Goal: Task Accomplishment & Management: Use online tool/utility

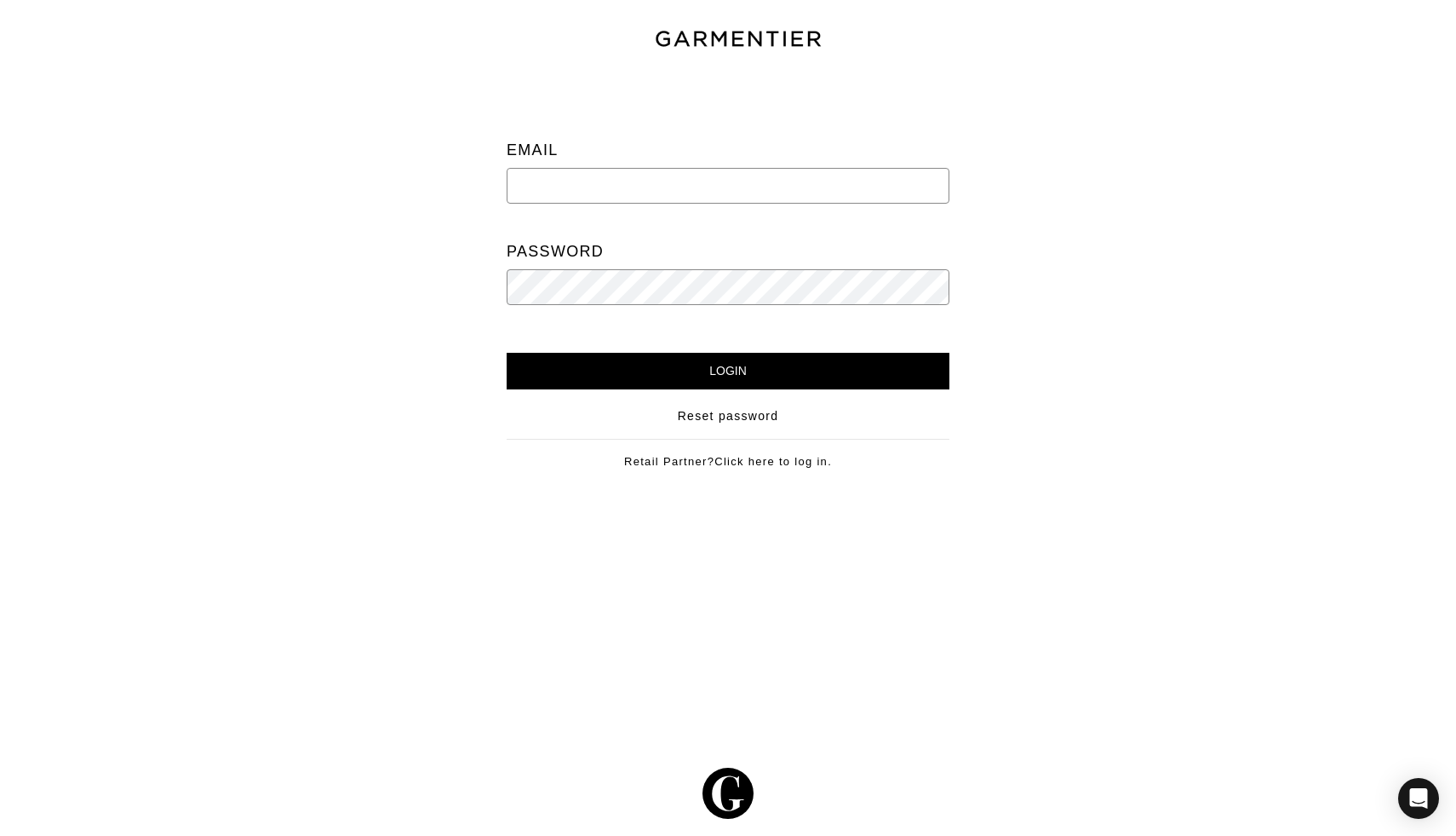
click at [828, 184] on input "email" at bounding box center [728, 185] width 443 height 35
type input "vanessaposnersalomon@gmail.com"
click at [507, 353] on input "Login" at bounding box center [728, 371] width 443 height 36
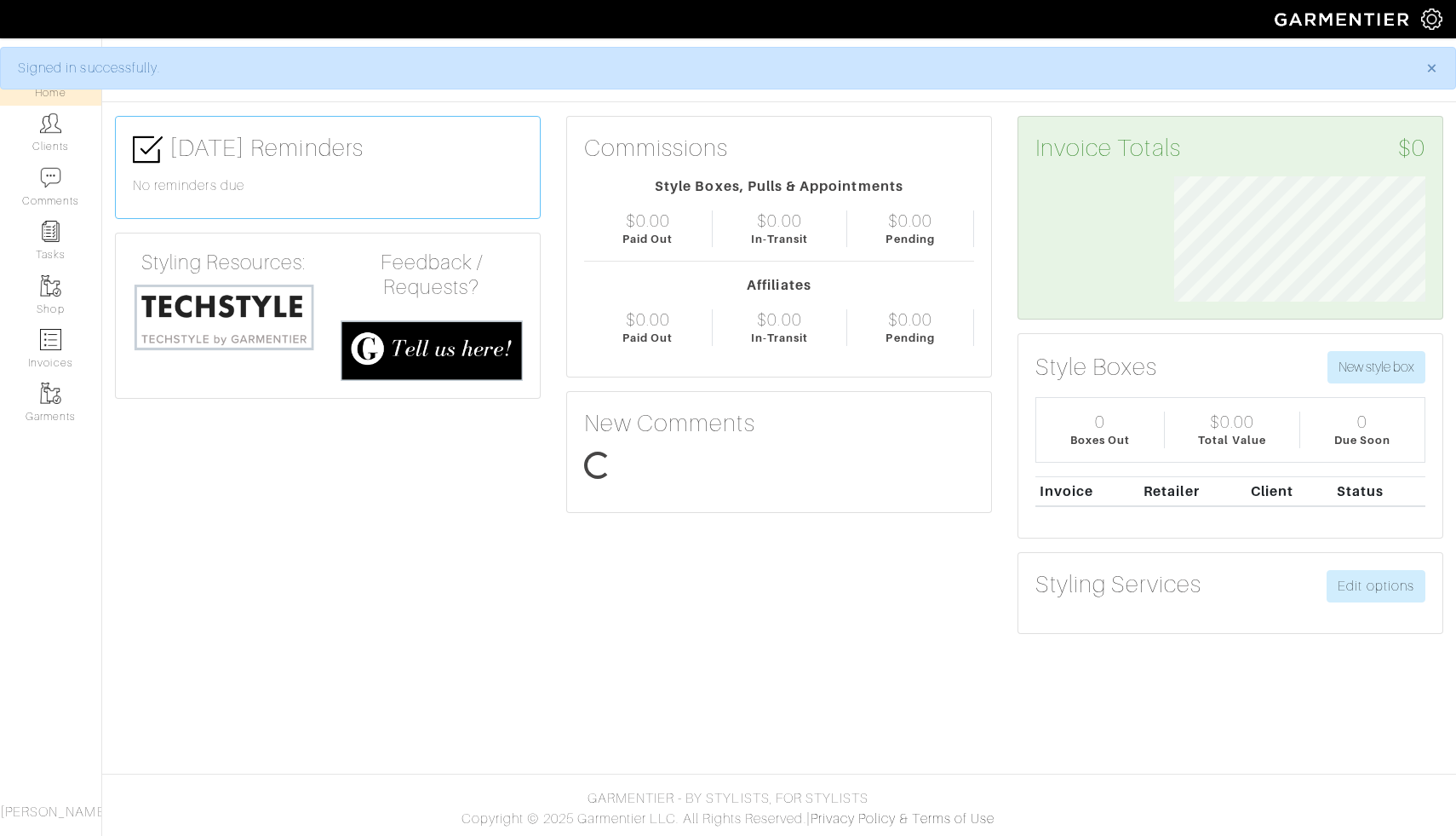
scroll to position [126, 277]
click at [27, 146] on link "Clients" at bounding box center [51, 132] width 102 height 54
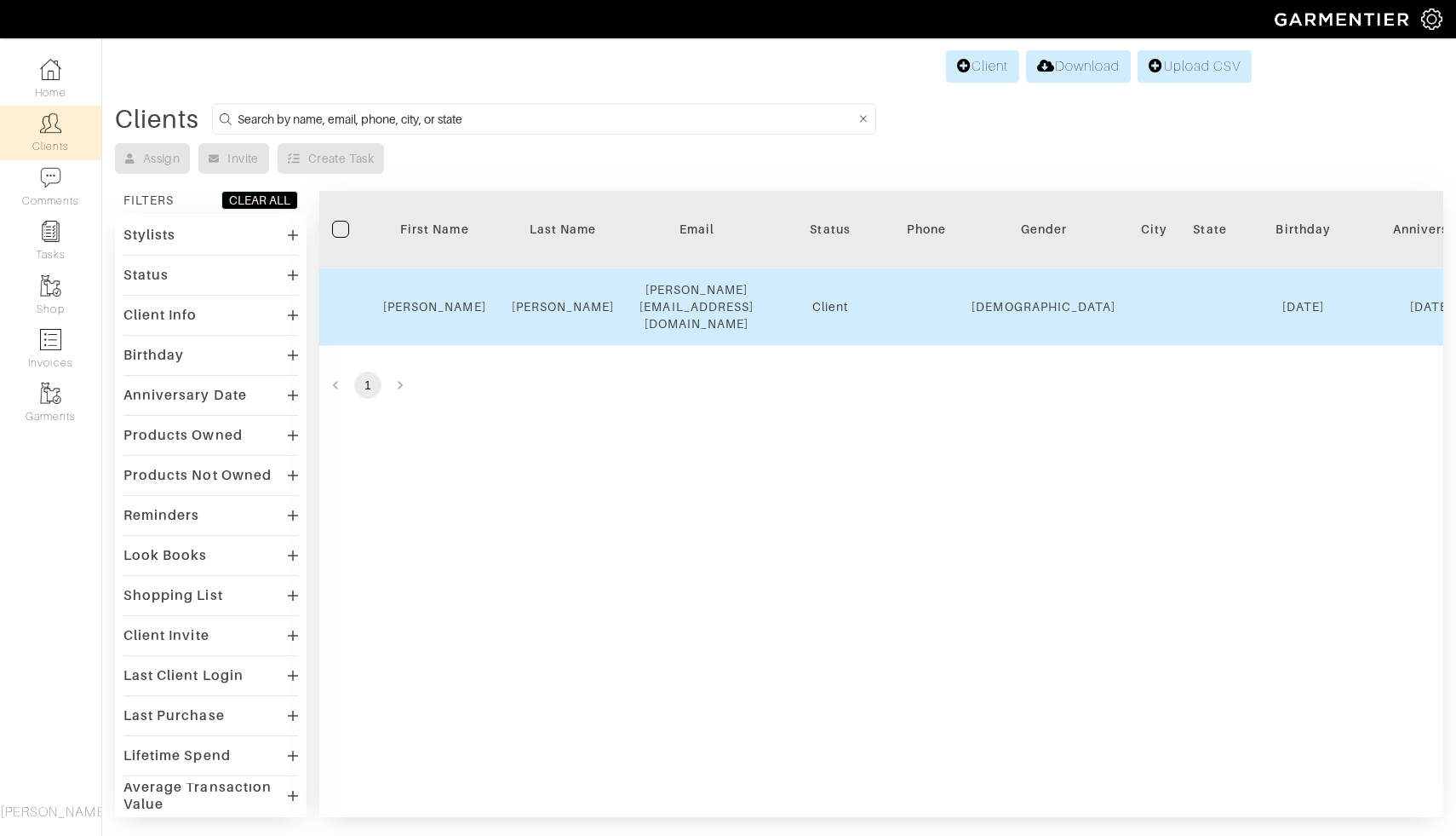
click at [527, 319] on td "[PERSON_NAME]" at bounding box center [564, 307] width 128 height 78
click at [433, 313] on td "Vanessa" at bounding box center [435, 307] width 128 height 78
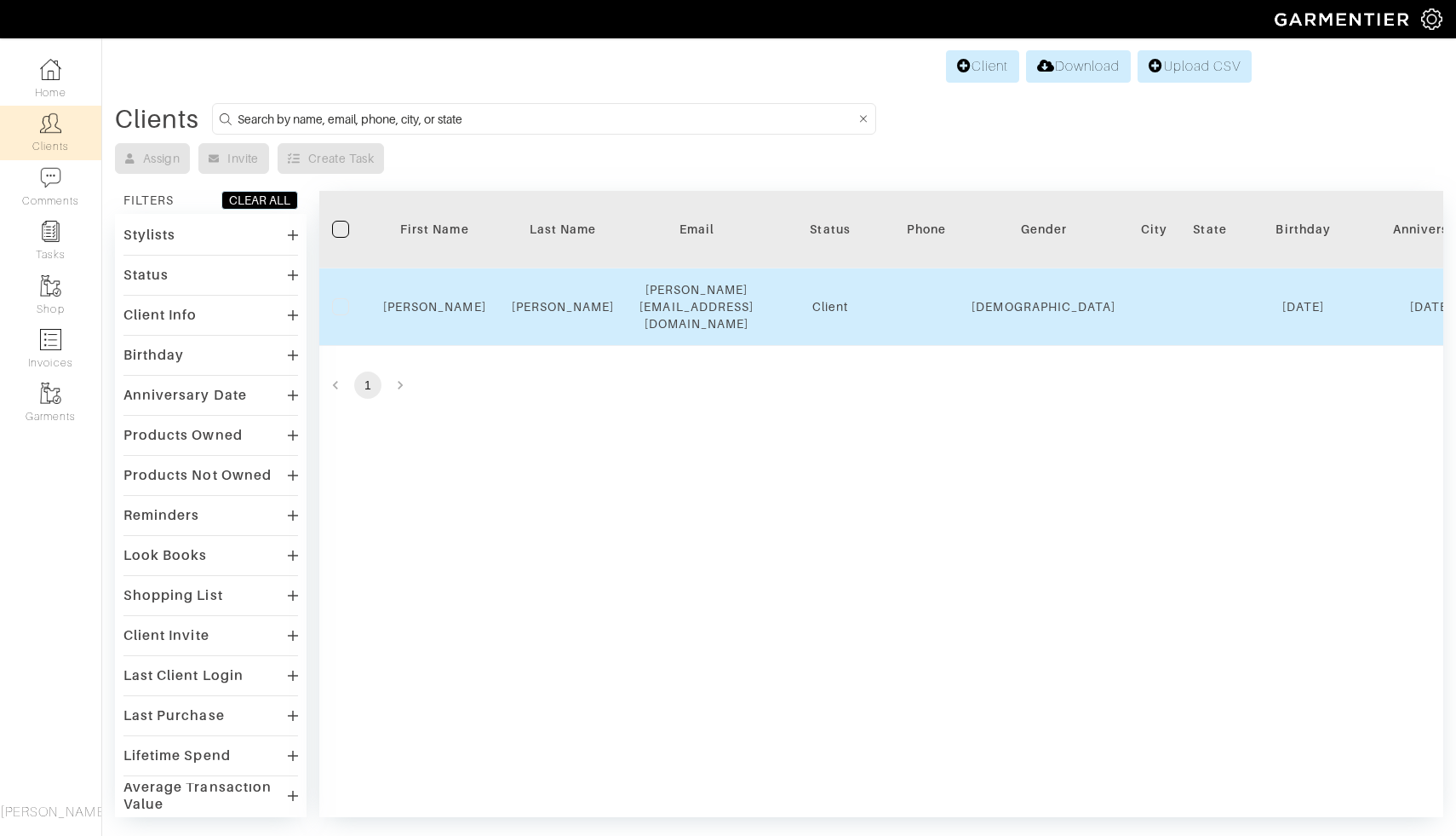
click at [340, 298] on label at bounding box center [341, 307] width 17 height 17
click at [0, 0] on input "checkbox" at bounding box center [0, 0] width 0 height 0
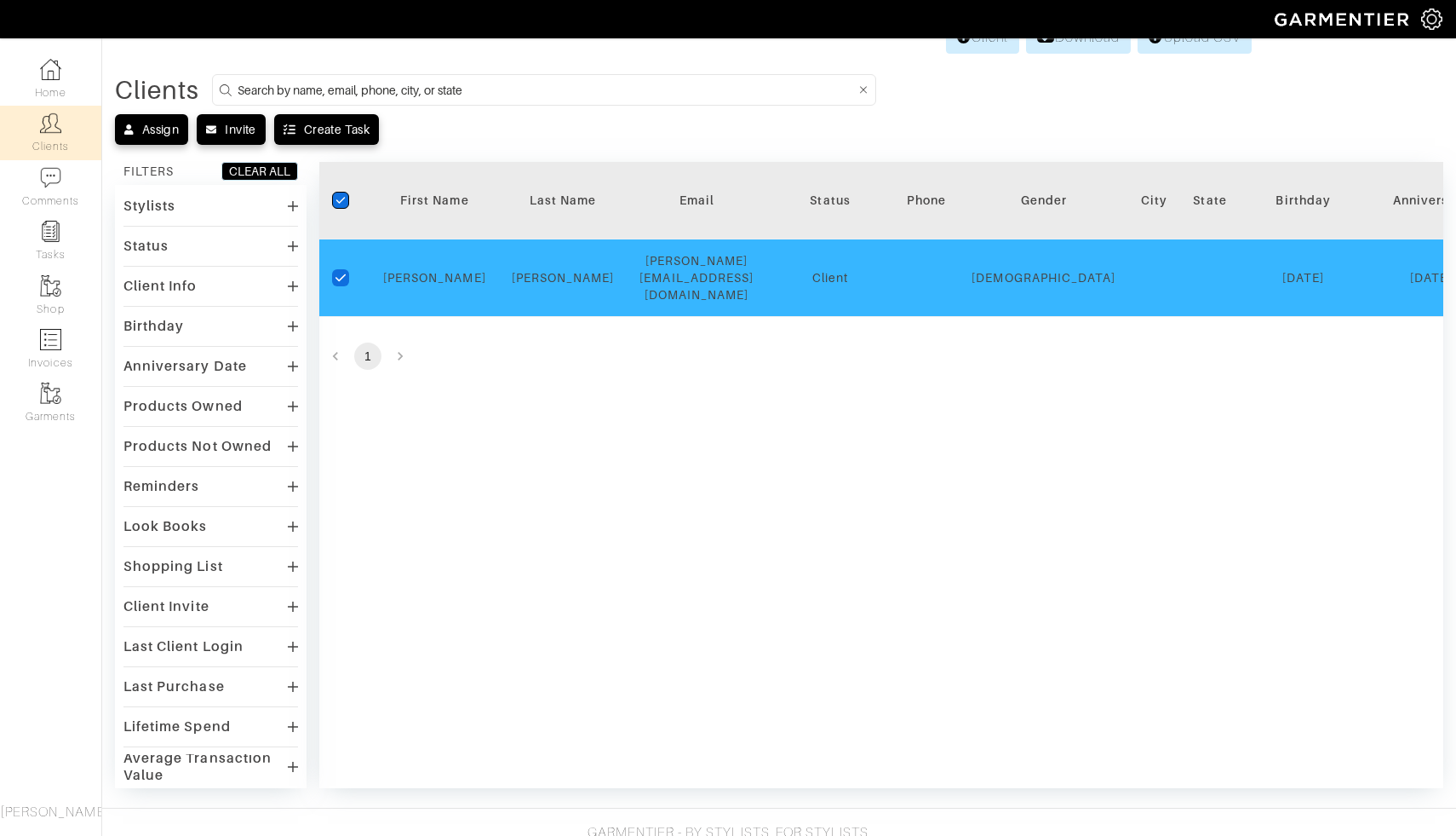
scroll to position [32, 0]
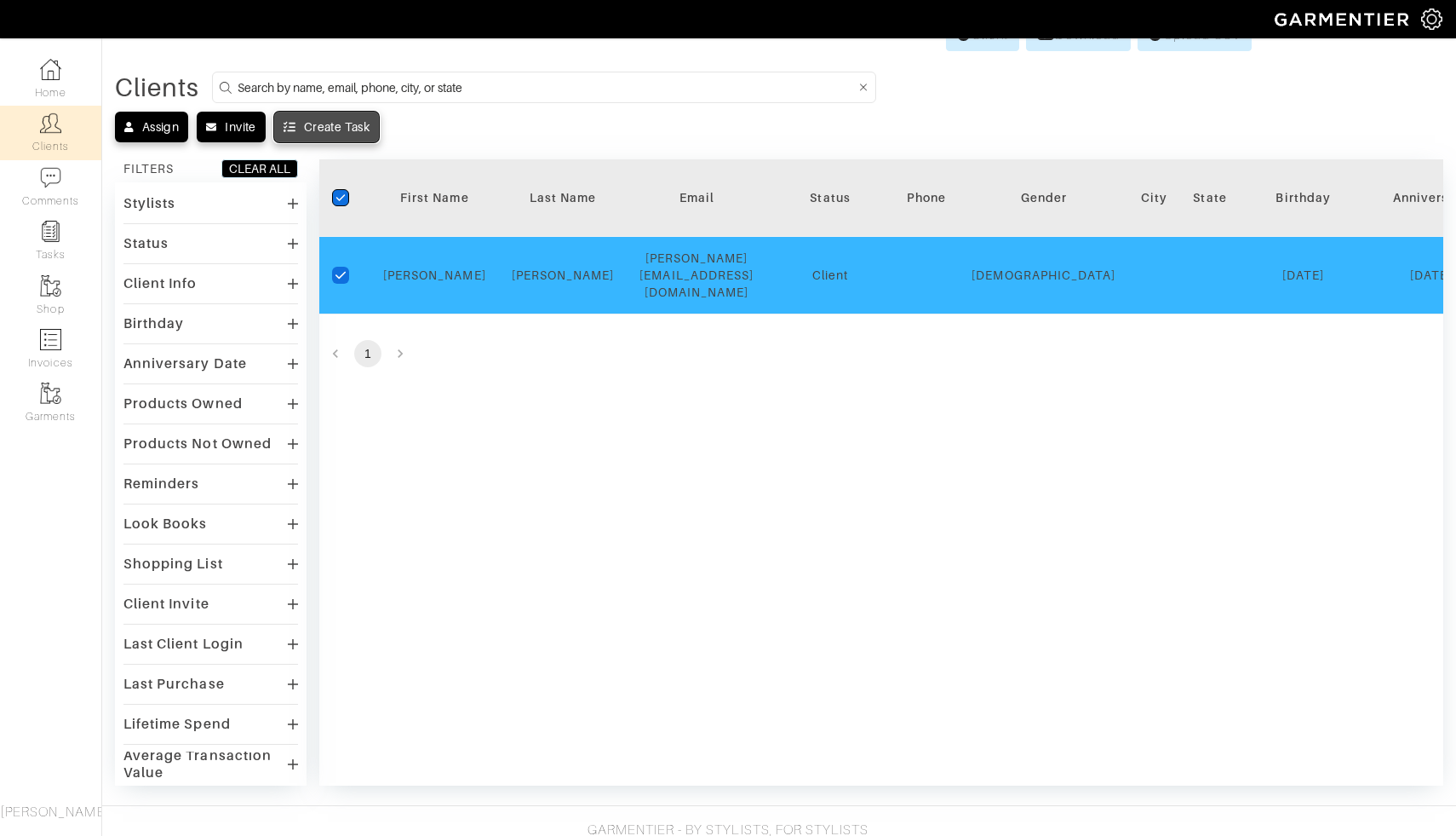
click at [321, 127] on div "Create Task" at bounding box center [336, 128] width 65 height 17
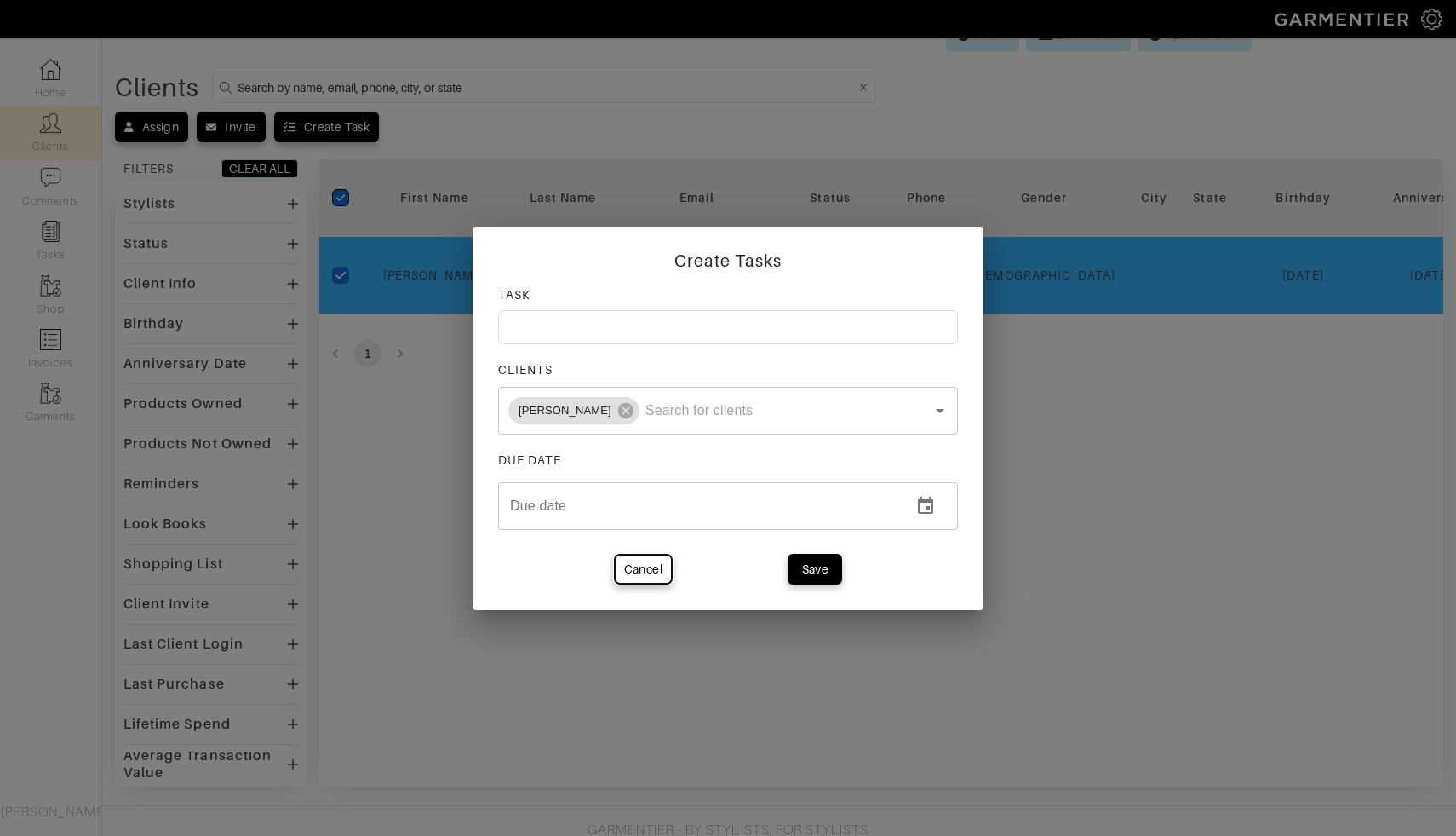
click at [649, 575] on div "Cancel" at bounding box center [643, 569] width 38 height 17
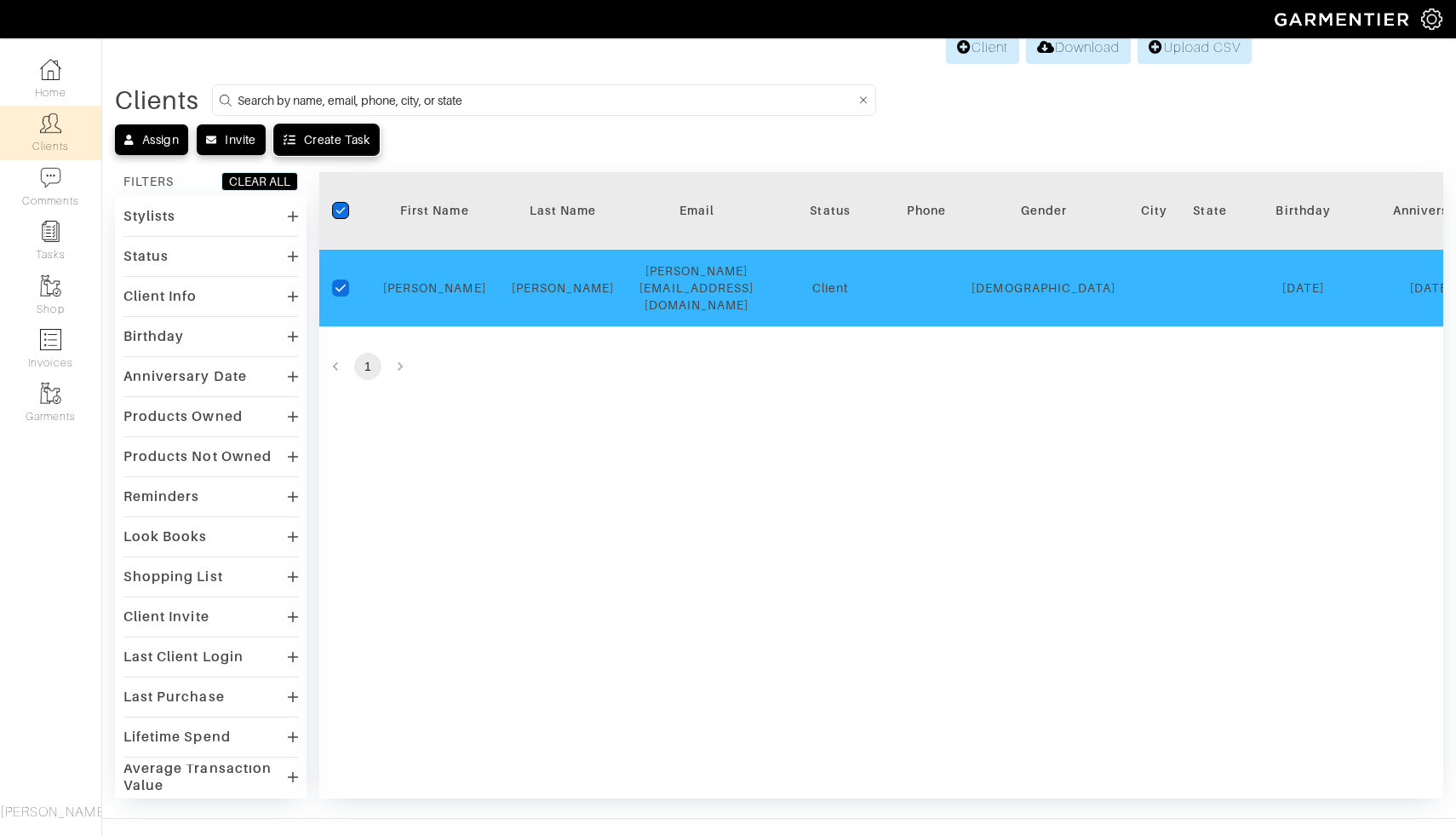
scroll to position [0, 0]
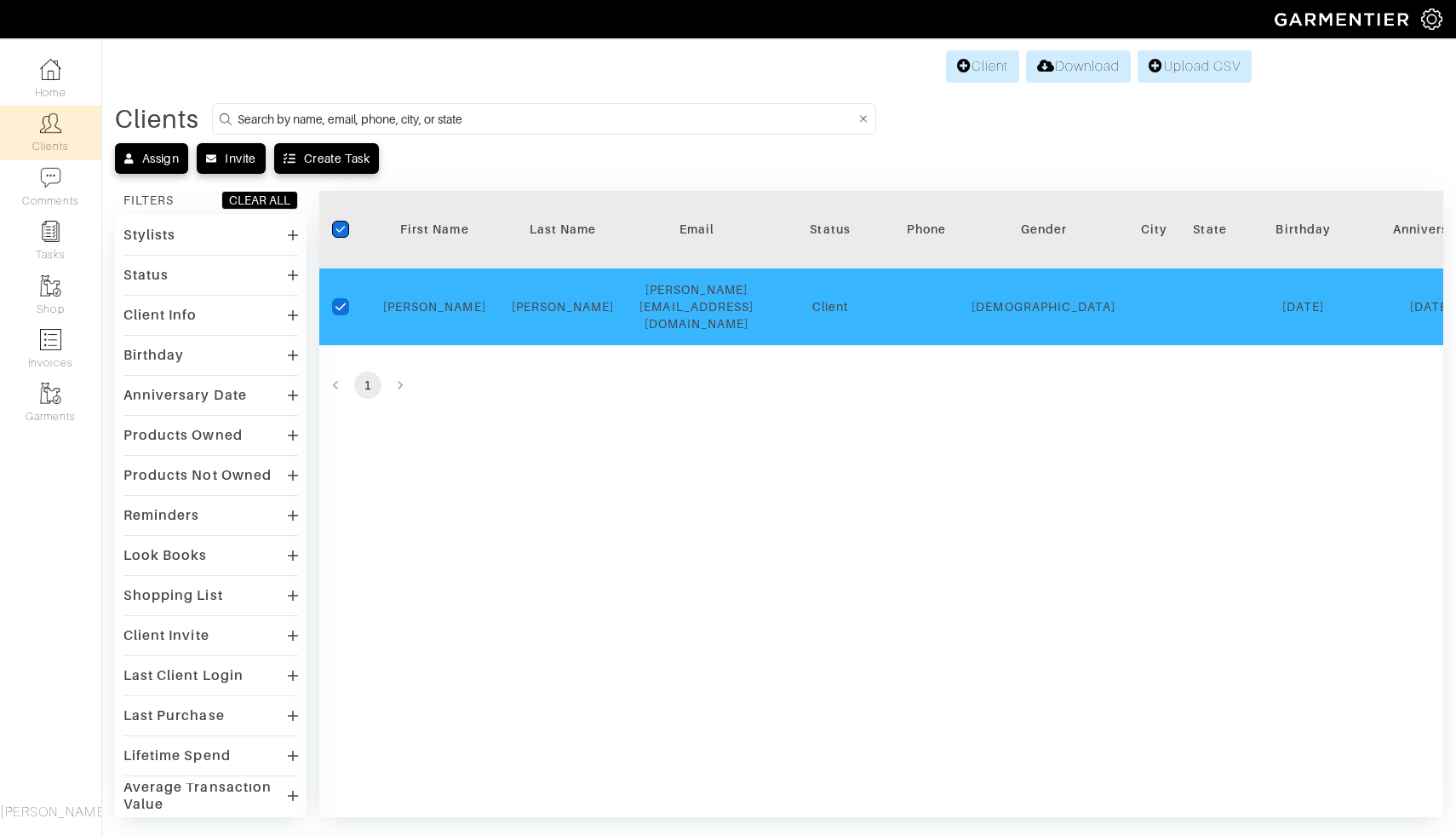
click at [476, 303] on div "Vanessa" at bounding box center [435, 307] width 104 height 17
click at [739, 297] on div "[PERSON_NAME][EMAIL_ADDRESS][DOMAIN_NAME]" at bounding box center [696, 306] width 114 height 51
click at [52, 85] on link "Home" at bounding box center [51, 79] width 102 height 54
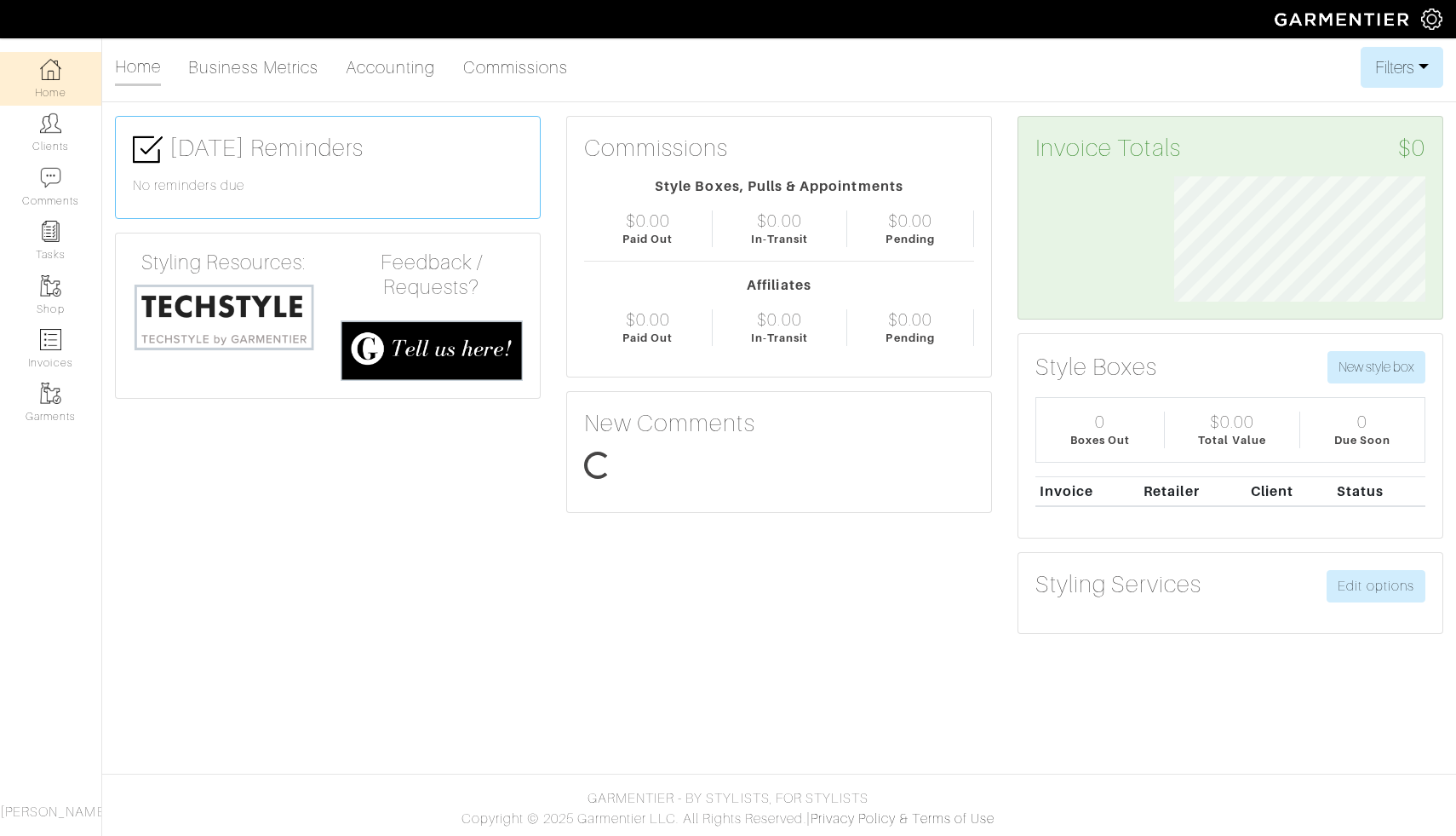
scroll to position [126, 277]
click at [58, 140] on link "Clients" at bounding box center [51, 132] width 102 height 54
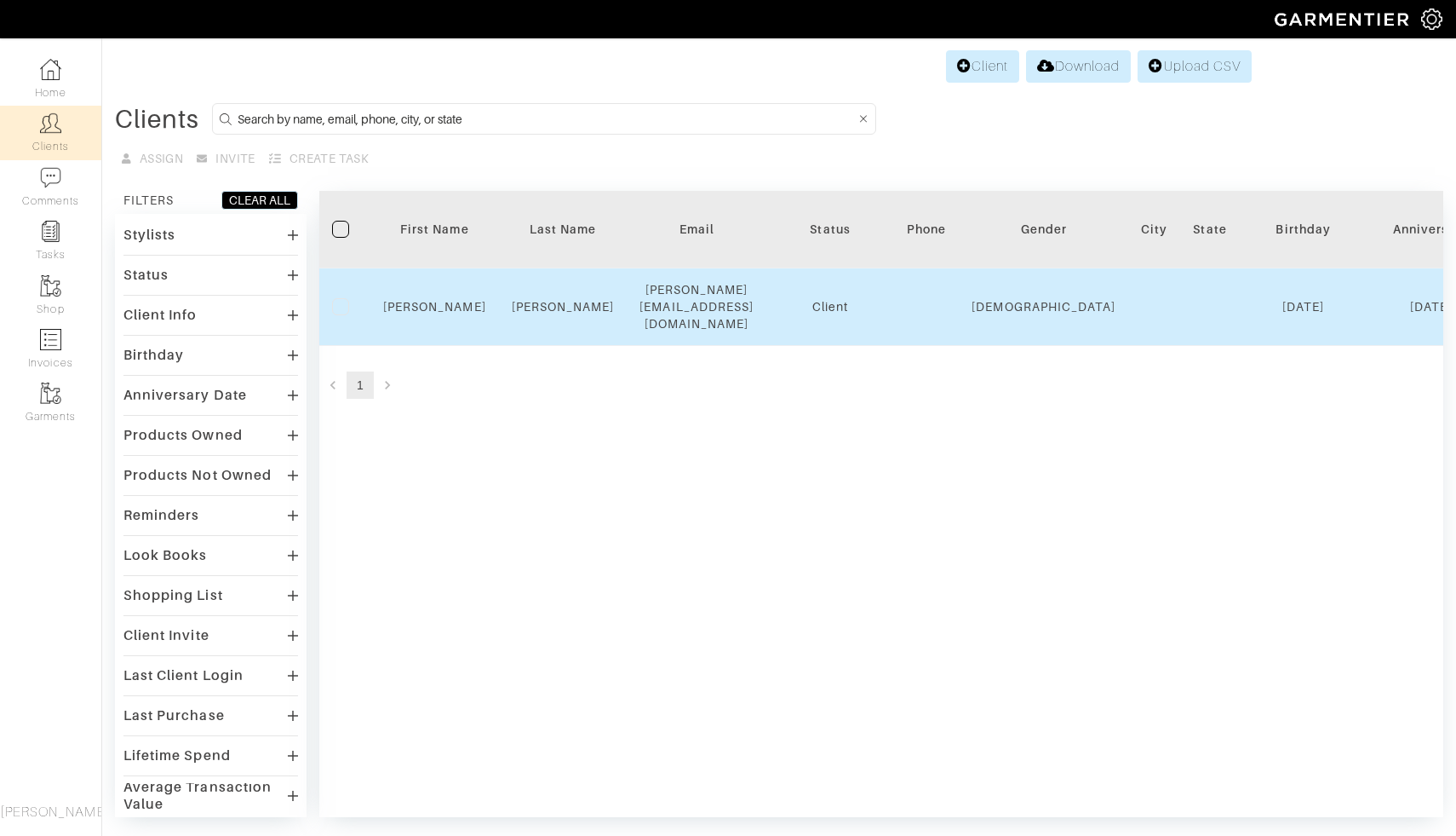
click at [365, 294] on td at bounding box center [344, 307] width 51 height 78
click at [433, 300] on link "Vanessa" at bounding box center [435, 307] width 104 height 13
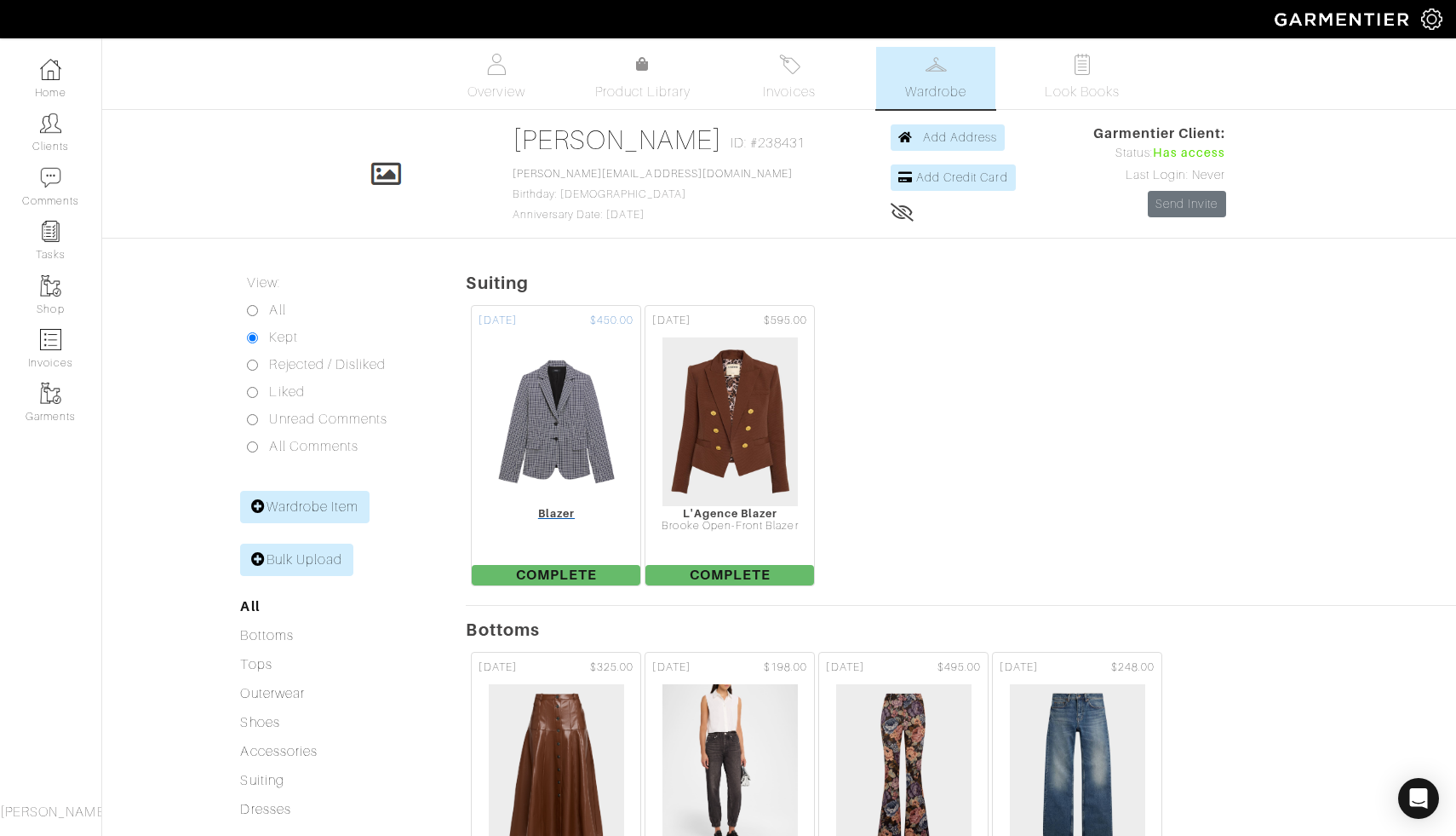
click at [583, 407] on img at bounding box center [557, 422] width 128 height 171
click at [641, 77] on link "Product Library" at bounding box center [643, 79] width 119 height 48
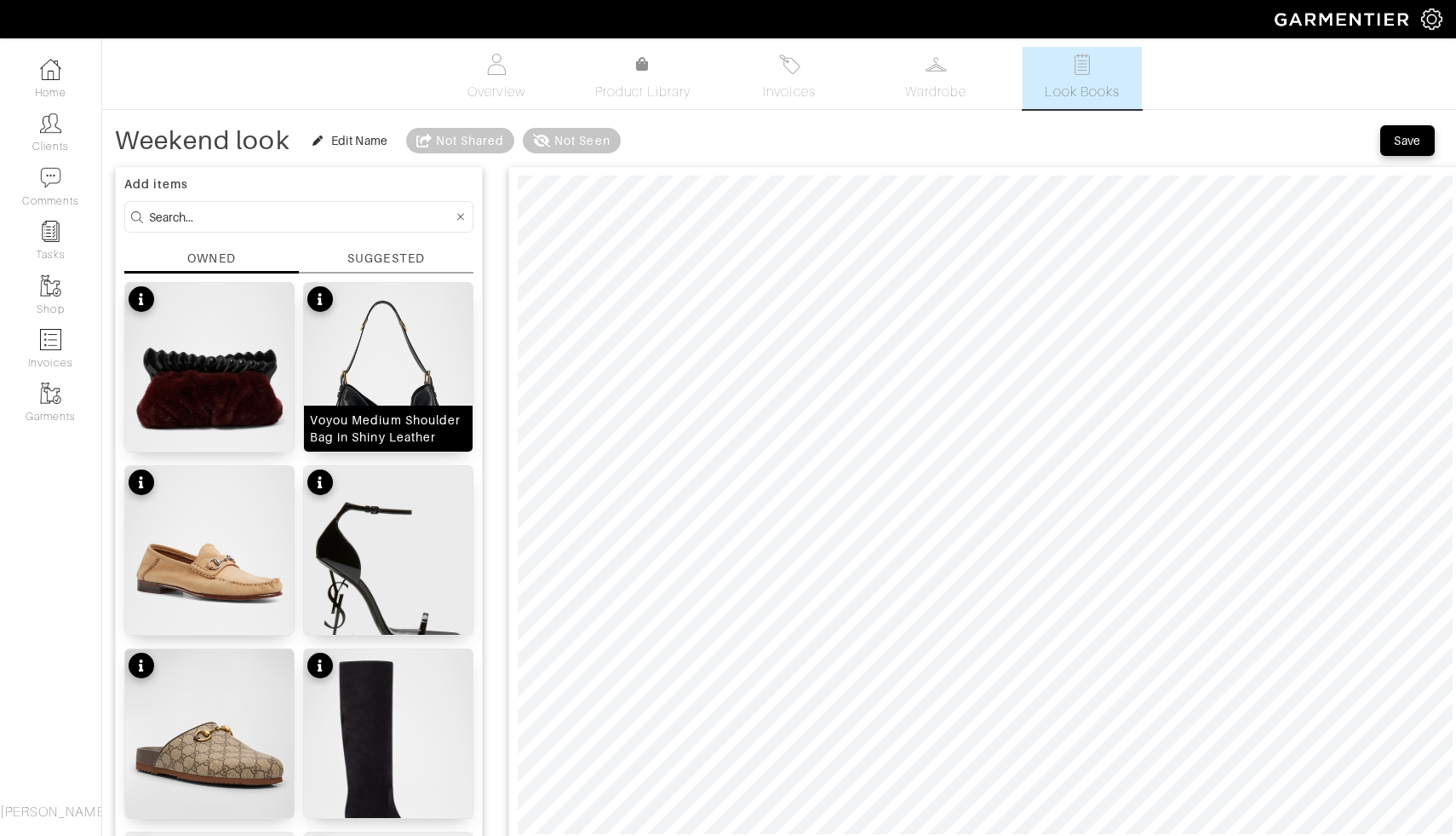
click at [396, 409] on div "Voyou Medium Shoulder Bag in Shiny Leather" at bounding box center [388, 429] width 169 height 46
click at [637, 148] on span at bounding box center [638, 150] width 17 height 17
type input "23"
drag, startPoint x: 646, startPoint y: 151, endPoint x: 677, endPoint y: 151, distance: 31.0
click at [678, 151] on span at bounding box center [678, 150] width 17 height 17
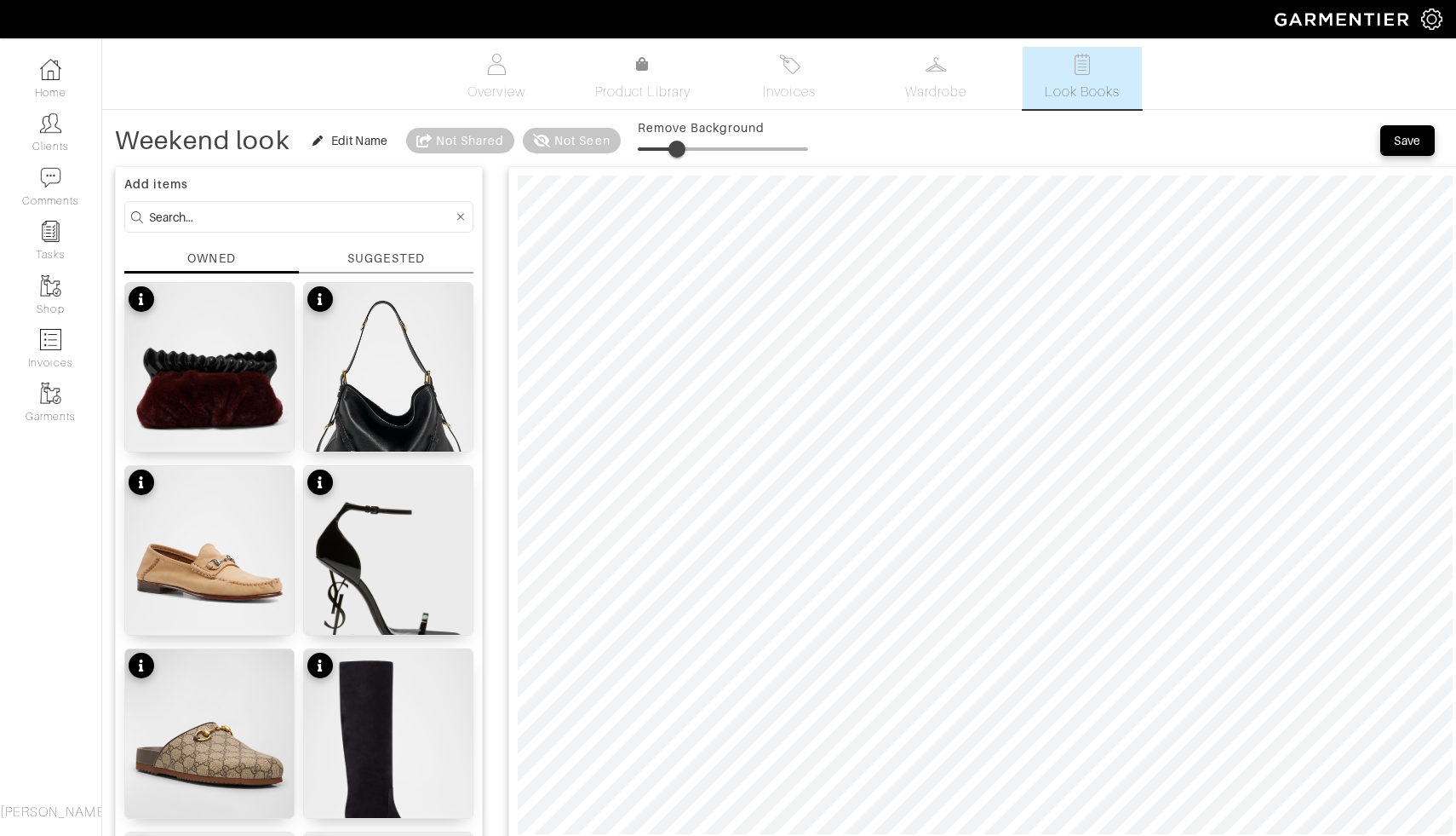
click at [1191, 172] on div at bounding box center [984, 504] width 954 height 677
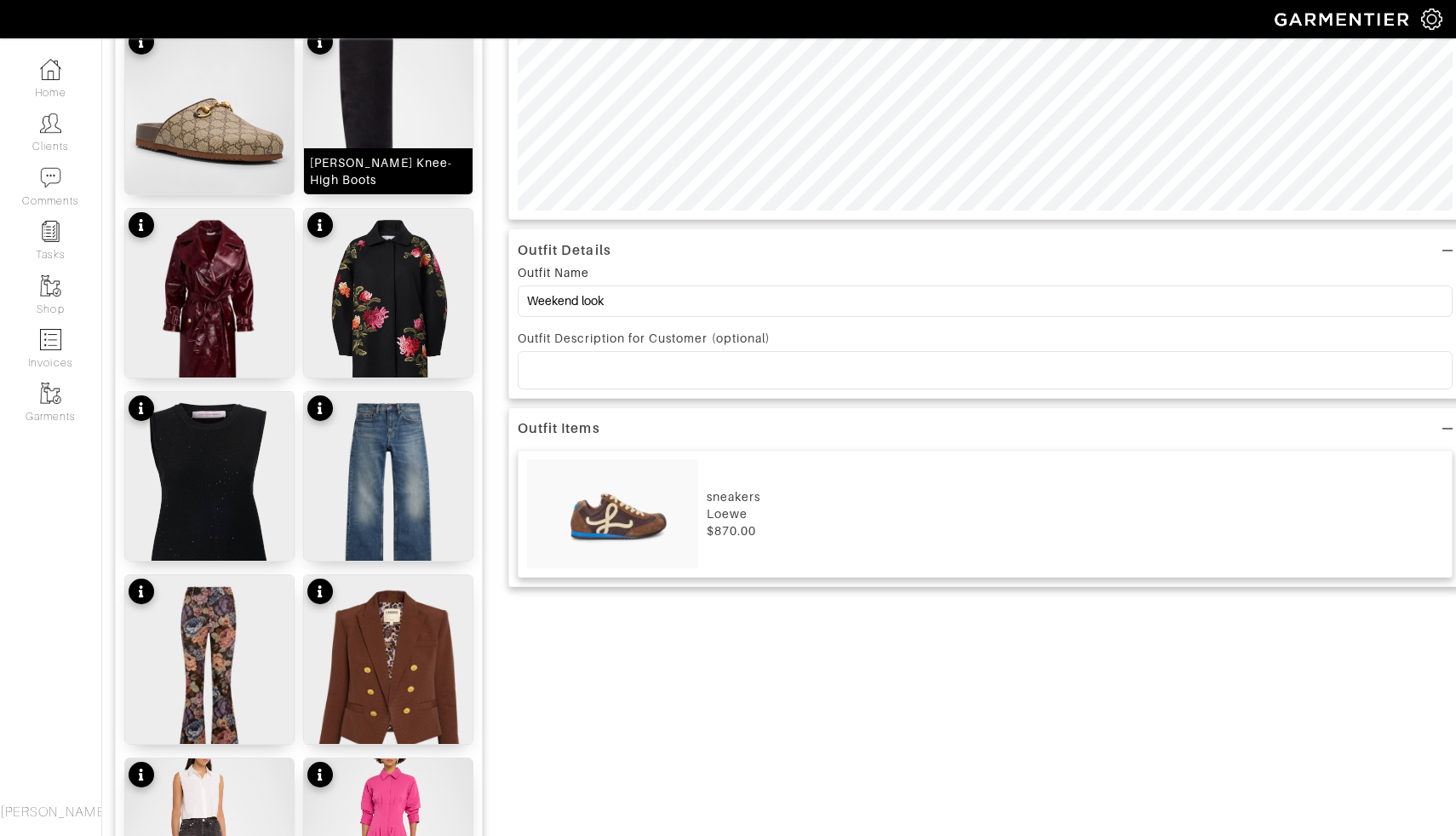
scroll to position [681, 0]
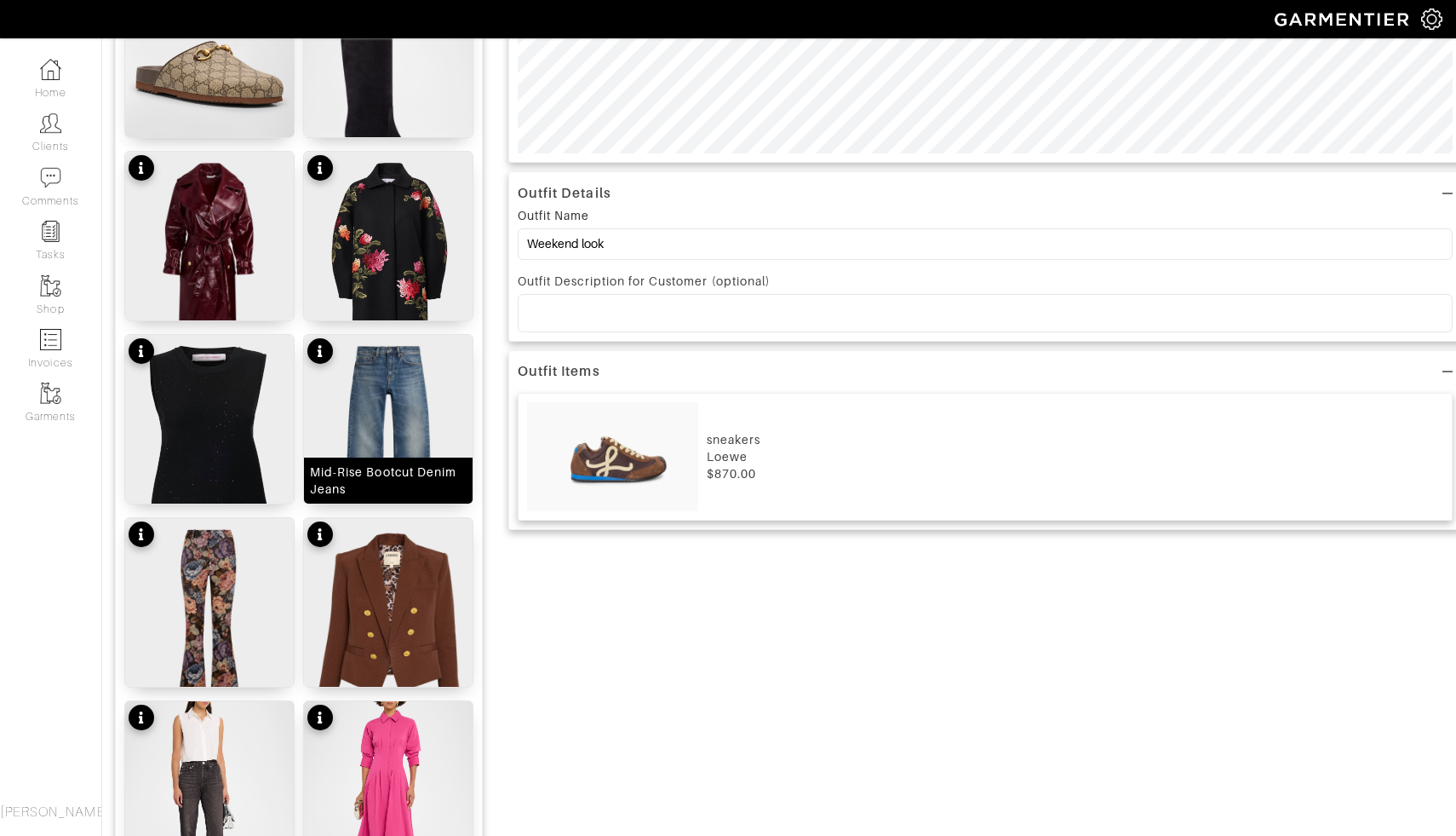
click at [357, 432] on img at bounding box center [388, 440] width 169 height 211
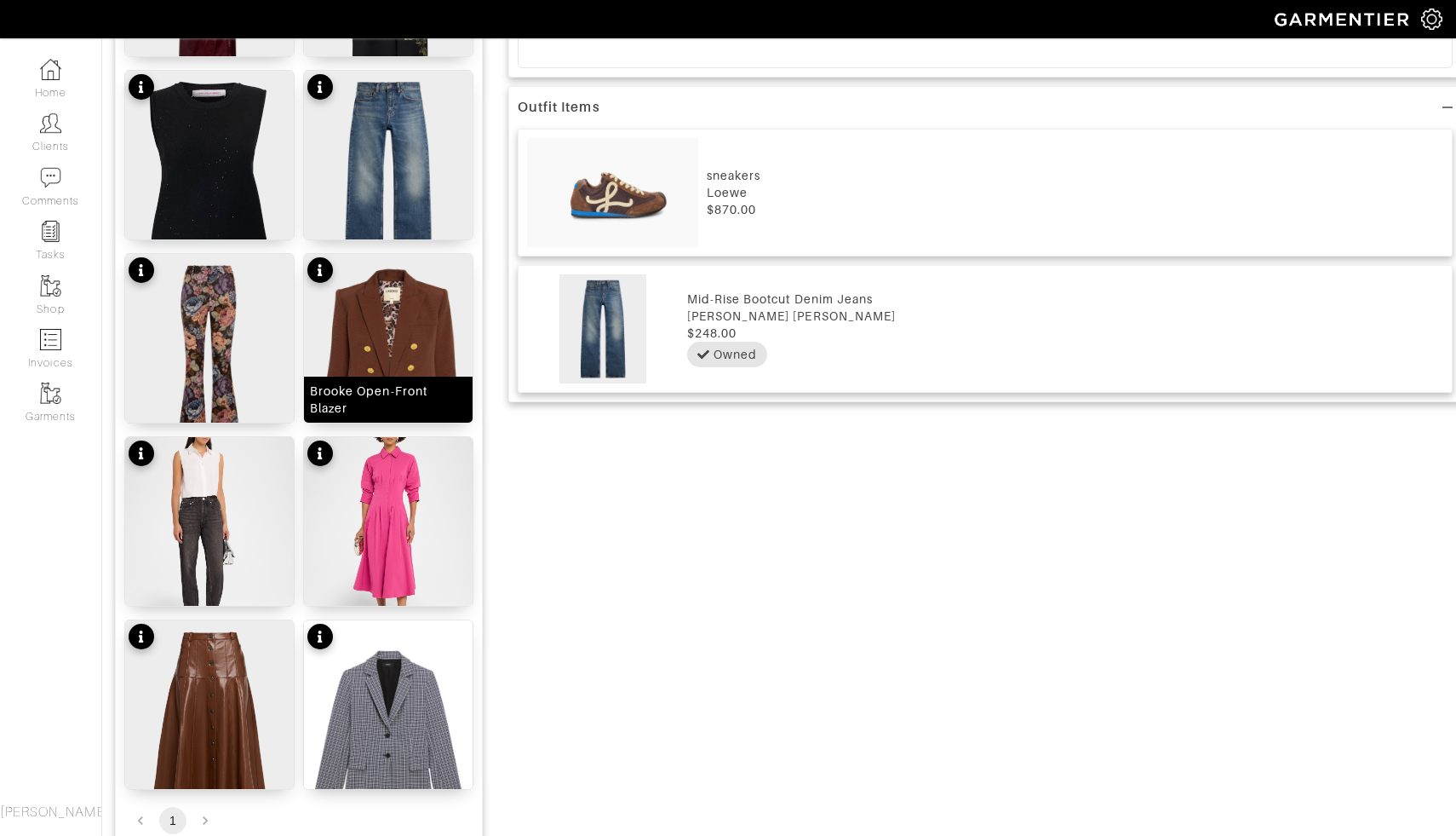
click at [391, 353] on img at bounding box center [388, 360] width 169 height 211
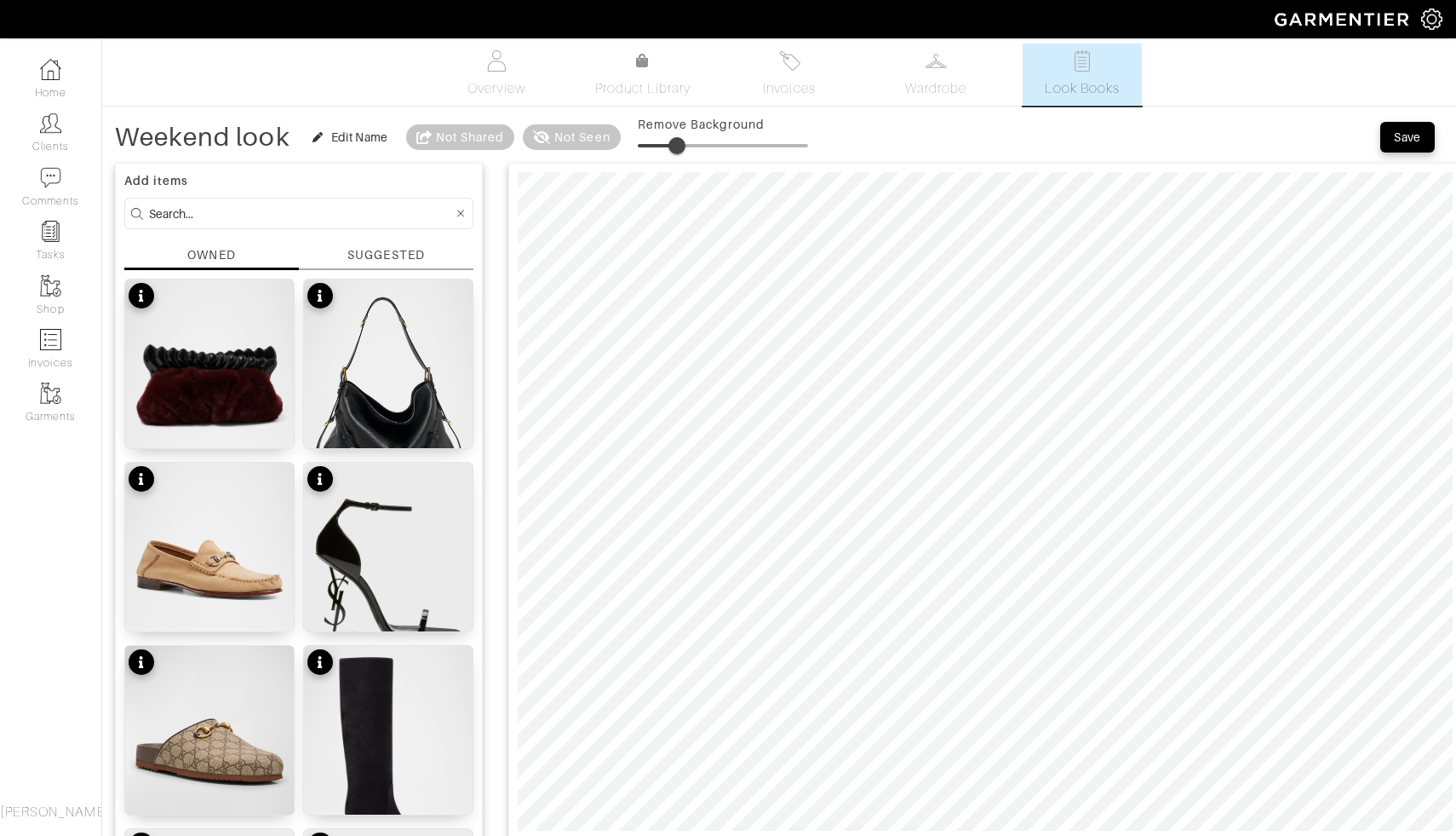
scroll to position [0, 0]
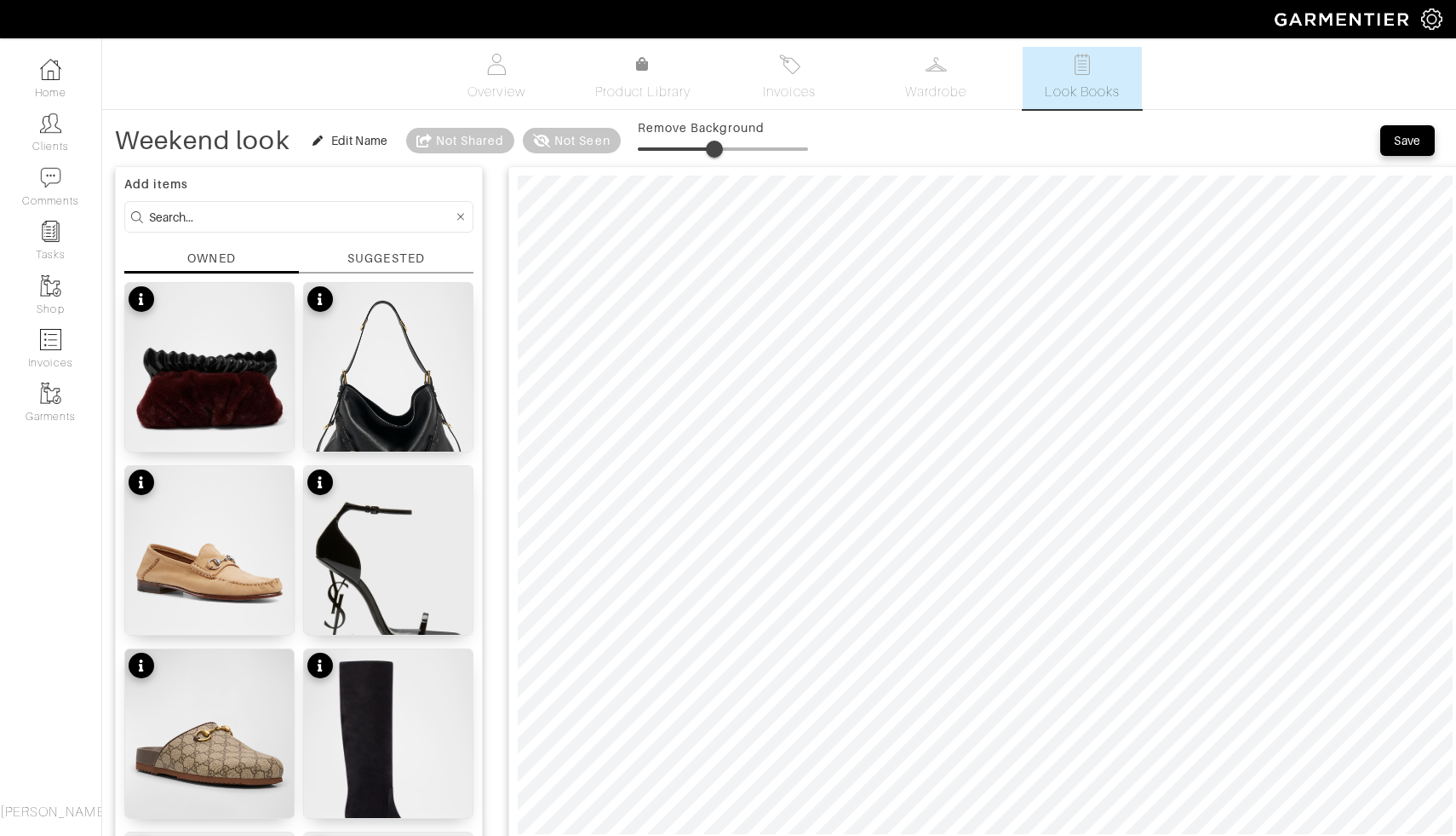
drag, startPoint x: 679, startPoint y: 151, endPoint x: 715, endPoint y: 151, distance: 36.0
click at [715, 151] on span at bounding box center [715, 150] width 17 height 17
type input "29"
drag, startPoint x: 720, startPoint y: 138, endPoint x: 688, endPoint y: 149, distance: 33.8
click at [688, 149] on span at bounding box center [685, 150] width 17 height 17
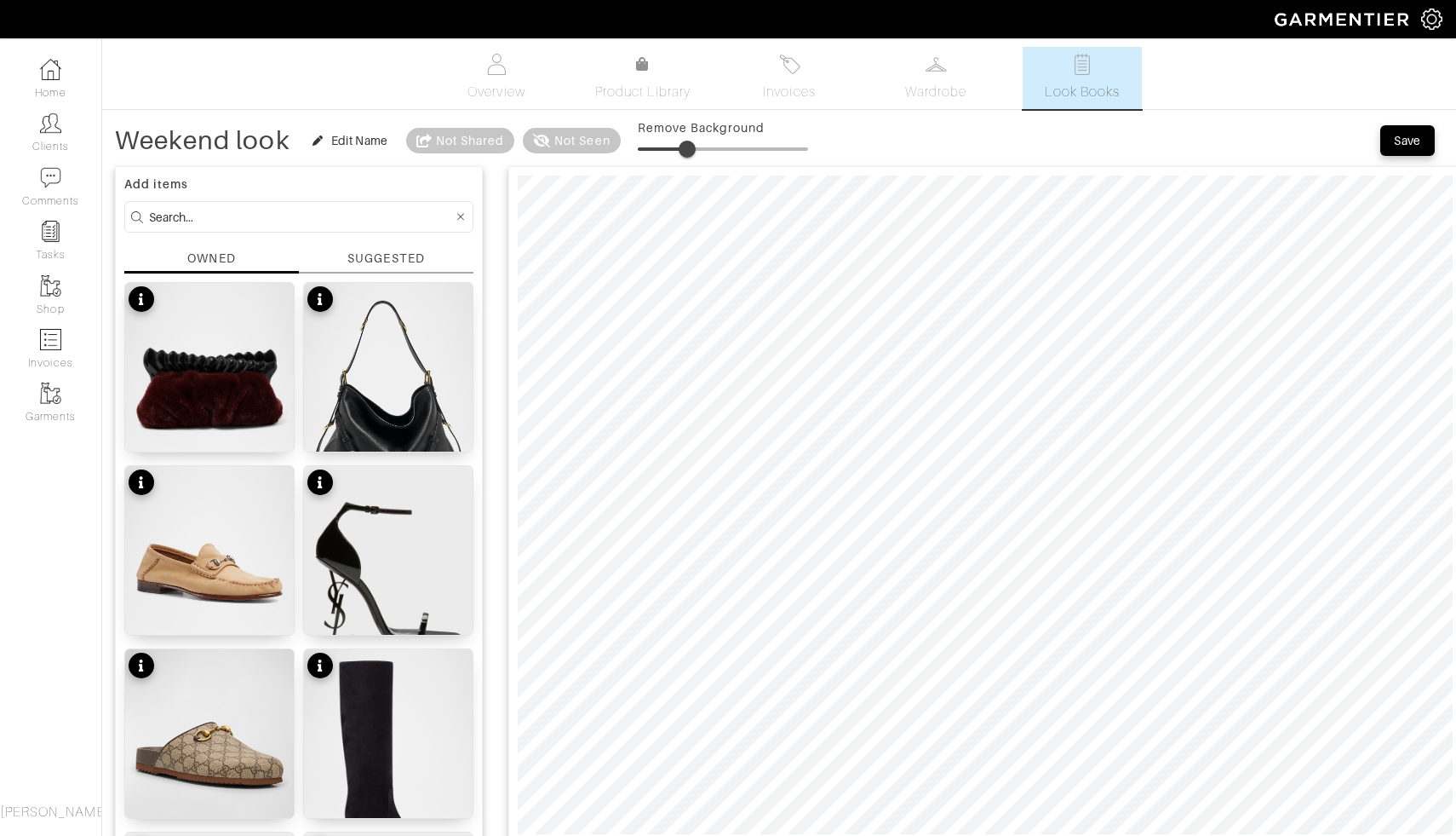
type input "45"
click at [649, 97] on span "Product Library" at bounding box center [643, 91] width 96 height 20
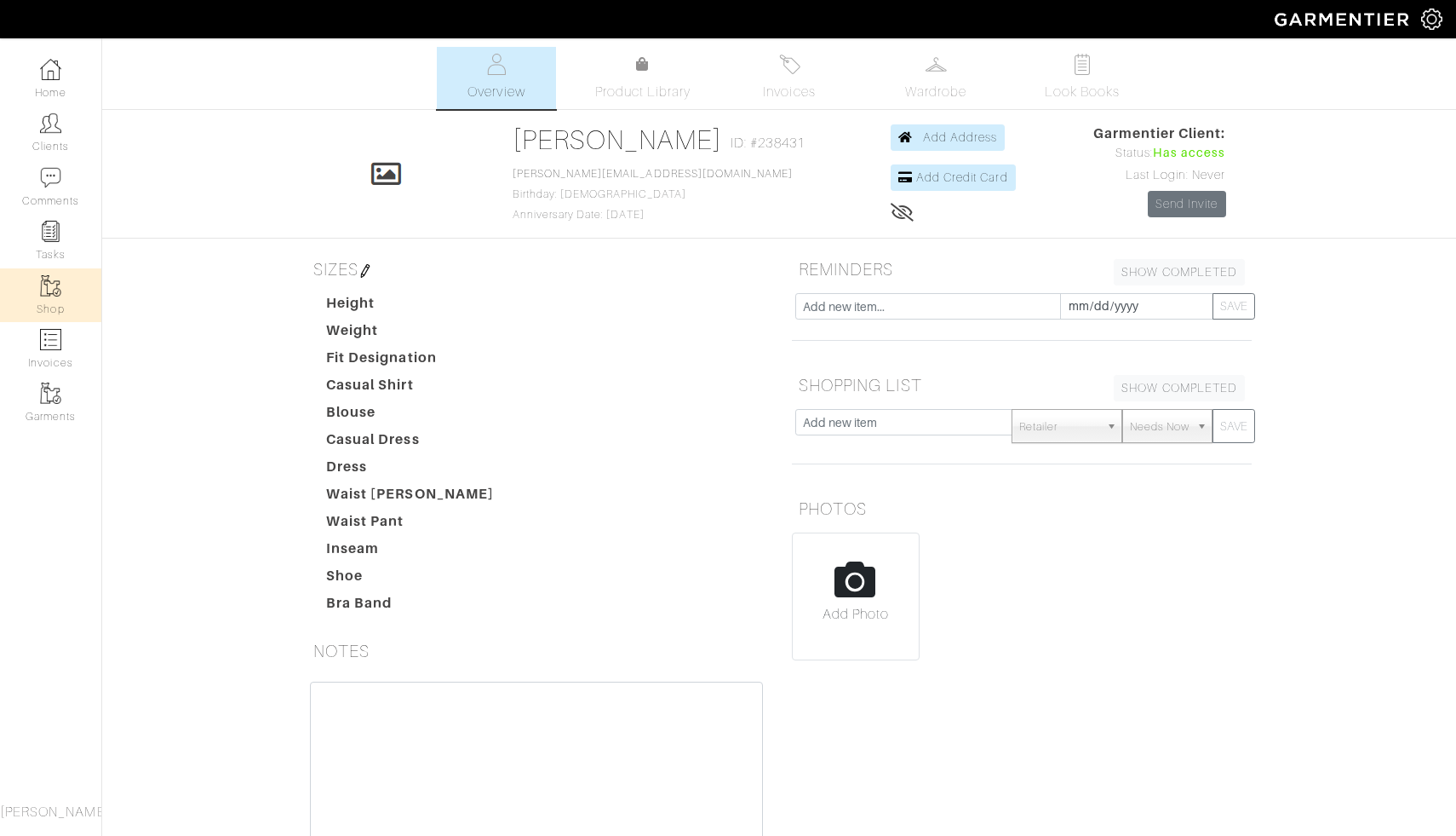
click at [49, 310] on link "Shop" at bounding box center [51, 295] width 102 height 54
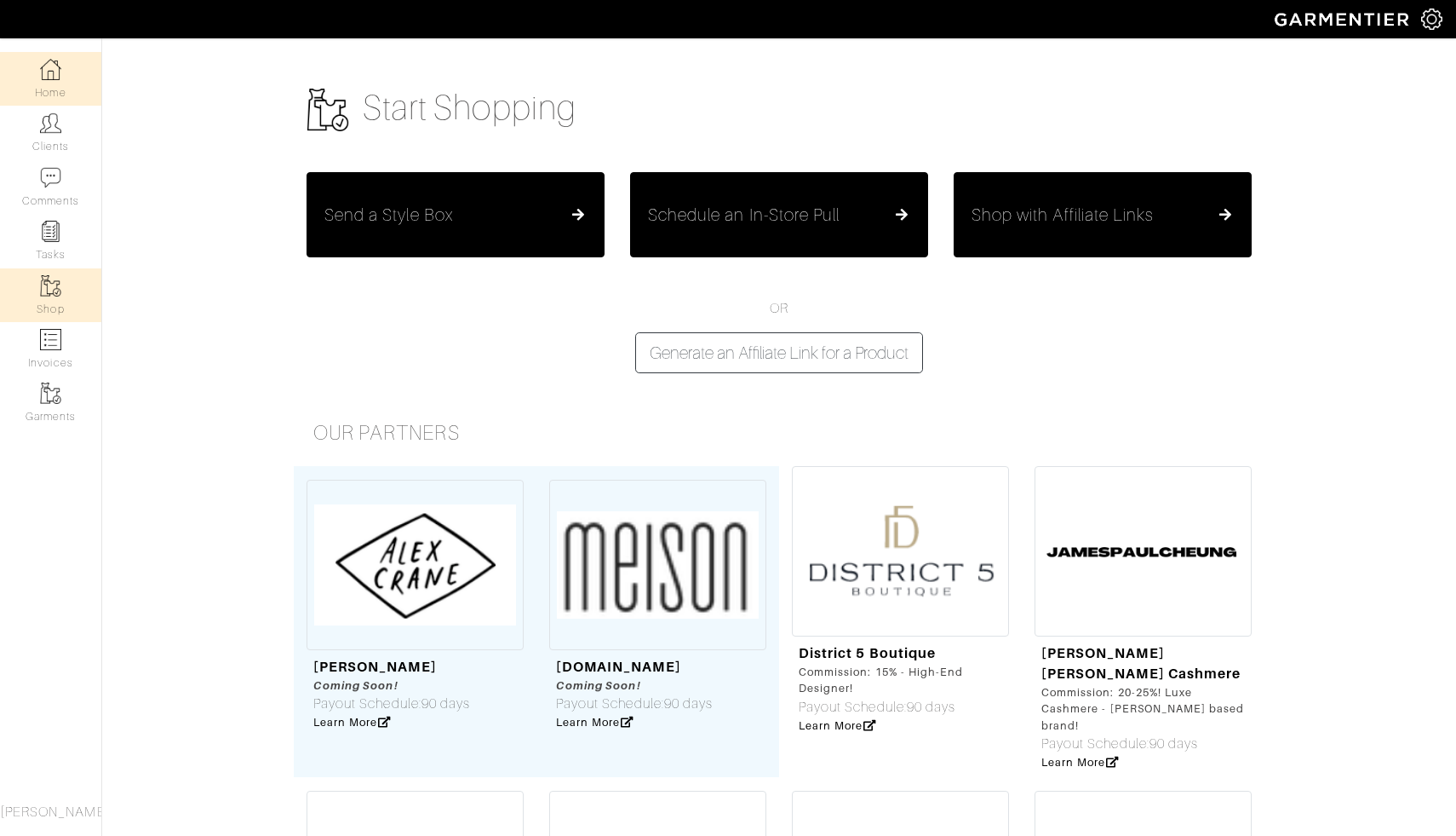
click at [38, 76] on link "Home" at bounding box center [51, 79] width 102 height 54
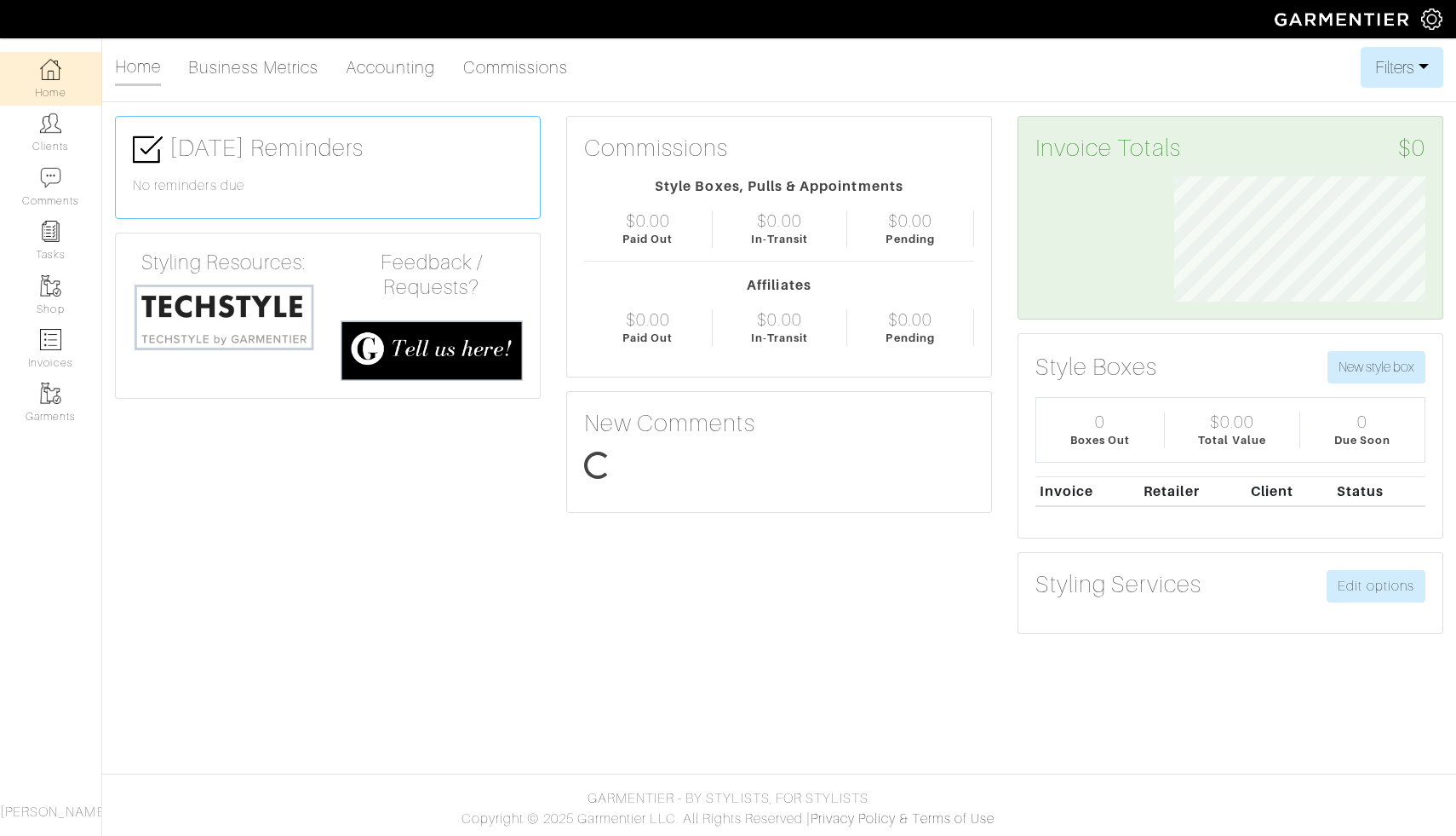
scroll to position [126, 277]
click at [63, 142] on link "Clients" at bounding box center [51, 132] width 102 height 54
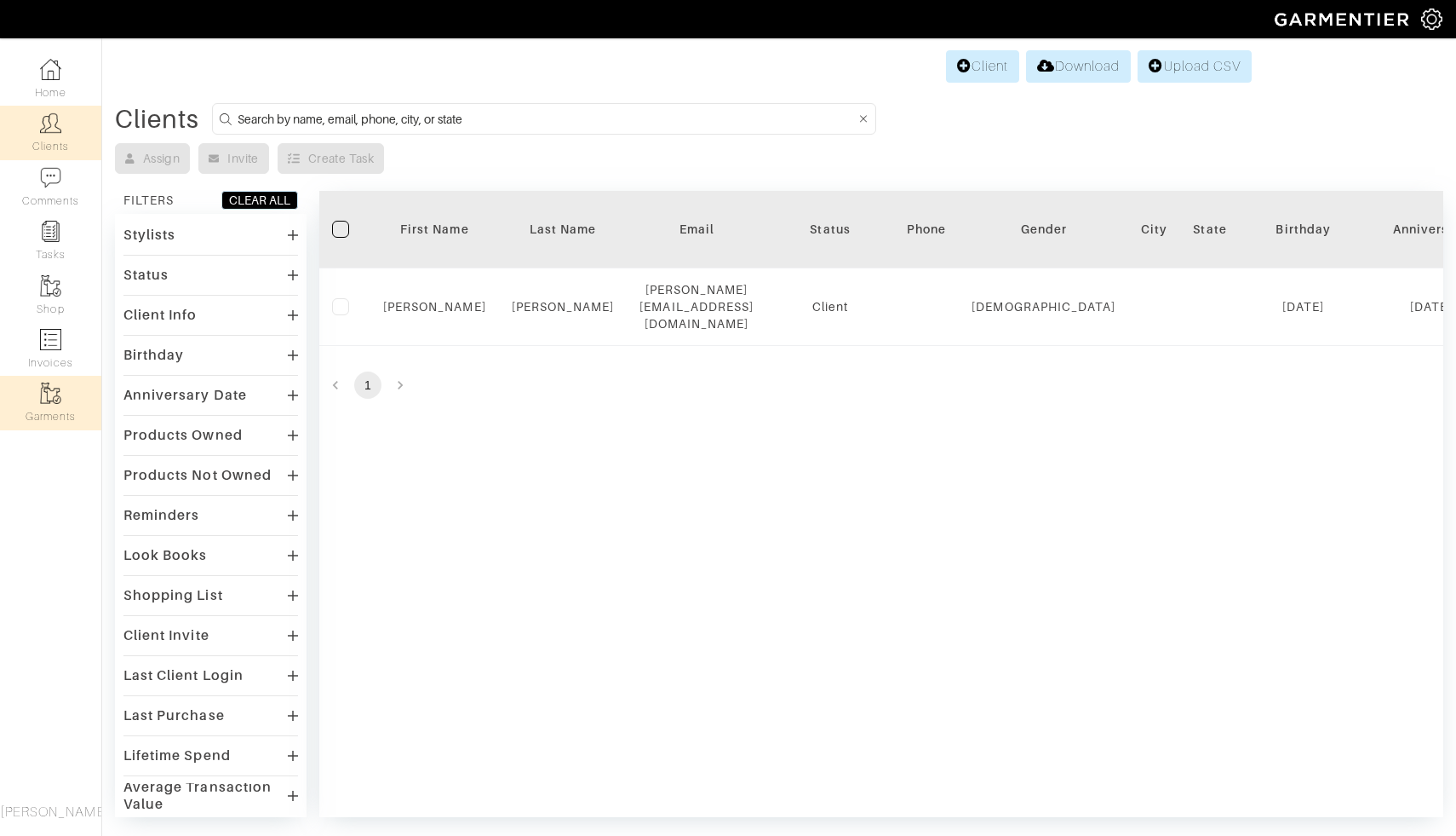
click at [61, 403] on link "Garments" at bounding box center [51, 403] width 102 height 54
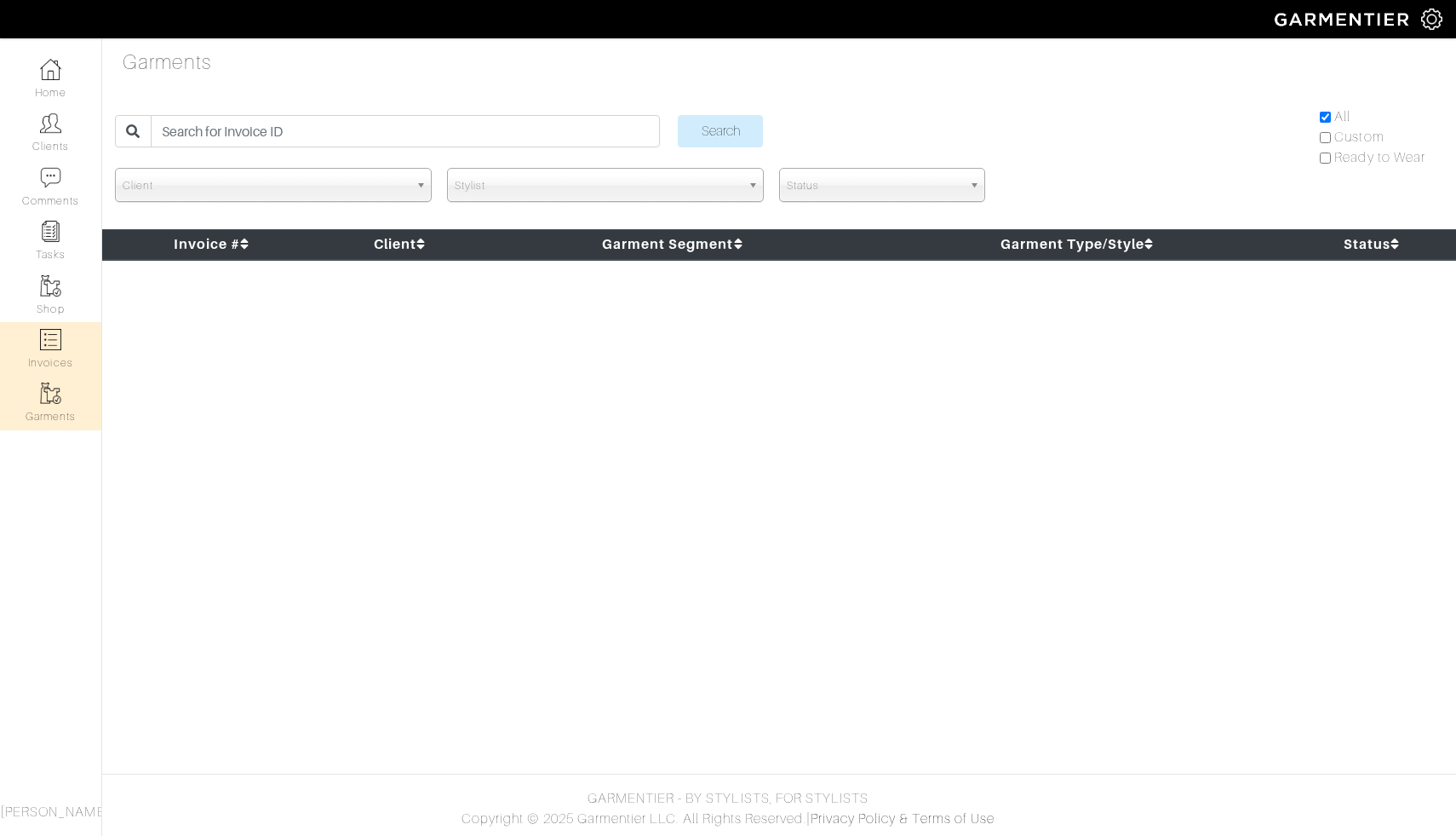
click at [50, 353] on link "Invoices" at bounding box center [51, 349] width 102 height 54
select select
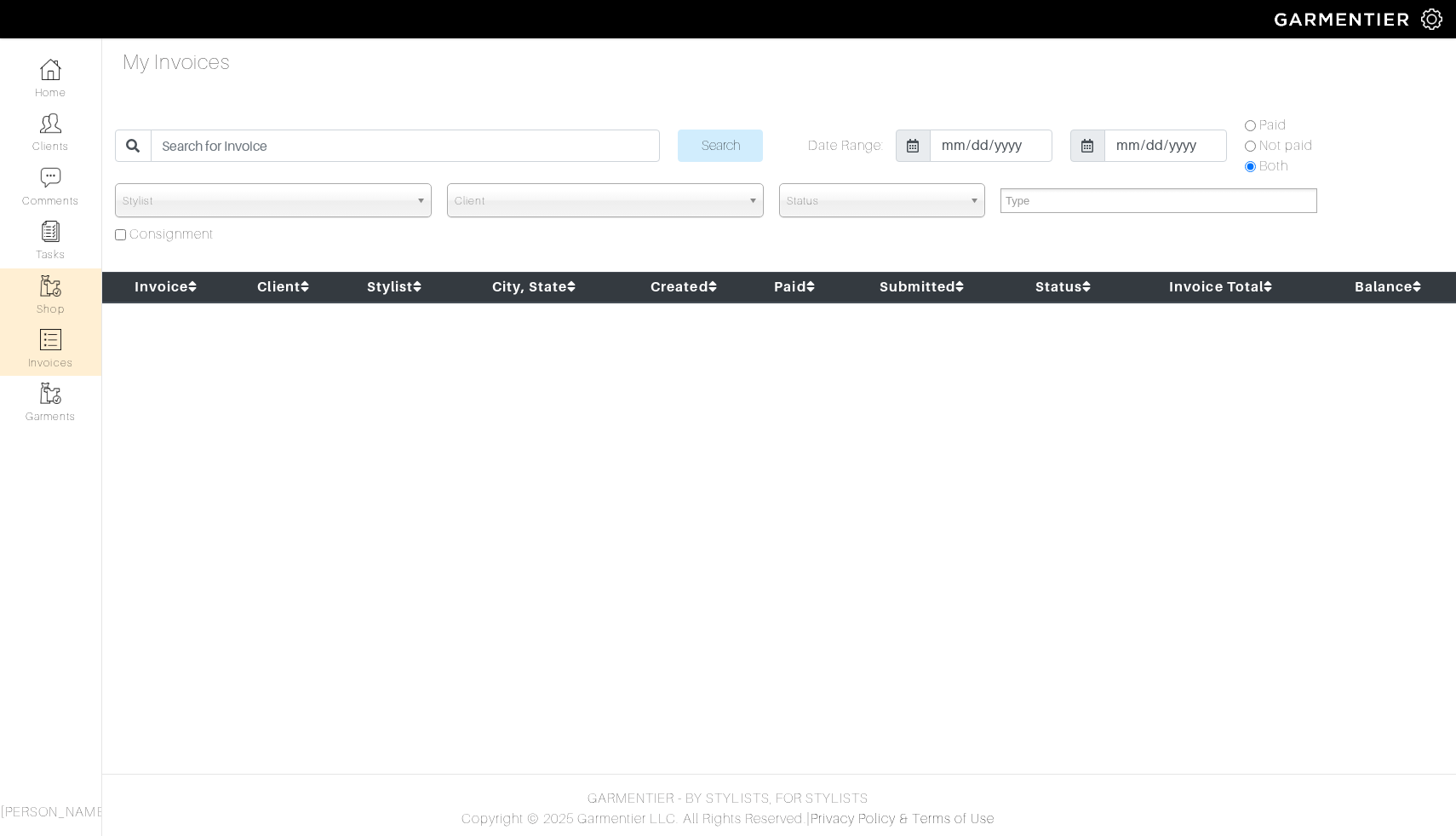
click at [47, 308] on link "Shop" at bounding box center [51, 295] width 102 height 54
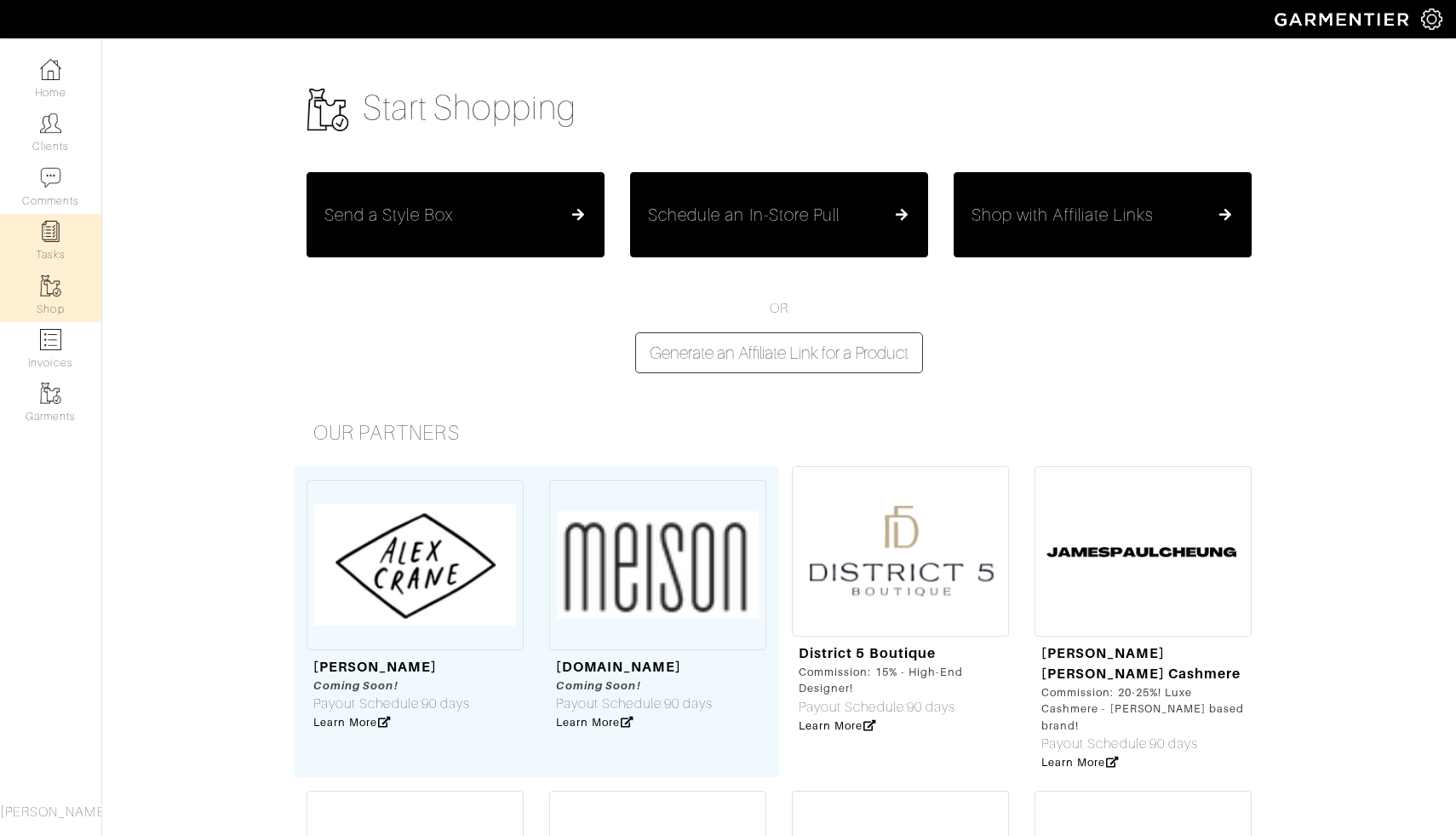
click at [47, 240] on img at bounding box center [51, 231] width 21 height 21
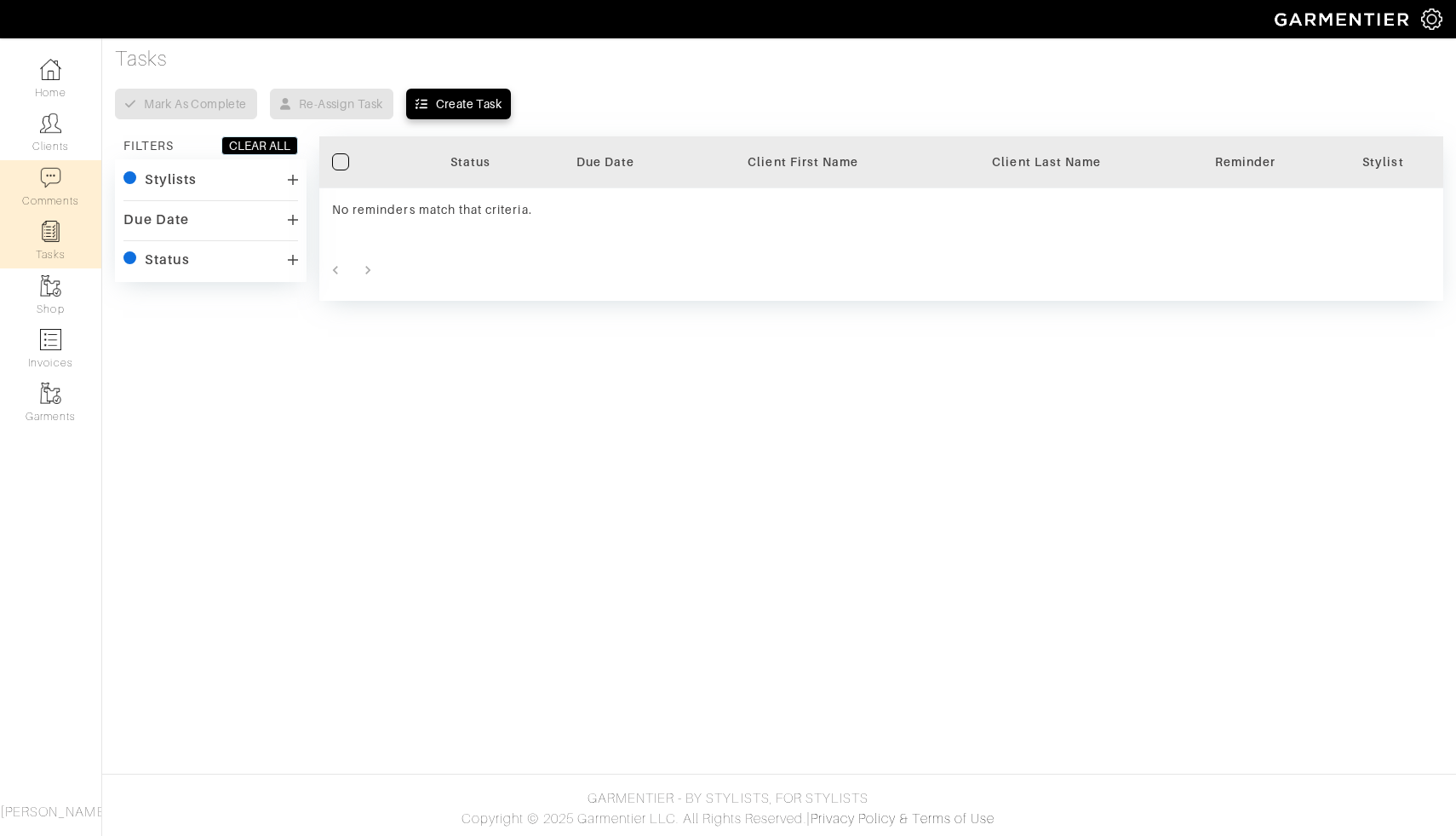
click at [50, 170] on img at bounding box center [51, 177] width 21 height 21
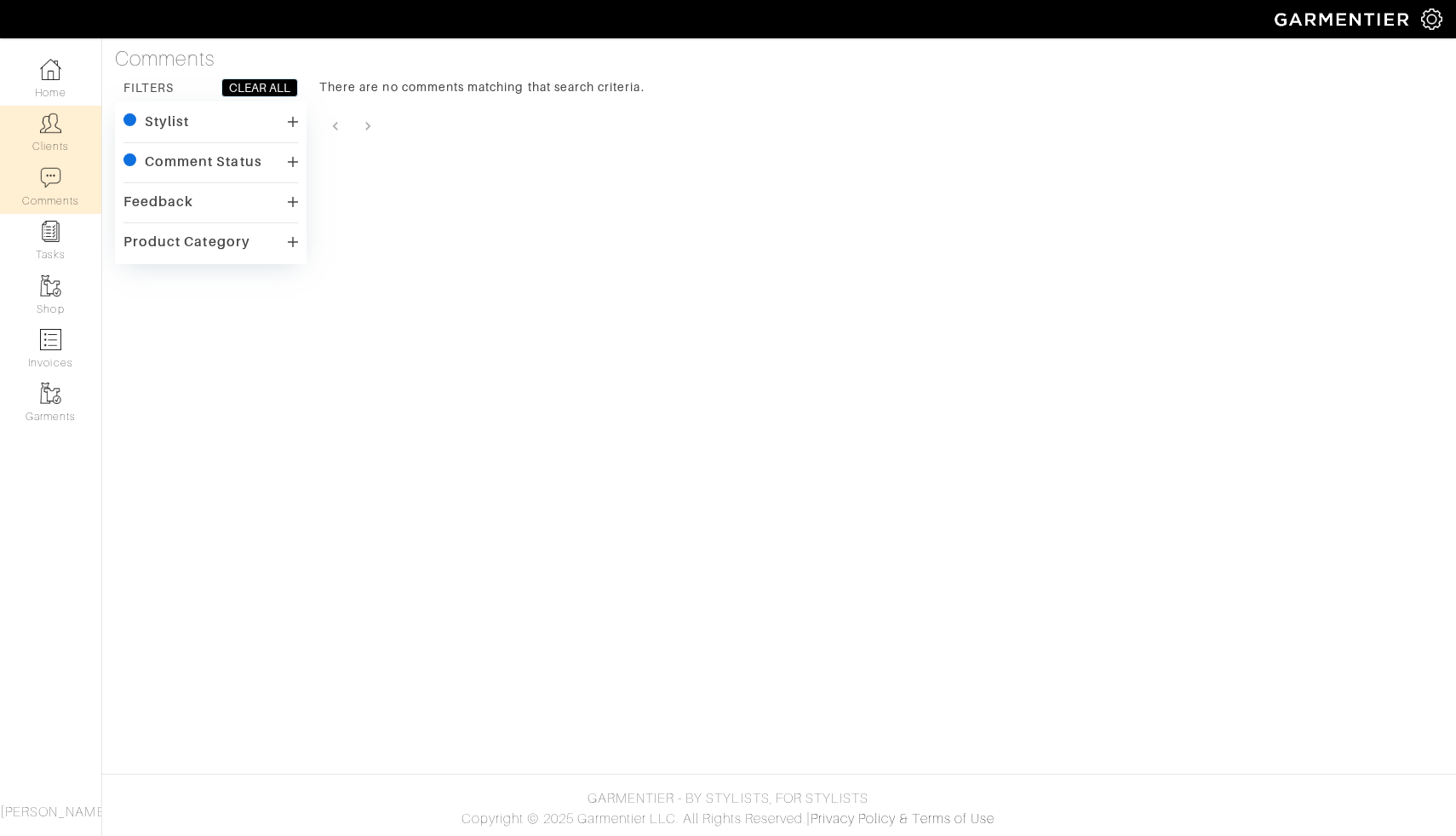
click at [53, 141] on link "Clients" at bounding box center [51, 132] width 102 height 54
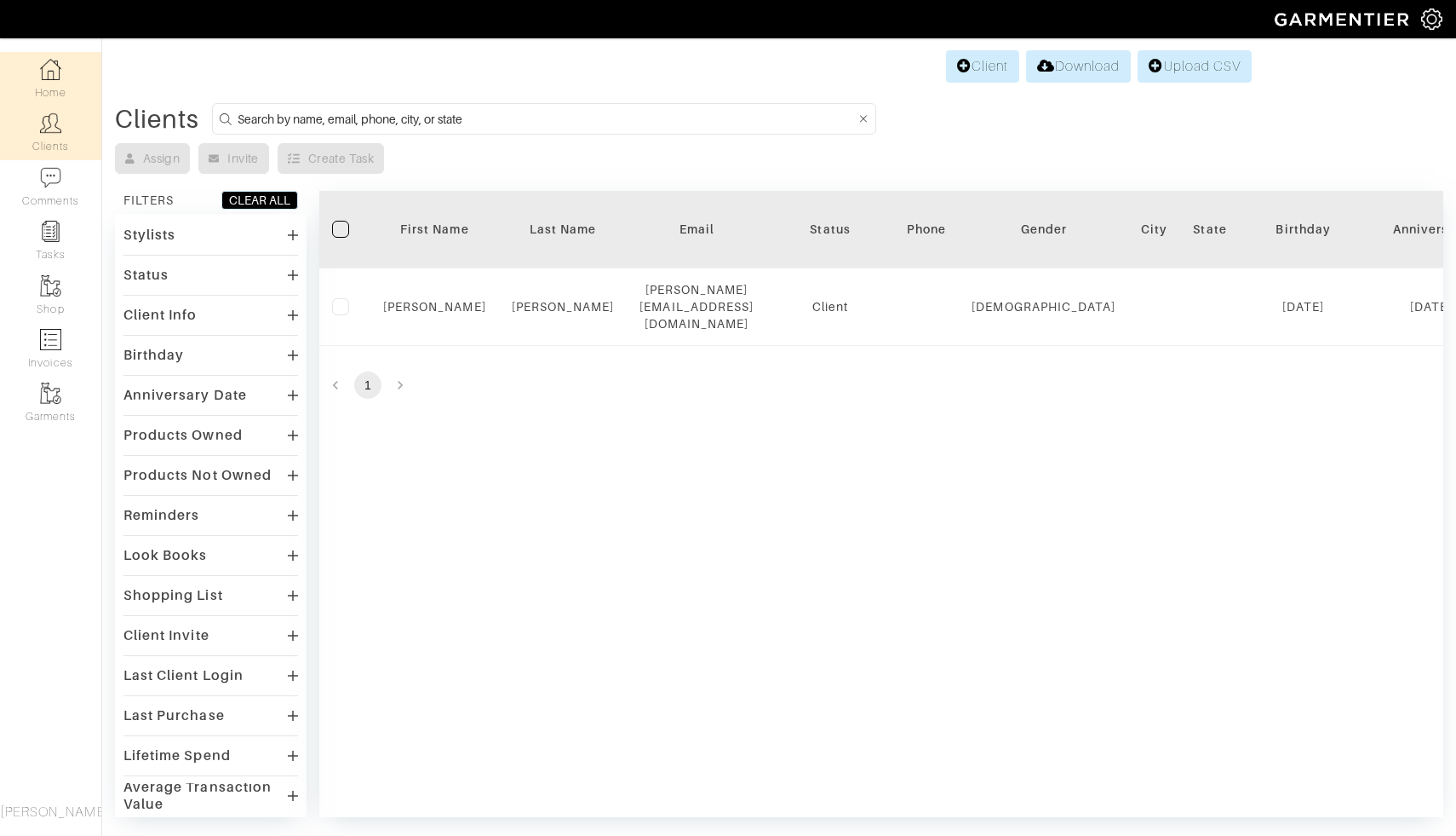
click at [44, 96] on link "Home" at bounding box center [51, 79] width 102 height 54
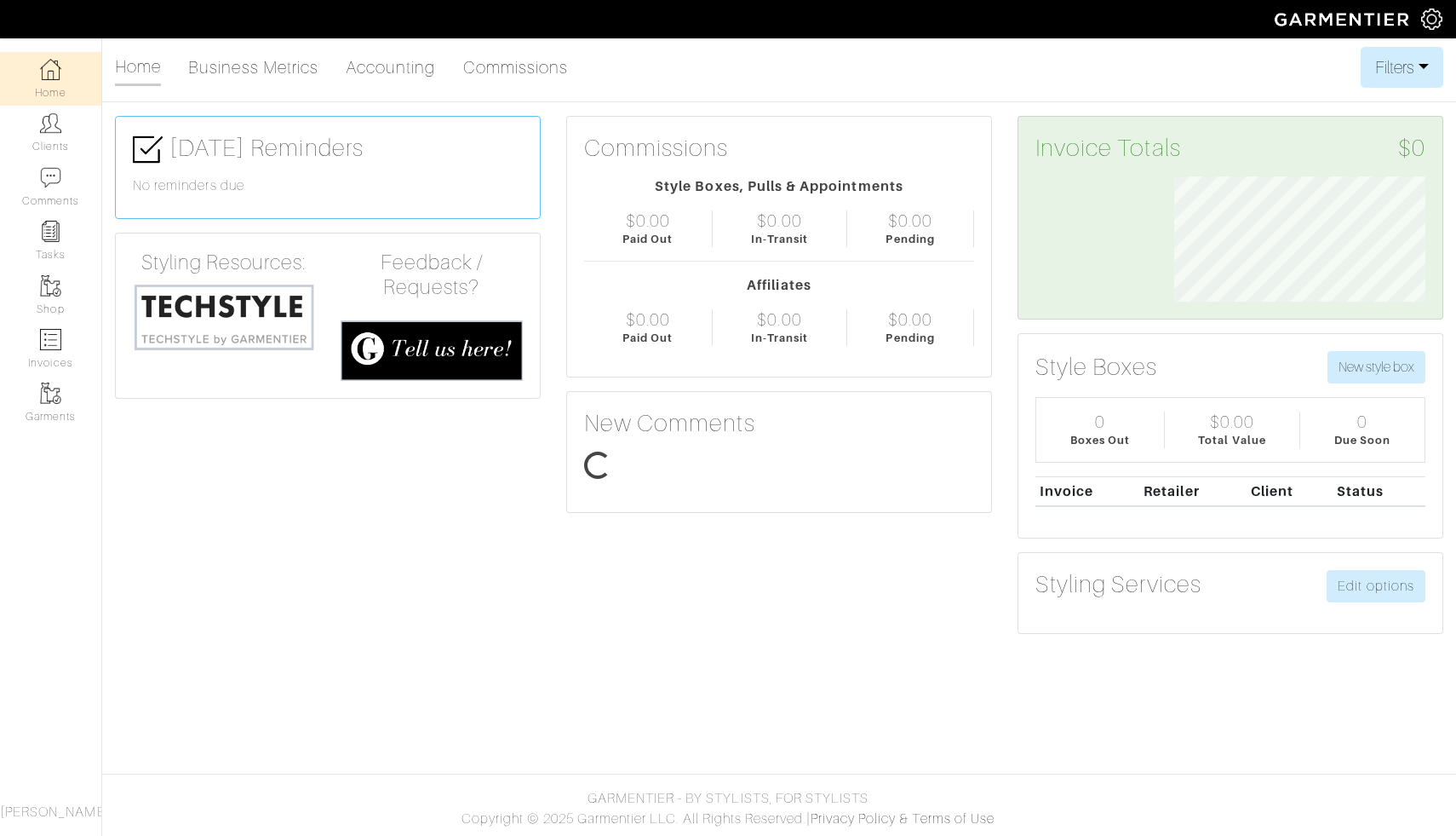
scroll to position [126, 277]
click at [45, 132] on img at bounding box center [51, 123] width 21 height 21
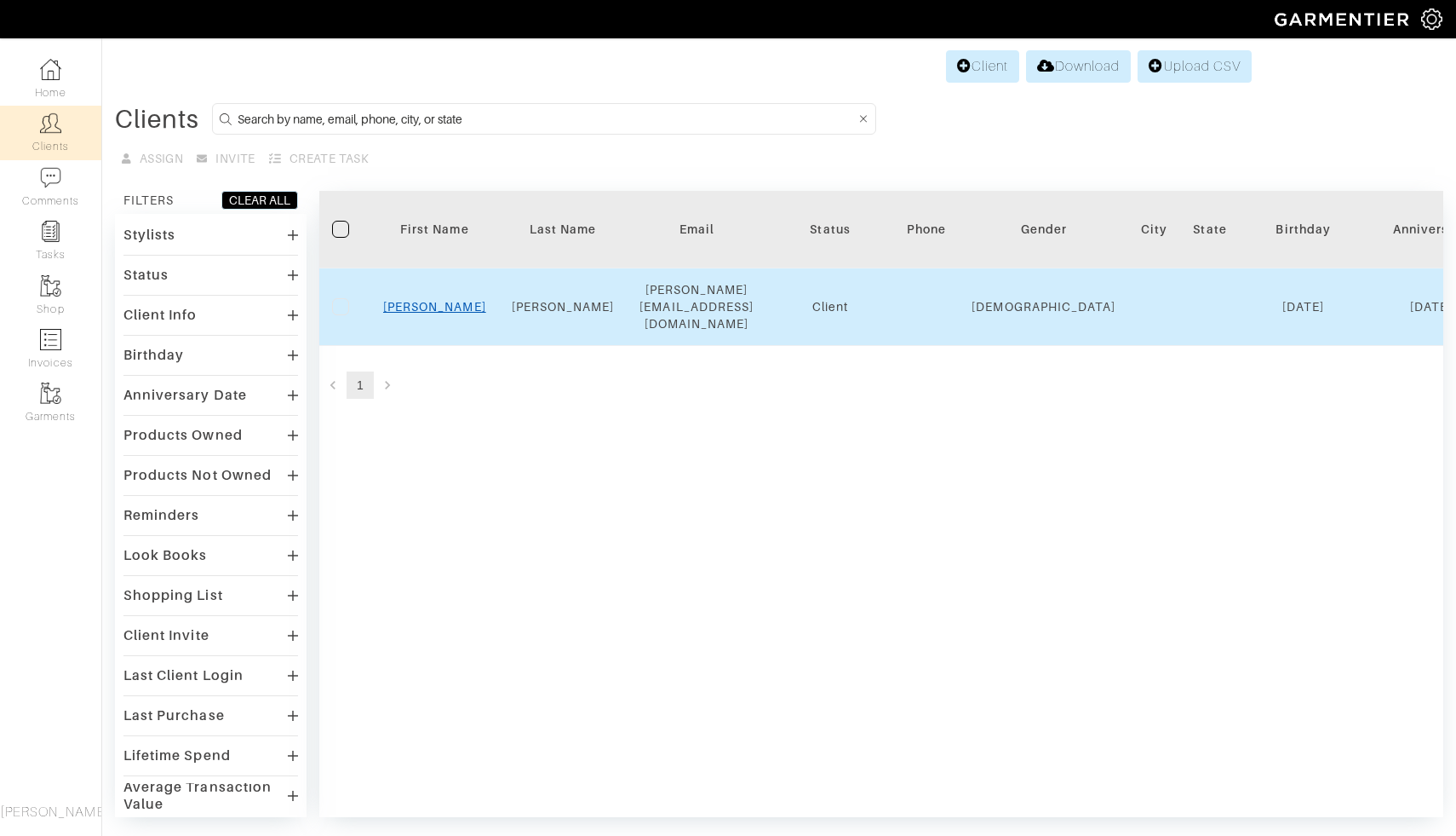
click at [435, 300] on link "Vanessa" at bounding box center [435, 307] width 104 height 13
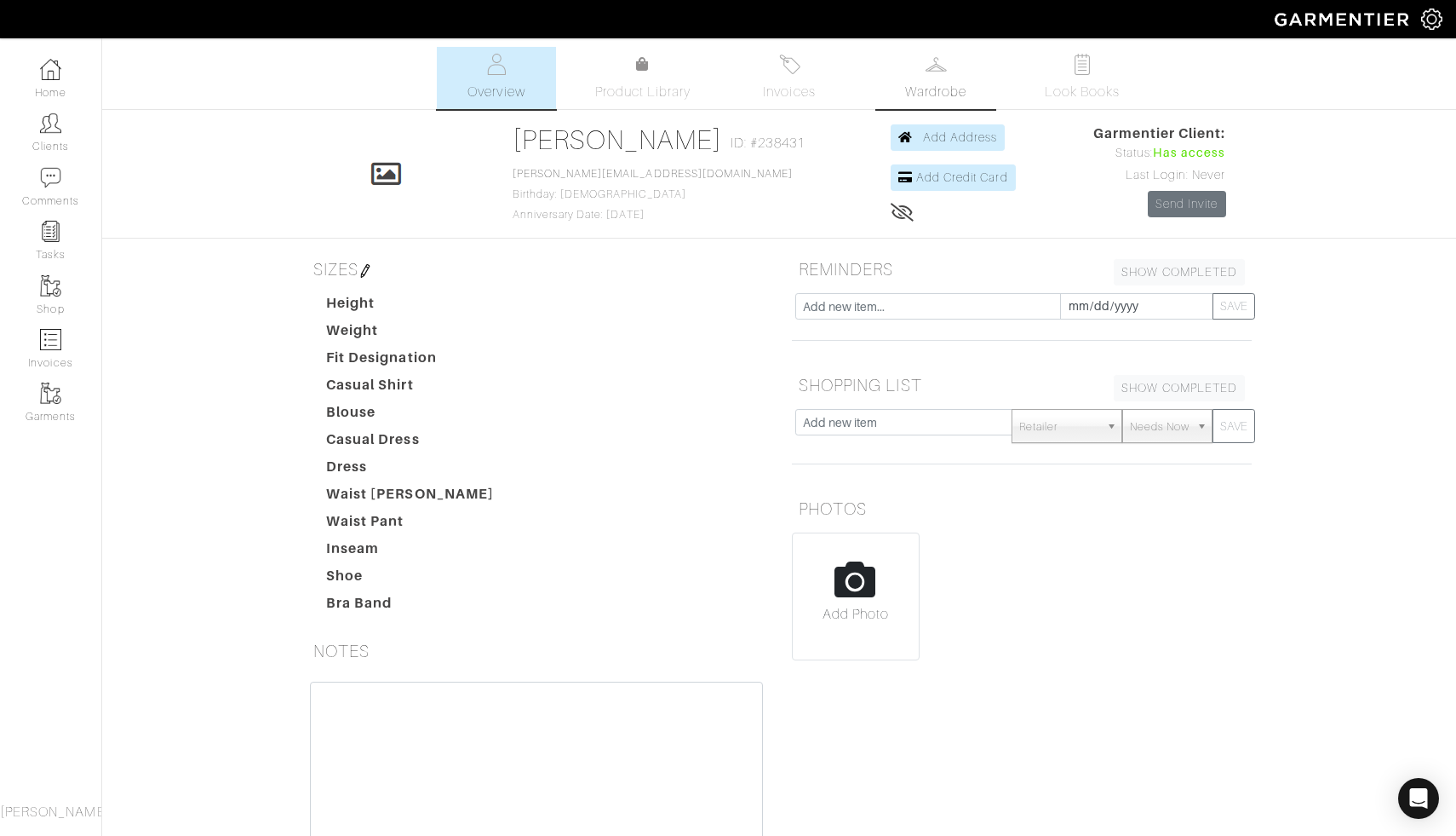
click at [945, 79] on link "Wardrobe" at bounding box center [936, 78] width 119 height 62
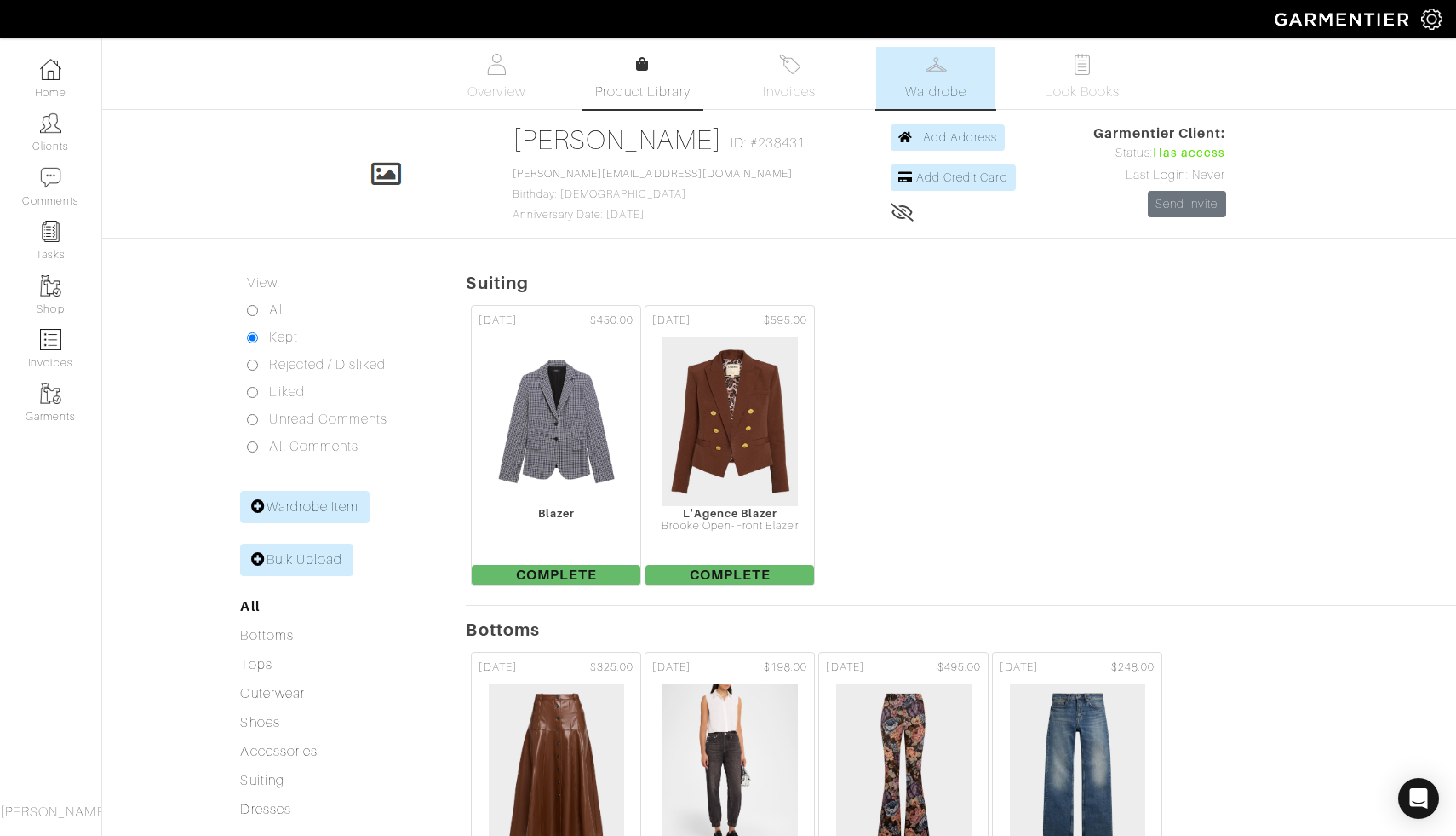
click at [641, 73] on div at bounding box center [642, 64] width 12 height 20
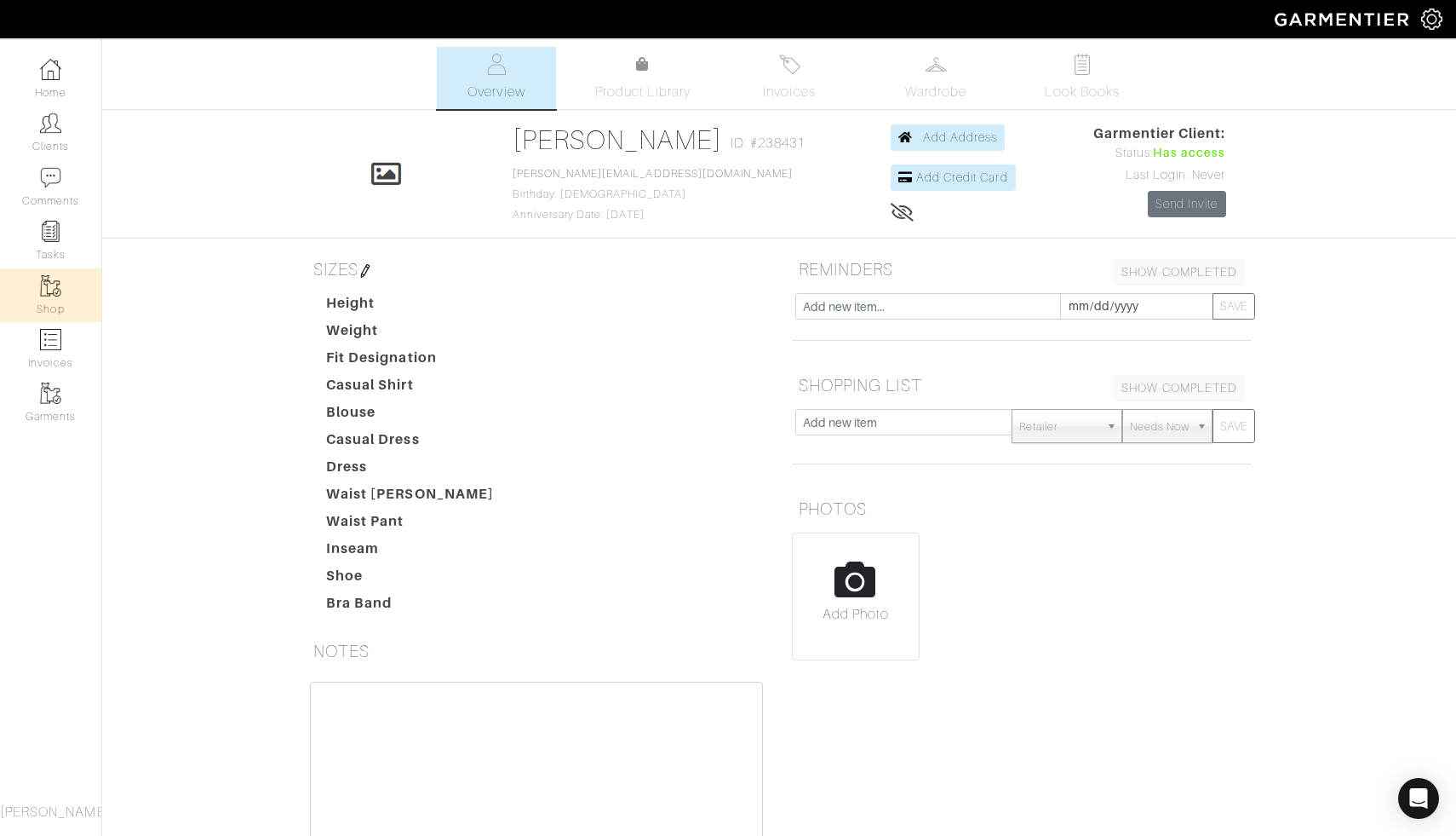
click at [56, 291] on img at bounding box center [51, 286] width 21 height 21
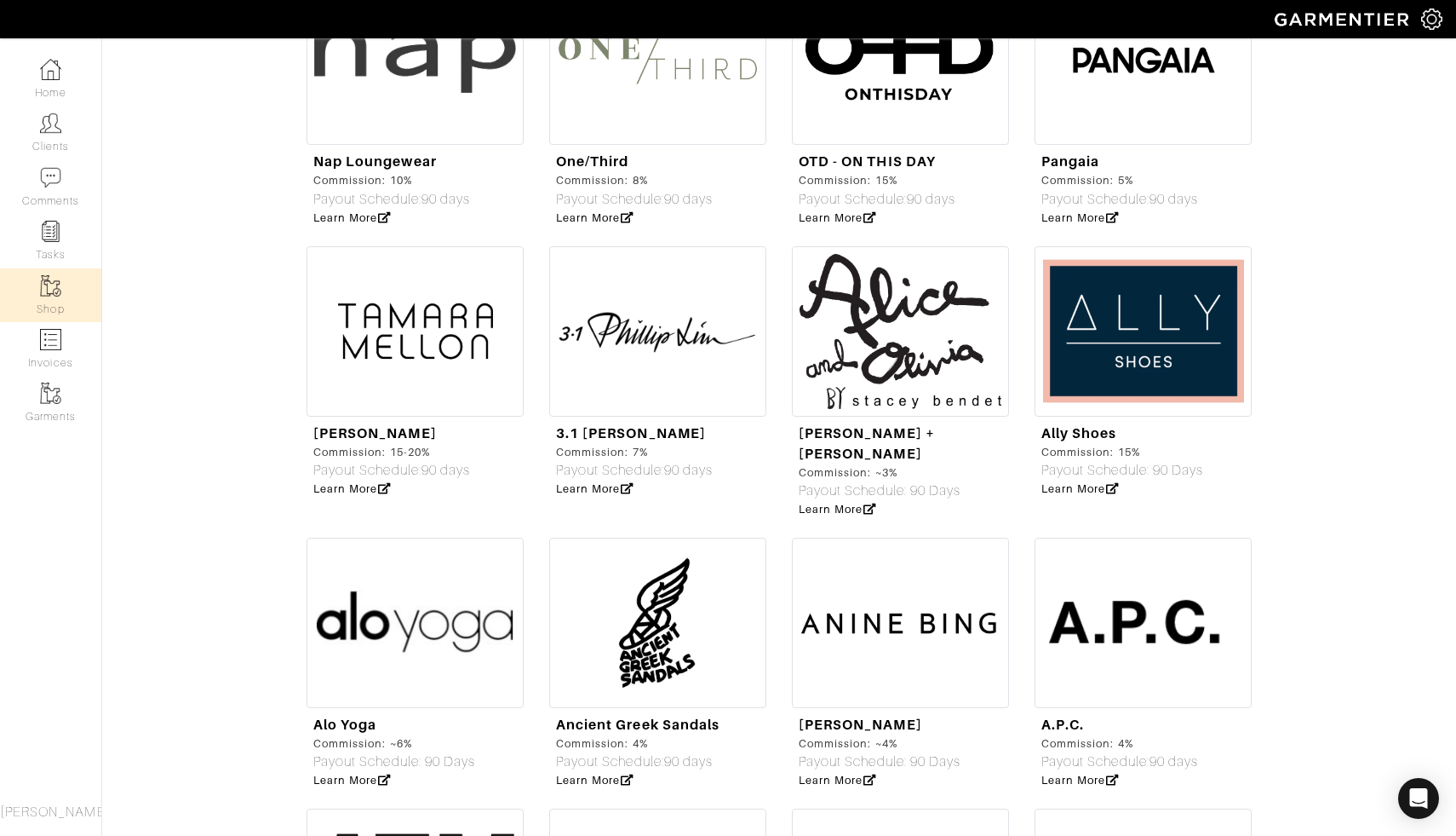
scroll to position [1092, 0]
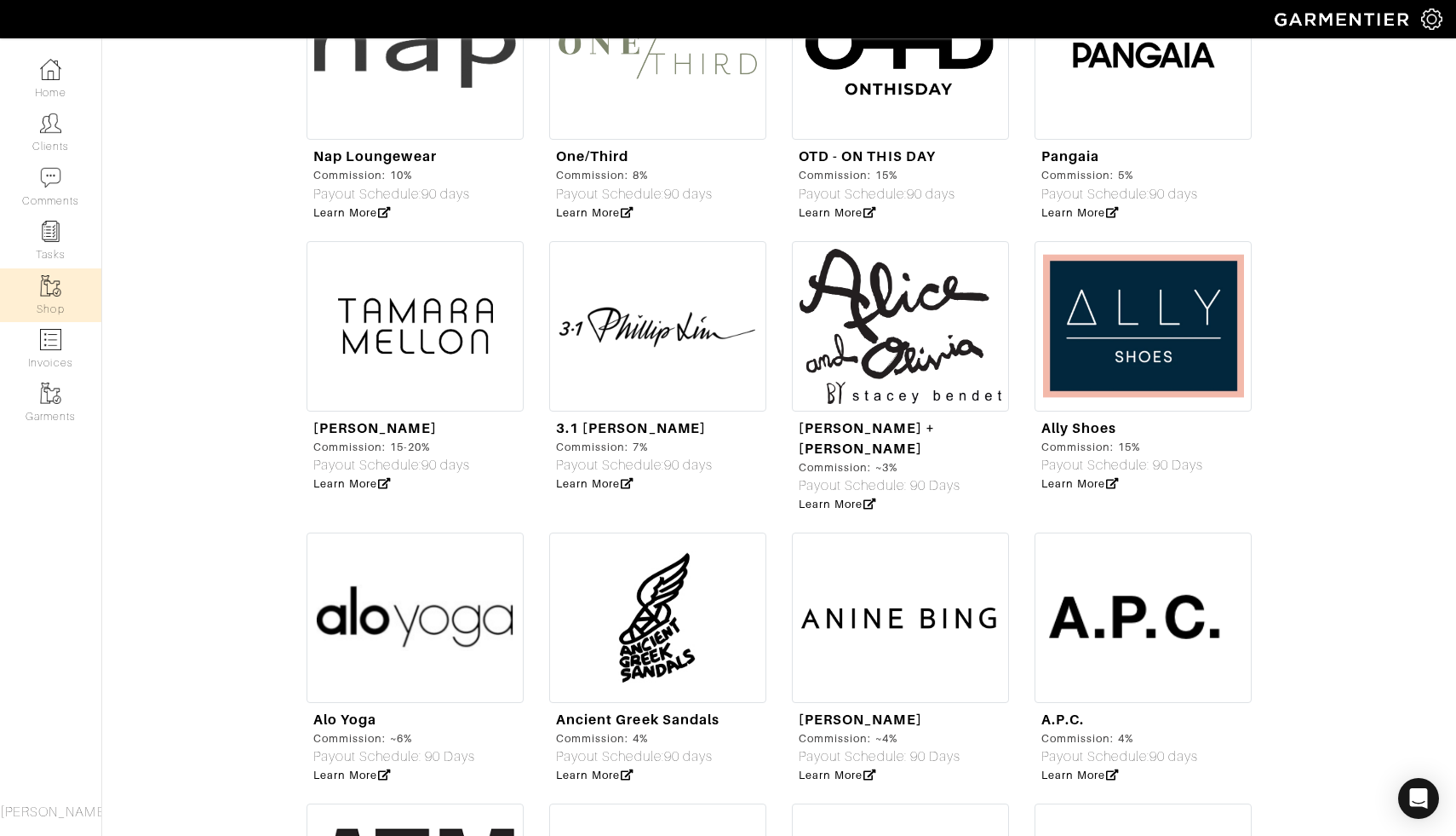
click at [929, 323] on img at bounding box center [900, 326] width 218 height 171
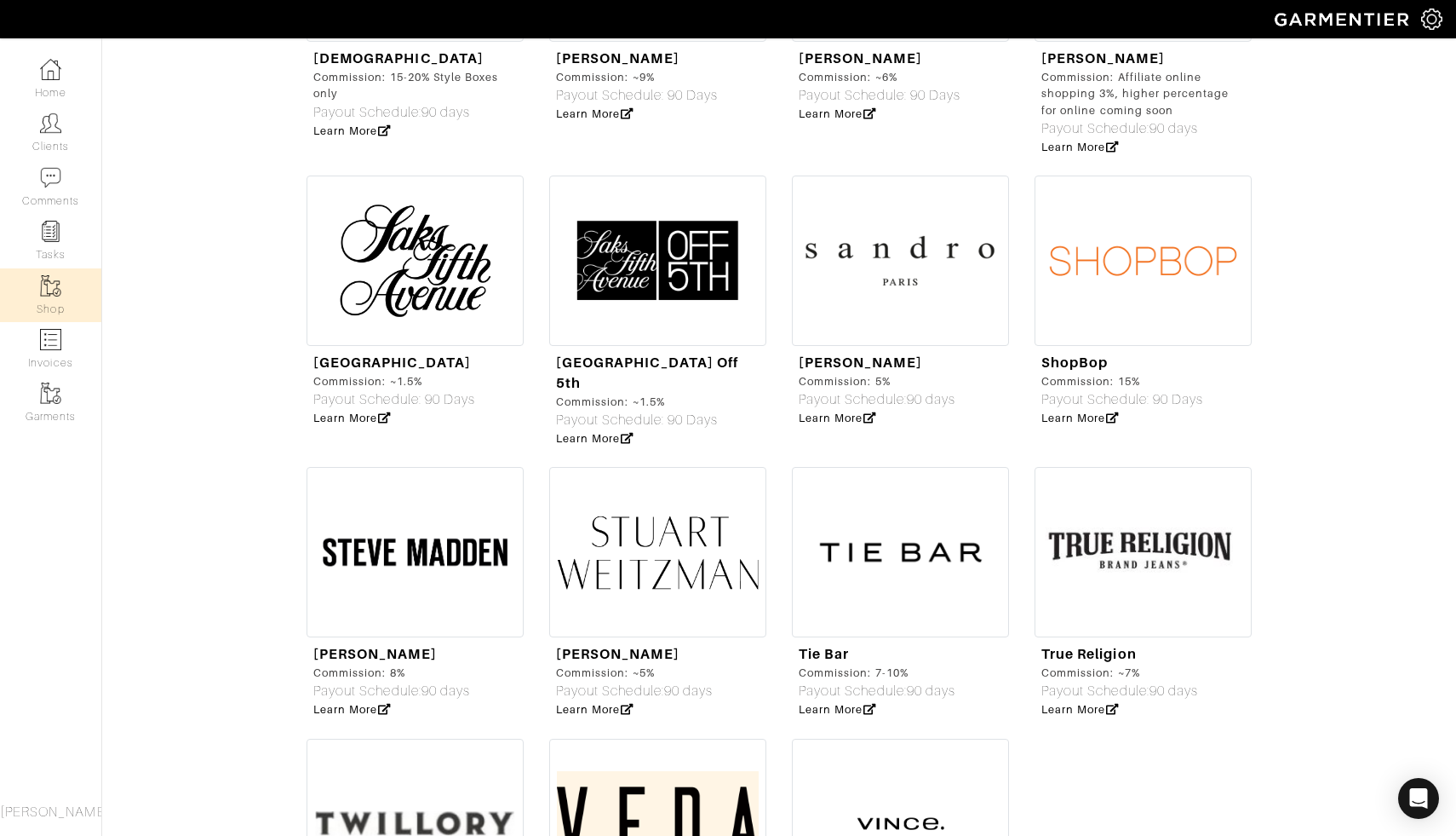
scroll to position [5141, 0]
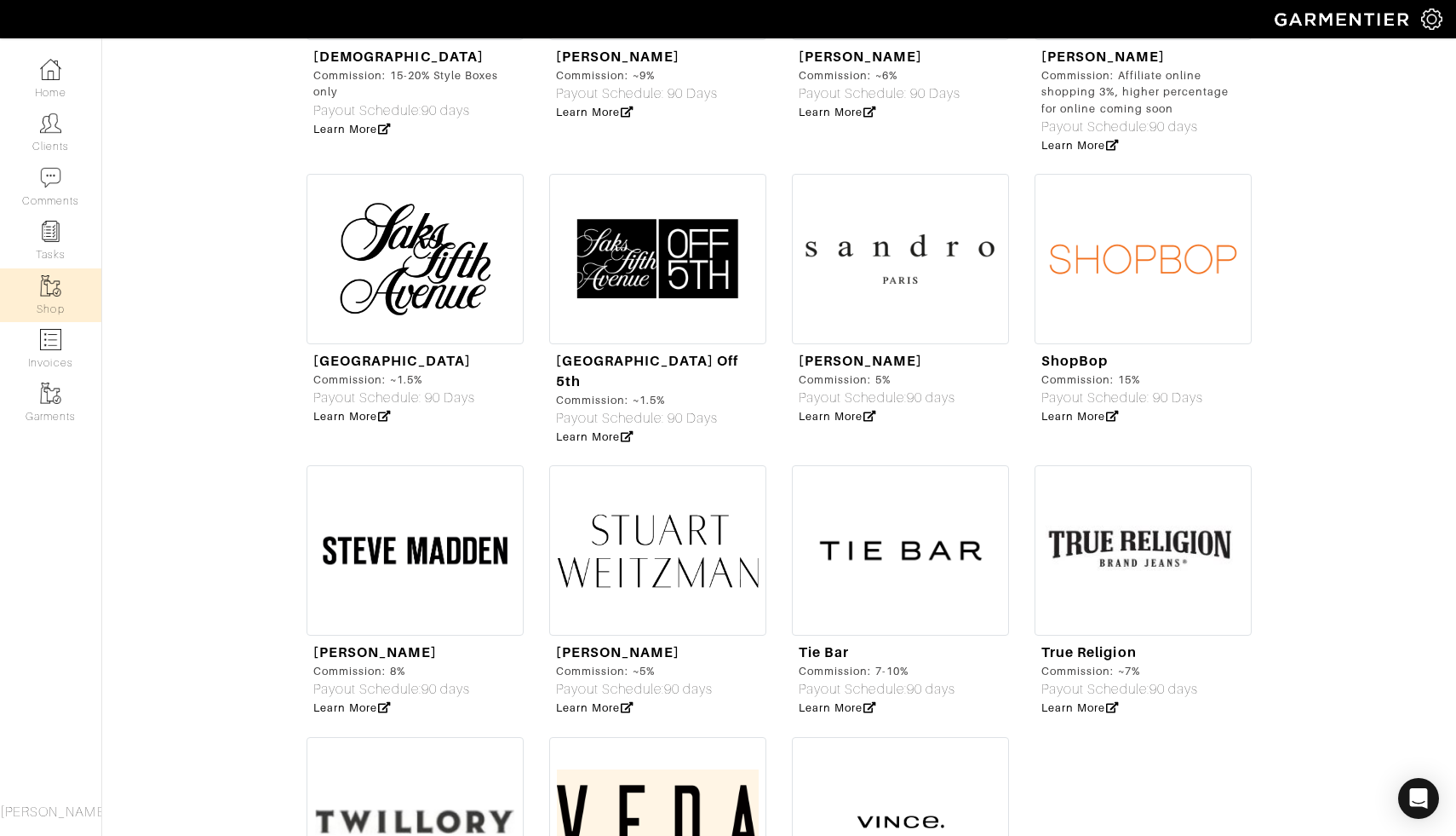
click at [990, 174] on img at bounding box center [900, 259] width 218 height 171
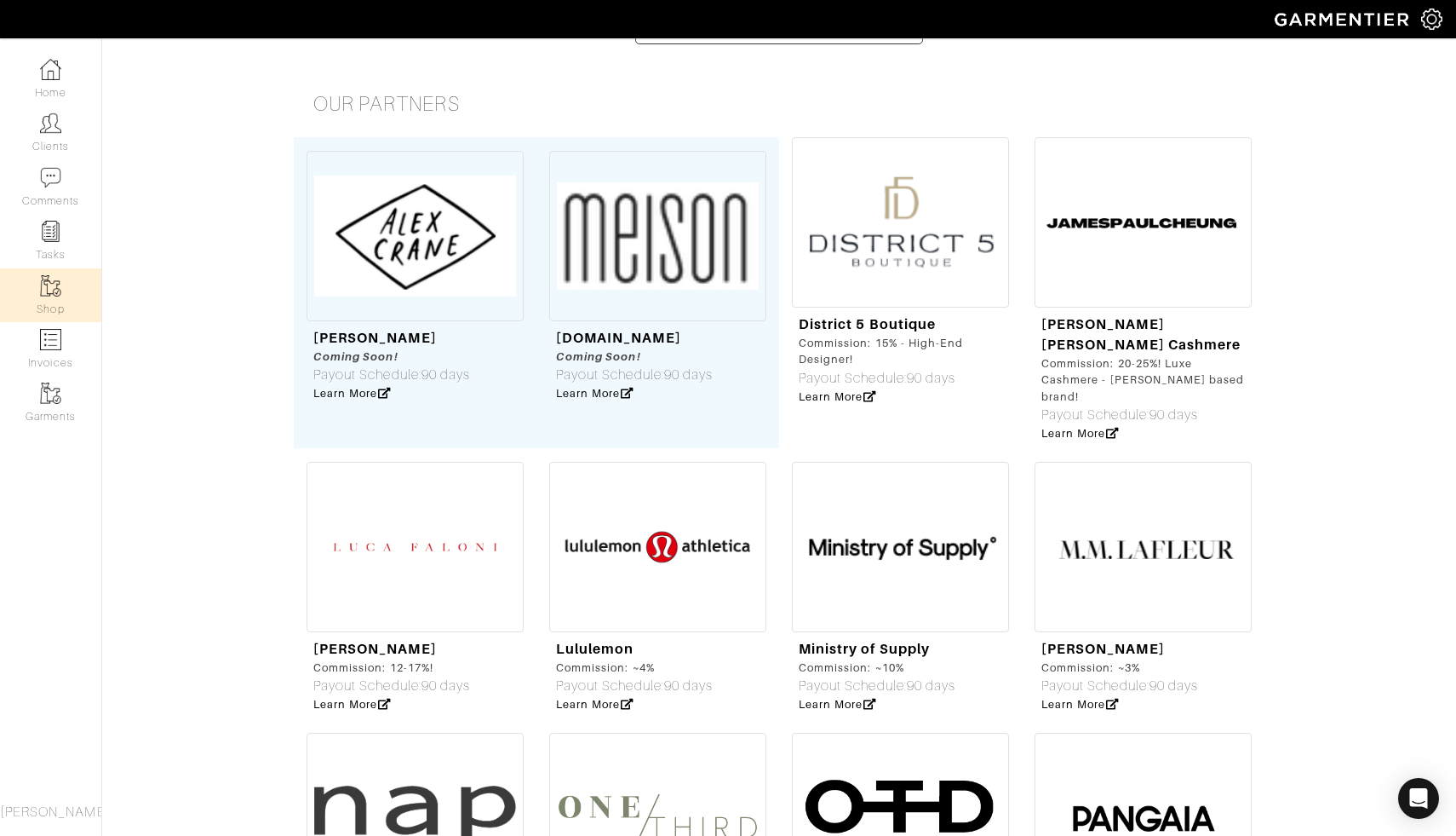
scroll to position [0, 0]
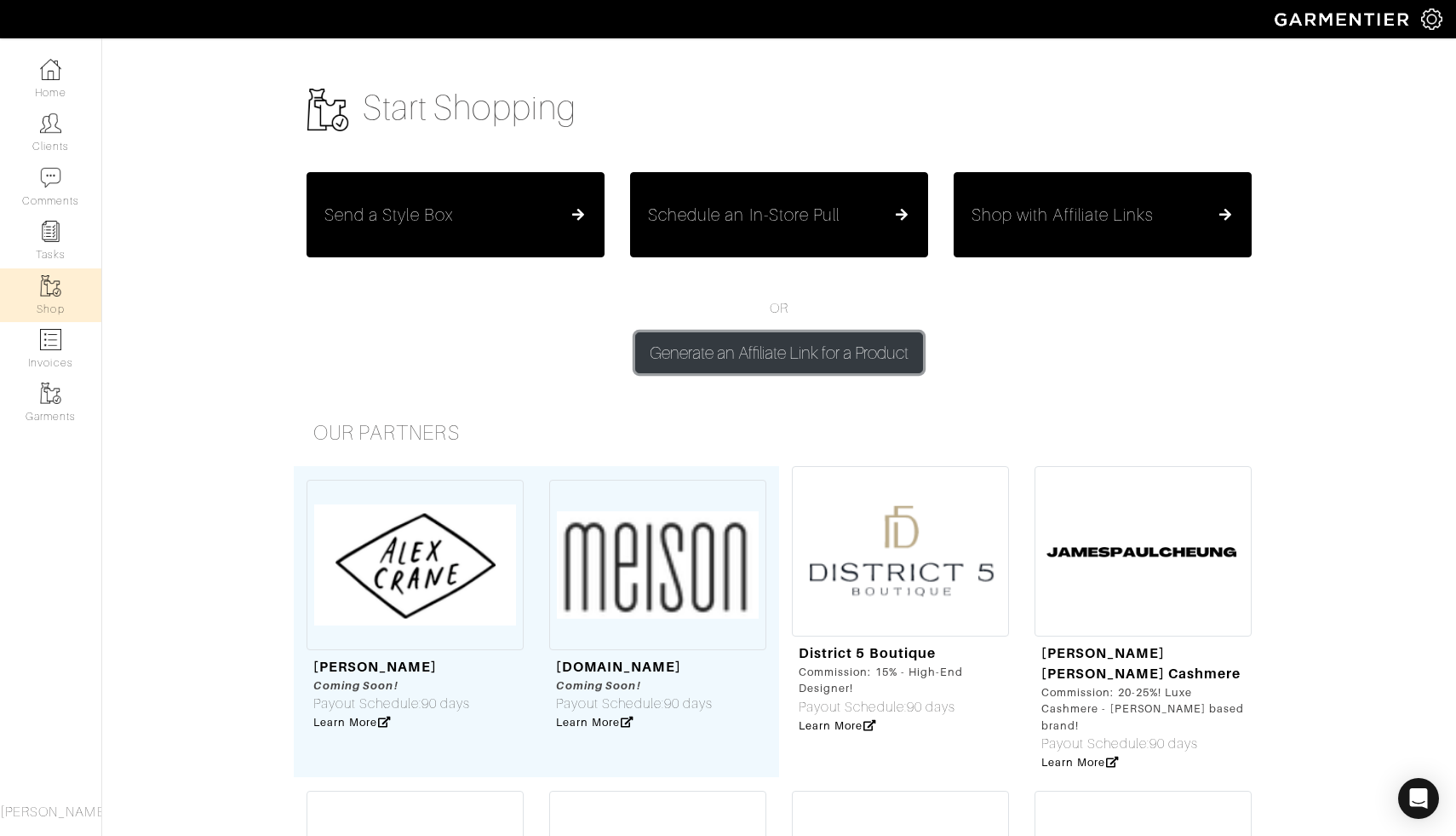
click at [766, 355] on button "Generate an Affiliate Link for a Product" at bounding box center [779, 353] width 288 height 41
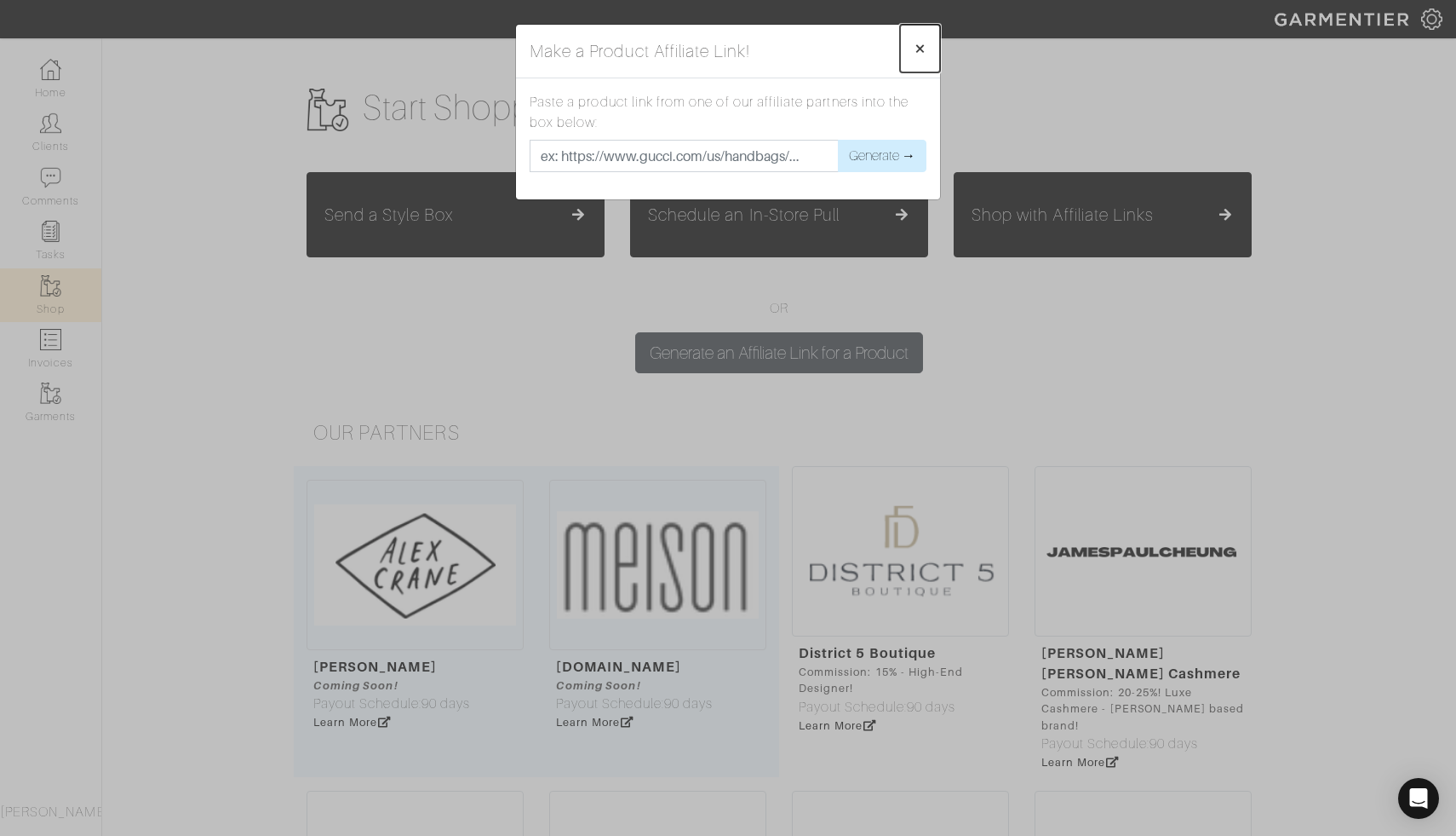
click at [924, 40] on span "×" at bounding box center [919, 48] width 12 height 23
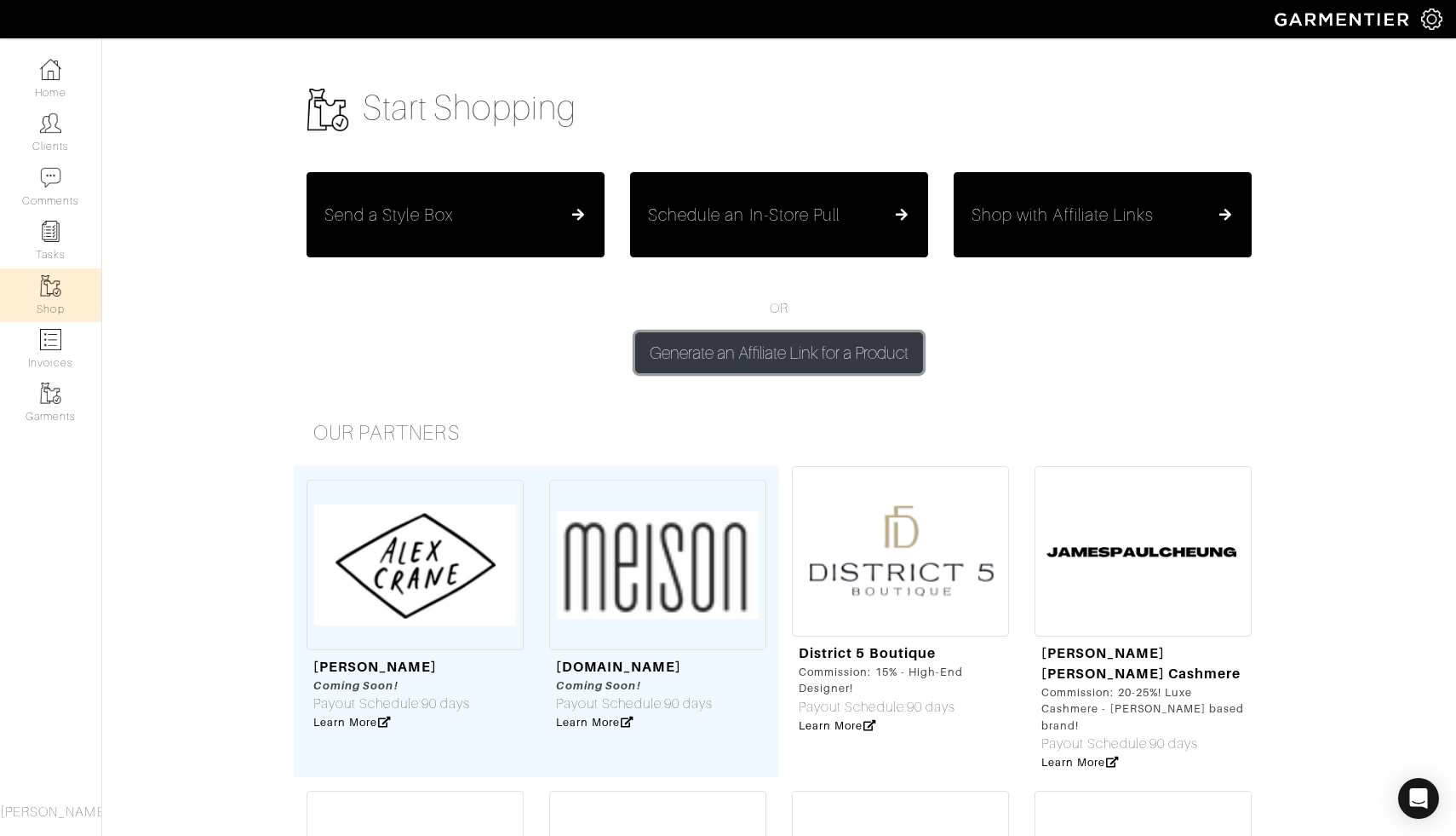
click at [665, 335] on button "Generate an Affiliate Link for a Product" at bounding box center [779, 353] width 288 height 41
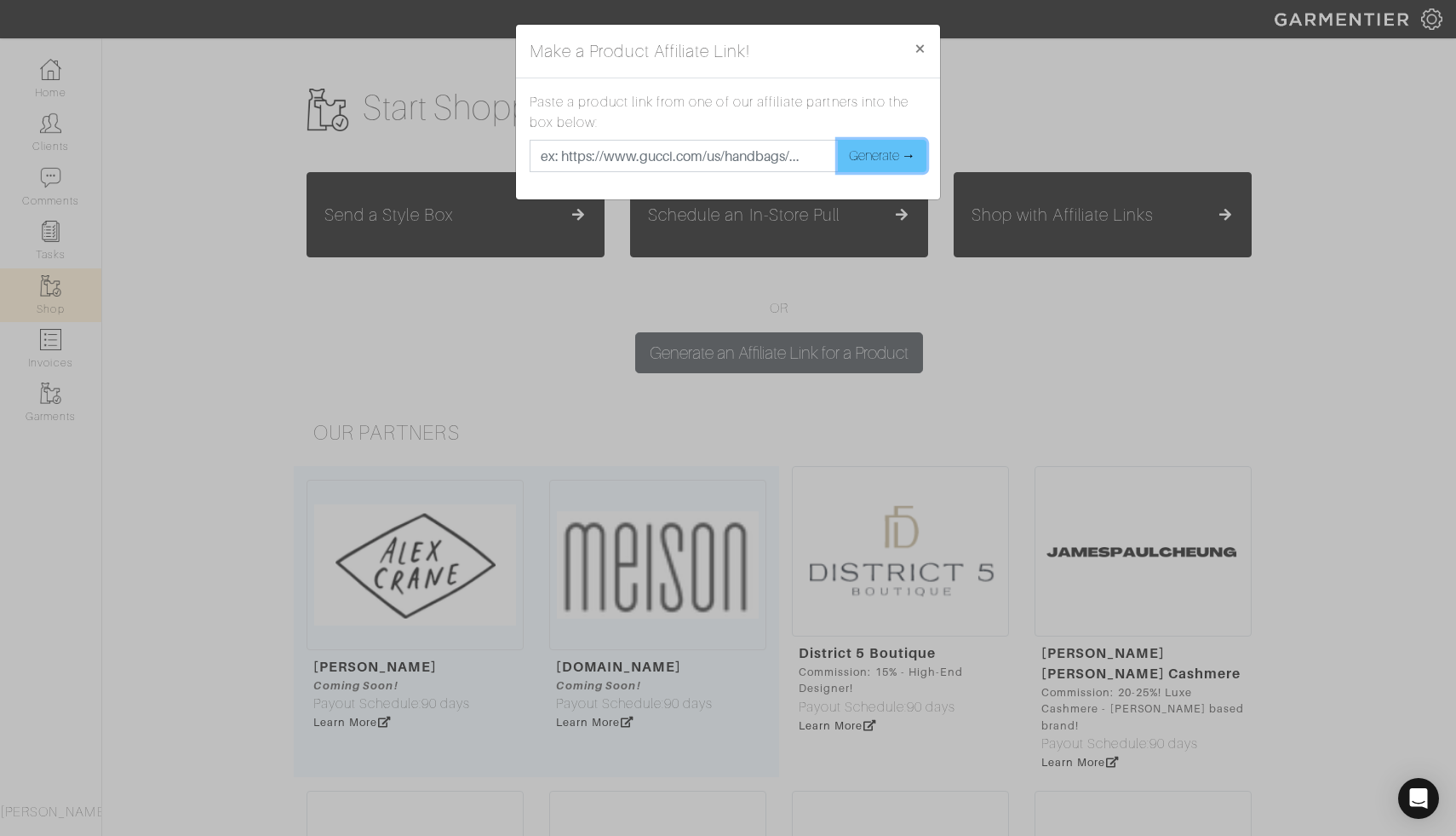
click at [862, 161] on button "Generate →" at bounding box center [882, 156] width 88 height 33
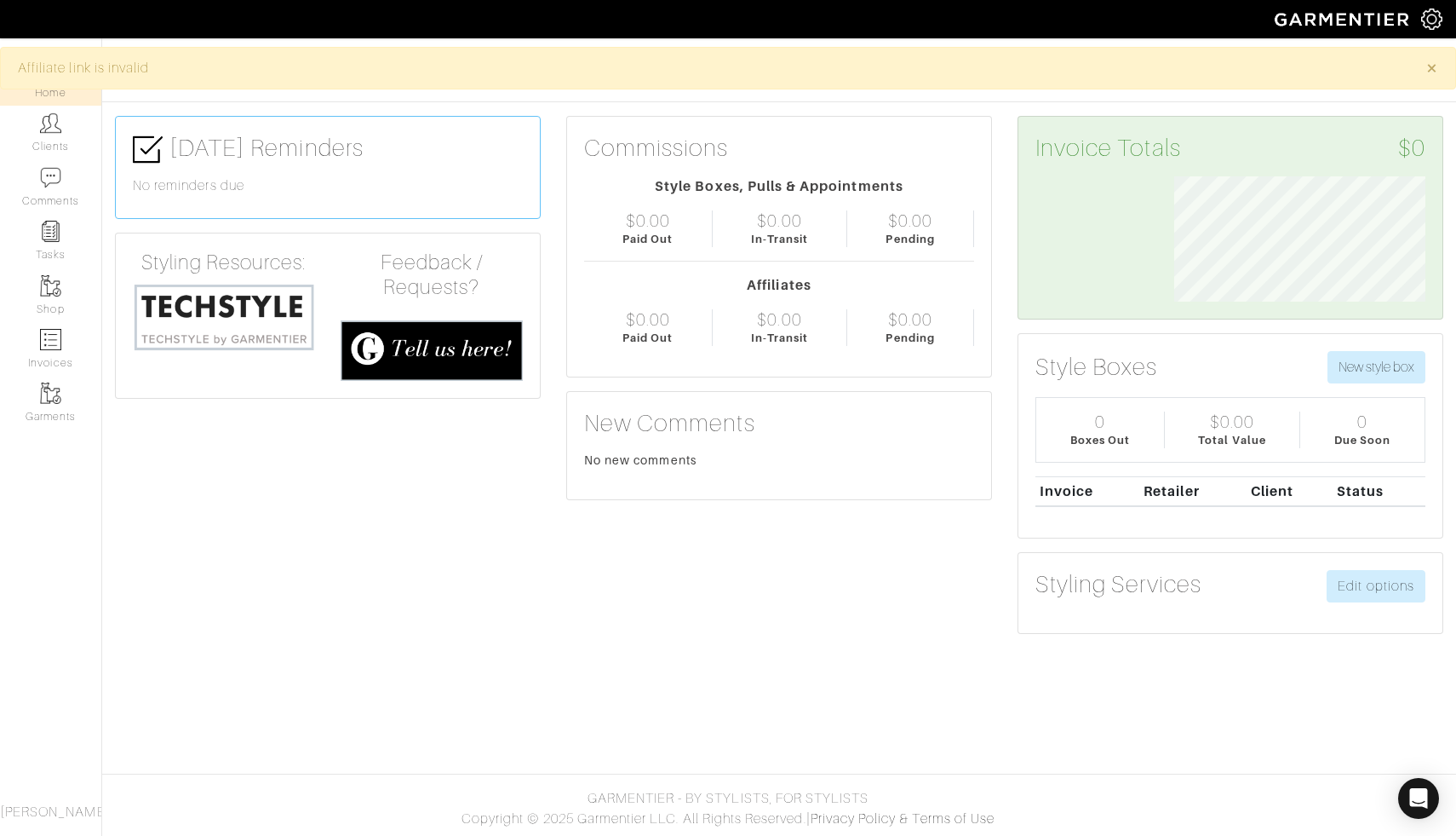
scroll to position [126, 277]
click at [40, 129] on img at bounding box center [51, 123] width 21 height 21
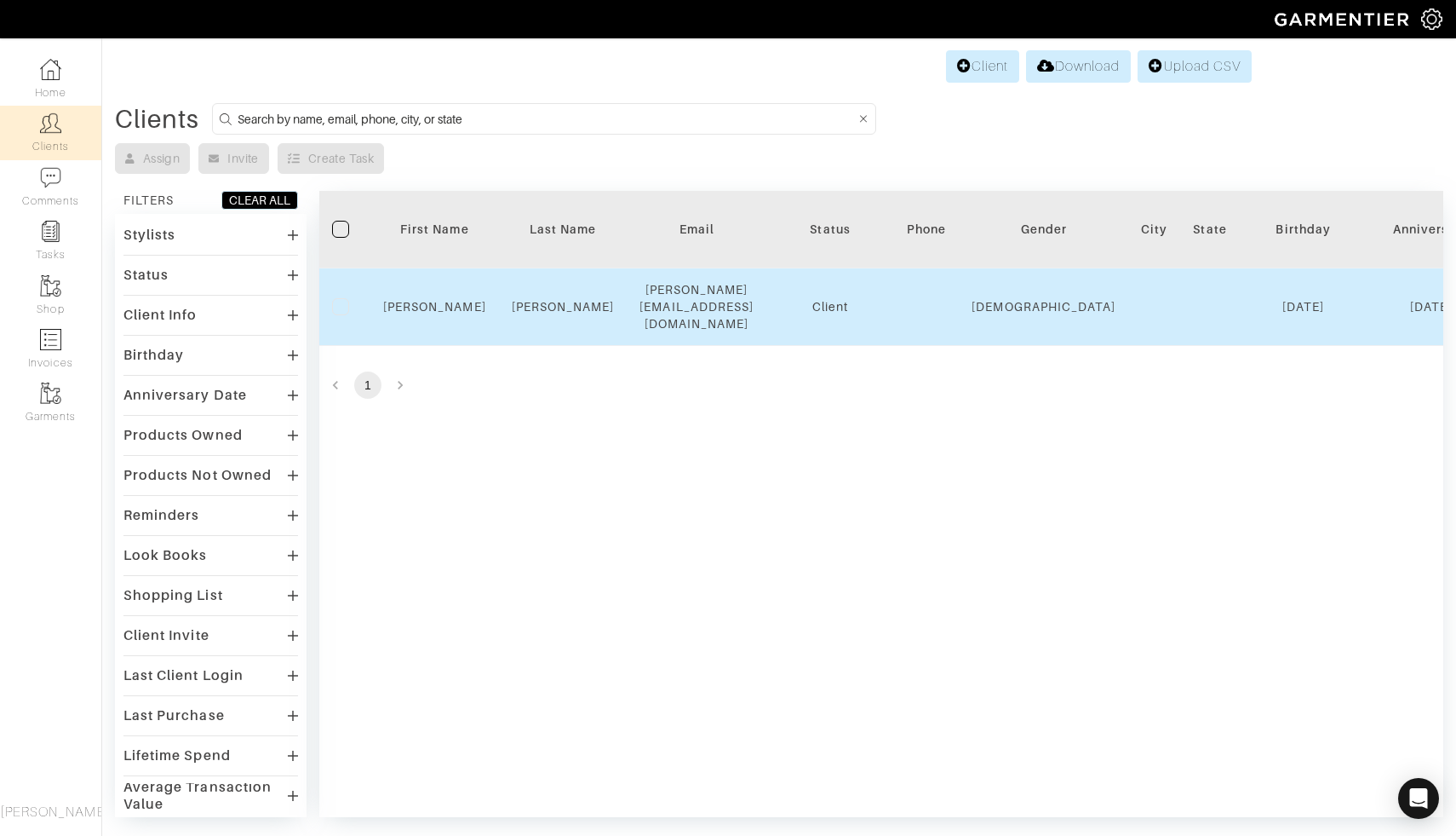
click at [433, 287] on td "Vanessa" at bounding box center [435, 307] width 128 height 78
click at [435, 300] on link "Vanessa" at bounding box center [435, 307] width 104 height 13
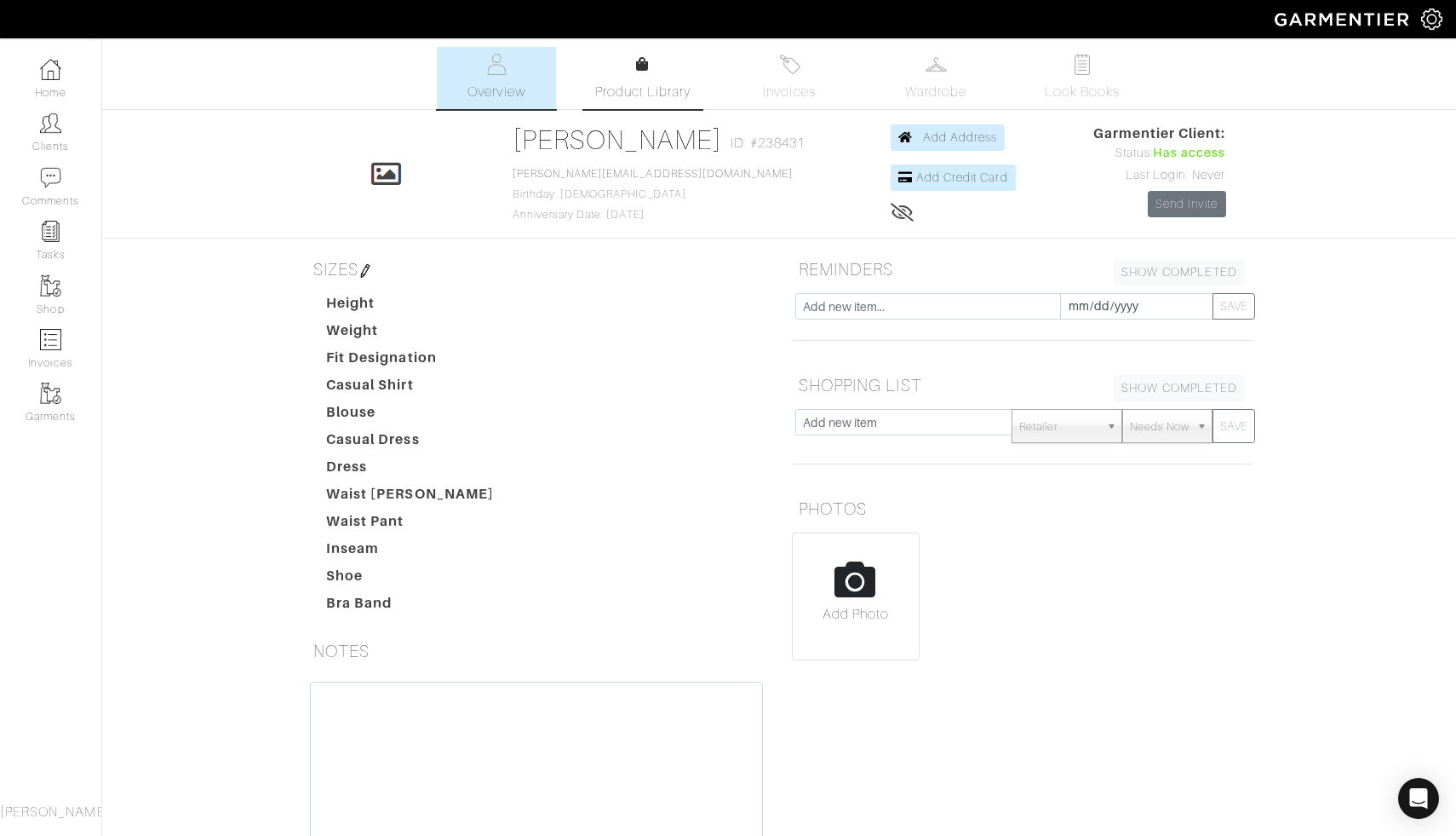
click at [649, 72] on link "Product Library" at bounding box center [643, 79] width 119 height 48
click at [1065, 78] on link "Look Books" at bounding box center [1082, 78] width 119 height 62
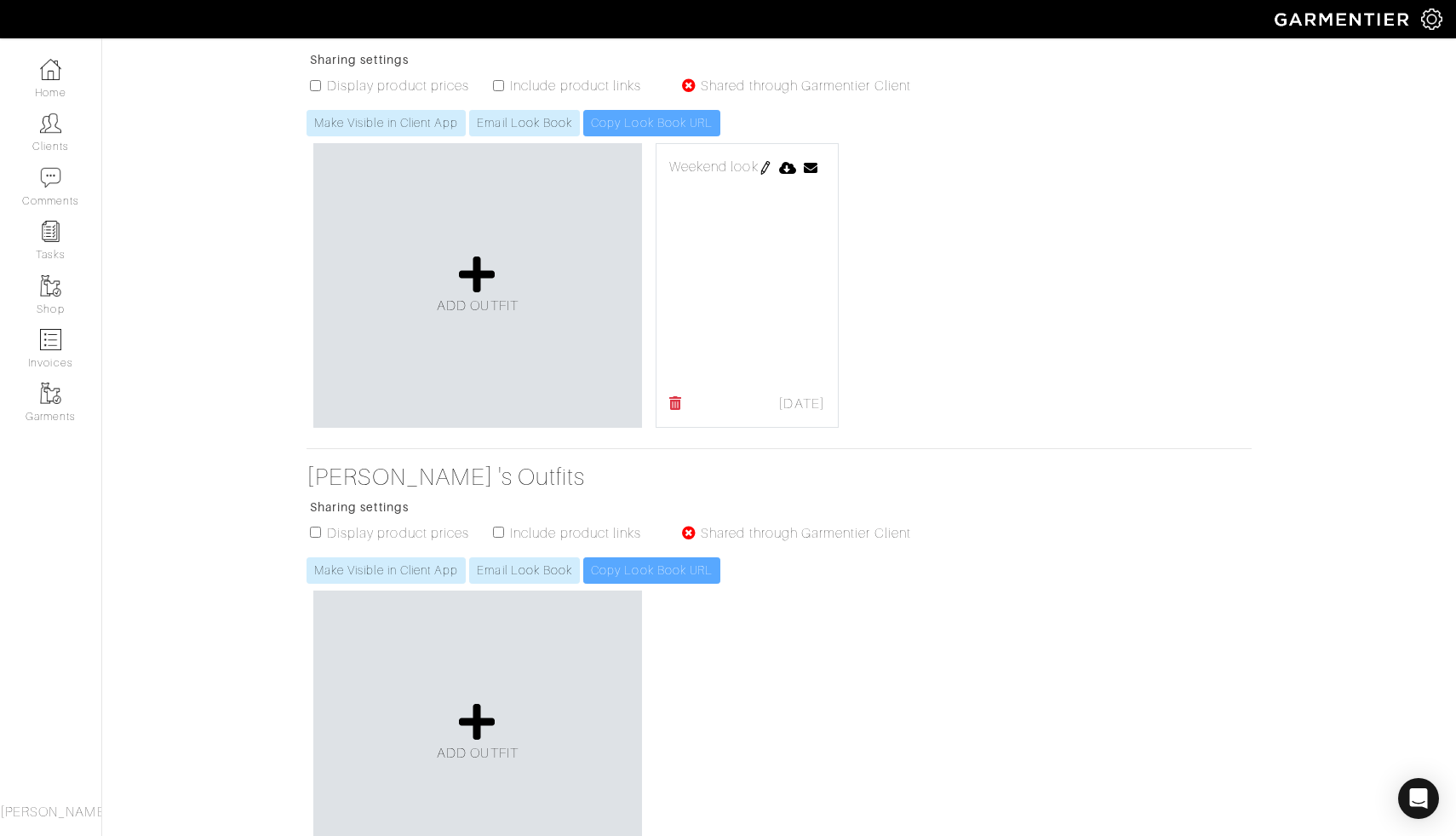
scroll to position [302, 0]
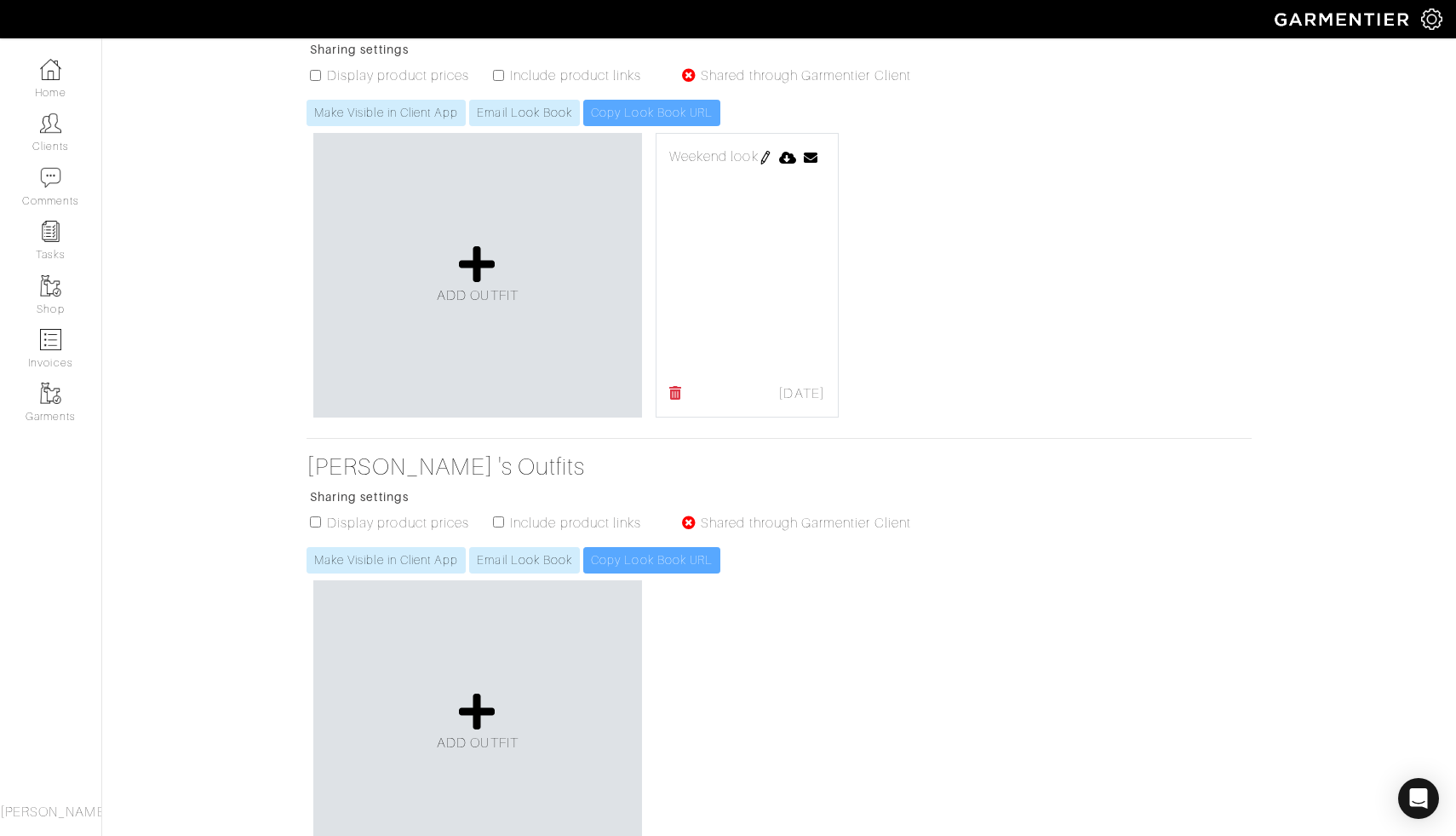
click at [738, 311] on div "Weekend look 09/21/25 Send Outfit × Close Email vanessa@vendals.com Cancel Send" at bounding box center [747, 275] width 183 height 285
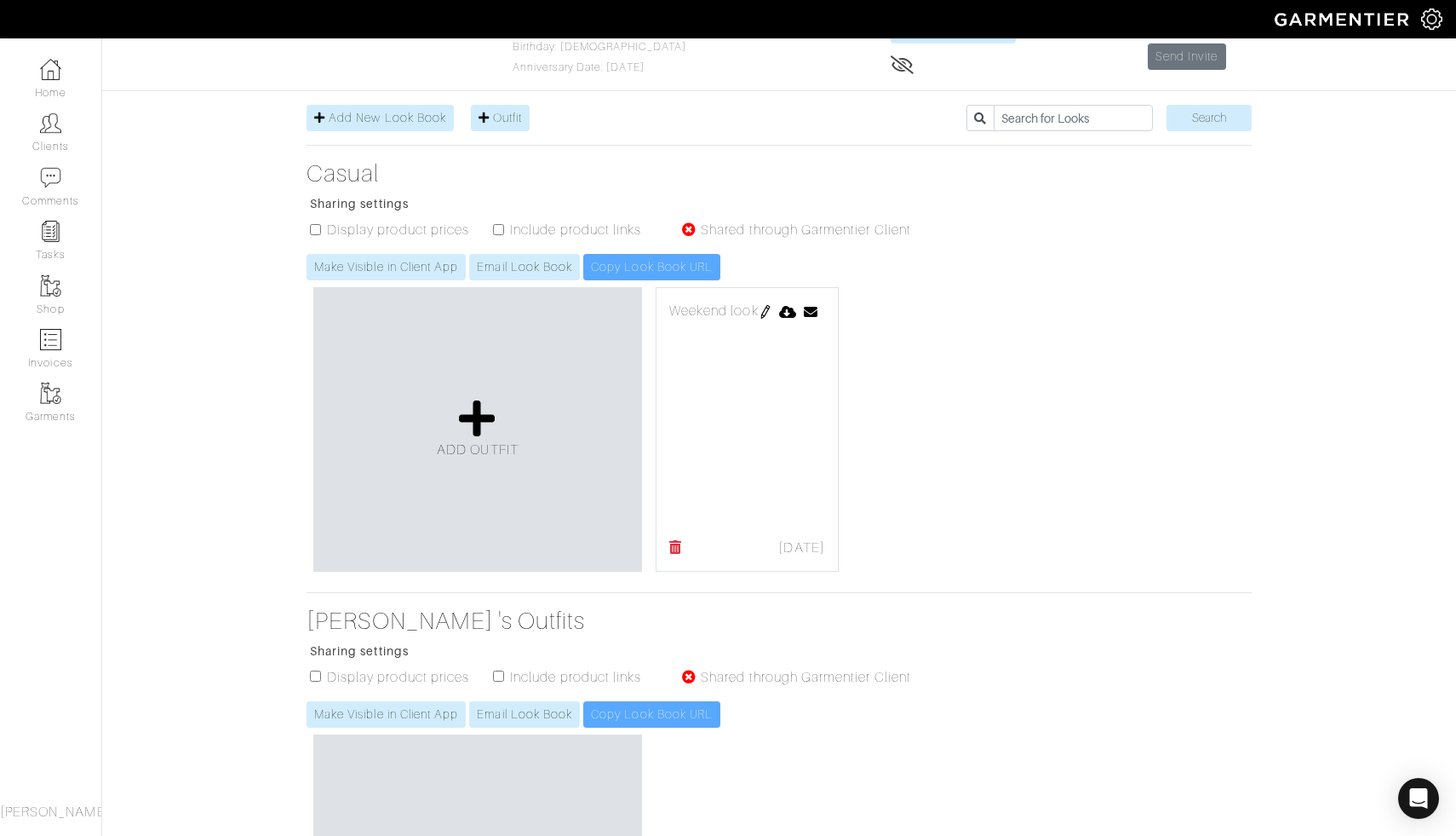
scroll to position [114, 0]
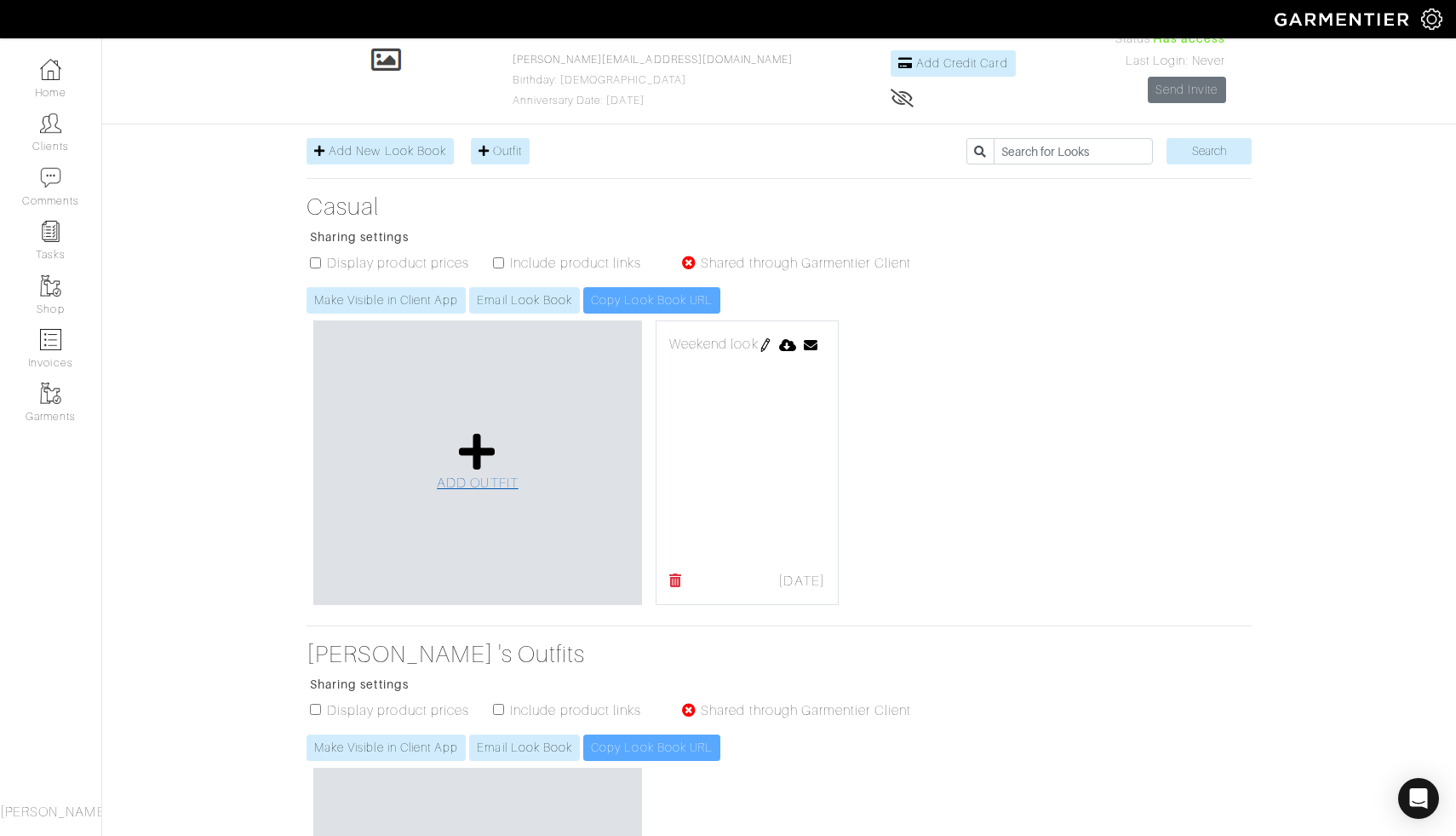
click at [474, 455] on icon at bounding box center [477, 452] width 36 height 41
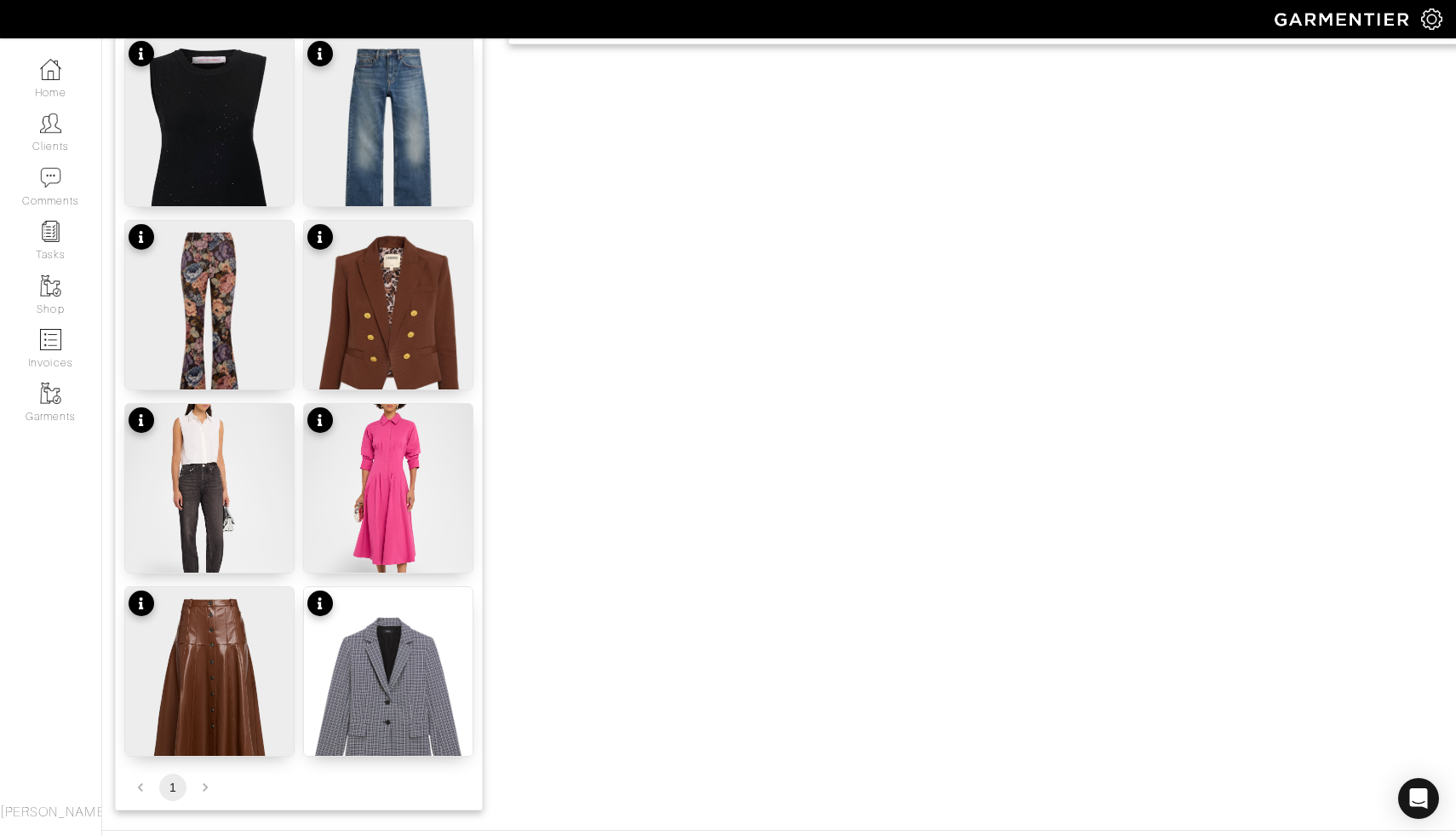
scroll to position [979, 0]
click at [380, 338] on img at bounding box center [388, 325] width 169 height 211
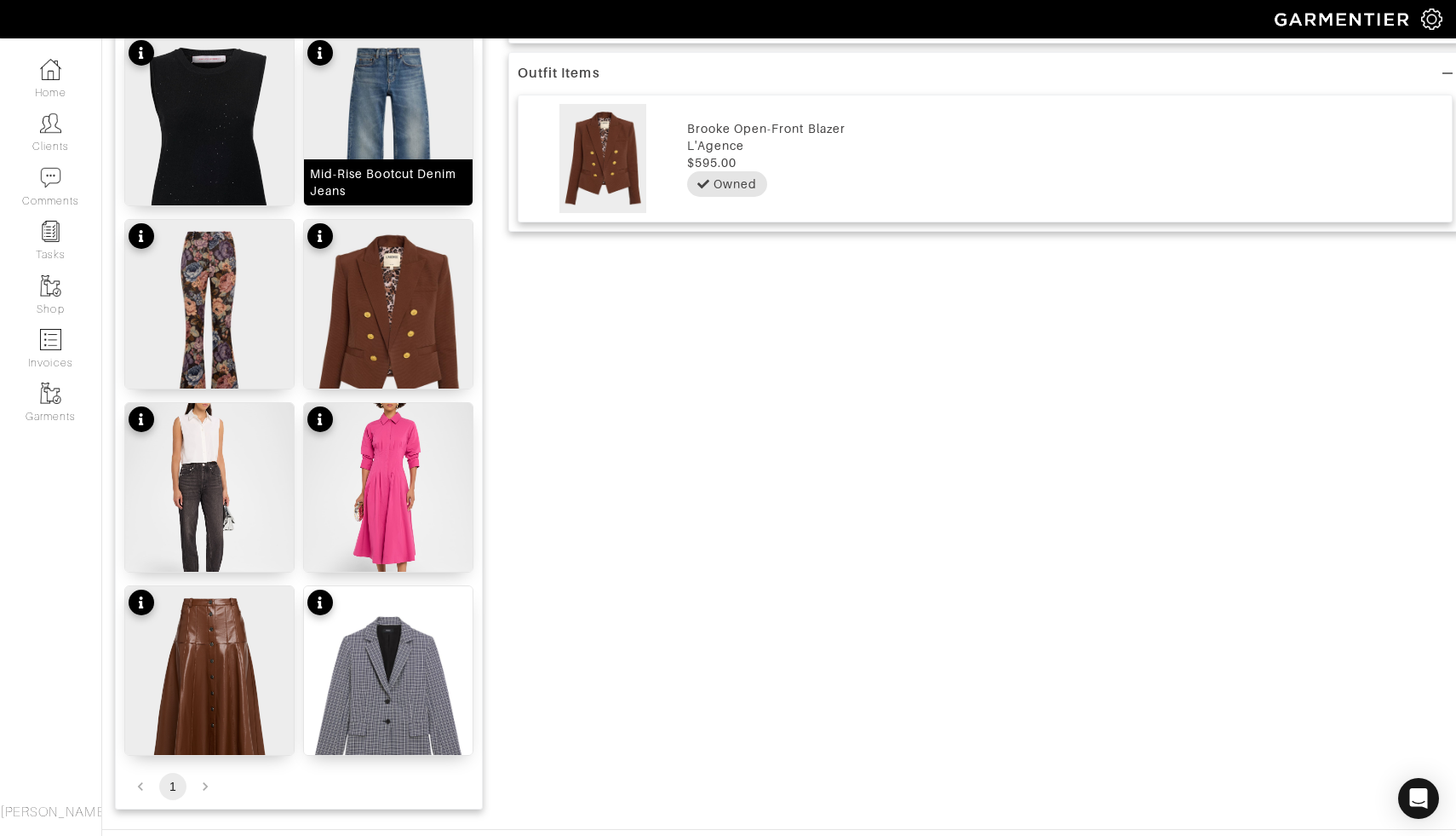
click at [425, 81] on img at bounding box center [388, 142] width 169 height 211
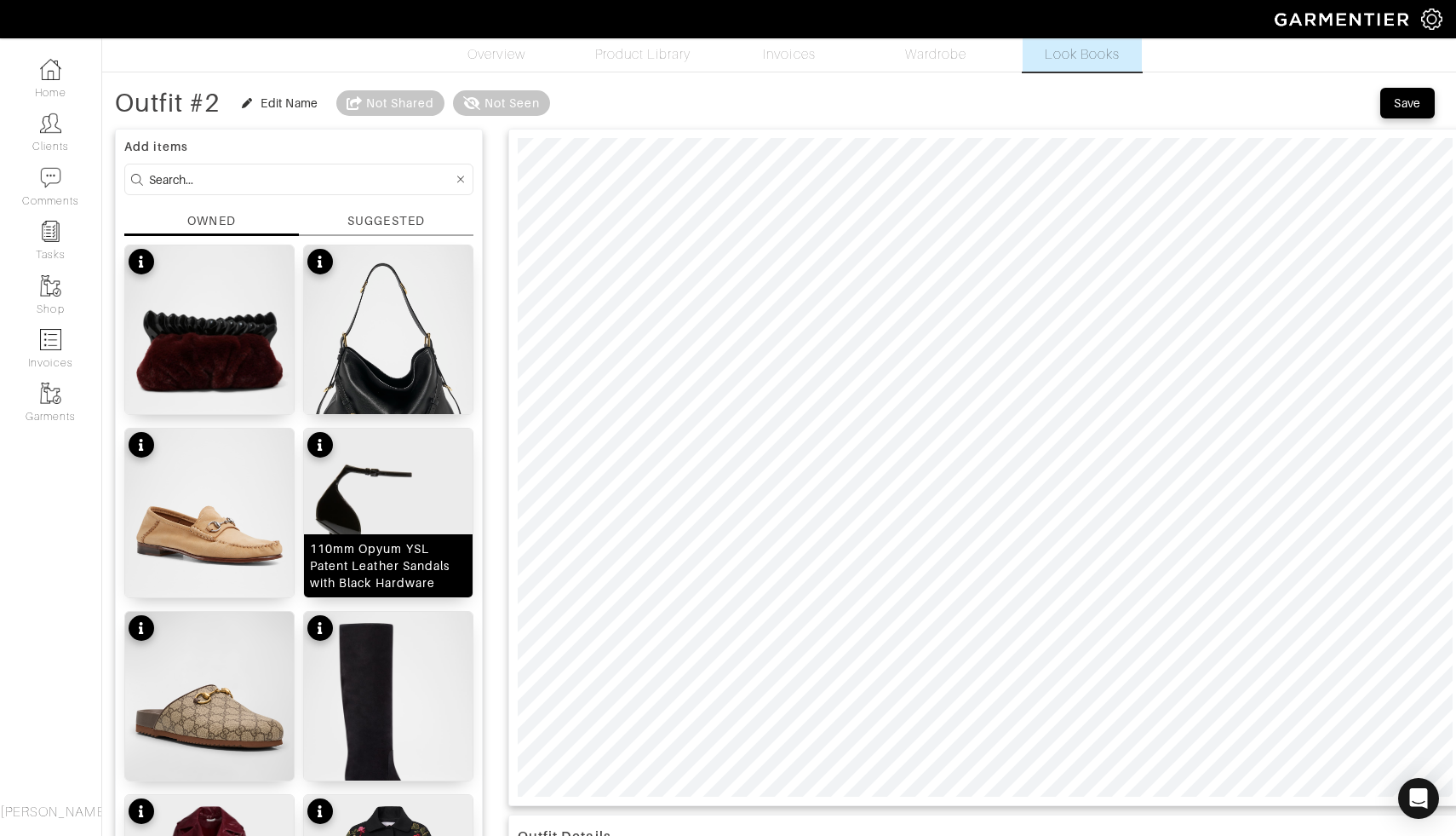
scroll to position [0, 0]
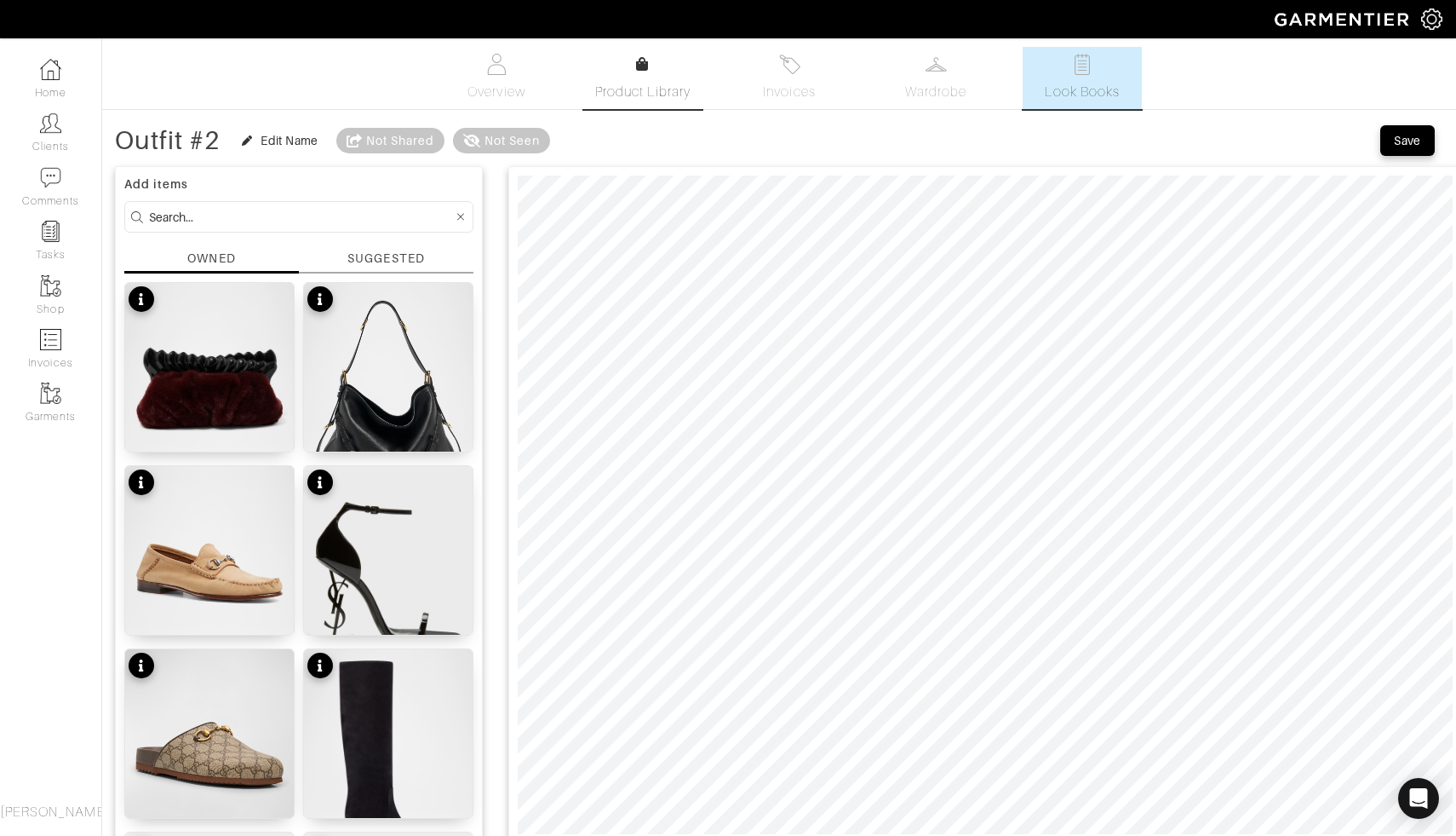
click at [647, 69] on icon at bounding box center [642, 64] width 12 height 13
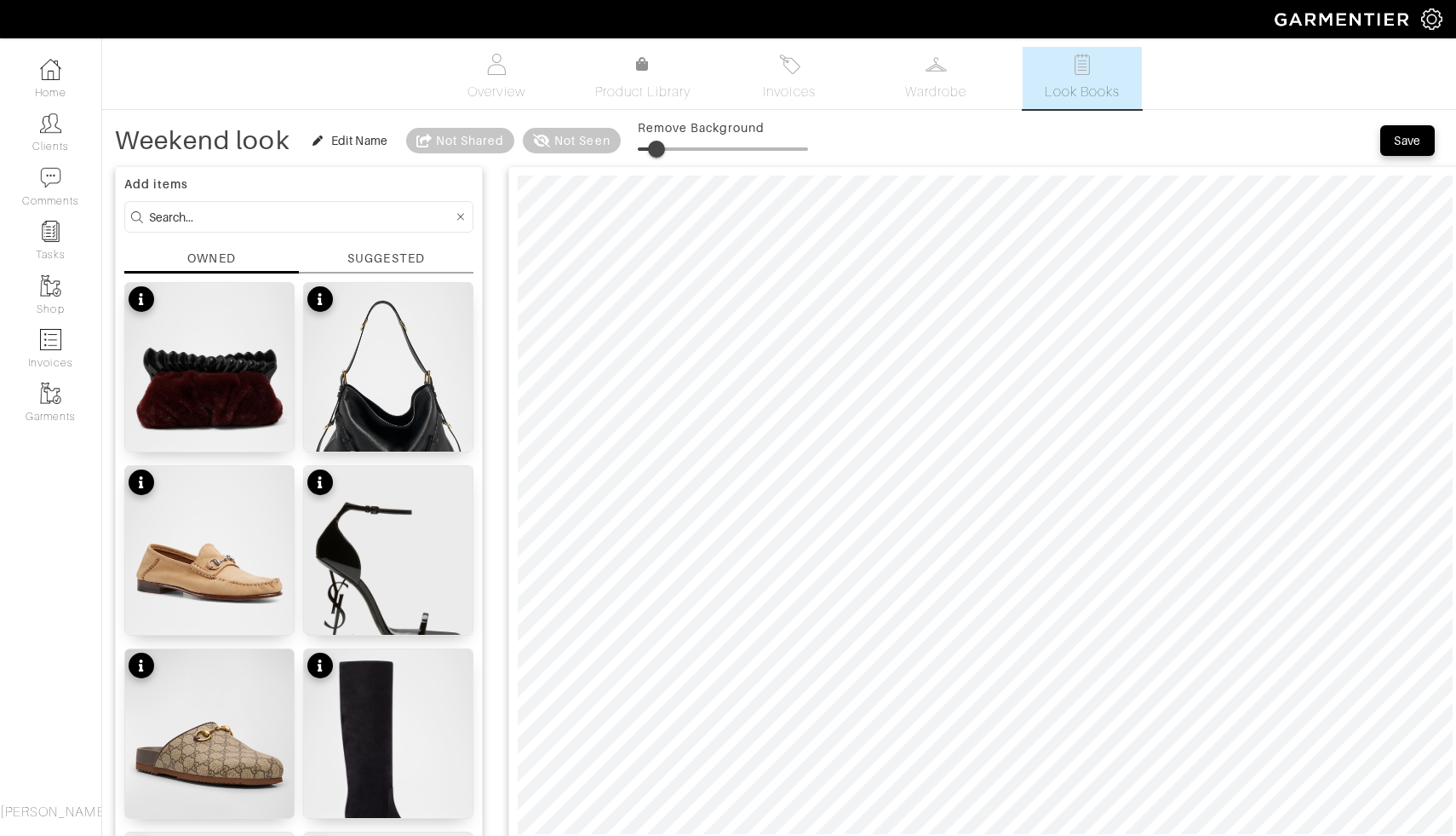
drag, startPoint x: 649, startPoint y: 142, endPoint x: 659, endPoint y: 142, distance: 10.0
click at [659, 142] on span at bounding box center [657, 150] width 17 height 17
click at [665, 147] on span at bounding box center [657, 150] width 17 height 17
click at [662, 147] on span at bounding box center [662, 150] width 17 height 17
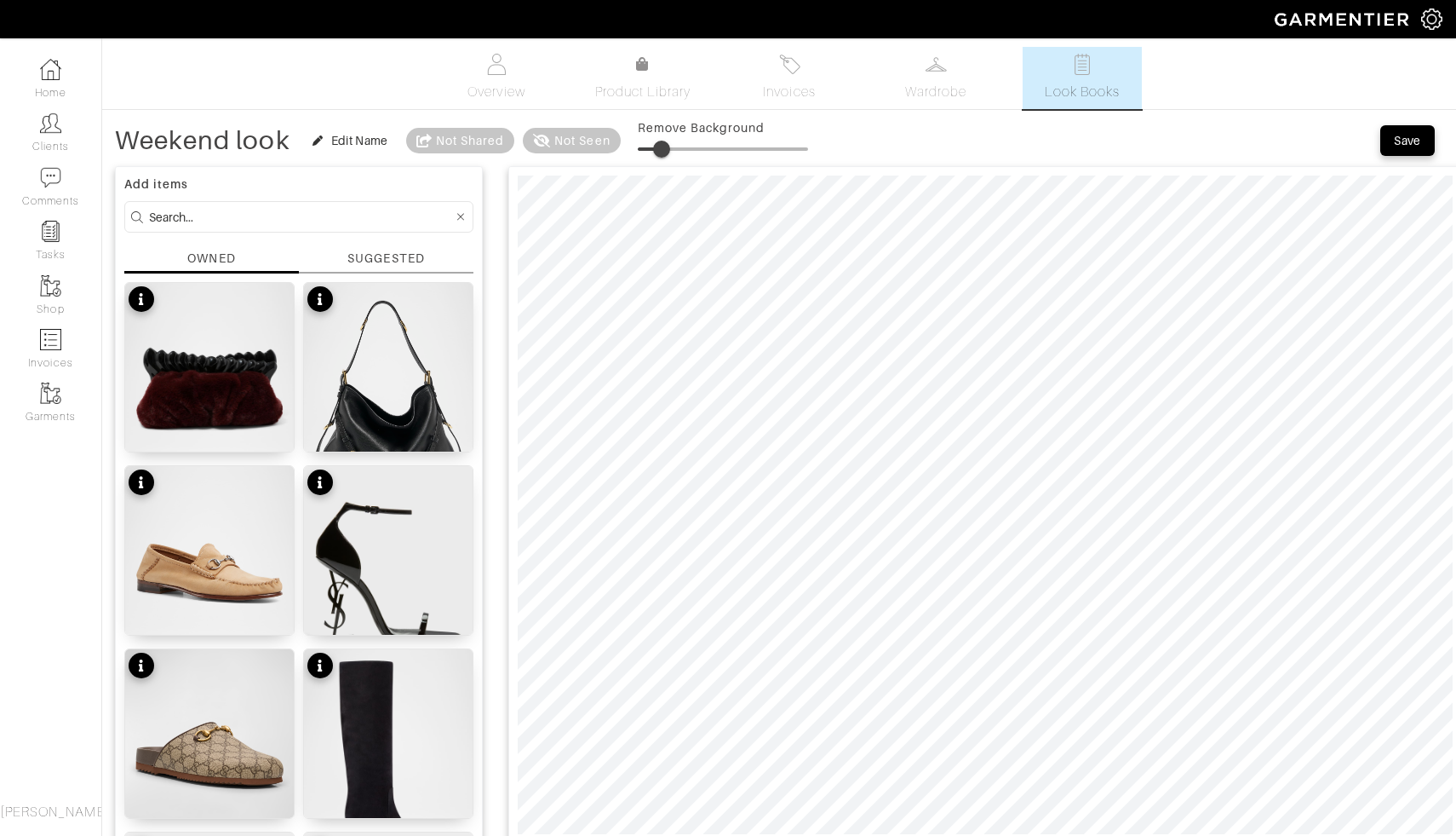
type input "7"
click at [654, 150] on span at bounding box center [662, 150] width 17 height 17
type input "0"
drag, startPoint x: 650, startPoint y: 147, endPoint x: 615, endPoint y: 143, distance: 35.2
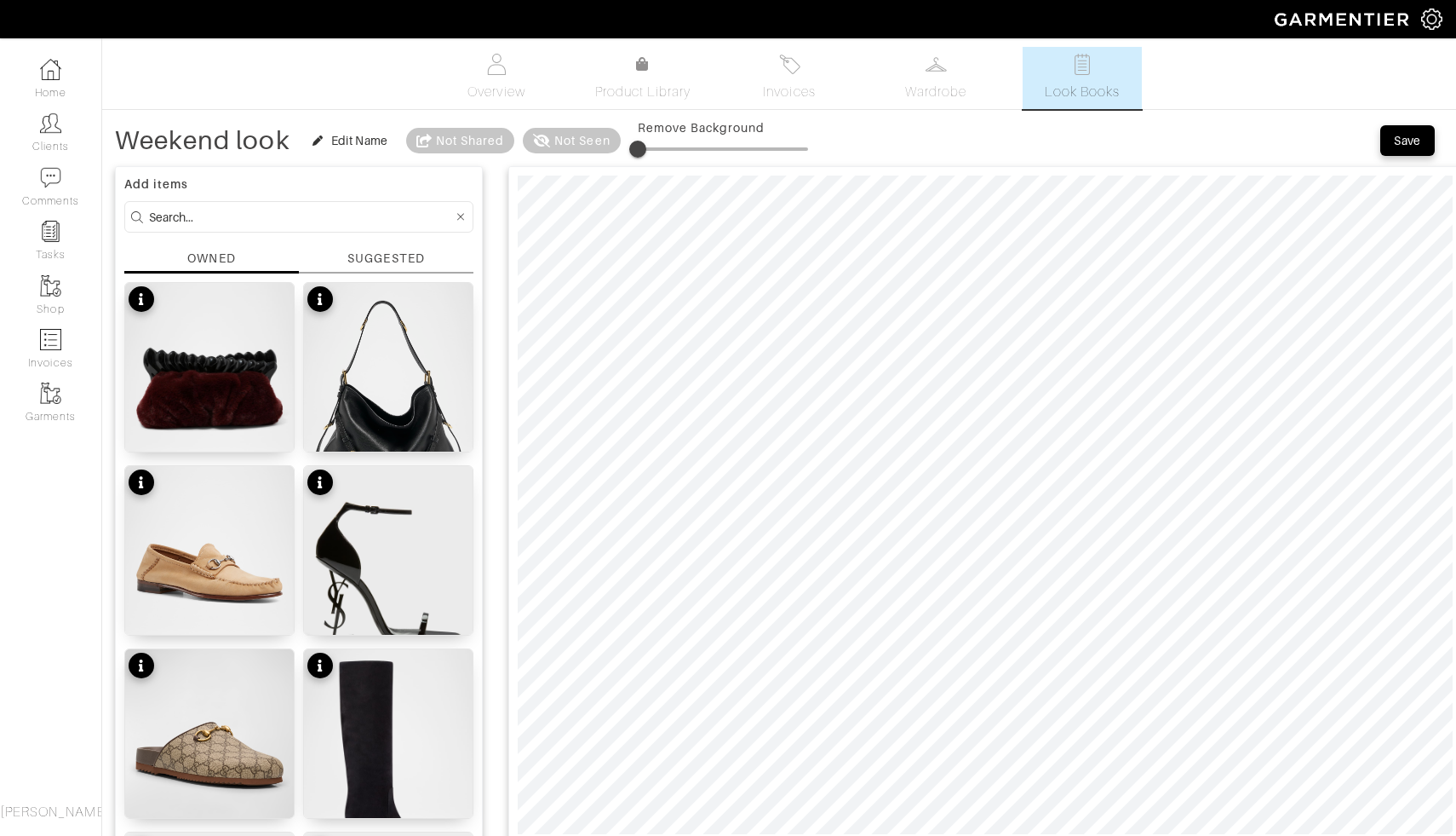
click at [615, 143] on div "Weekend look Edit Name Not Shared Not Seen Remove Background" at bounding box center [461, 141] width 693 height 35
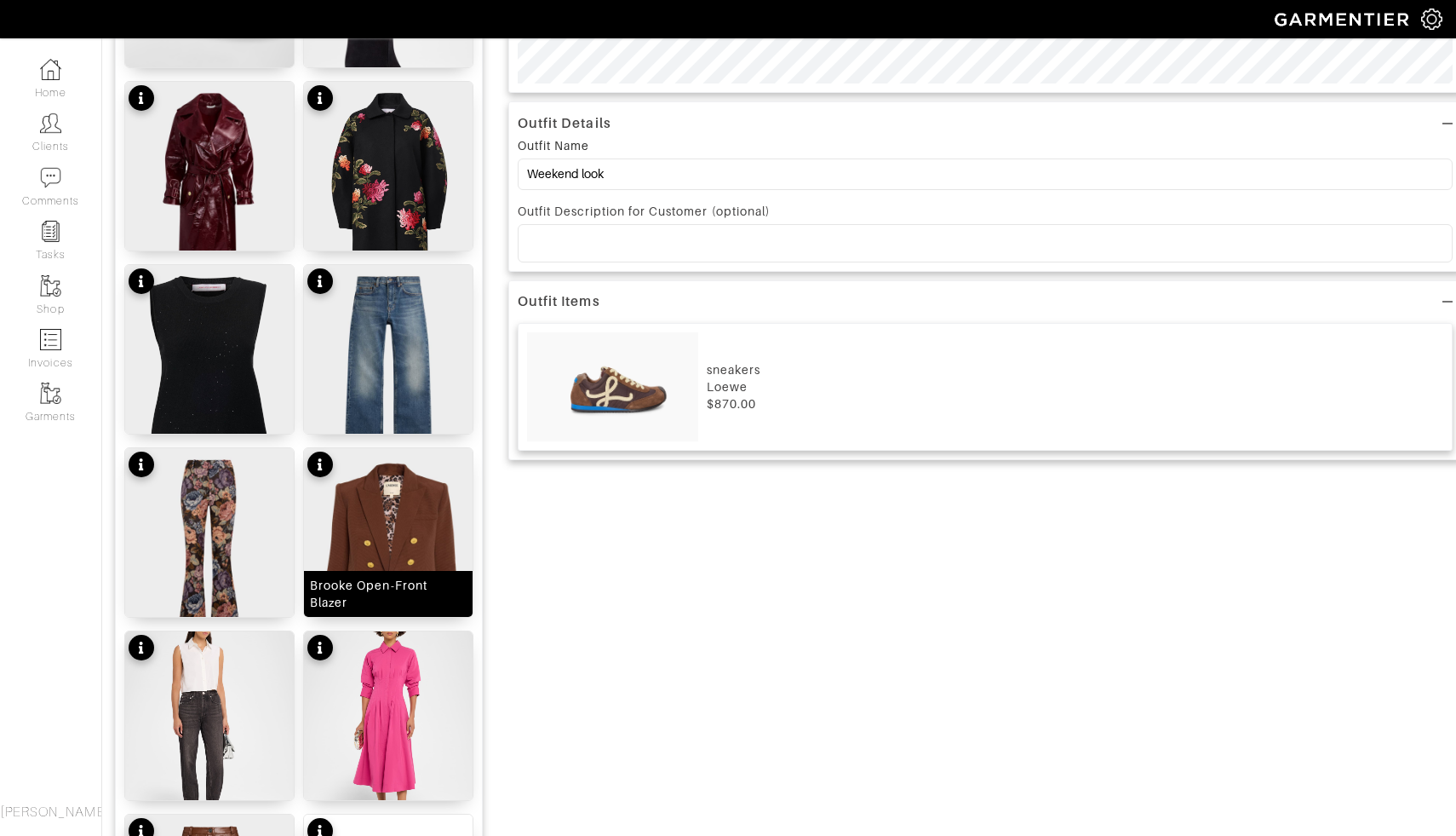
scroll to position [1034, 0]
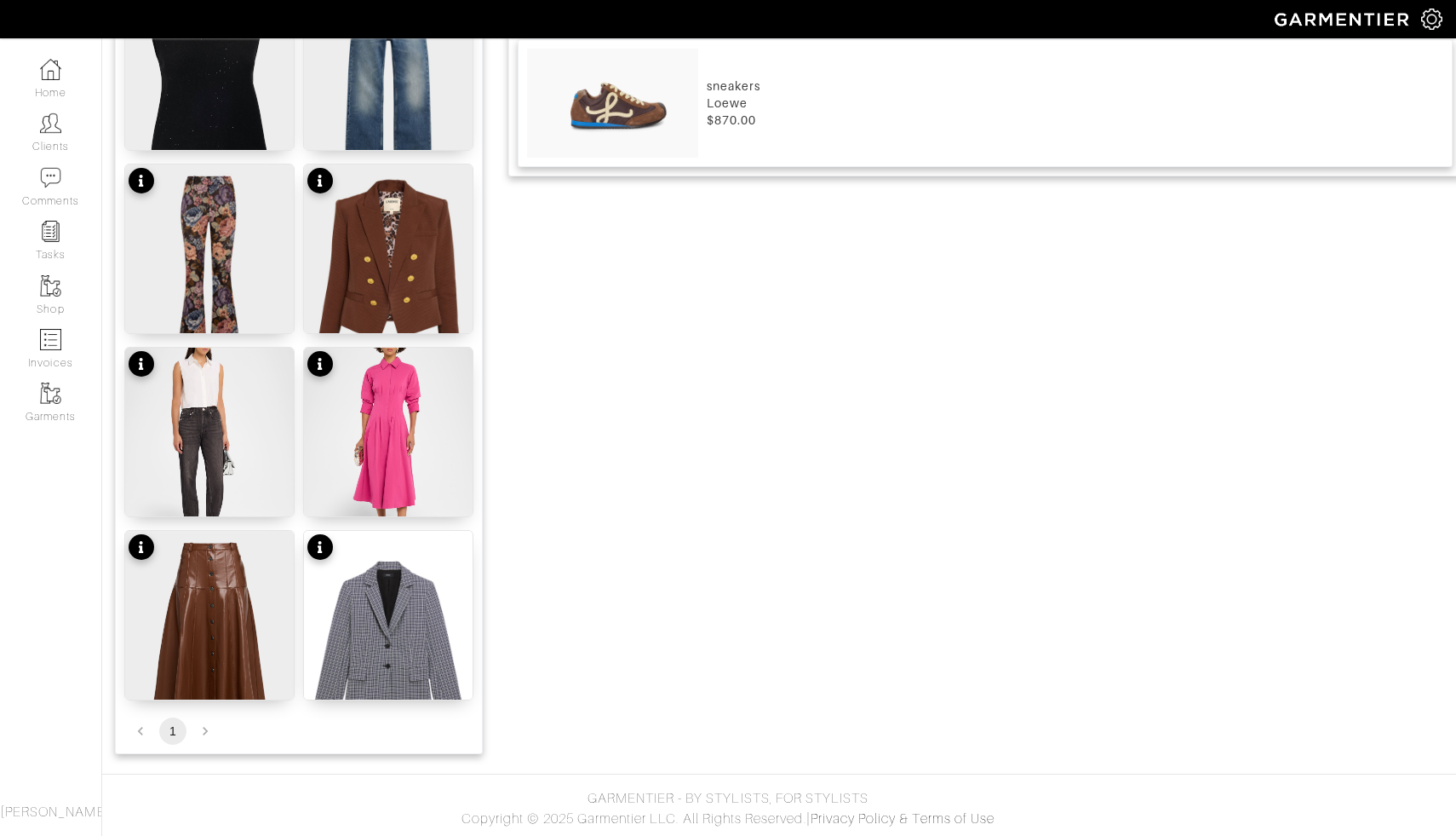
click at [203, 733] on li "pagination navigation" at bounding box center [205, 731] width 33 height 27
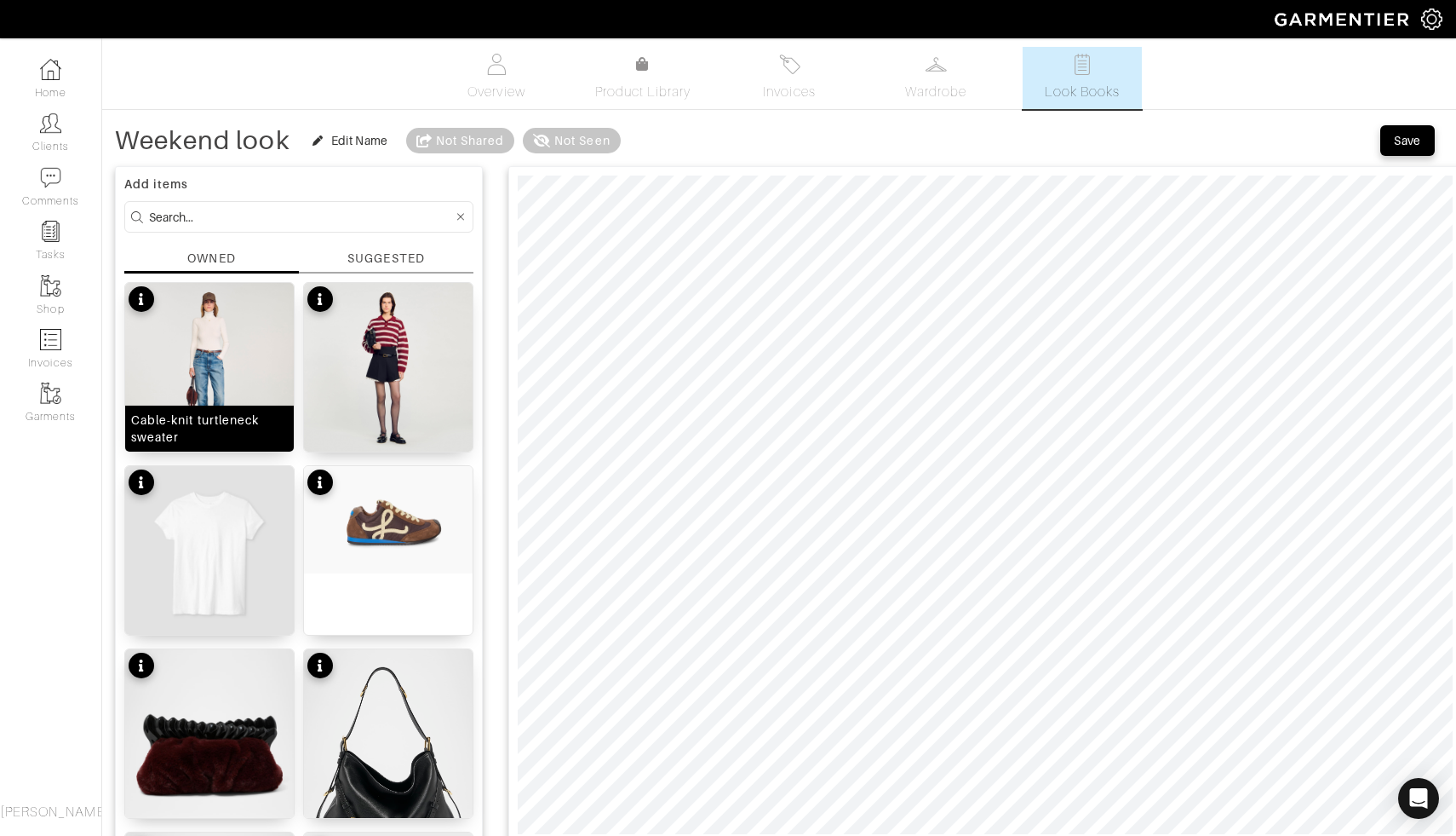
click at [248, 373] on img at bounding box center [210, 367] width 169 height 169
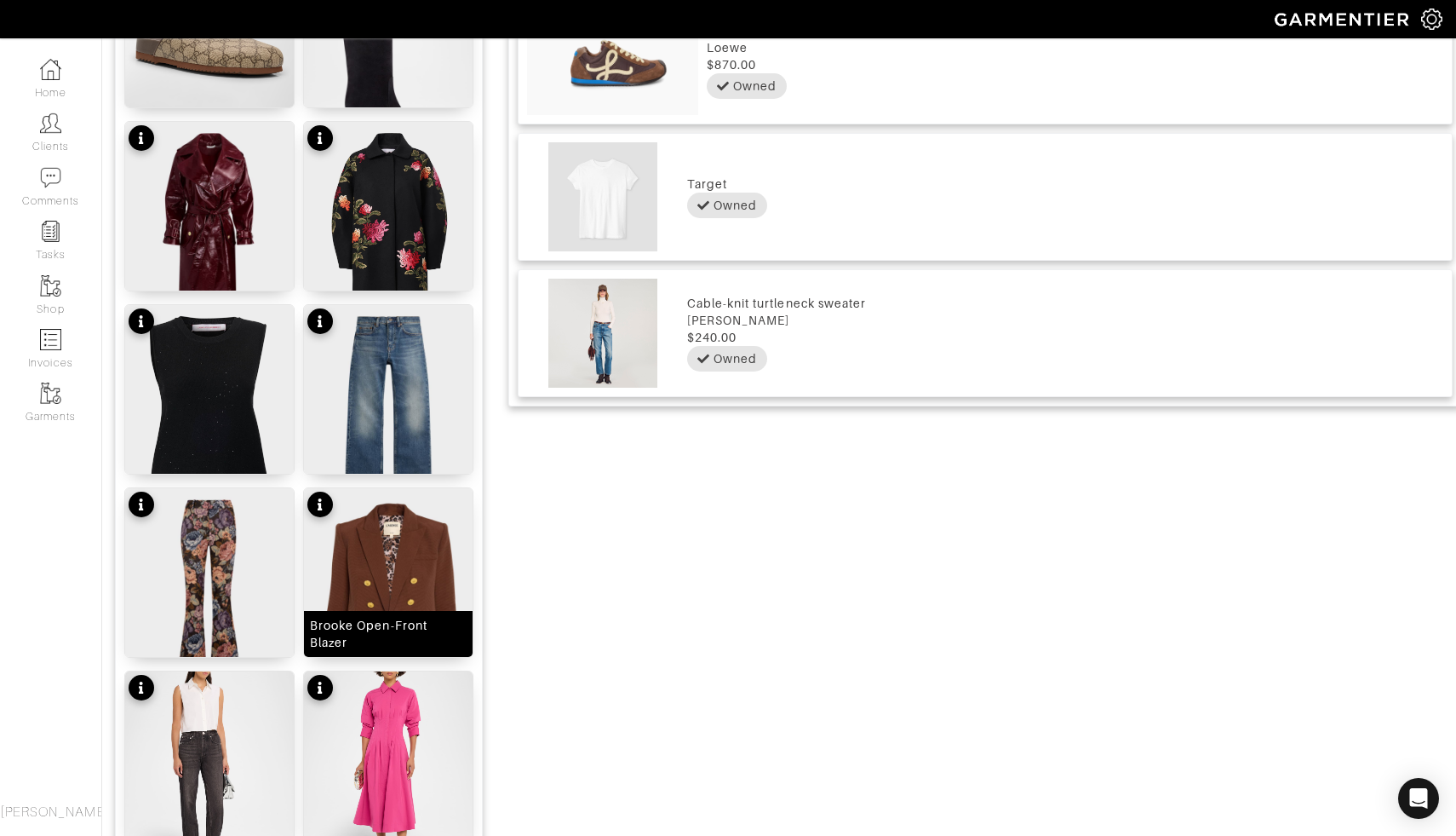
scroll to position [1085, 0]
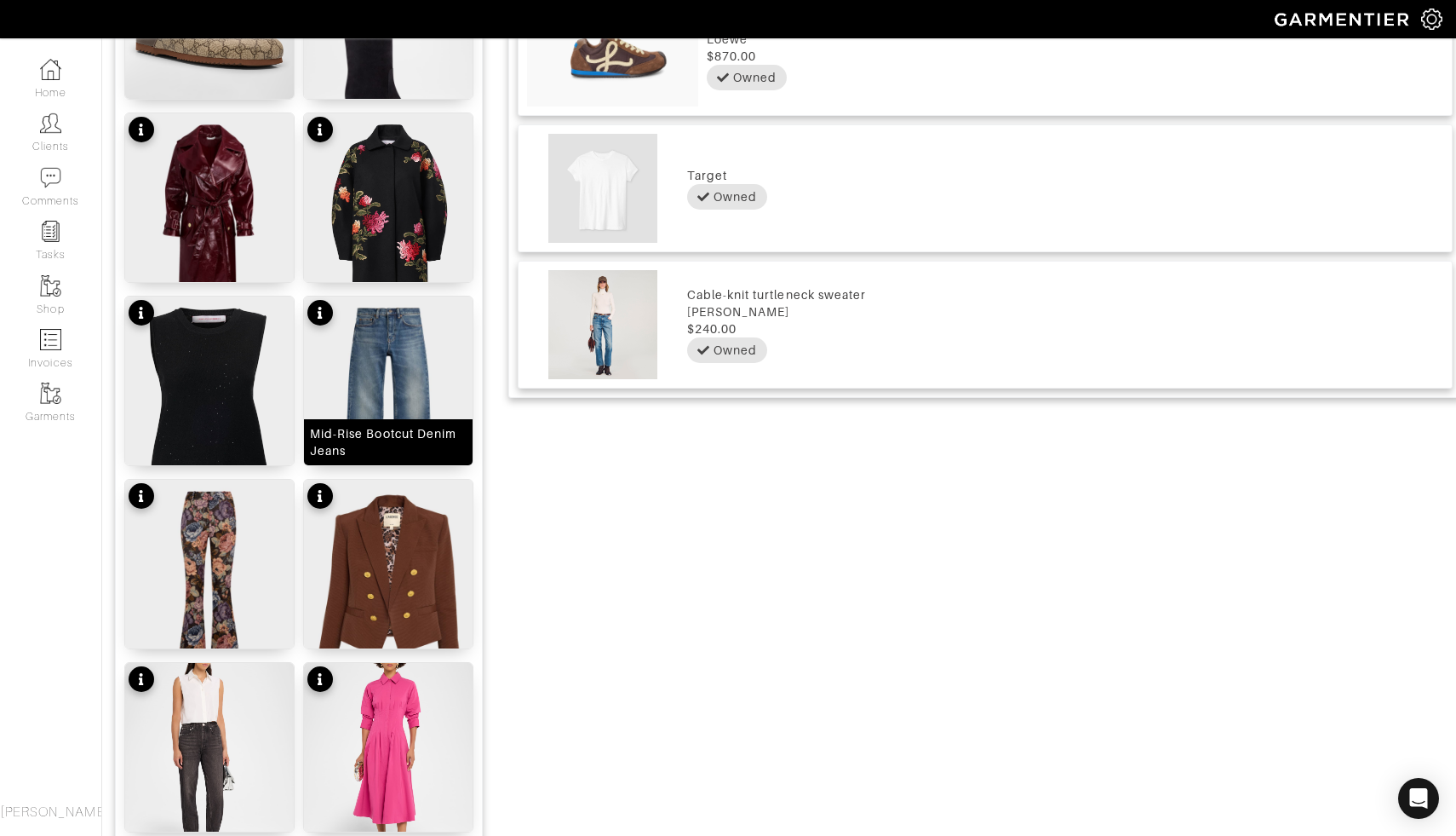
click at [384, 332] on img at bounding box center [388, 402] width 169 height 211
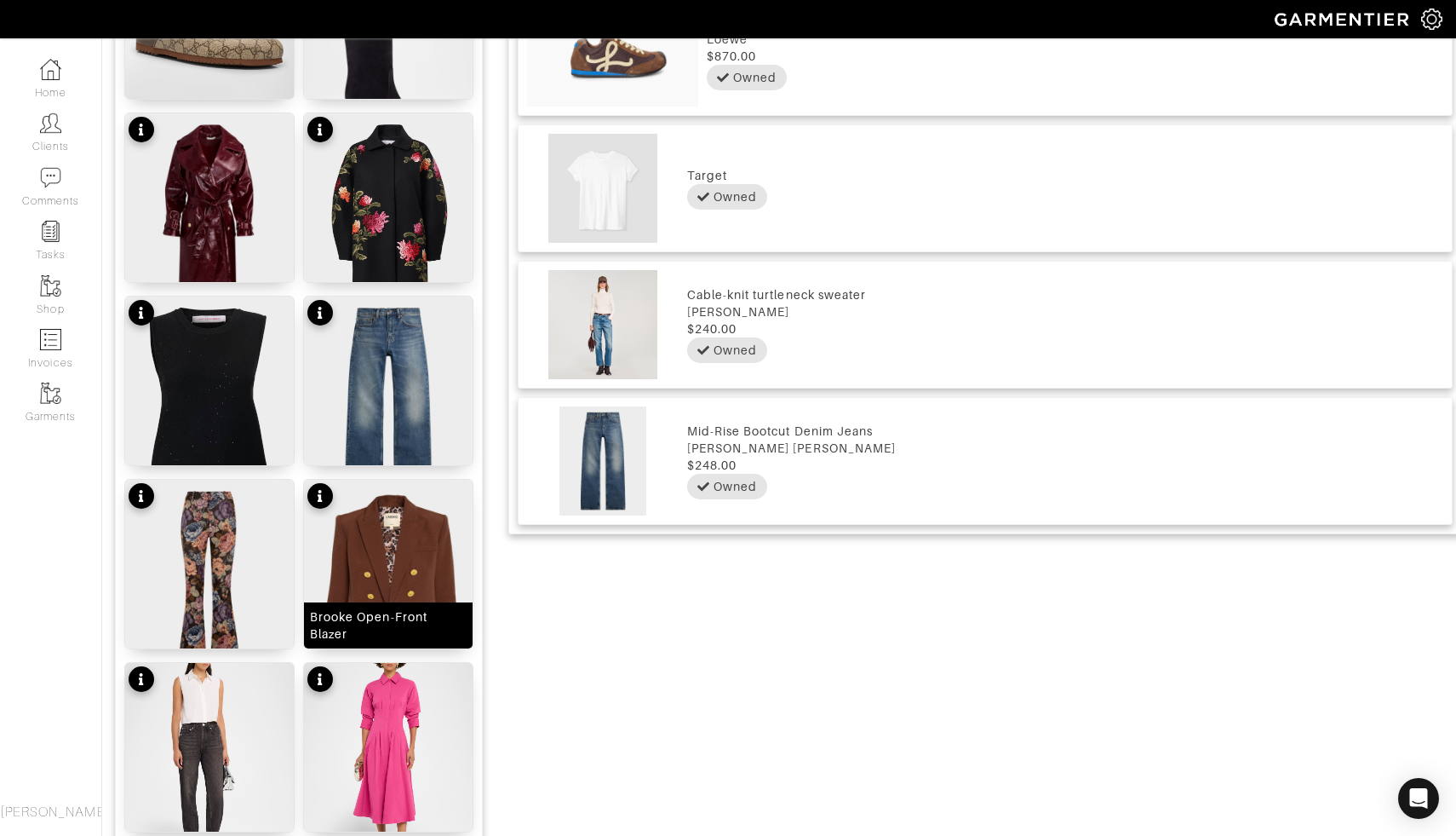
click at [389, 522] on img at bounding box center [388, 585] width 169 height 211
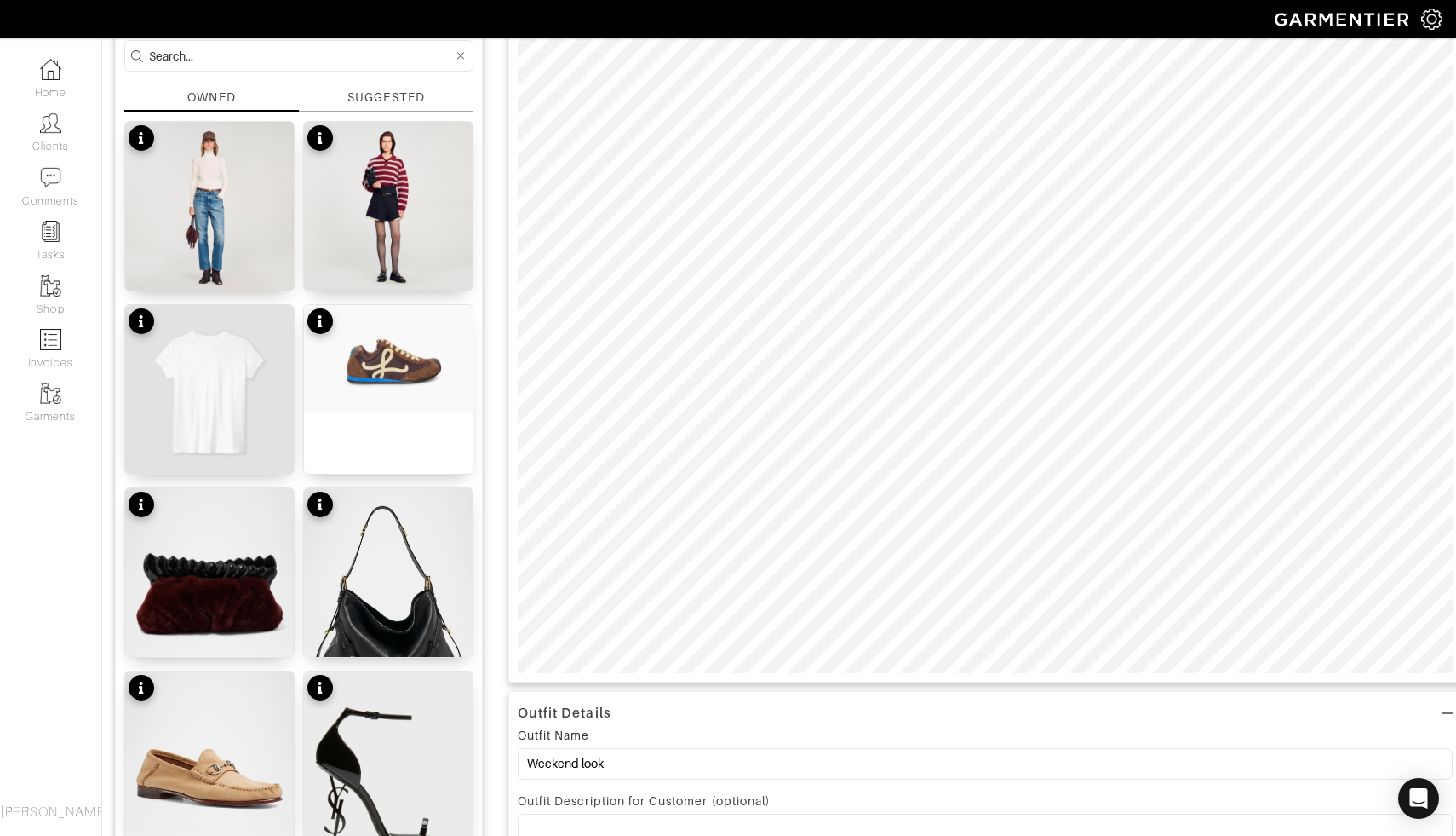
scroll to position [0, 0]
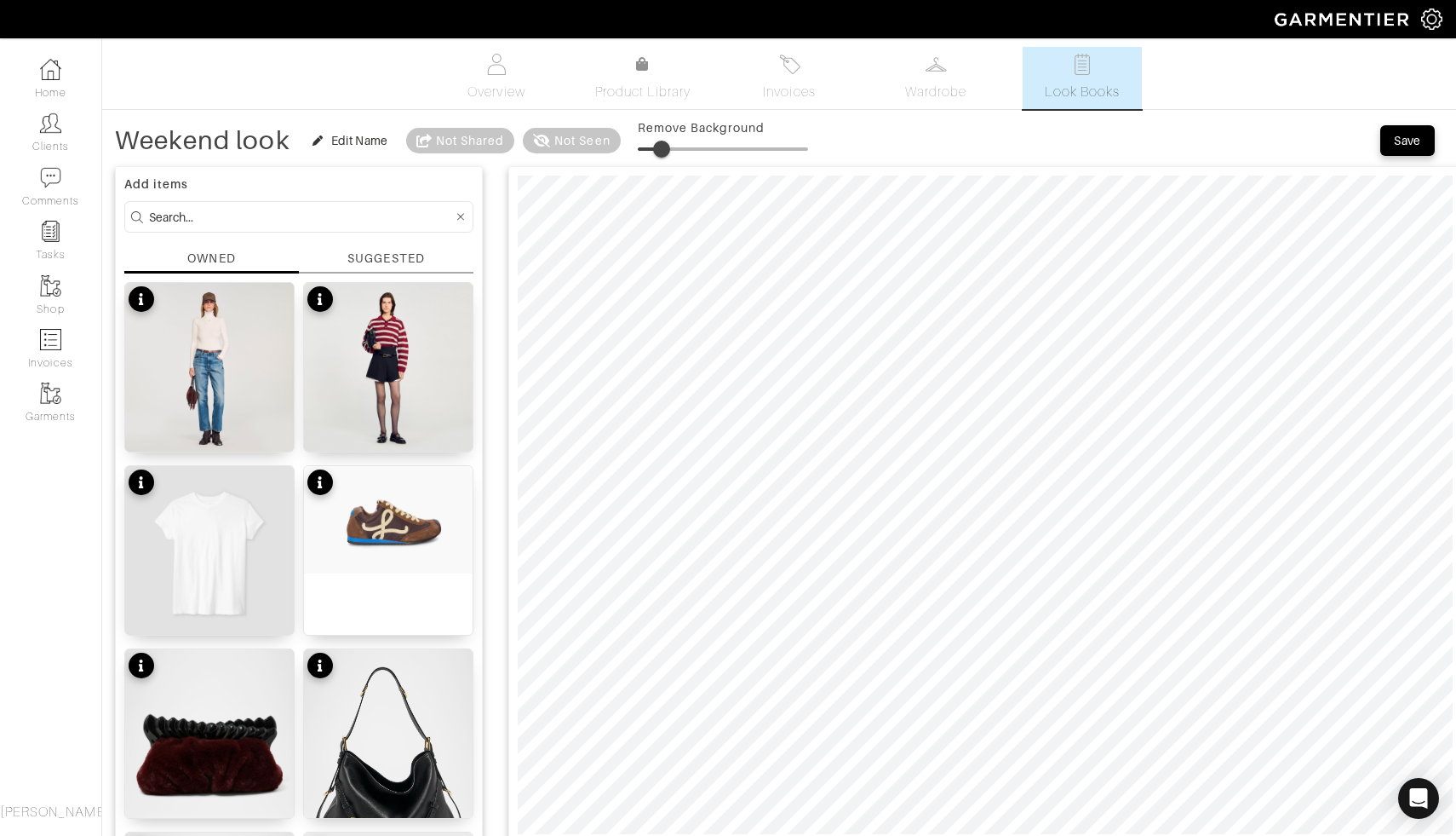
drag, startPoint x: 641, startPoint y: 151, endPoint x: 662, endPoint y: 151, distance: 21.0
click at [662, 151] on span at bounding box center [662, 150] width 17 height 17
drag, startPoint x: 661, startPoint y: 145, endPoint x: 670, endPoint y: 146, distance: 9.1
click at [671, 146] on span at bounding box center [670, 150] width 17 height 17
type input "5"
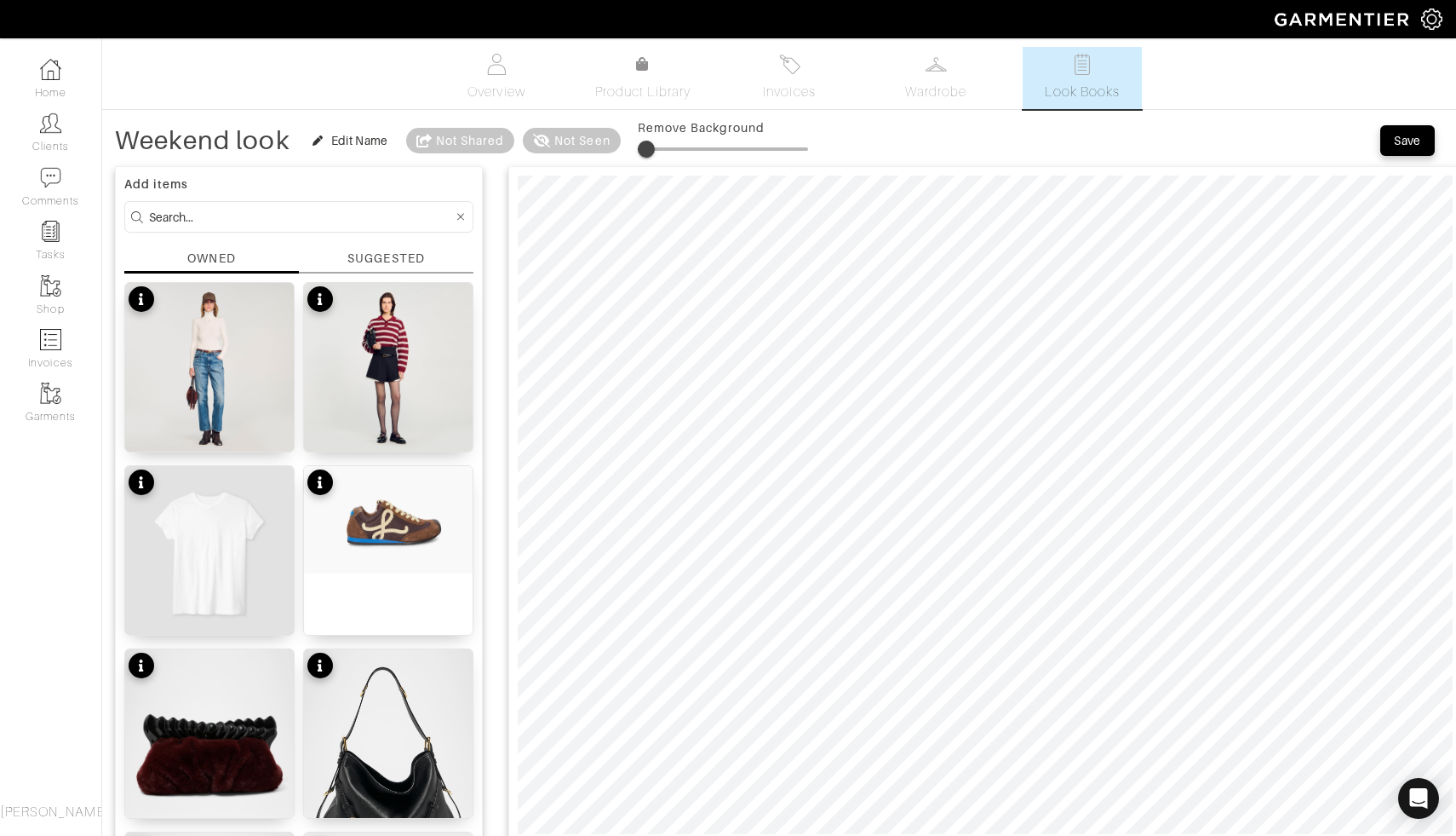
drag, startPoint x: 669, startPoint y: 150, endPoint x: 648, endPoint y: 150, distance: 21.0
click at [648, 150] on span at bounding box center [647, 150] width 17 height 17
drag, startPoint x: 641, startPoint y: 144, endPoint x: 653, endPoint y: 145, distance: 12.0
click at [653, 145] on span at bounding box center [652, 150] width 17 height 17
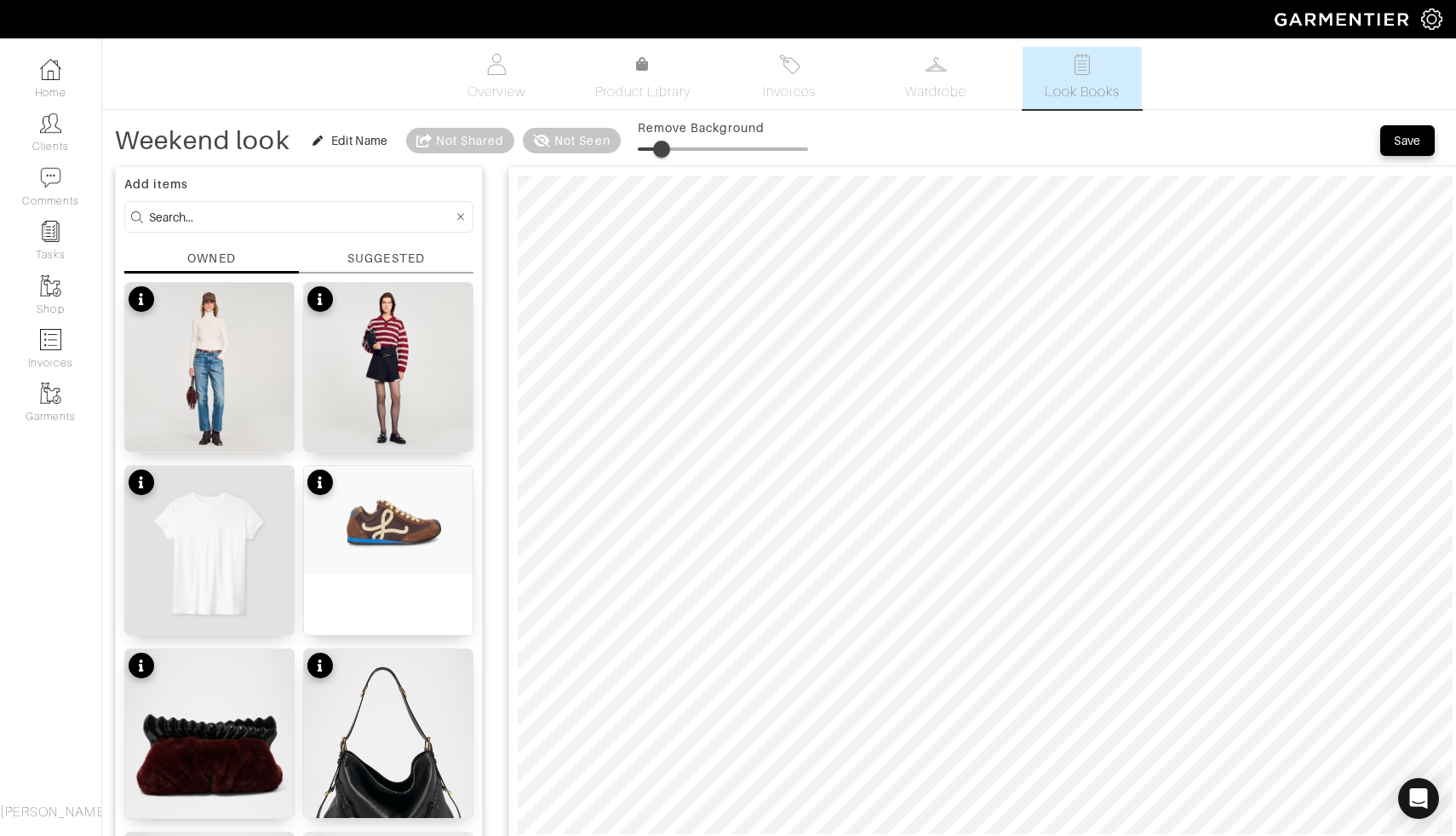
type input "8"
drag, startPoint x: 639, startPoint y: 146, endPoint x: 623, endPoint y: 138, distance: 17.9
click at [623, 138] on div "Weekend look Edit Name Not Shared Not Seen Remove Background" at bounding box center [461, 141] width 693 height 35
click at [969, 173] on div at bounding box center [984, 504] width 954 height 677
type input "19"
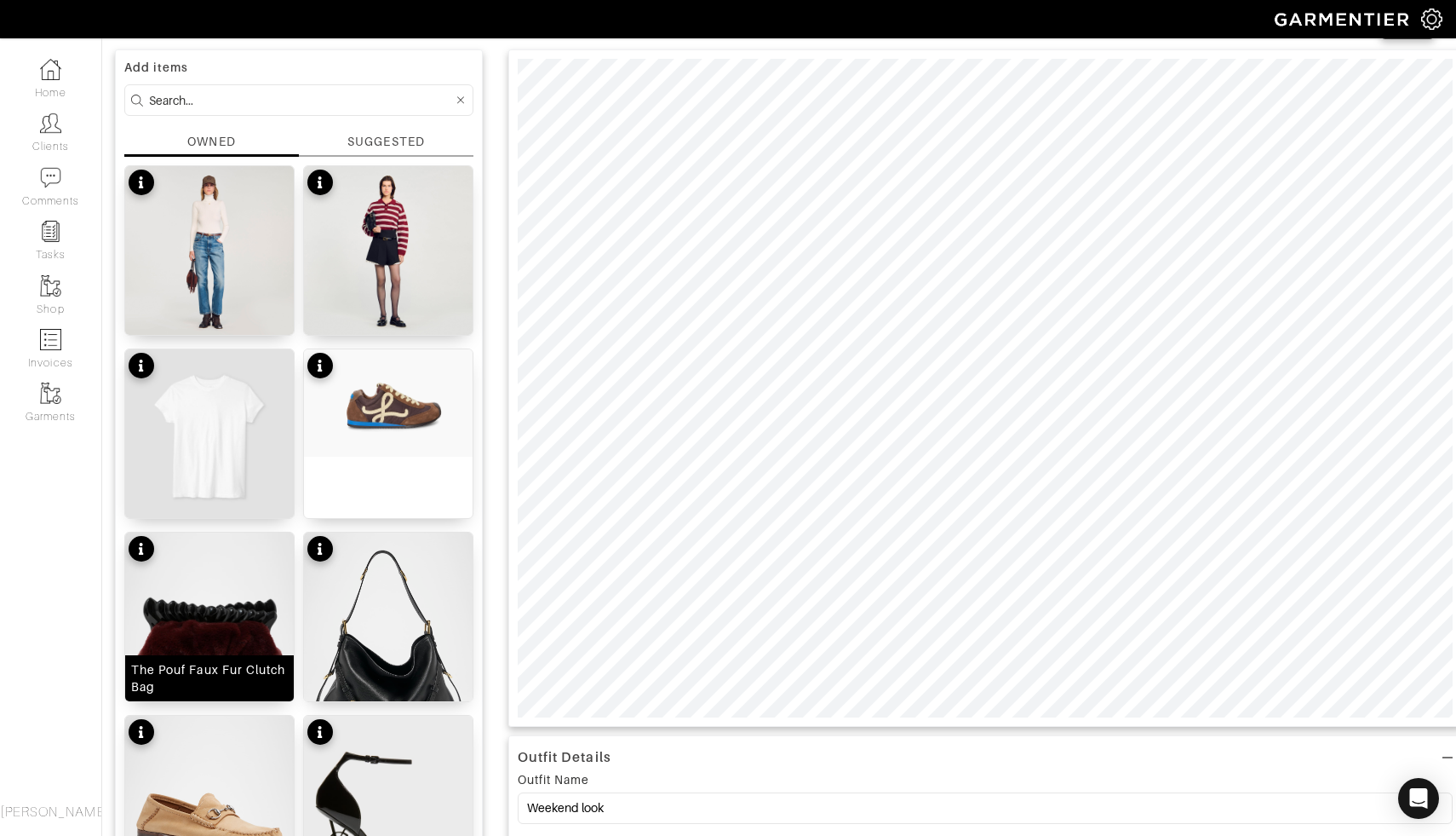
scroll to position [119, 0]
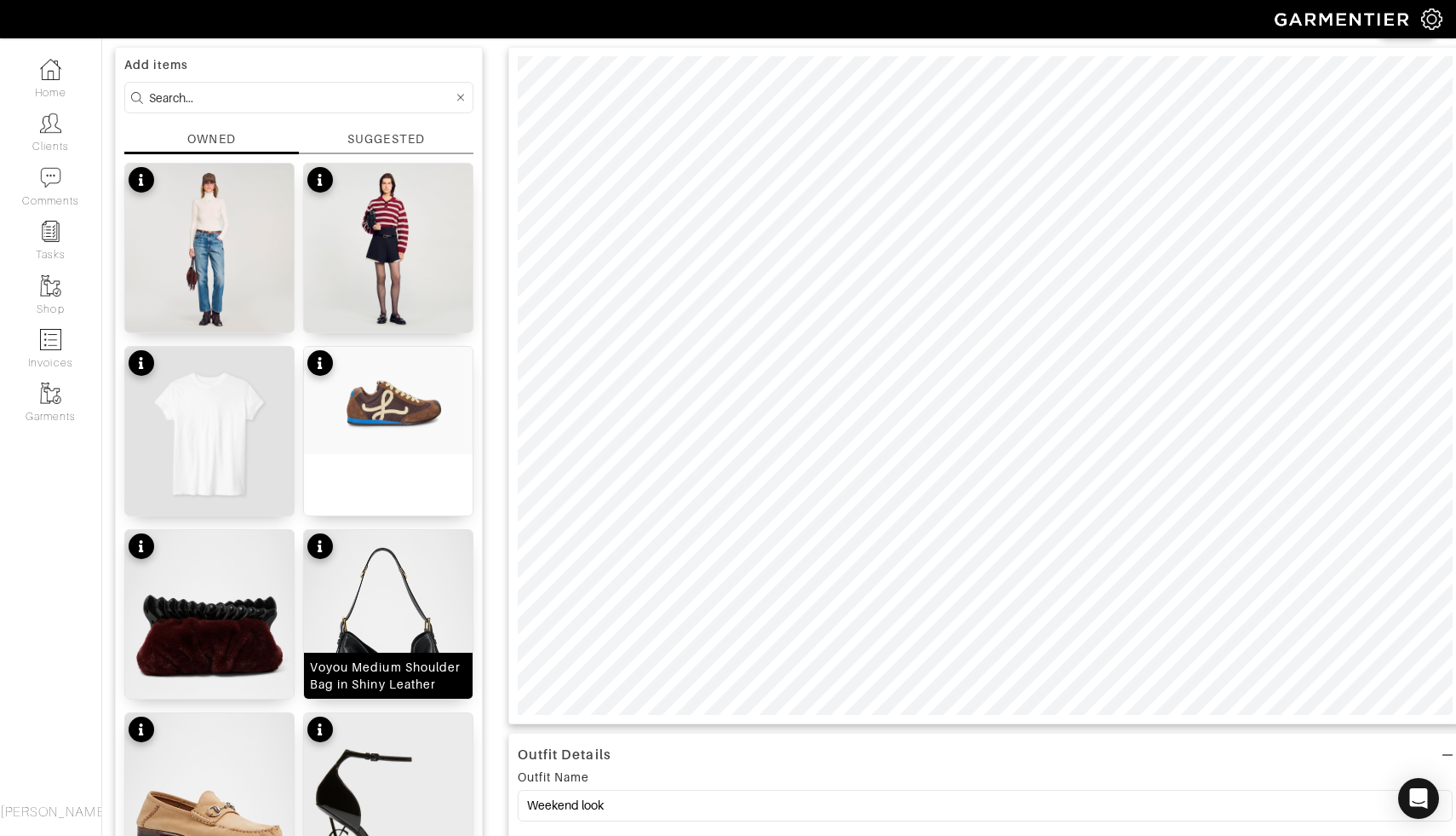
click at [368, 635] on img at bounding box center [388, 636] width 169 height 211
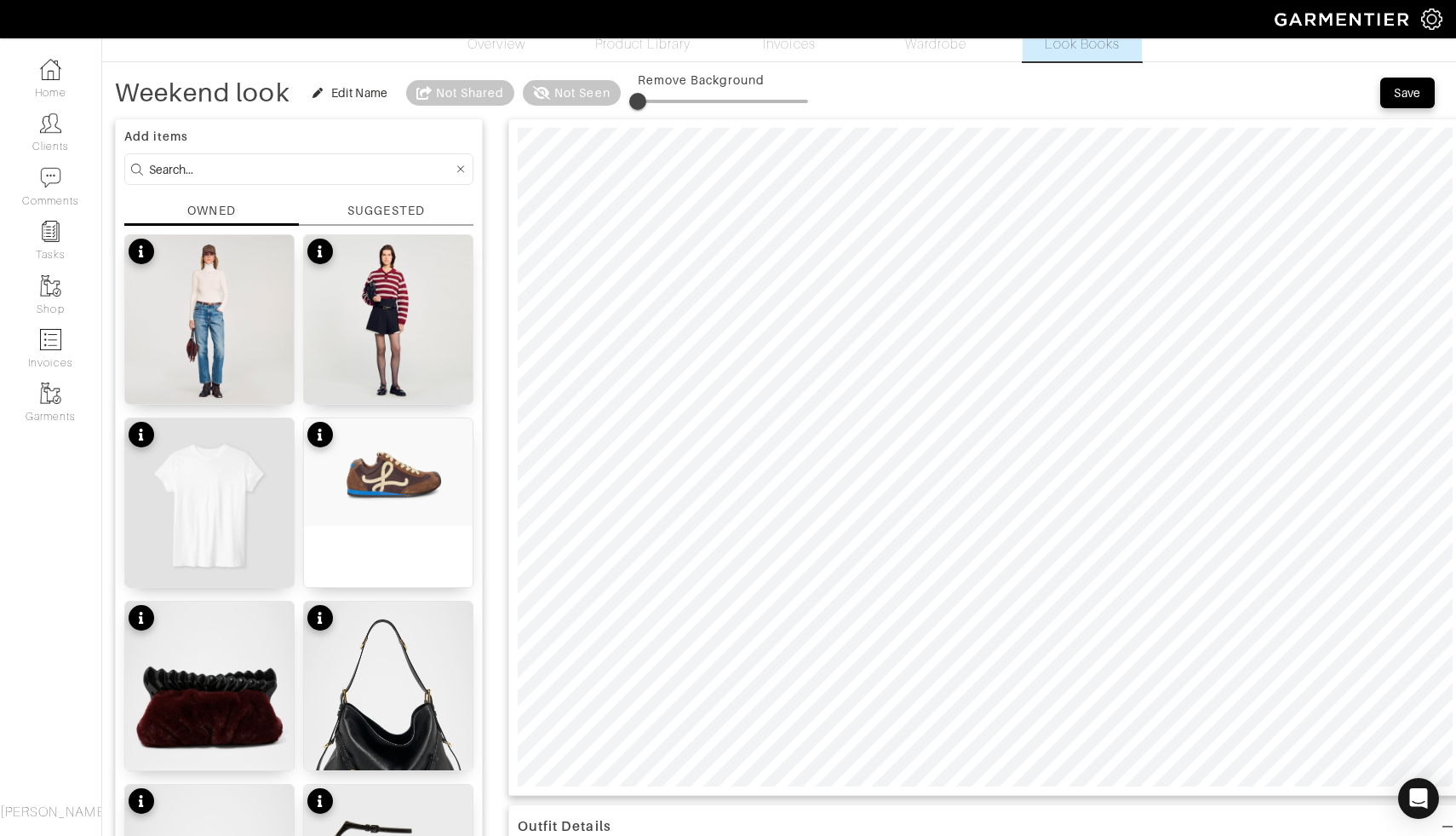
scroll to position [0, 0]
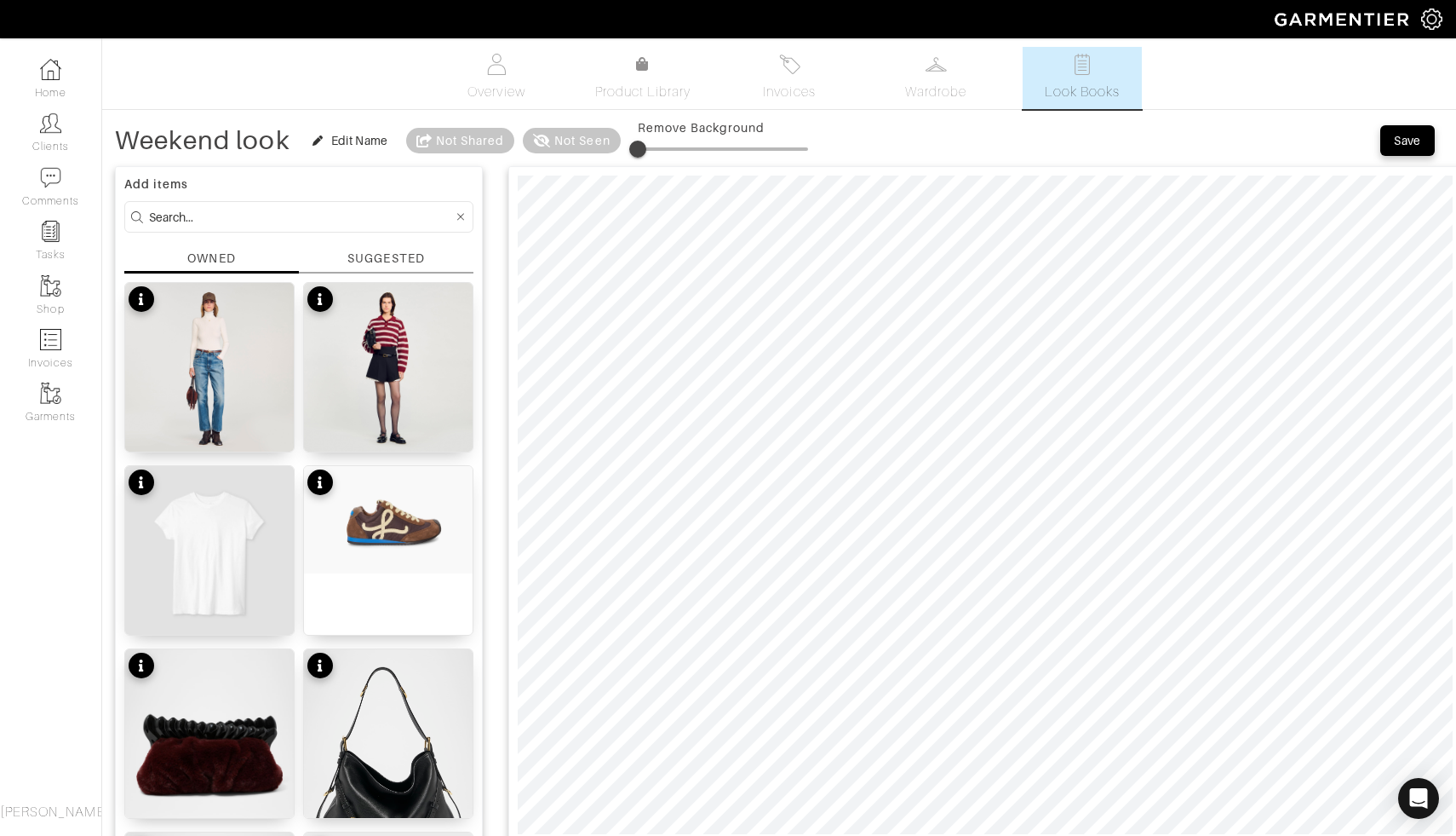
click at [646, 151] on span at bounding box center [638, 150] width 17 height 17
type input "14"
click at [662, 151] on span at bounding box center [660, 150] width 17 height 17
click at [1411, 142] on div "Save" at bounding box center [1408, 141] width 27 height 17
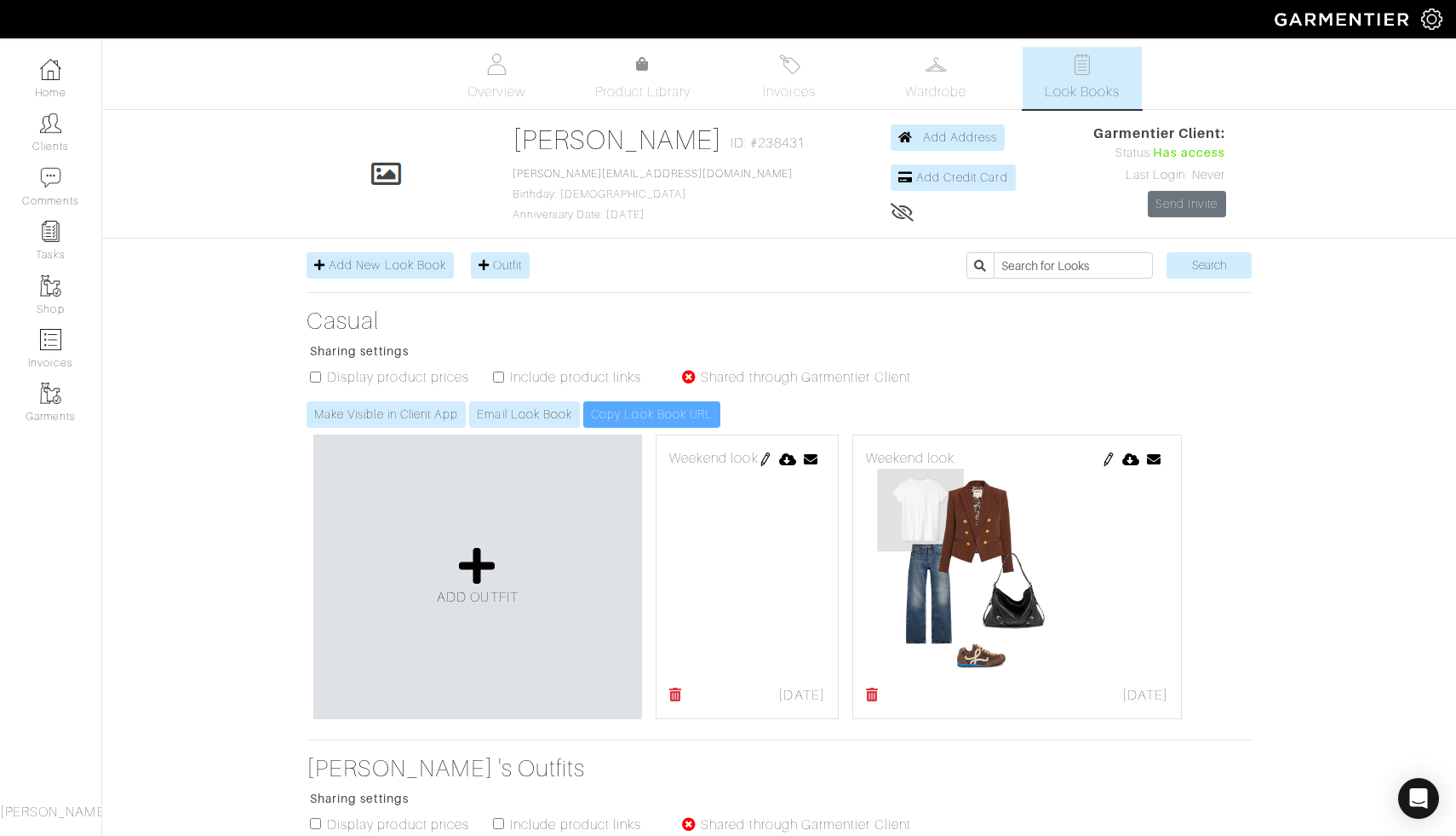
click at [676, 699] on icon at bounding box center [675, 694] width 12 height 13
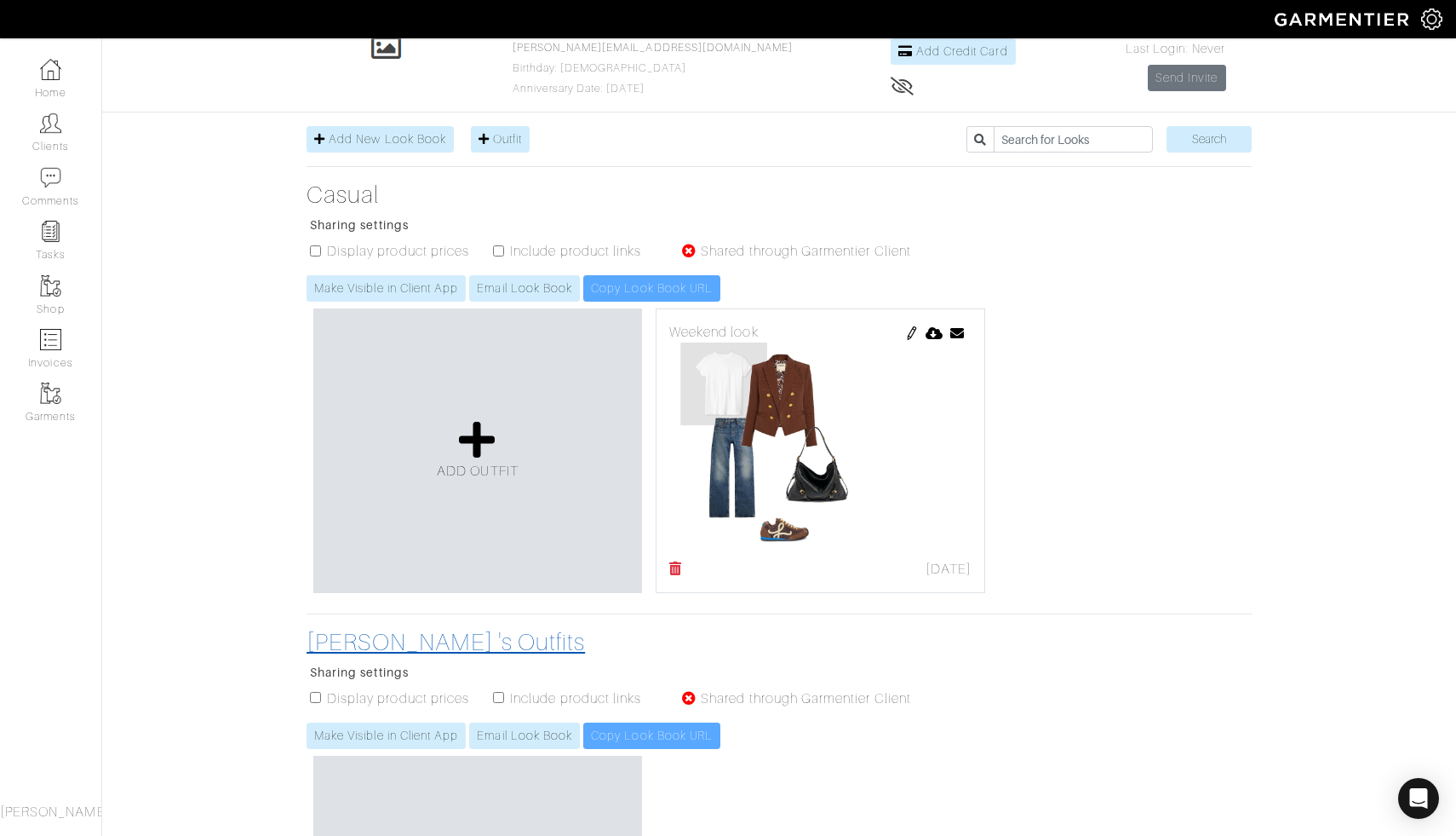
scroll to position [123, 0]
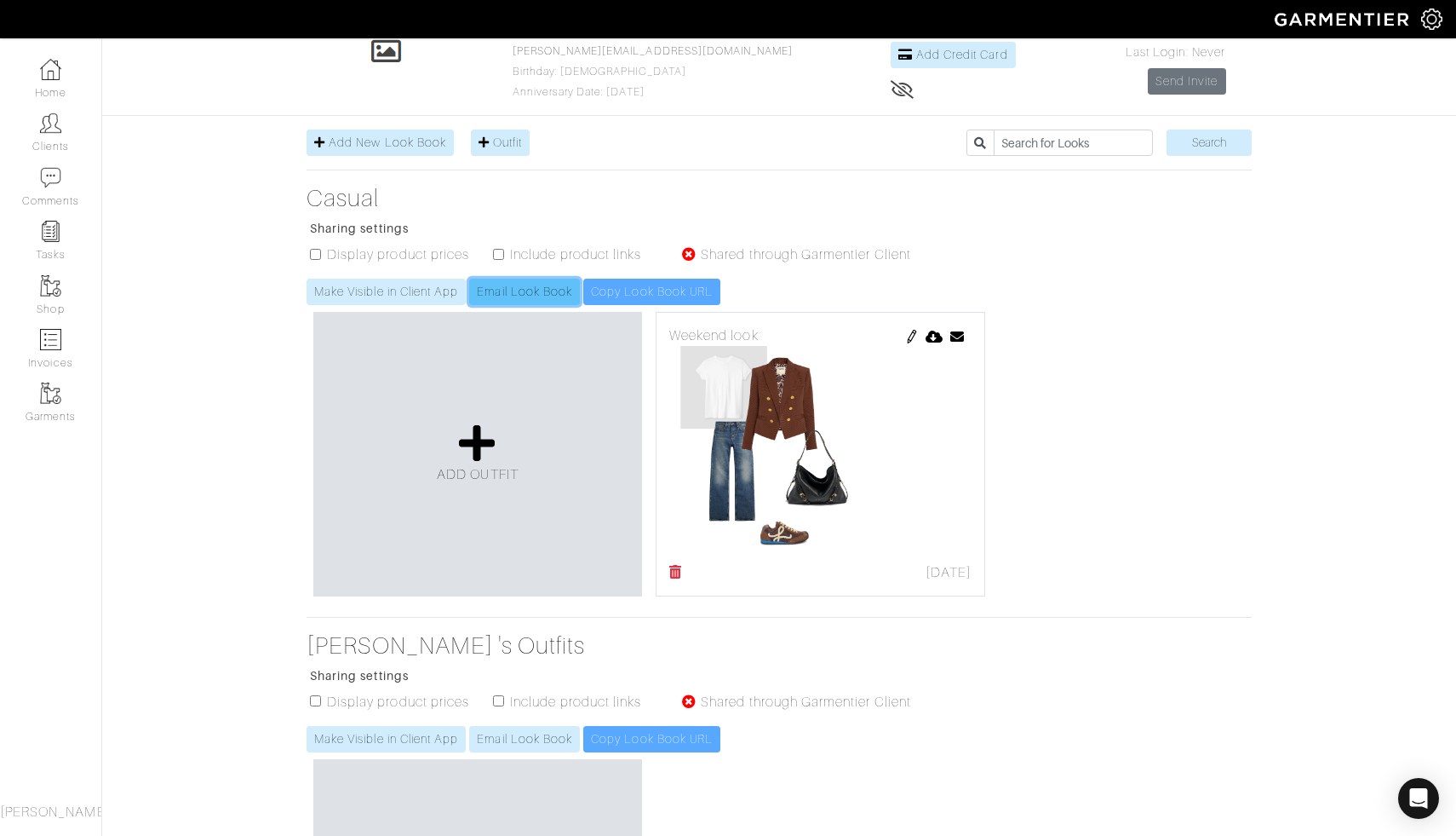
click at [517, 294] on link "Email Look Book" at bounding box center [525, 292] width 111 height 27
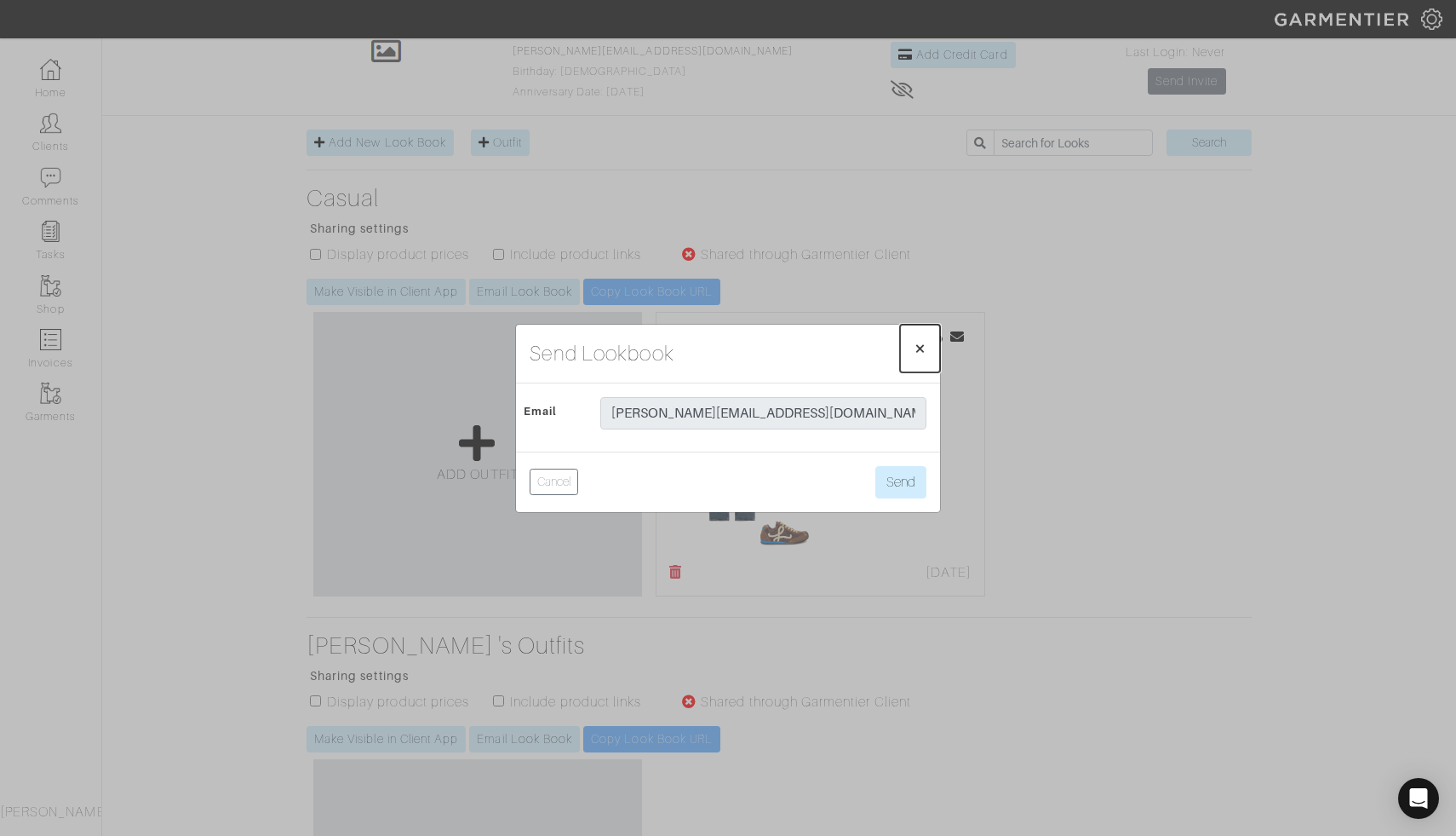
click at [921, 343] on span "×" at bounding box center [919, 348] width 12 height 23
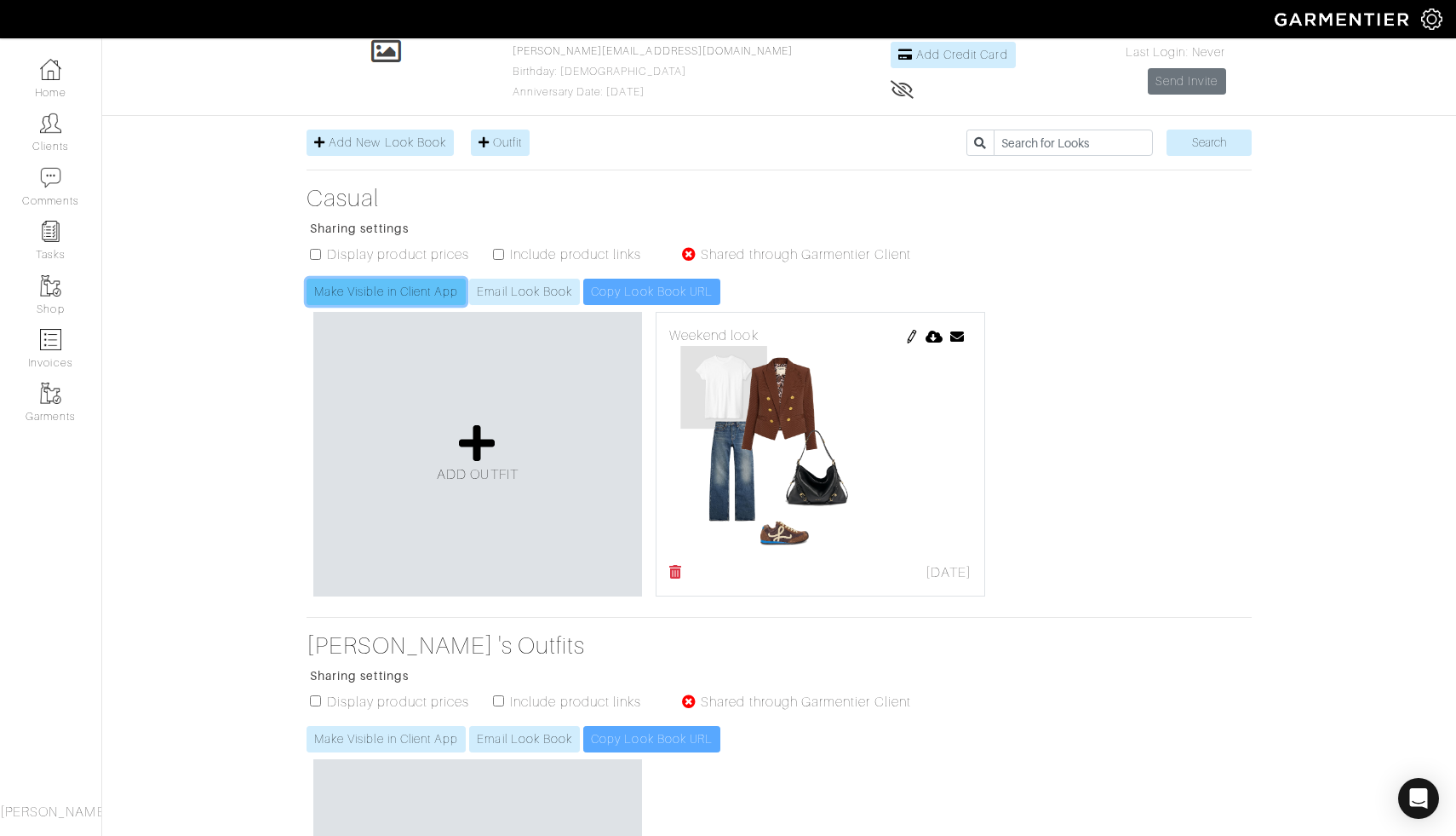
click at [404, 294] on link "Make Visible in Client App" at bounding box center [386, 292] width 159 height 27
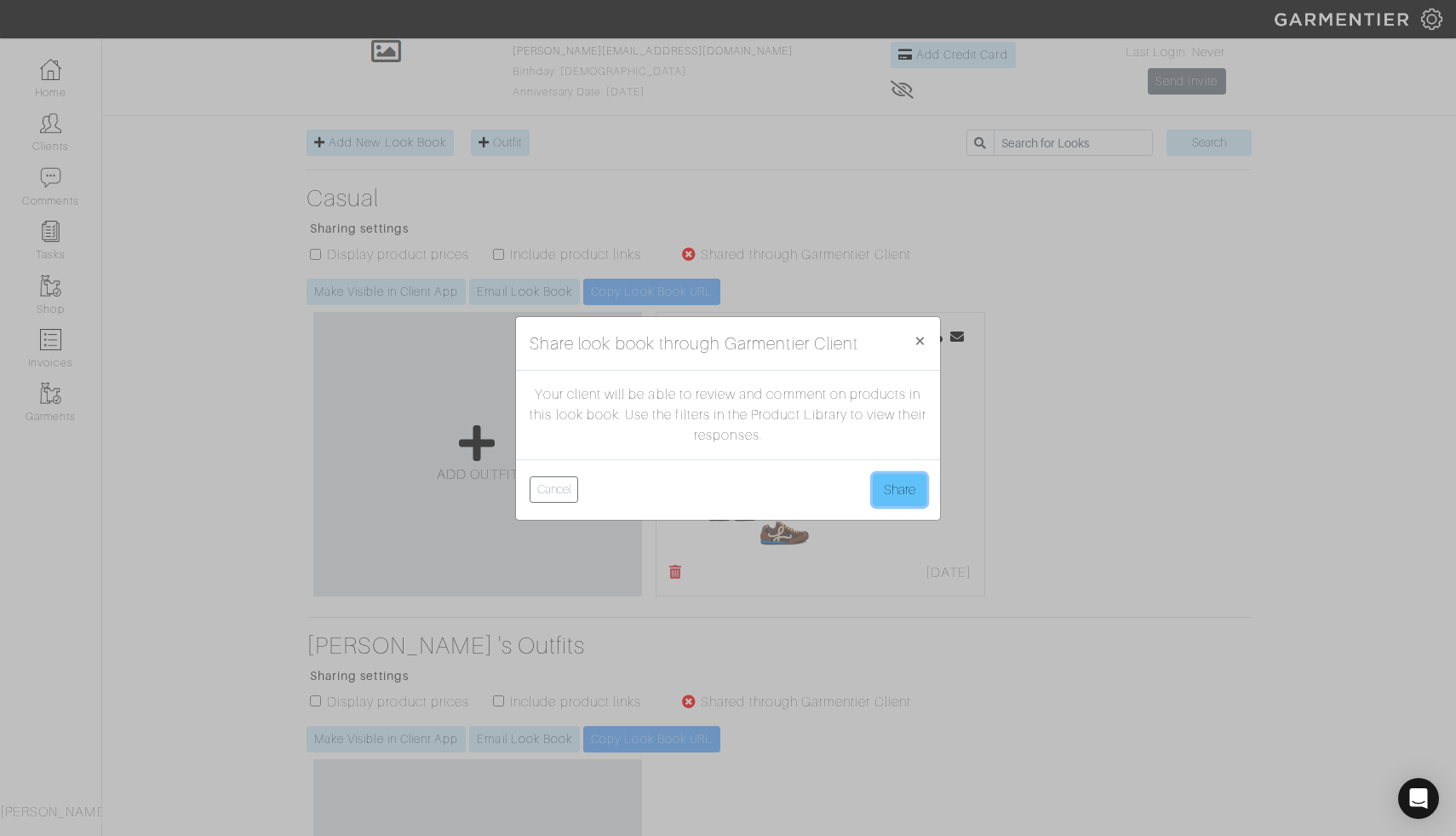
click at [906, 493] on button "Share" at bounding box center [900, 490] width 54 height 33
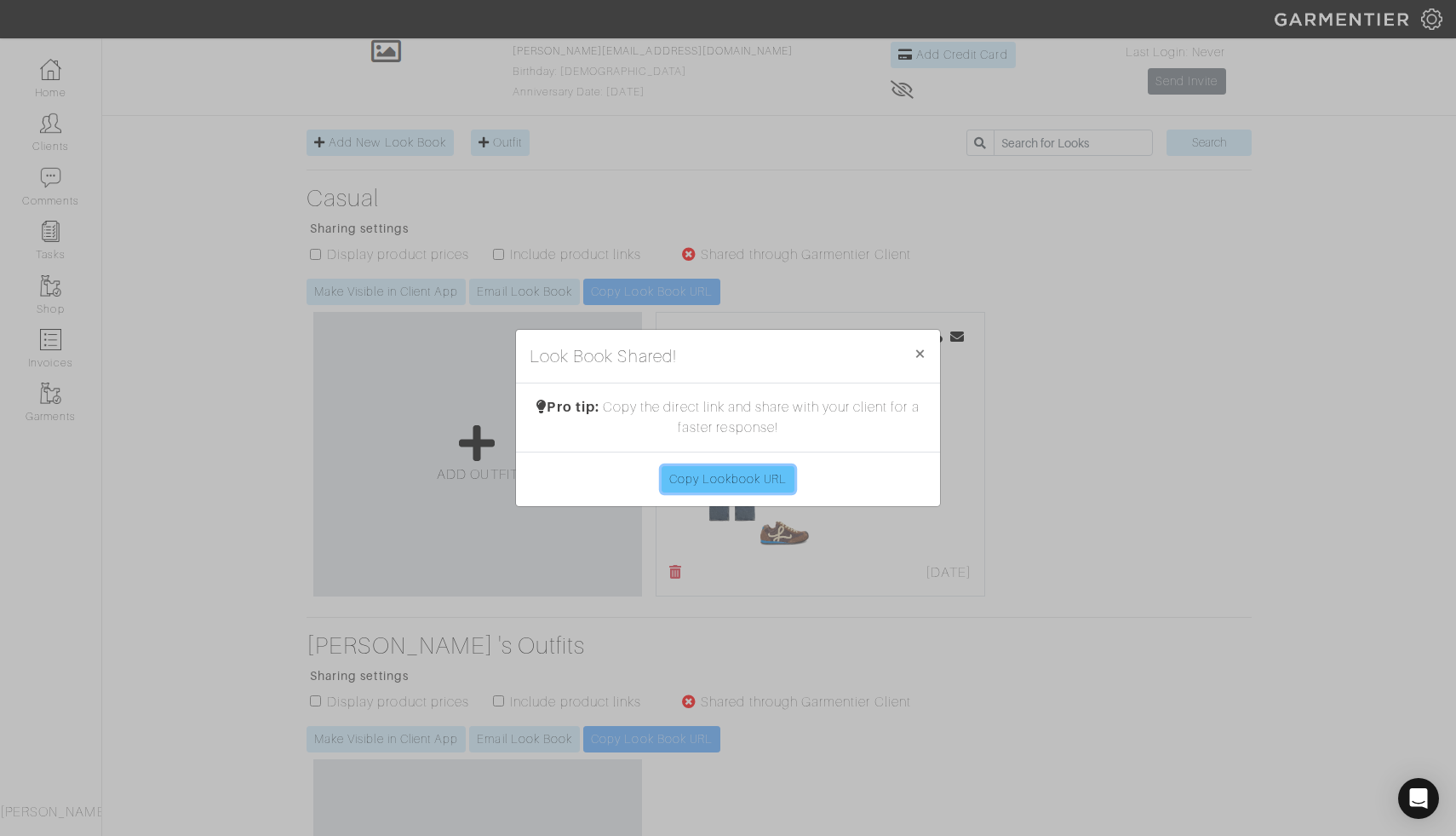
click at [720, 478] on link "Copy Lookbook URL" at bounding box center [728, 479] width 134 height 27
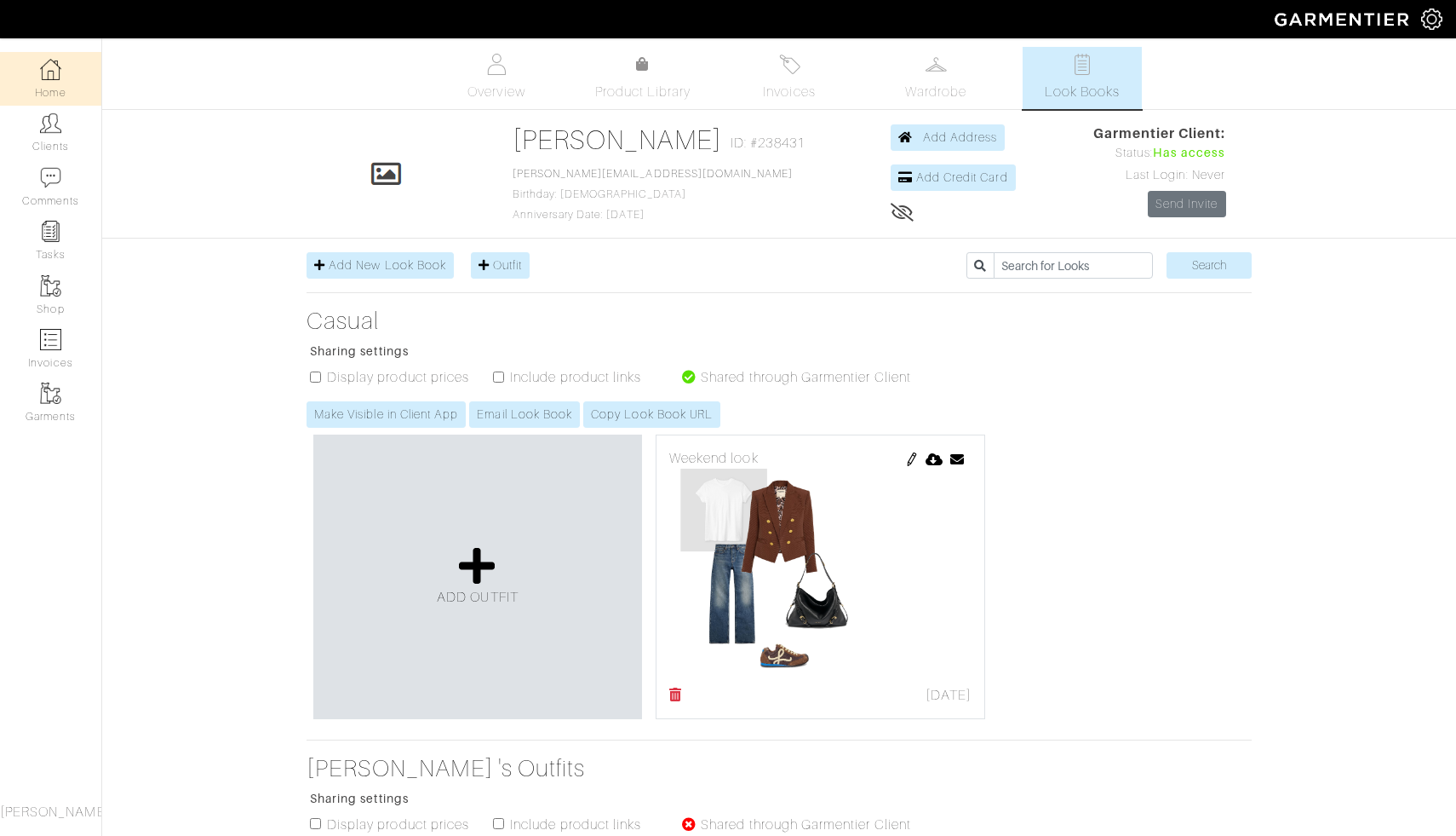
click at [65, 78] on link "Home" at bounding box center [51, 79] width 102 height 54
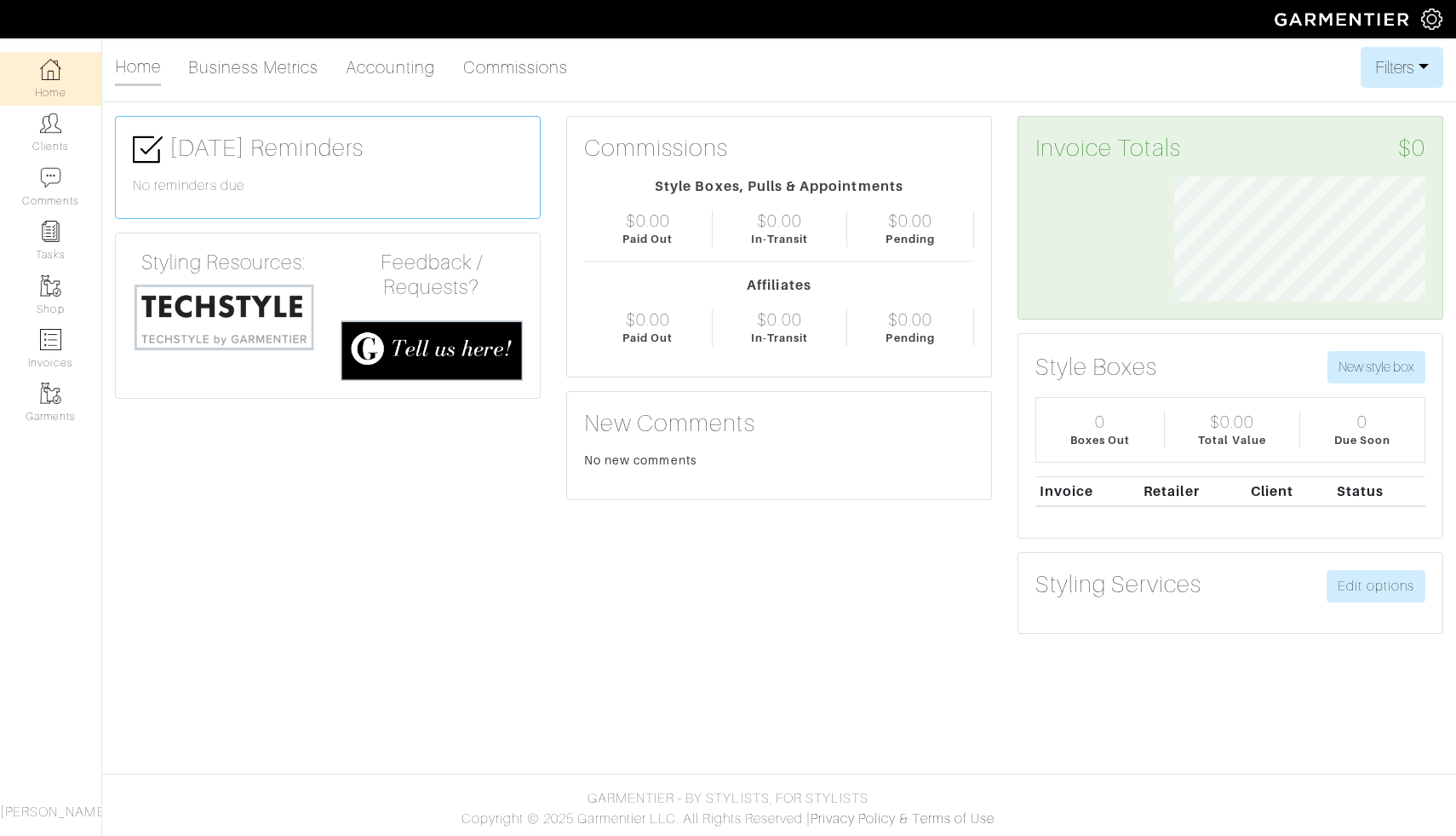
scroll to position [126, 277]
click at [39, 142] on link "Clients" at bounding box center [51, 132] width 102 height 54
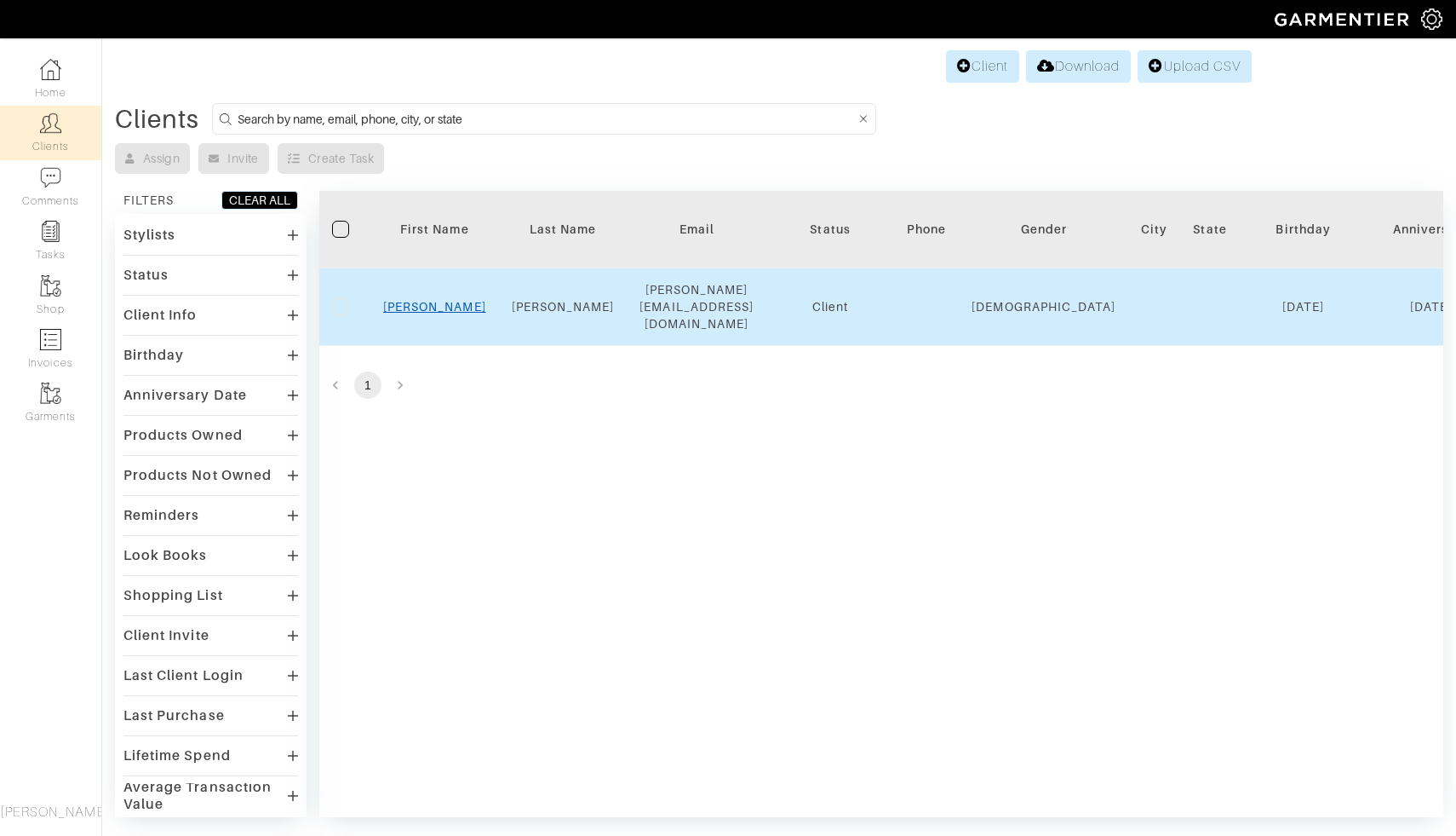
click at [436, 300] on link "[PERSON_NAME]" at bounding box center [435, 307] width 104 height 13
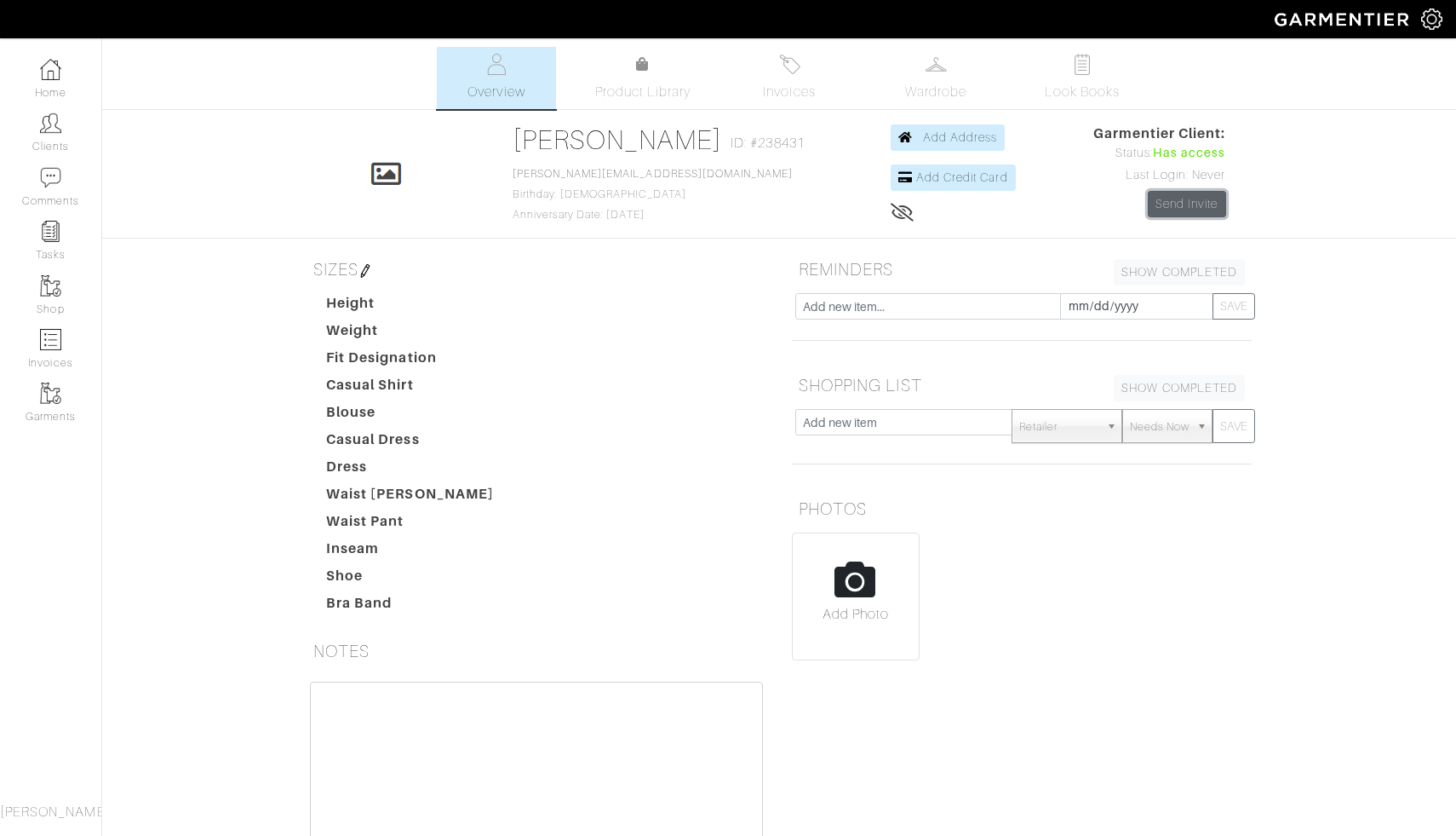
click at [1185, 211] on link "Send Invite" at bounding box center [1188, 204] width 79 height 27
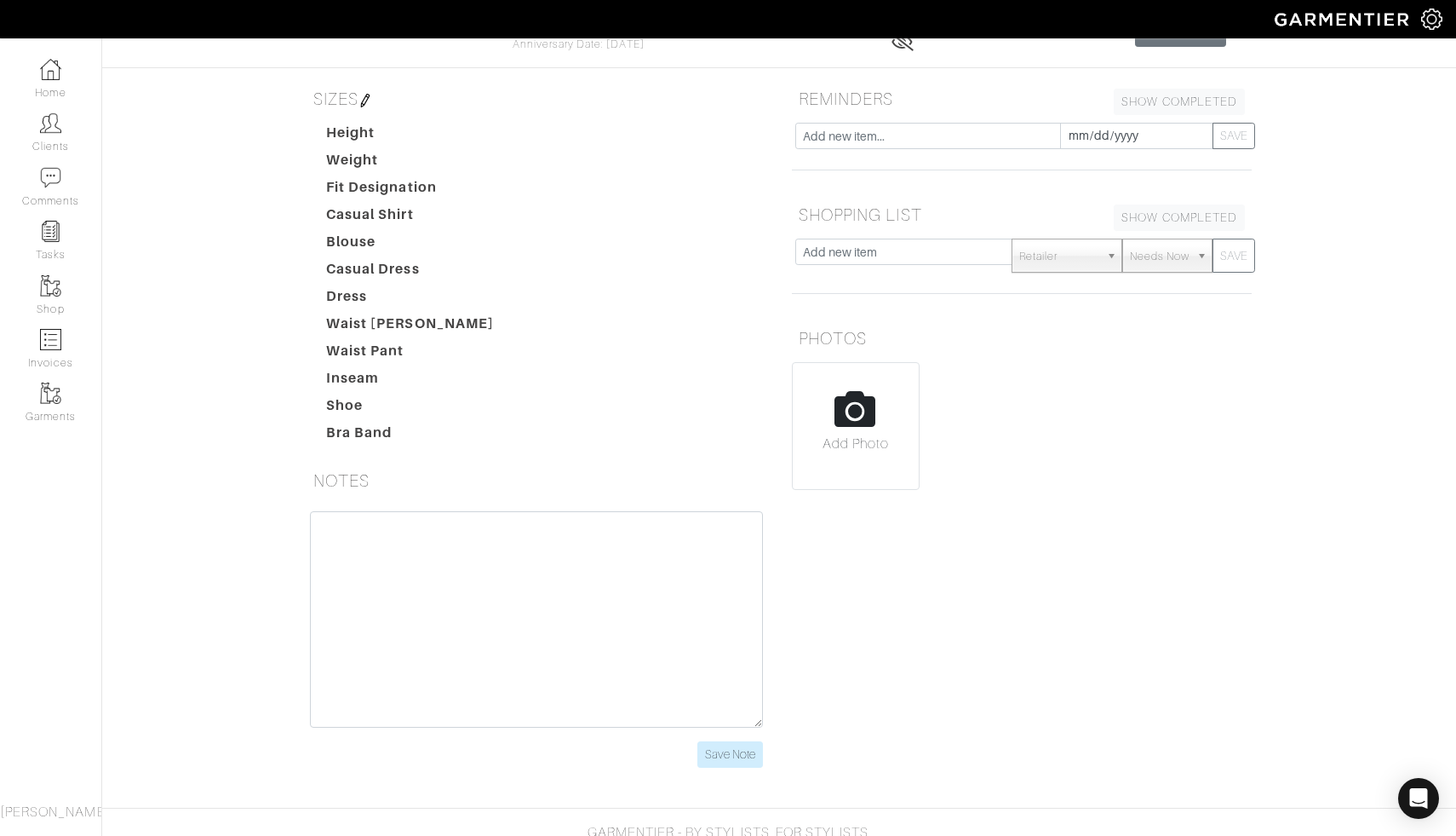
scroll to position [204, 0]
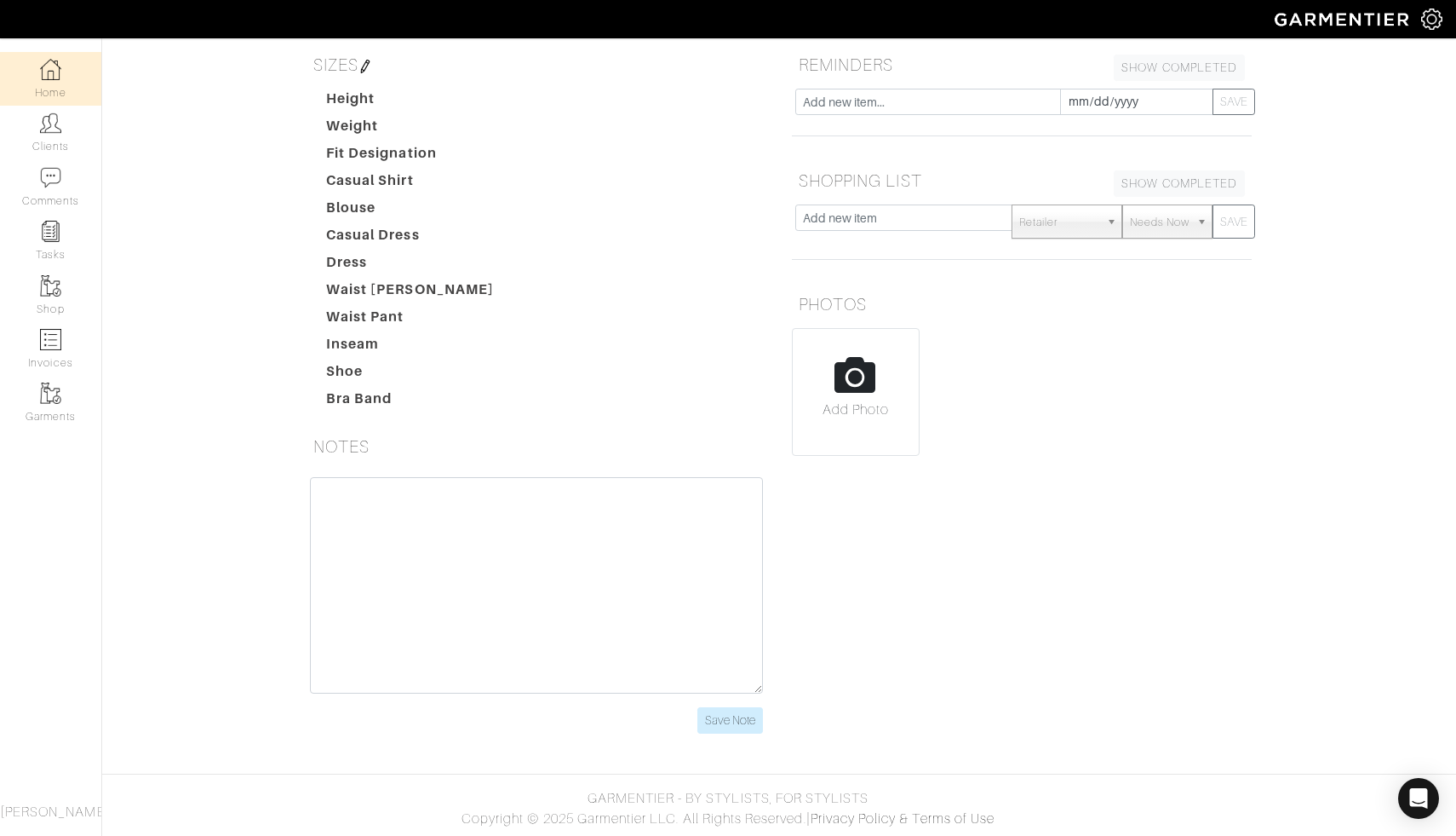
click at [55, 69] on img at bounding box center [51, 69] width 21 height 21
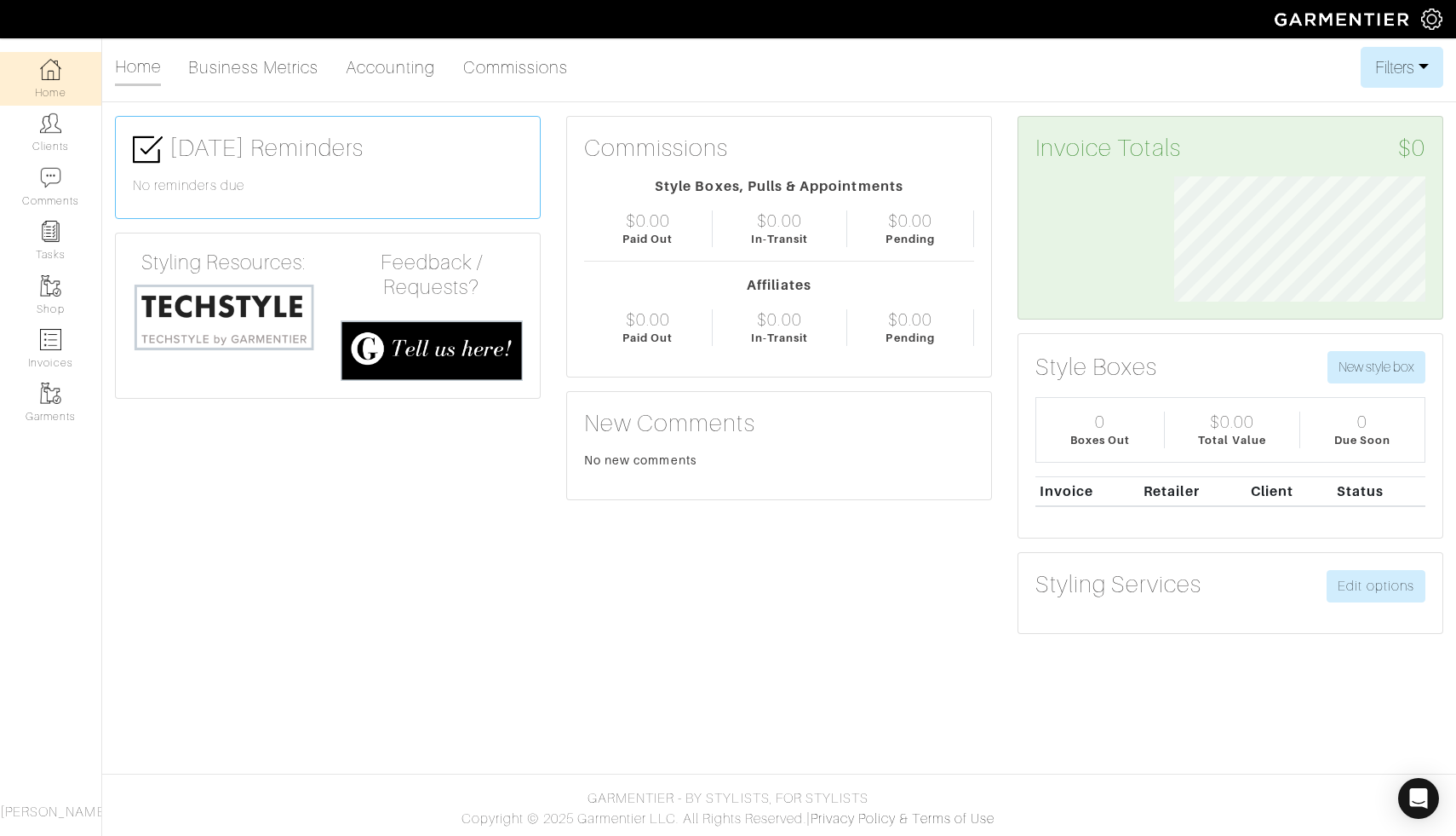
scroll to position [126, 277]
click at [1438, 22] on img at bounding box center [1432, 19] width 21 height 21
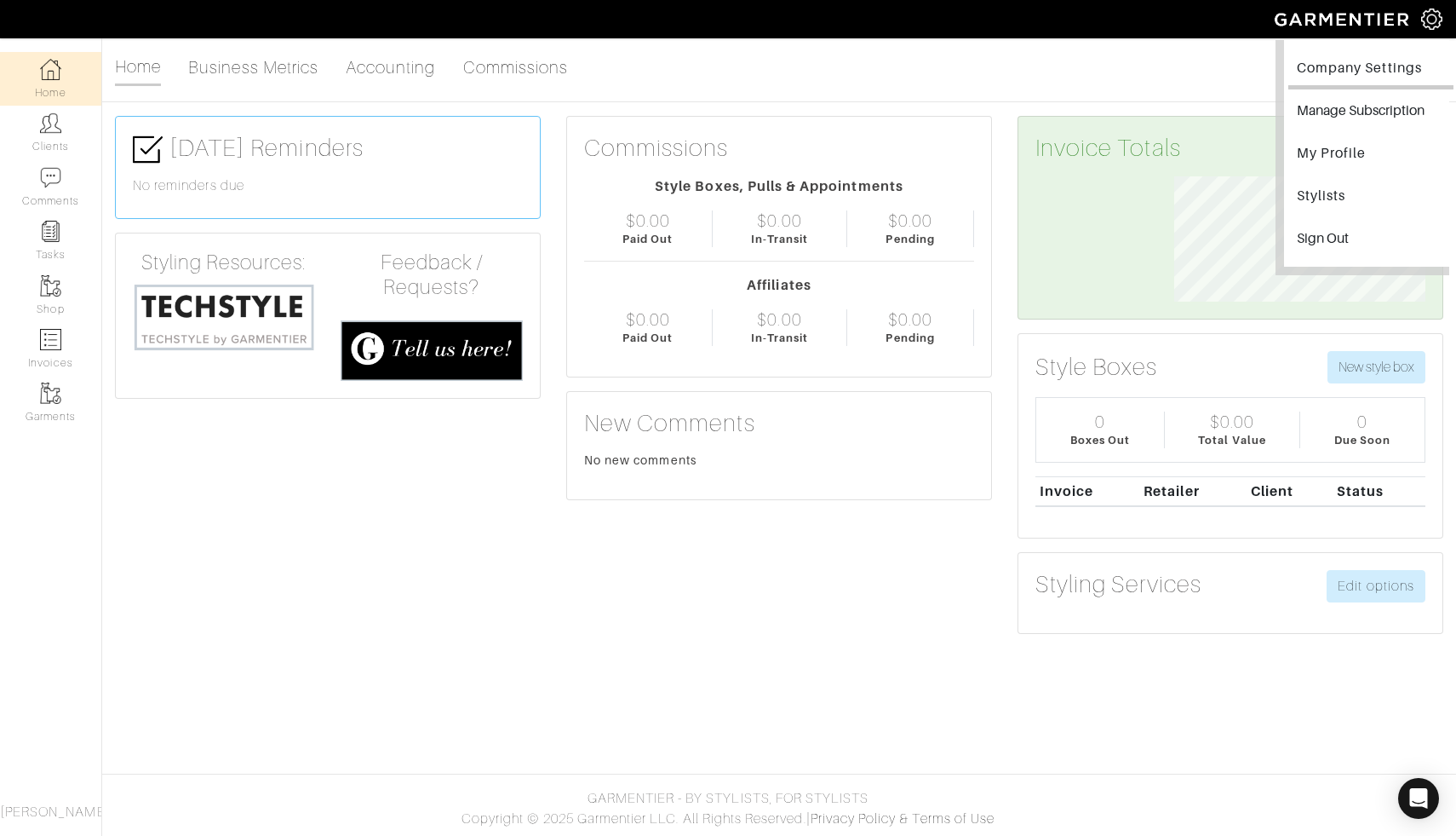
click at [1369, 73] on link "Company Settings" at bounding box center [1371, 70] width 165 height 38
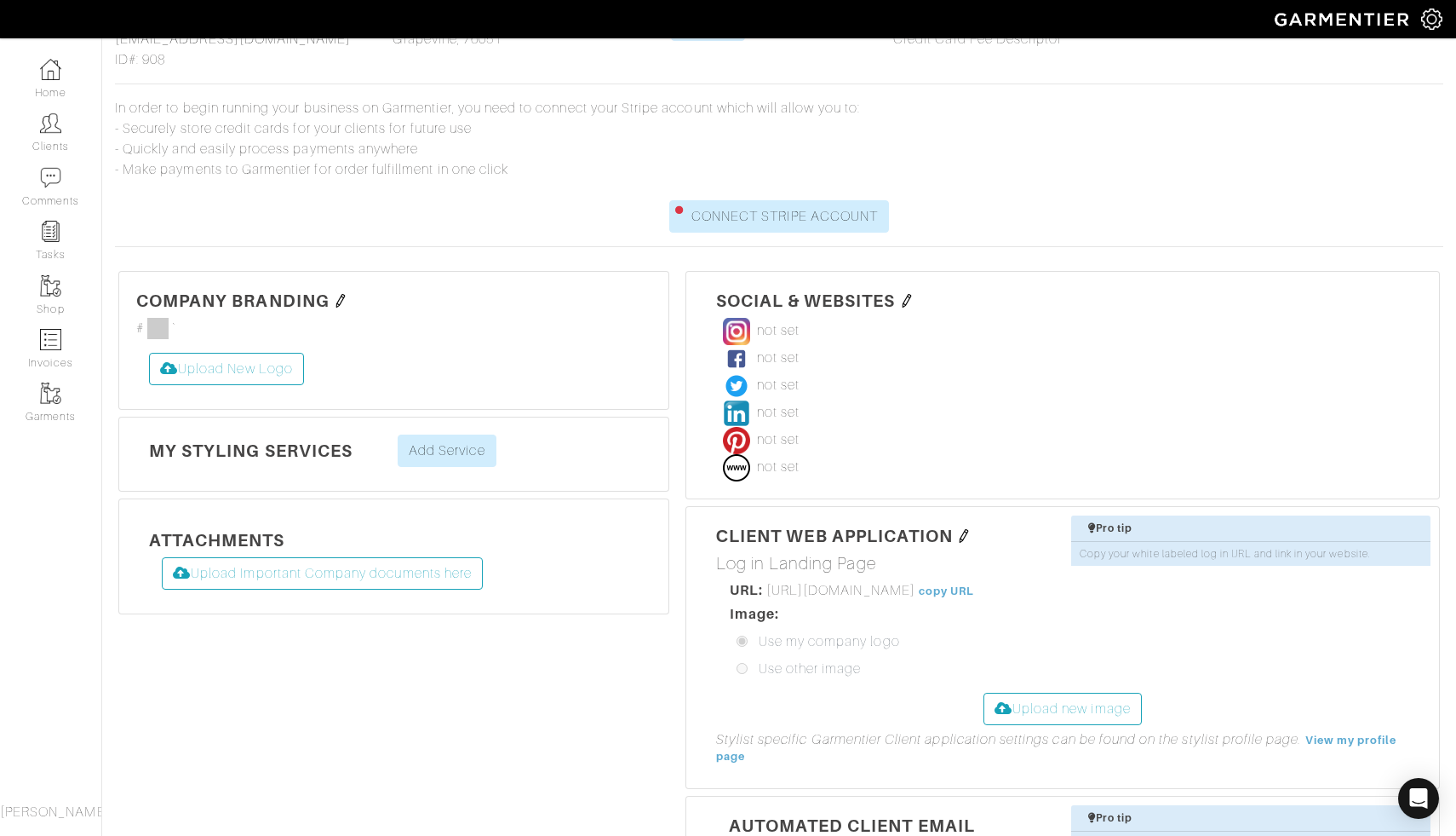
scroll to position [151, 0]
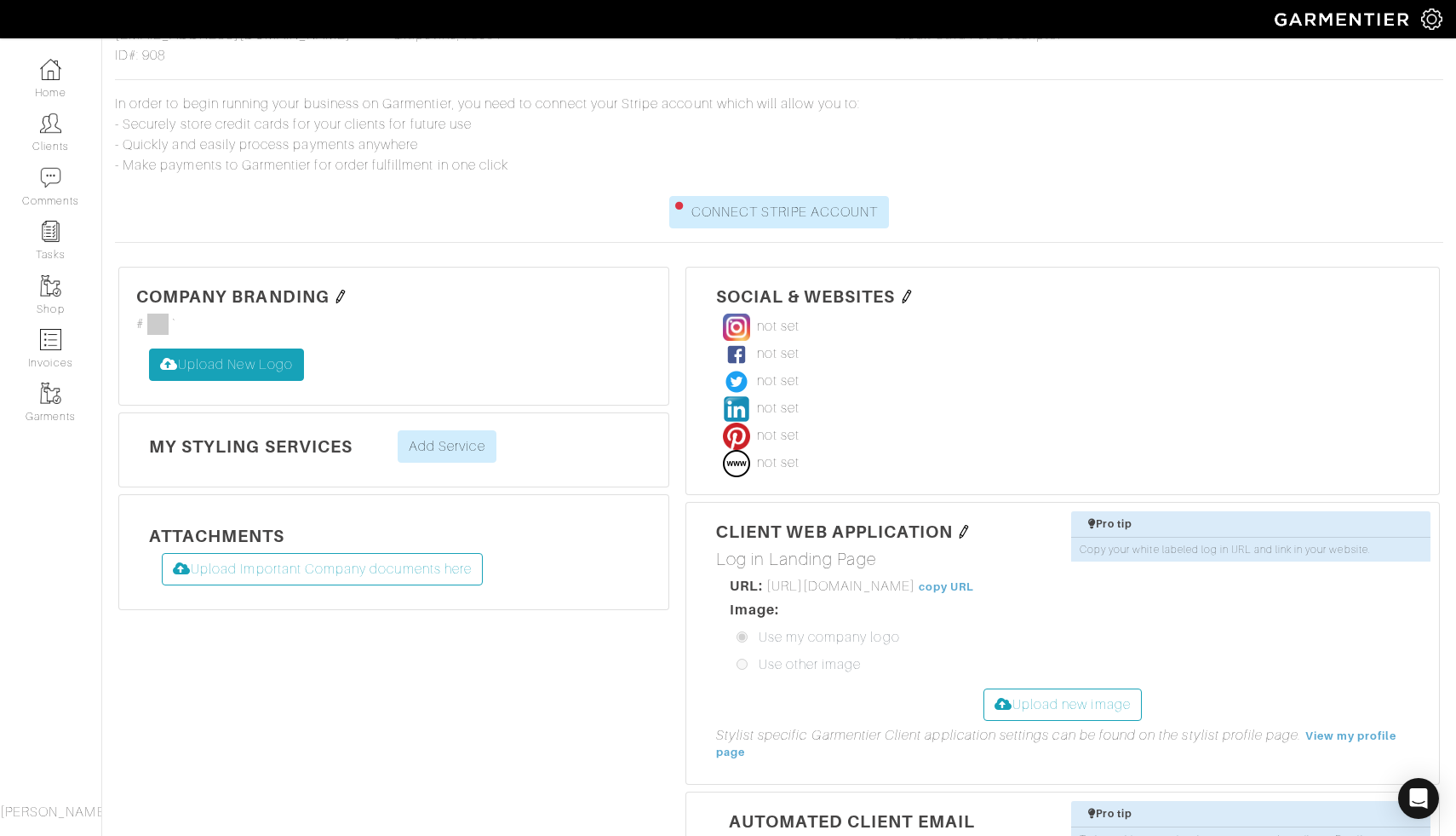
click at [297, 361] on label "Upload New Logo" at bounding box center [227, 364] width 155 height 33
click at [150, 348] on input "Upload New Logo" at bounding box center [150, 348] width 0 height 0
type input "C:\fakepath\Screenshot [DATE] 7.57.15 AM.png"
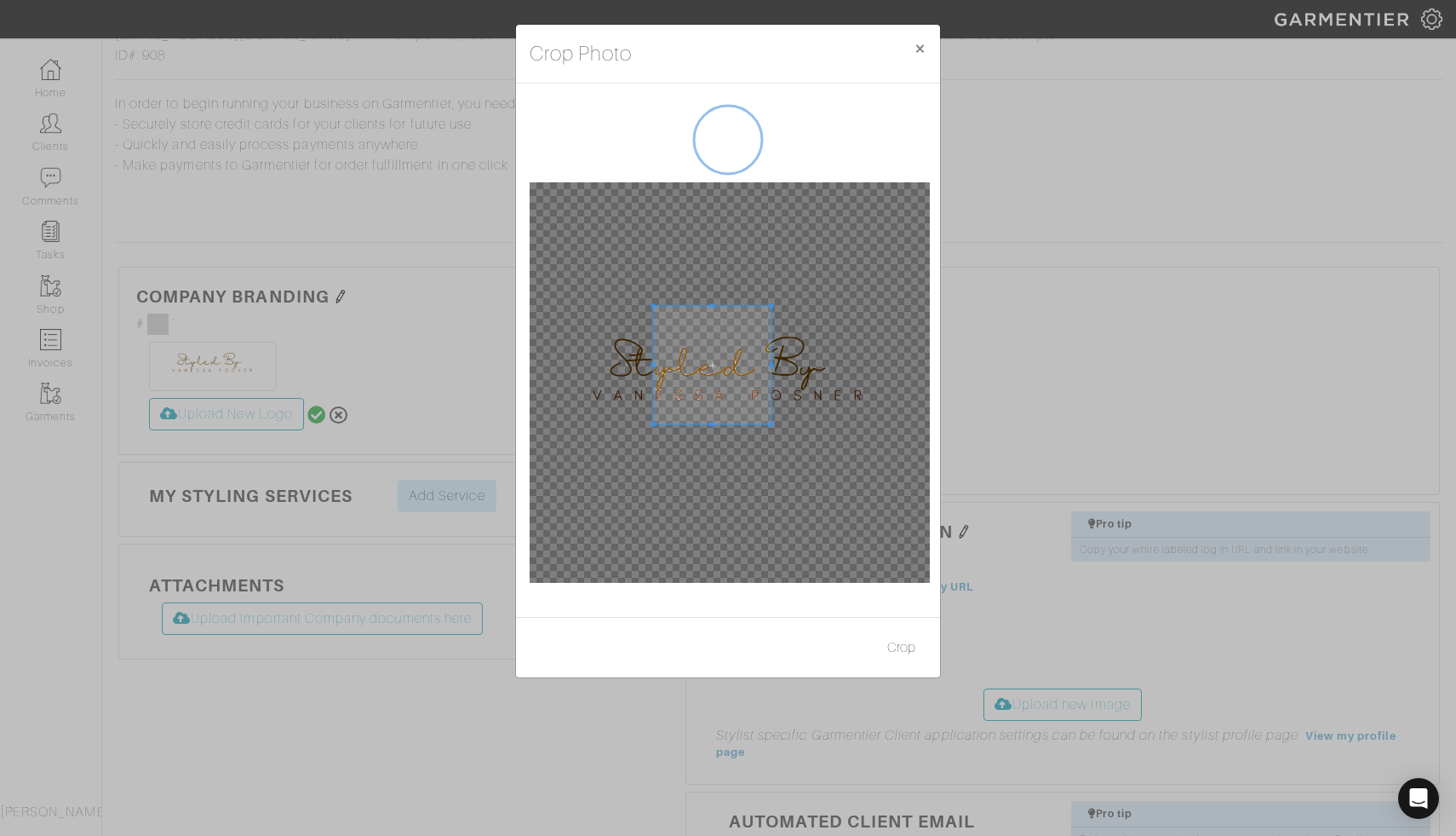
click at [508, 305] on div "Crop Photo × Crop" at bounding box center [728, 418] width 1456 height 836
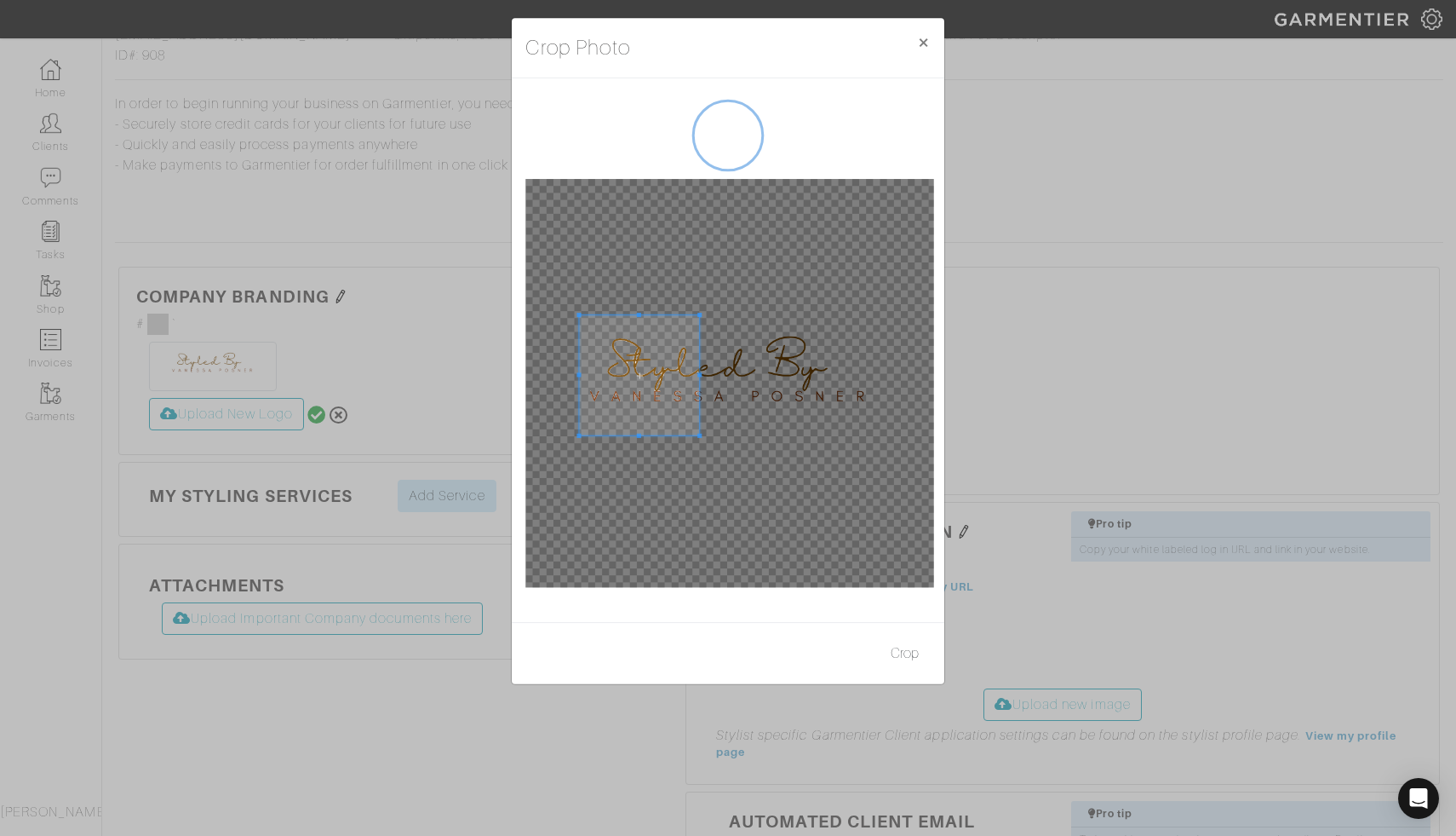
click at [637, 356] on span at bounding box center [638, 375] width 119 height 119
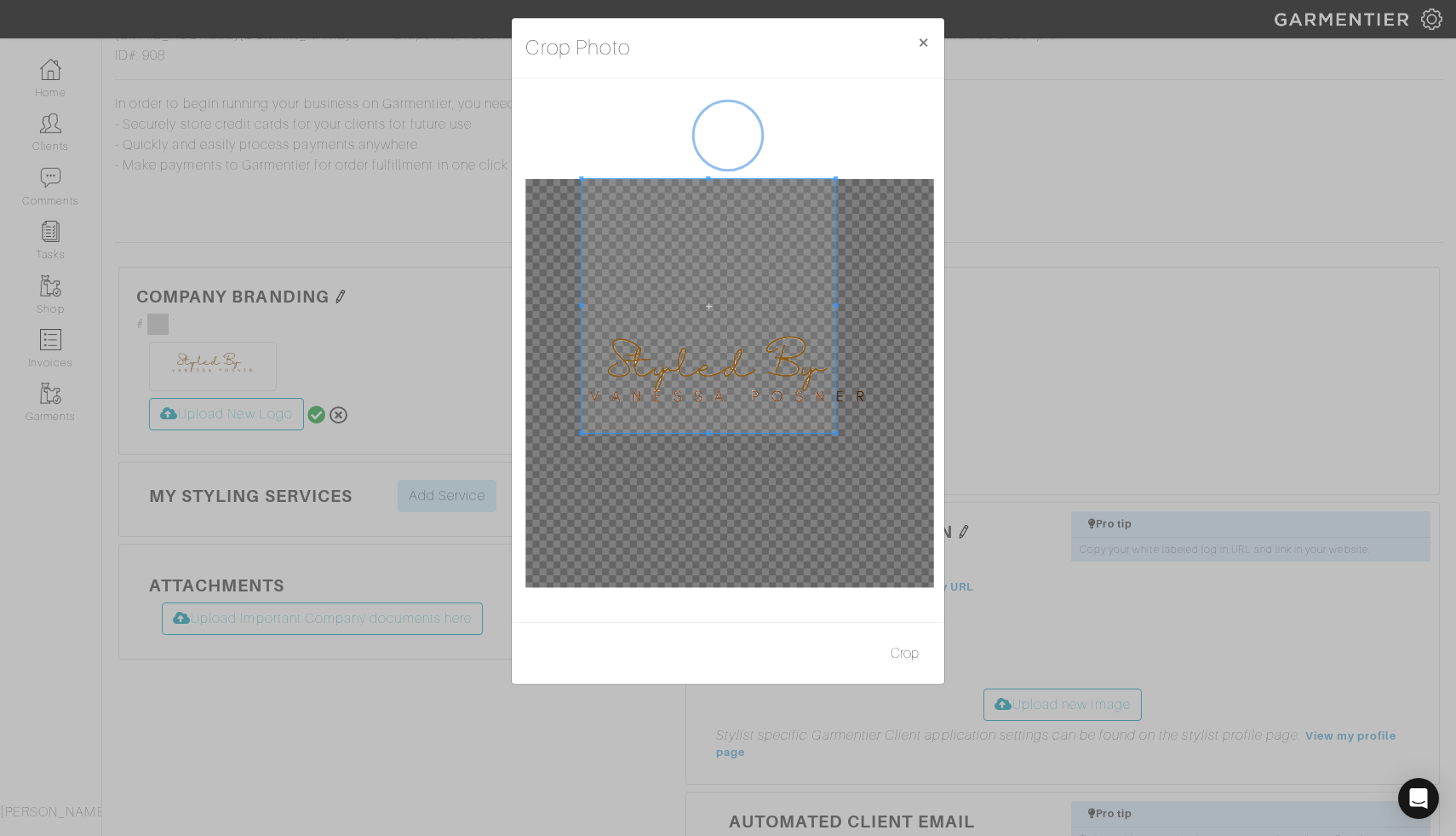
click at [961, 178] on div "Crop Photo × Crop" at bounding box center [728, 418] width 1456 height 836
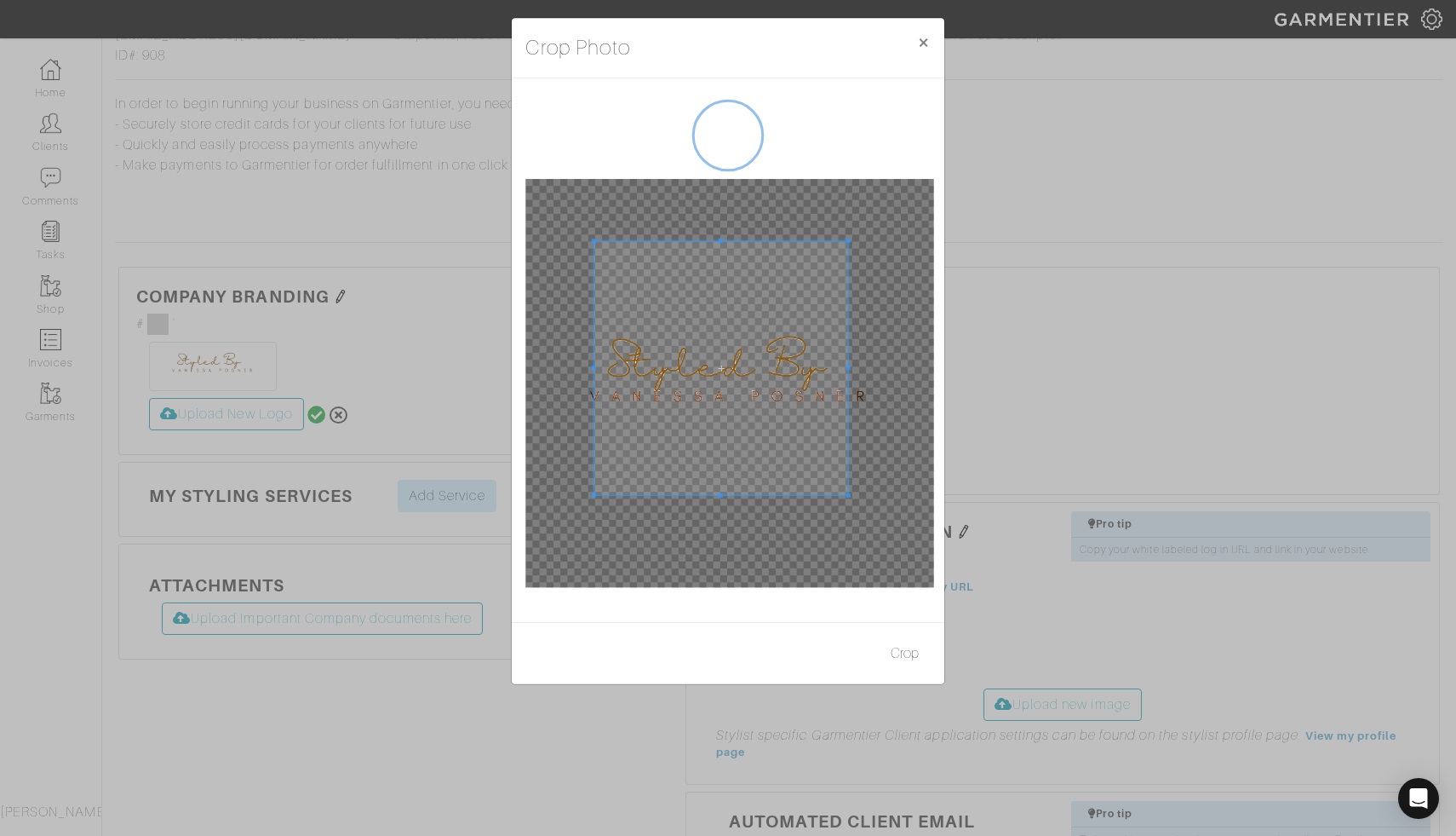
click at [765, 352] on span at bounding box center [721, 367] width 254 height 254
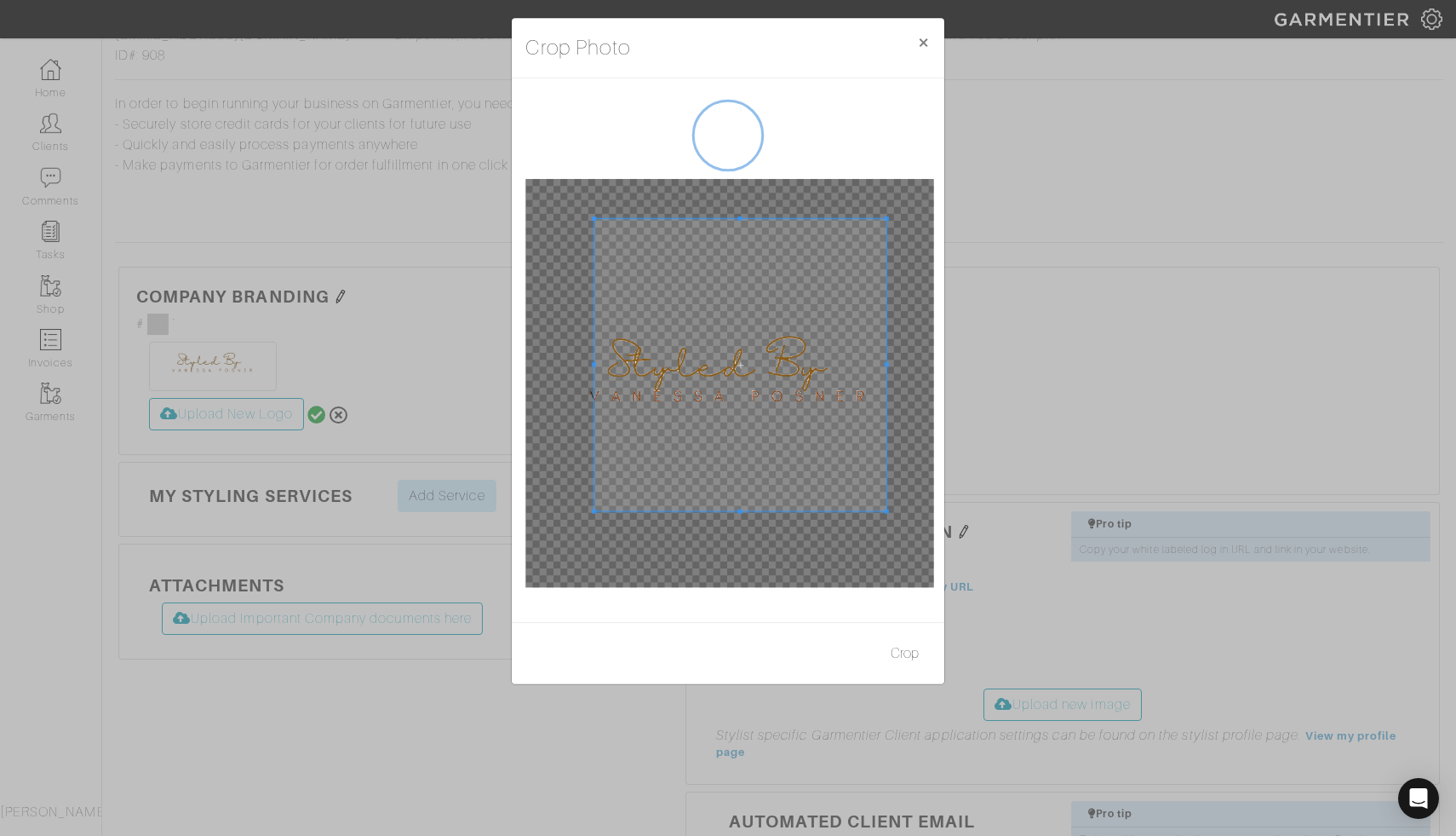
click at [885, 360] on div at bounding box center [740, 364] width 292 height 292
click at [689, 316] on span at bounding box center [728, 364] width 291 height 291
click at [731, 211] on div at bounding box center [728, 360] width 299 height 299
click at [748, 135] on icon at bounding box center [728, 136] width 104 height 104
click at [905, 654] on button "Crop" at bounding box center [904, 654] width 51 height 34
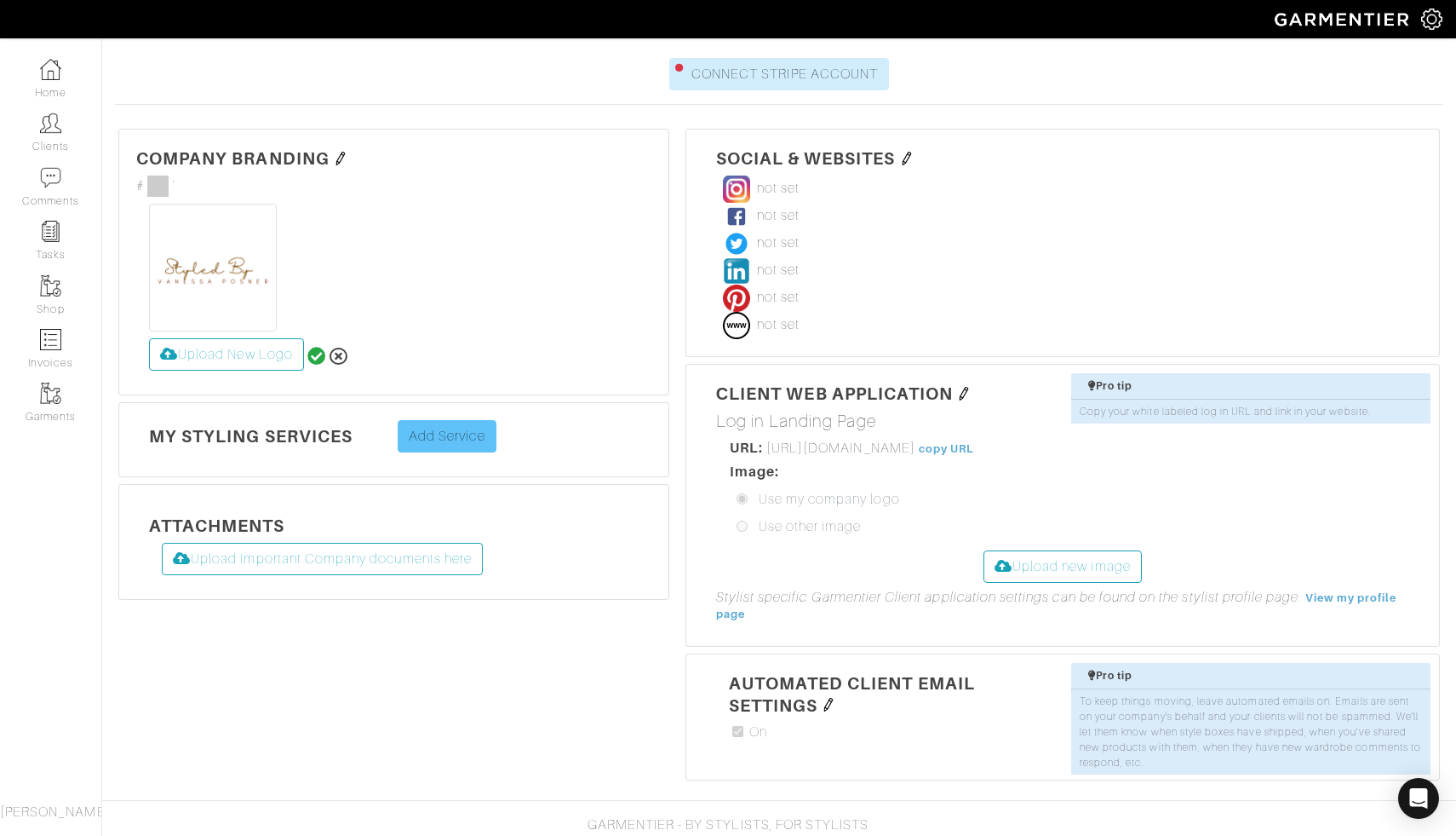
scroll to position [314, 0]
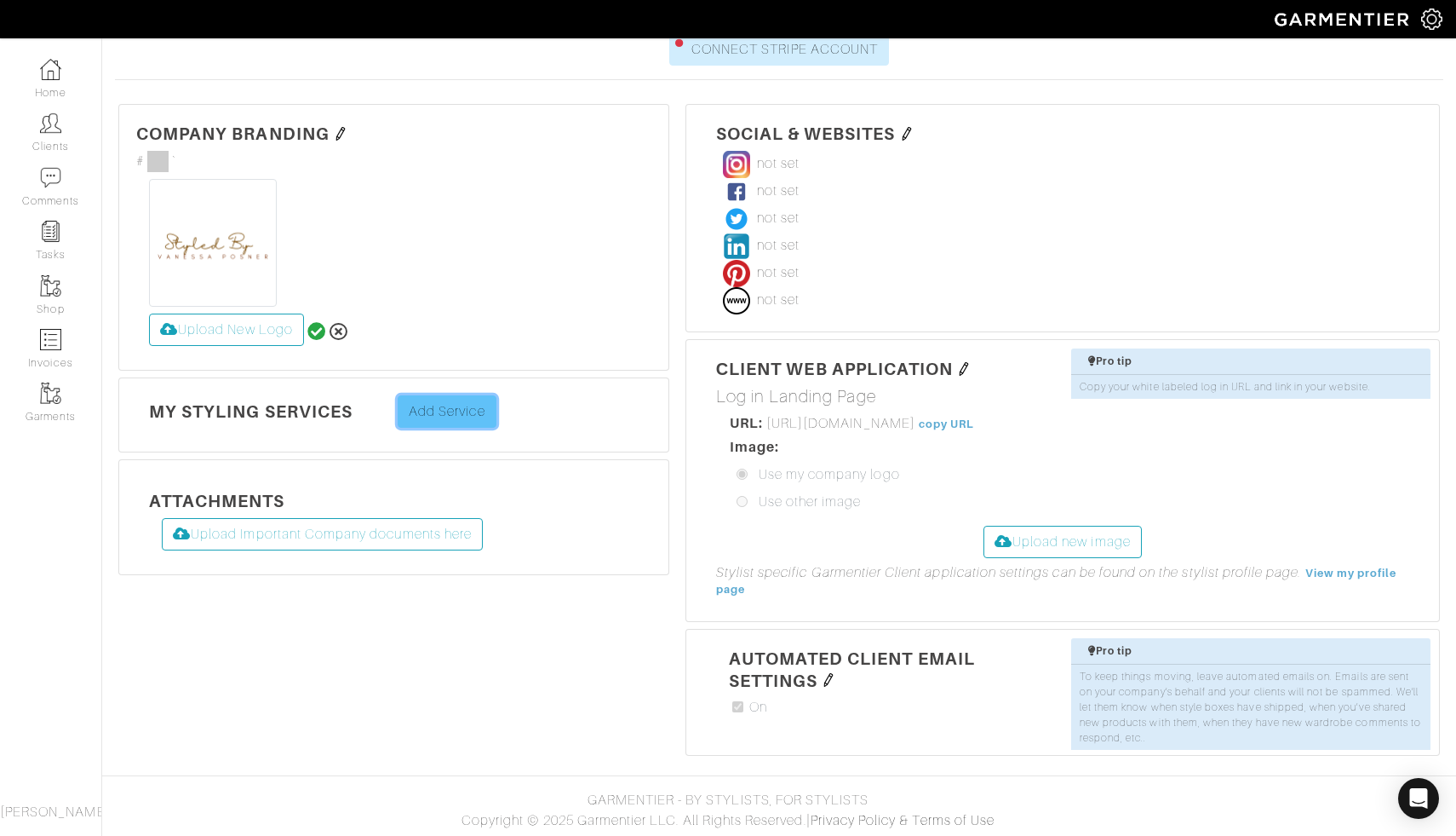
click at [436, 410] on link "Add Service" at bounding box center [447, 411] width 99 height 33
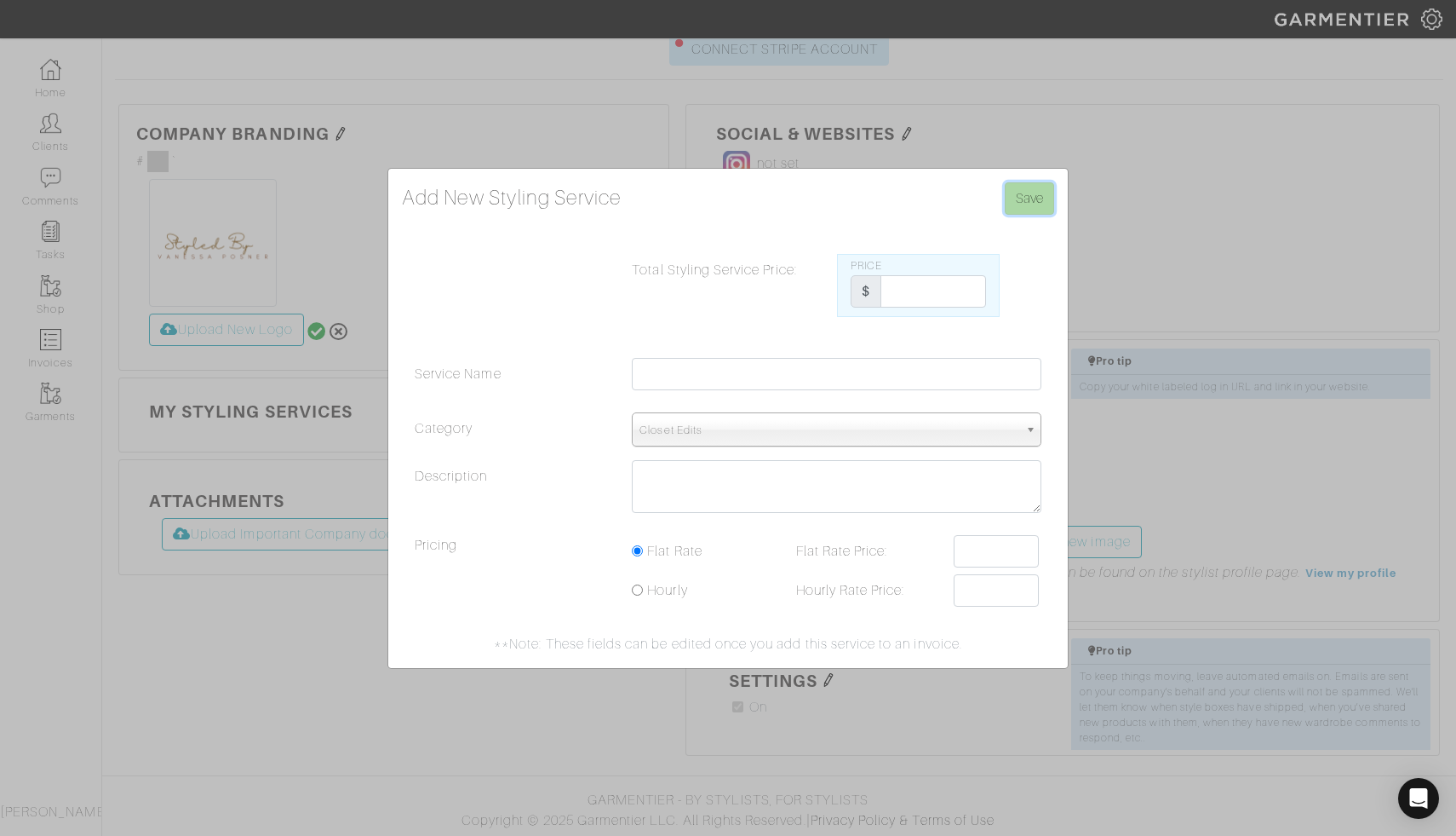
click at [1044, 189] on input "Save" at bounding box center [1030, 198] width 50 height 33
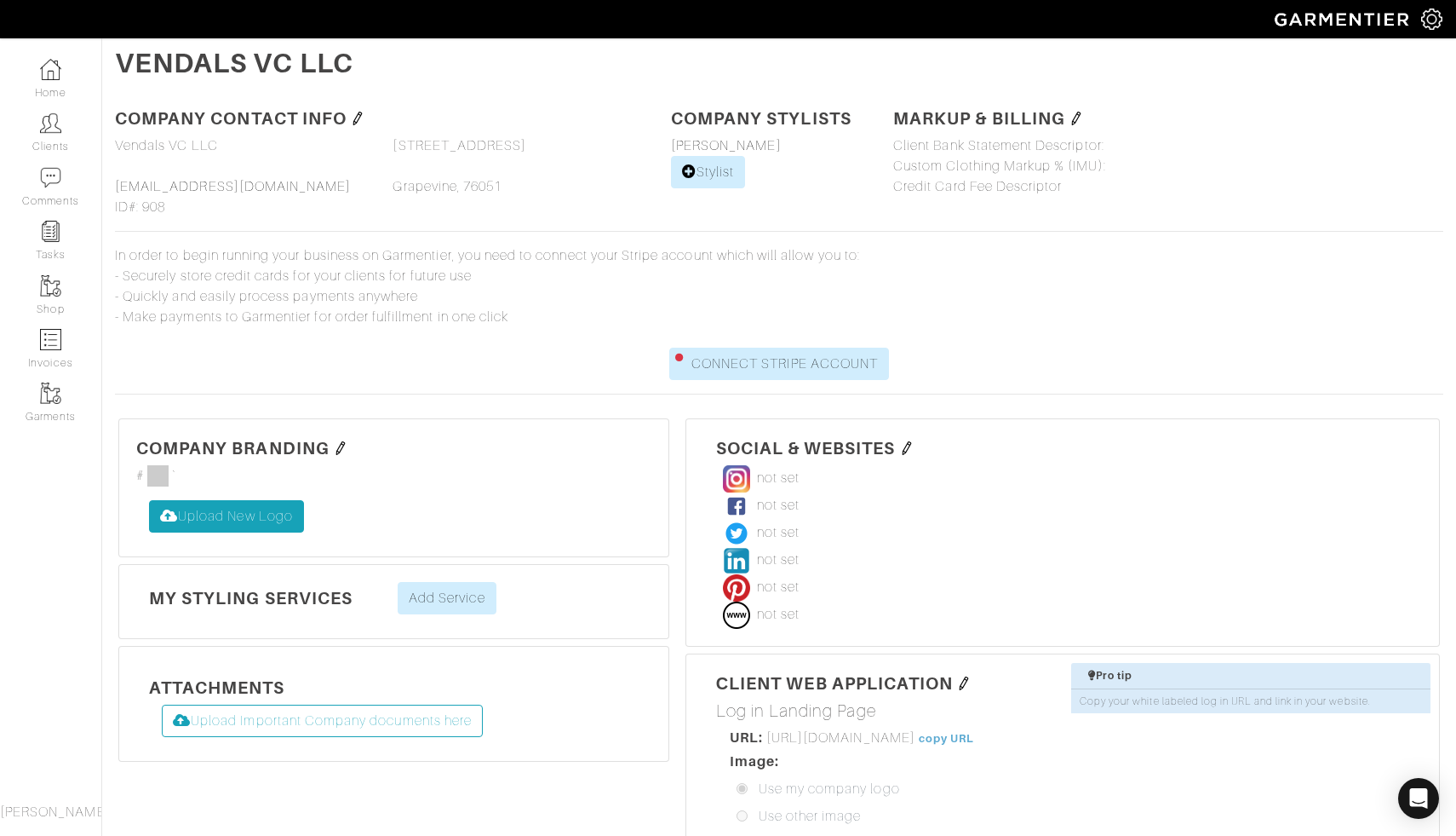
click at [193, 528] on label "Upload New Logo" at bounding box center [227, 517] width 155 height 33
click at [150, 500] on input "Upload New Logo" at bounding box center [150, 500] width 0 height 0
type input "C:\fakepath\Screenshot [DATE] 7.57.15 AM.png"
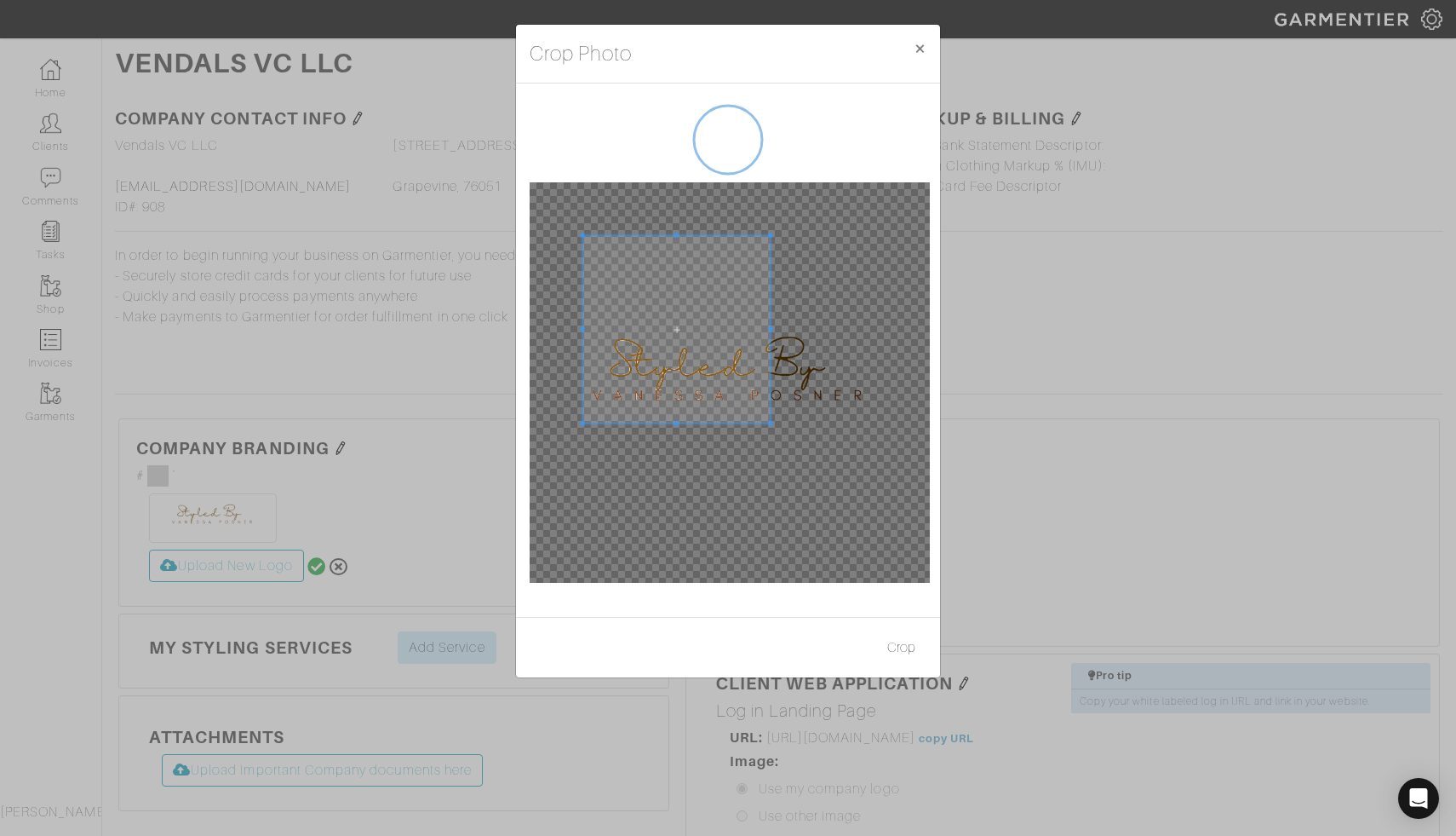
click at [563, 238] on div at bounding box center [730, 383] width 401 height 401
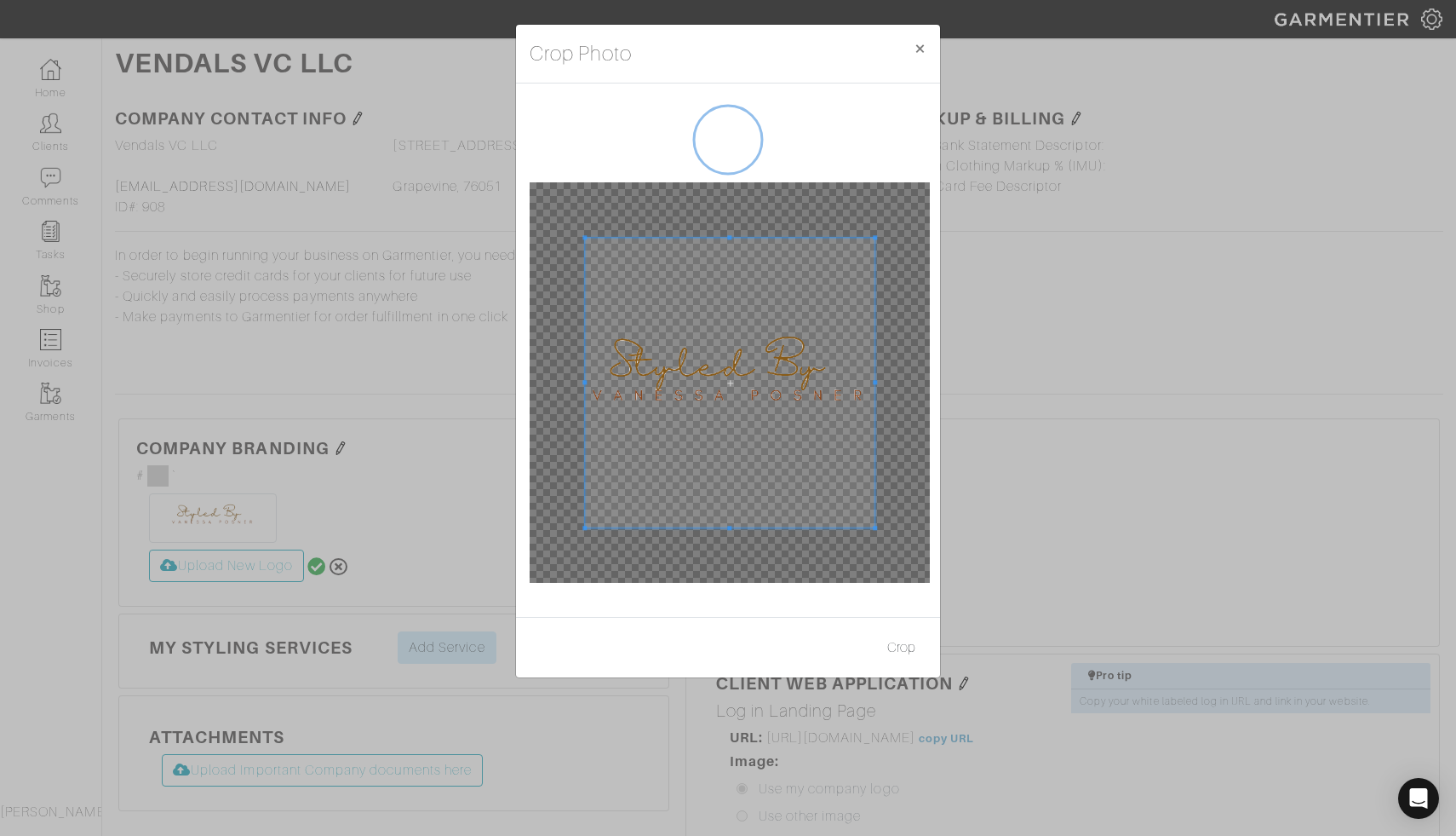
click at [875, 490] on div at bounding box center [729, 383] width 289 height 290
click at [900, 650] on button "Crop" at bounding box center [901, 647] width 50 height 33
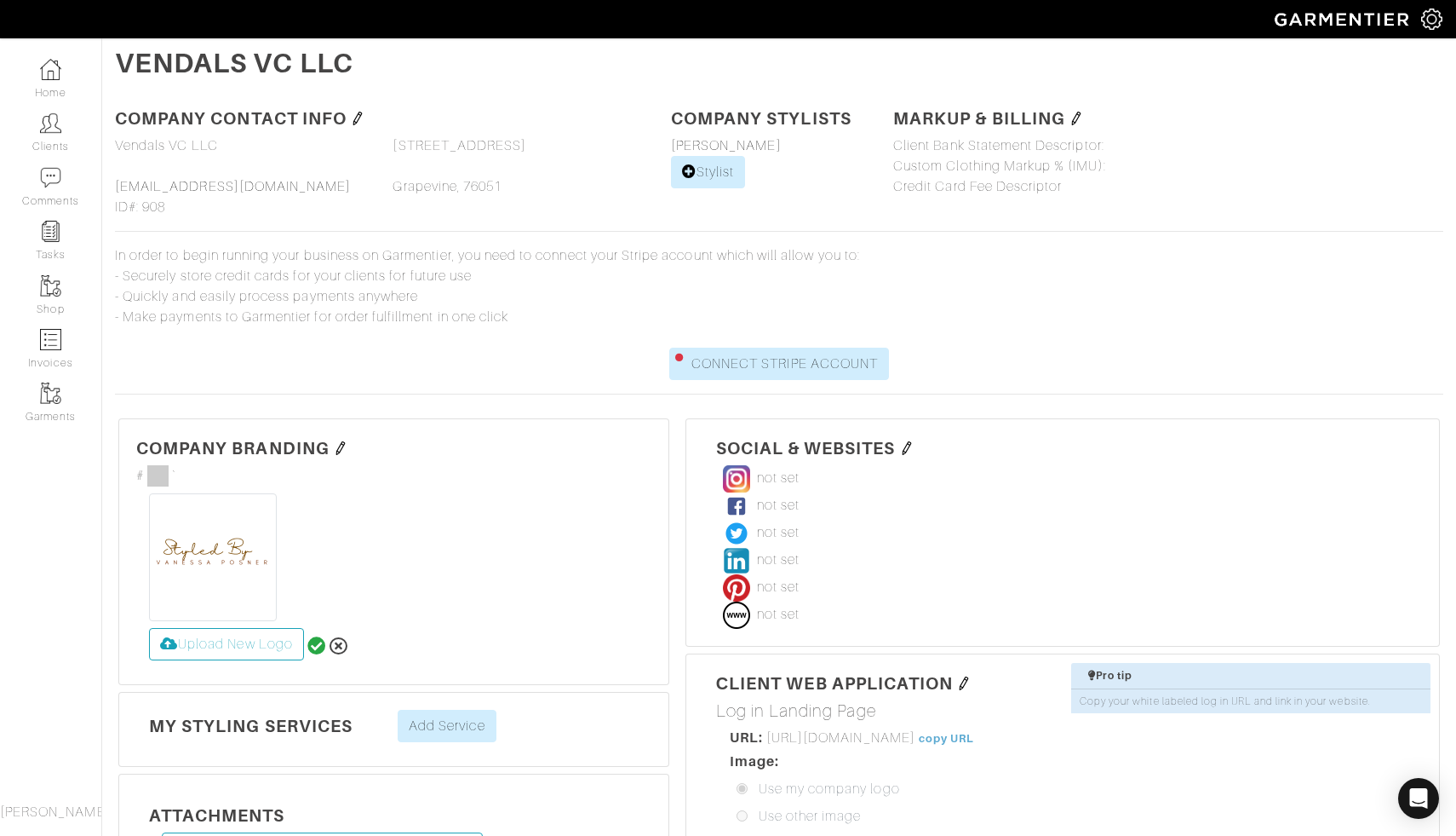
click at [316, 644] on icon at bounding box center [317, 646] width 19 height 19
click at [1443, 25] on div "Company Settings Manage Subscription My Profile Stylists Sign Out" at bounding box center [1439, 19] width 35 height 38
click at [1442, 25] on img at bounding box center [1432, 19] width 21 height 21
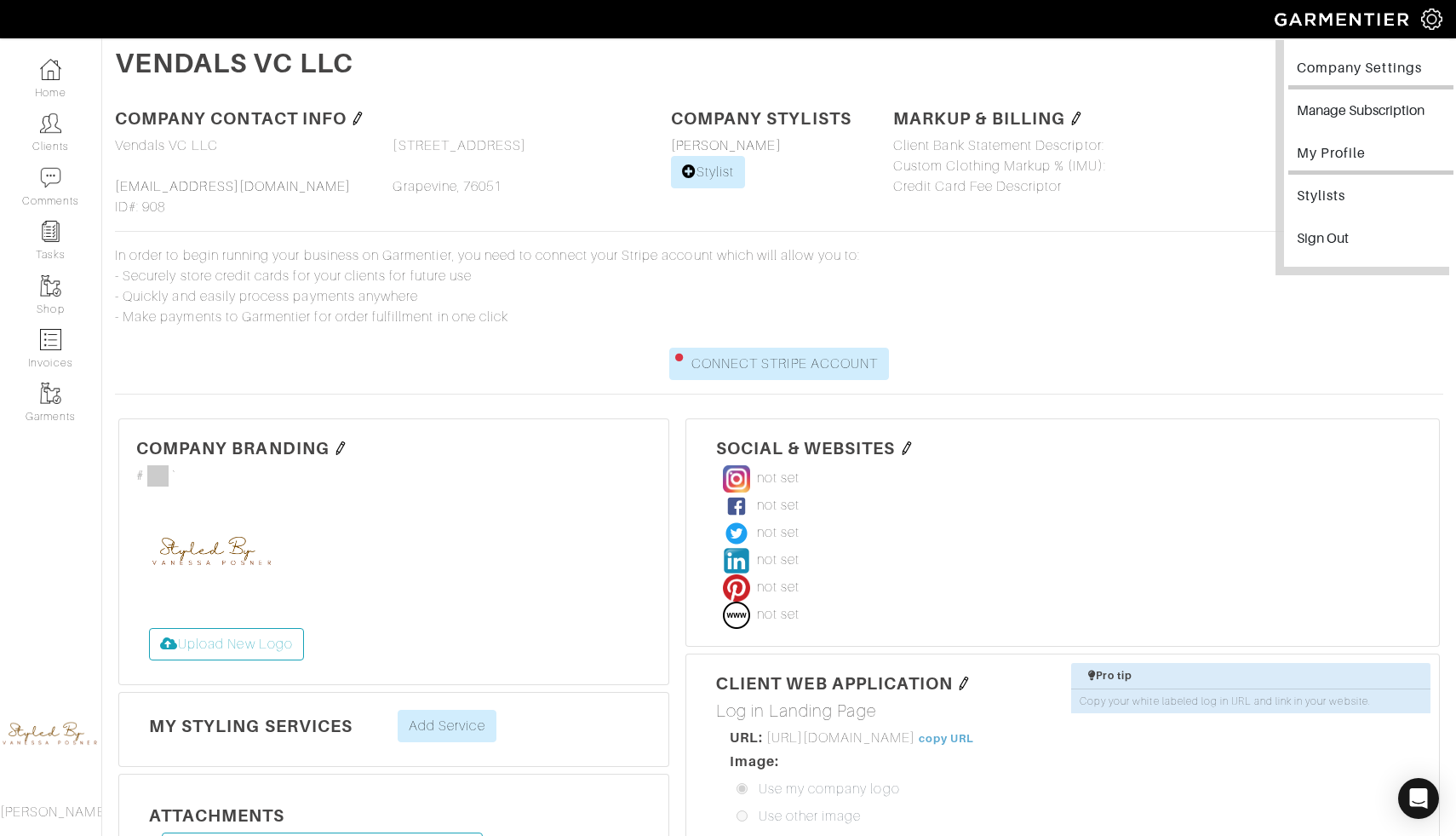
click at [1351, 151] on link "My Profile" at bounding box center [1371, 155] width 165 height 38
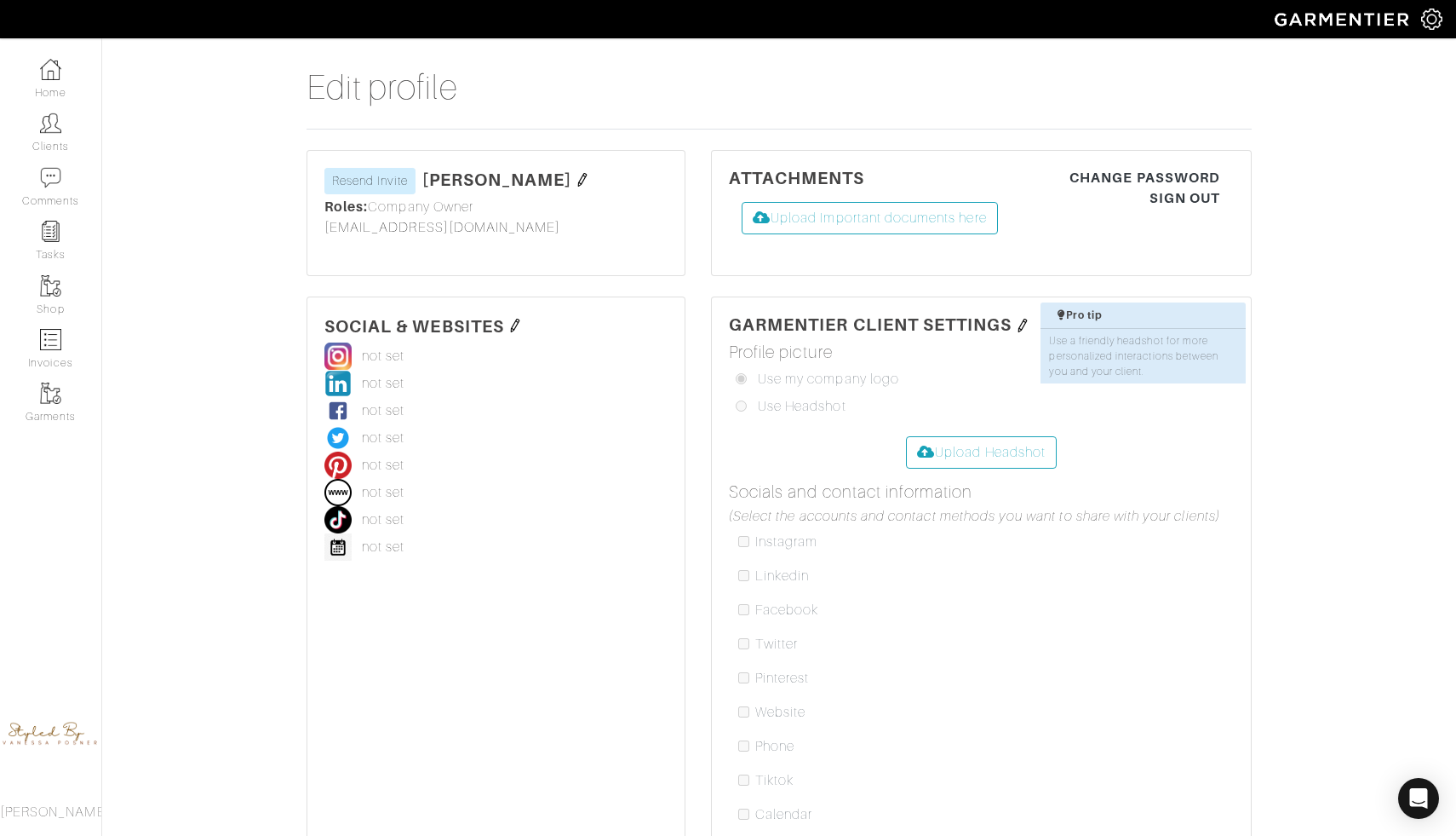
click at [806, 406] on label "Use Headshot" at bounding box center [802, 406] width 88 height 20
click at [970, 449] on input "file" at bounding box center [230, 502] width 1679 height 133
type input "C:\fakepath\IMG_8404.PNG"
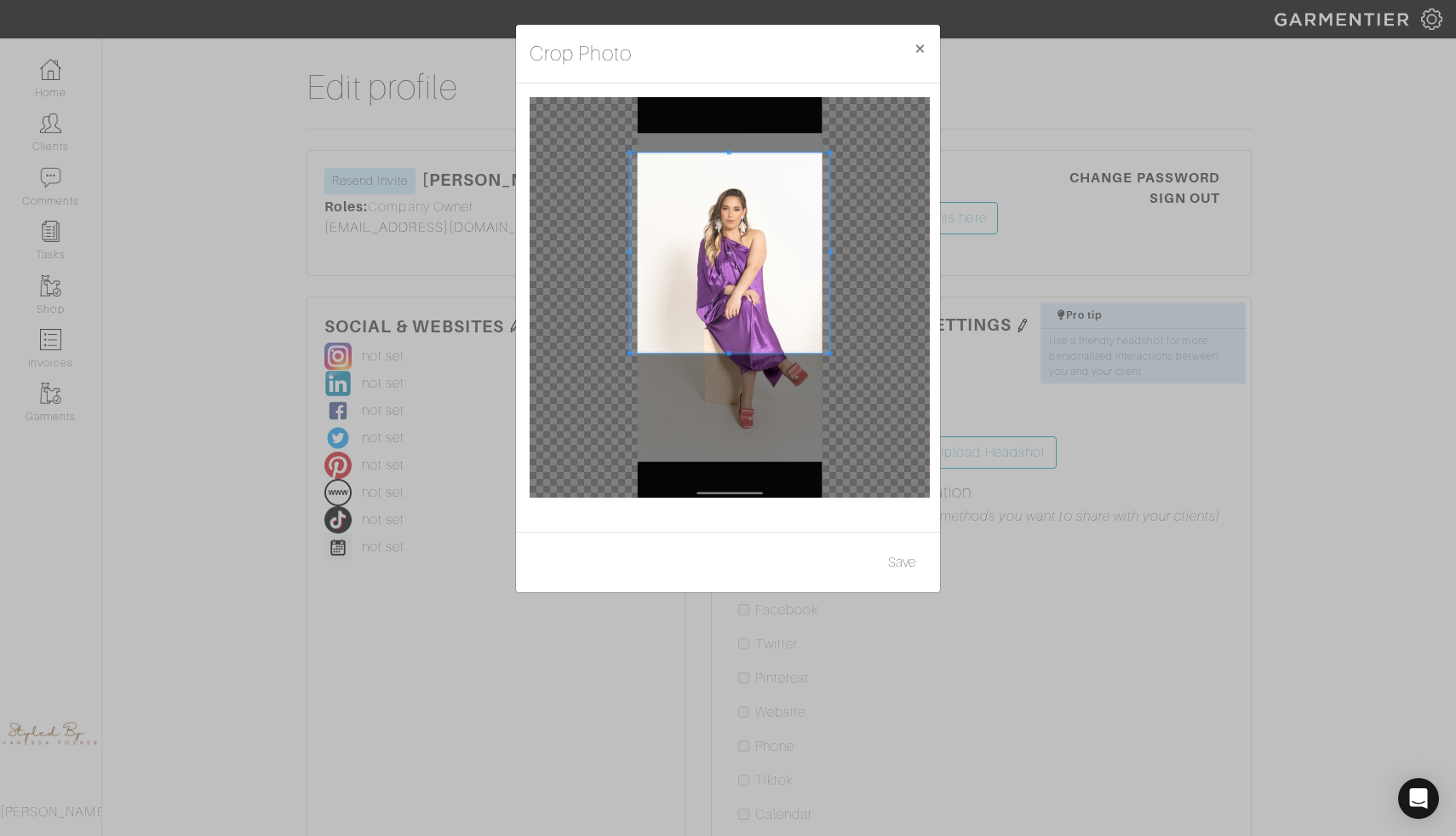
click at [738, 152] on span at bounding box center [730, 151] width 200 height 4
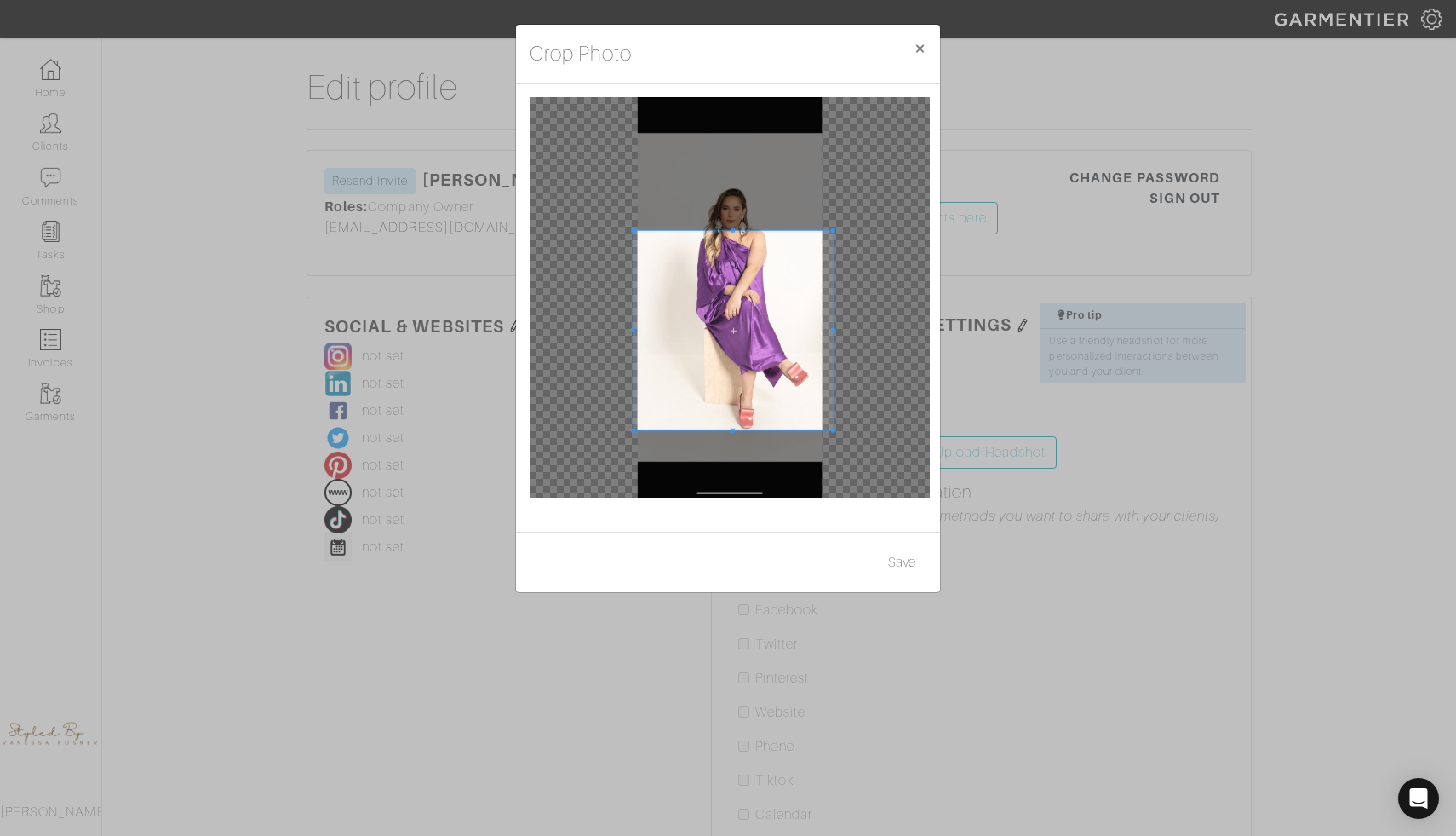
click at [756, 348] on span at bounding box center [733, 331] width 199 height 199
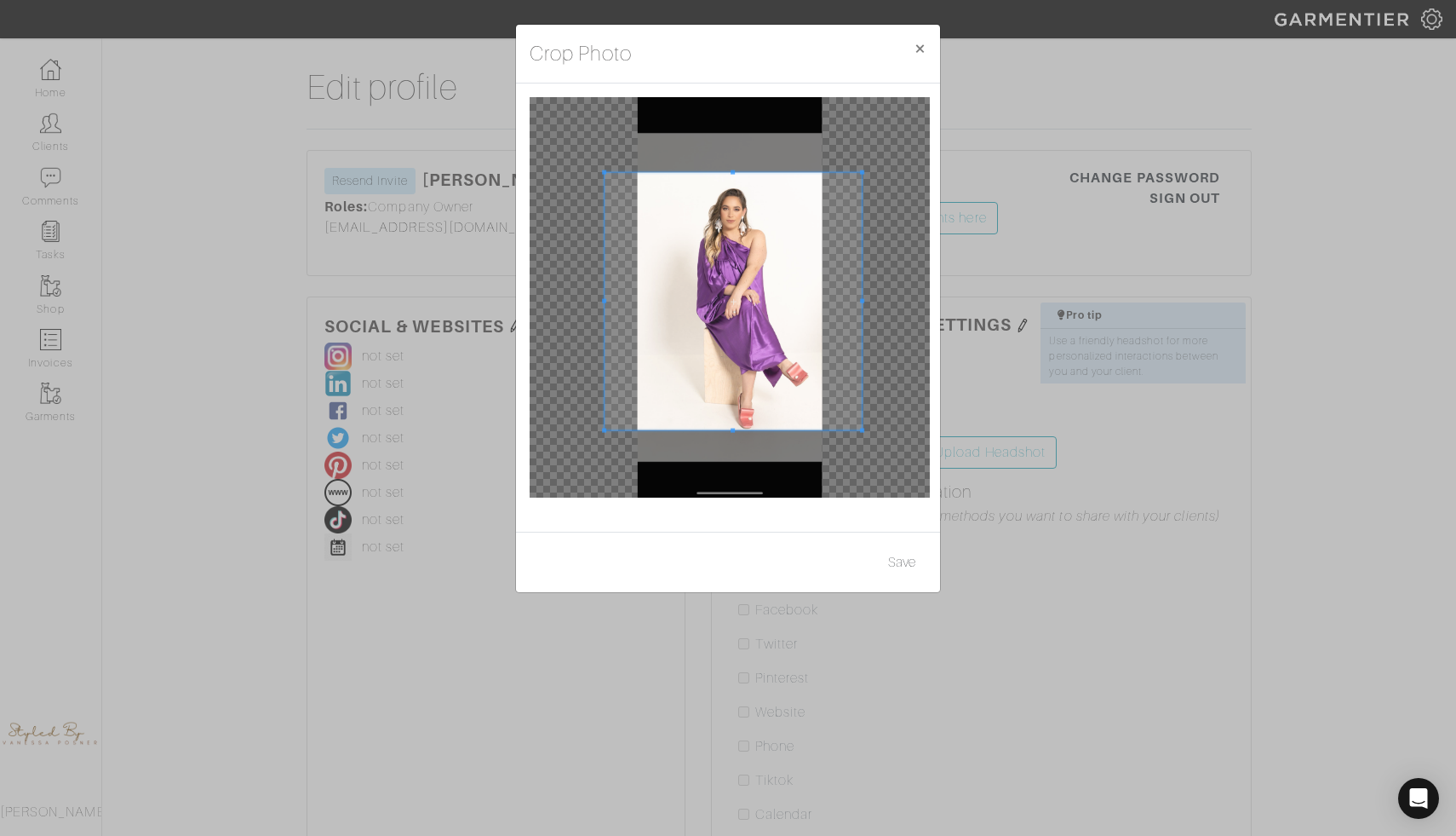
click at [730, 172] on span at bounding box center [732, 173] width 4 height 4
click at [915, 560] on button "Save" at bounding box center [902, 563] width 50 height 33
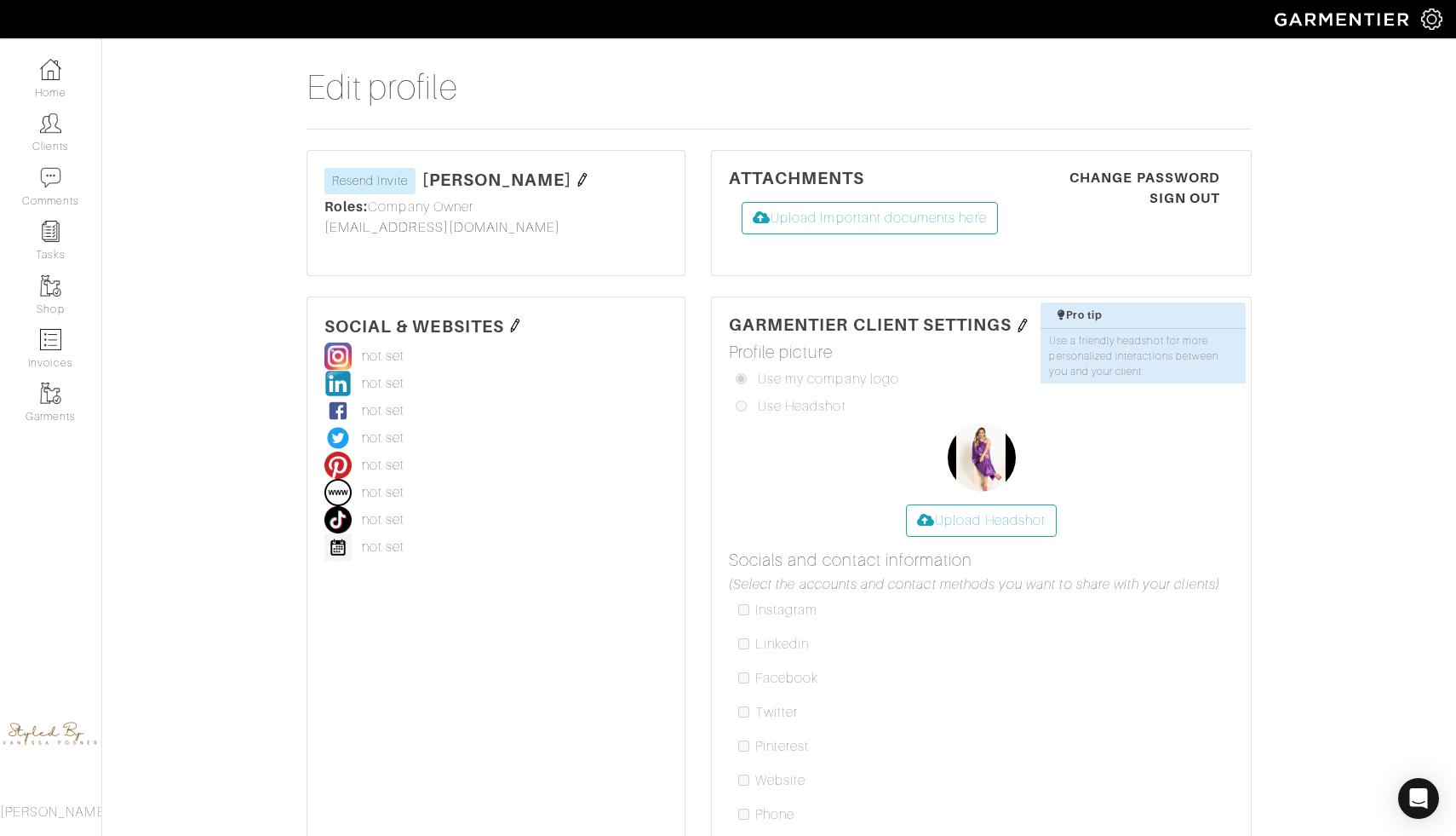
click at [1437, 20] on img at bounding box center [1432, 19] width 21 height 21
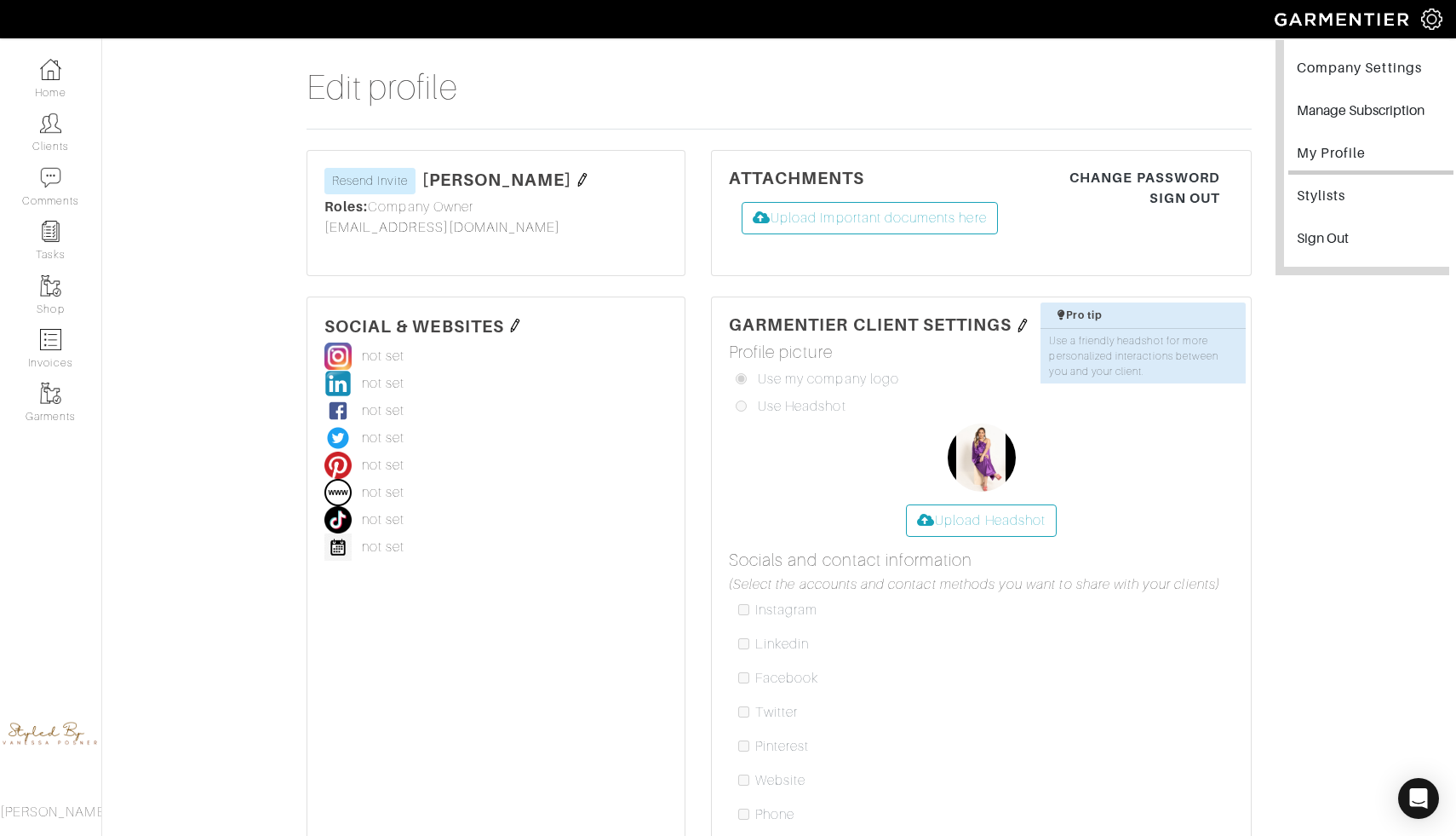
click at [1364, 151] on link "My Profile" at bounding box center [1371, 155] width 165 height 38
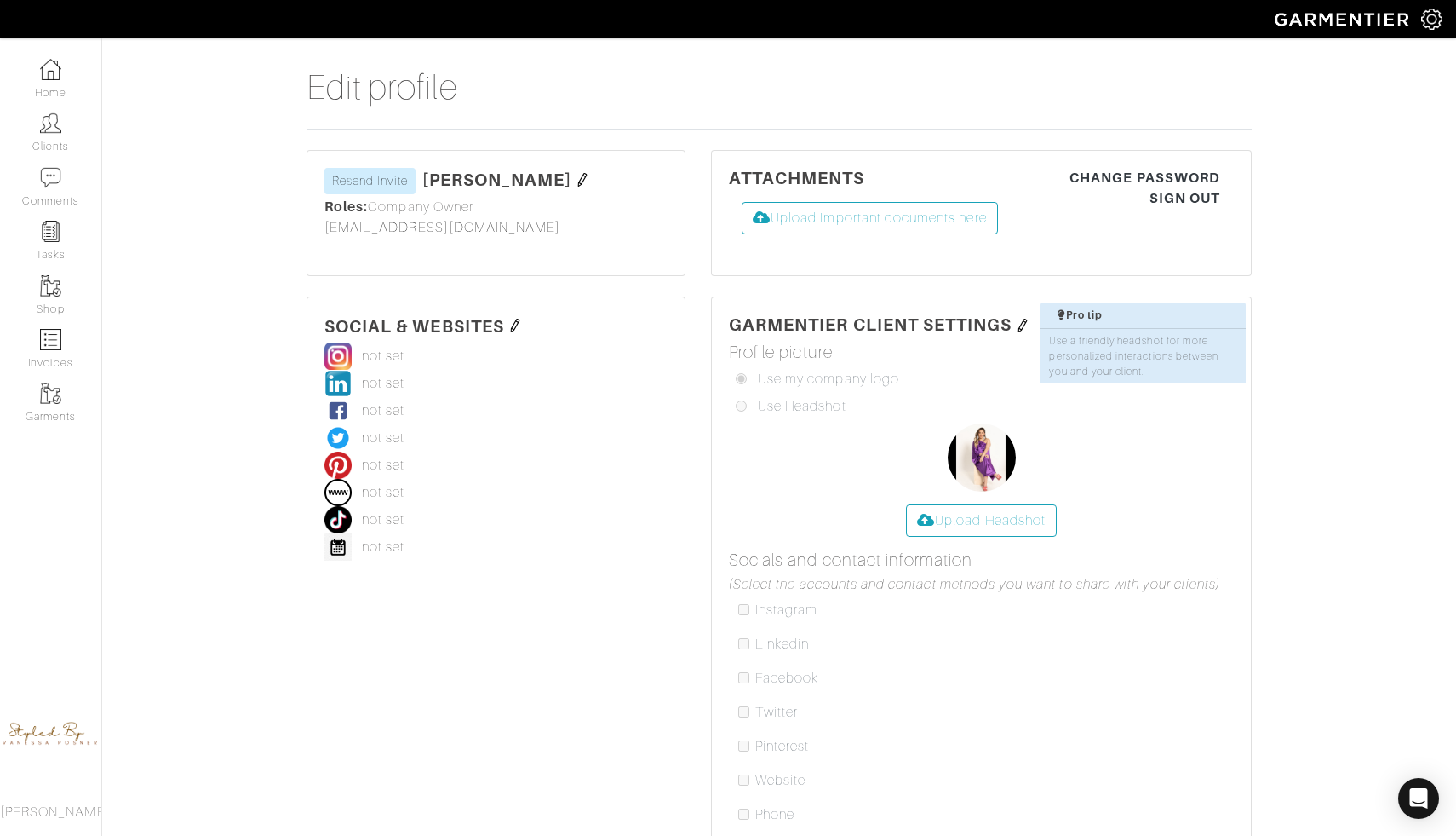
click at [1434, 15] on img at bounding box center [1432, 19] width 21 height 21
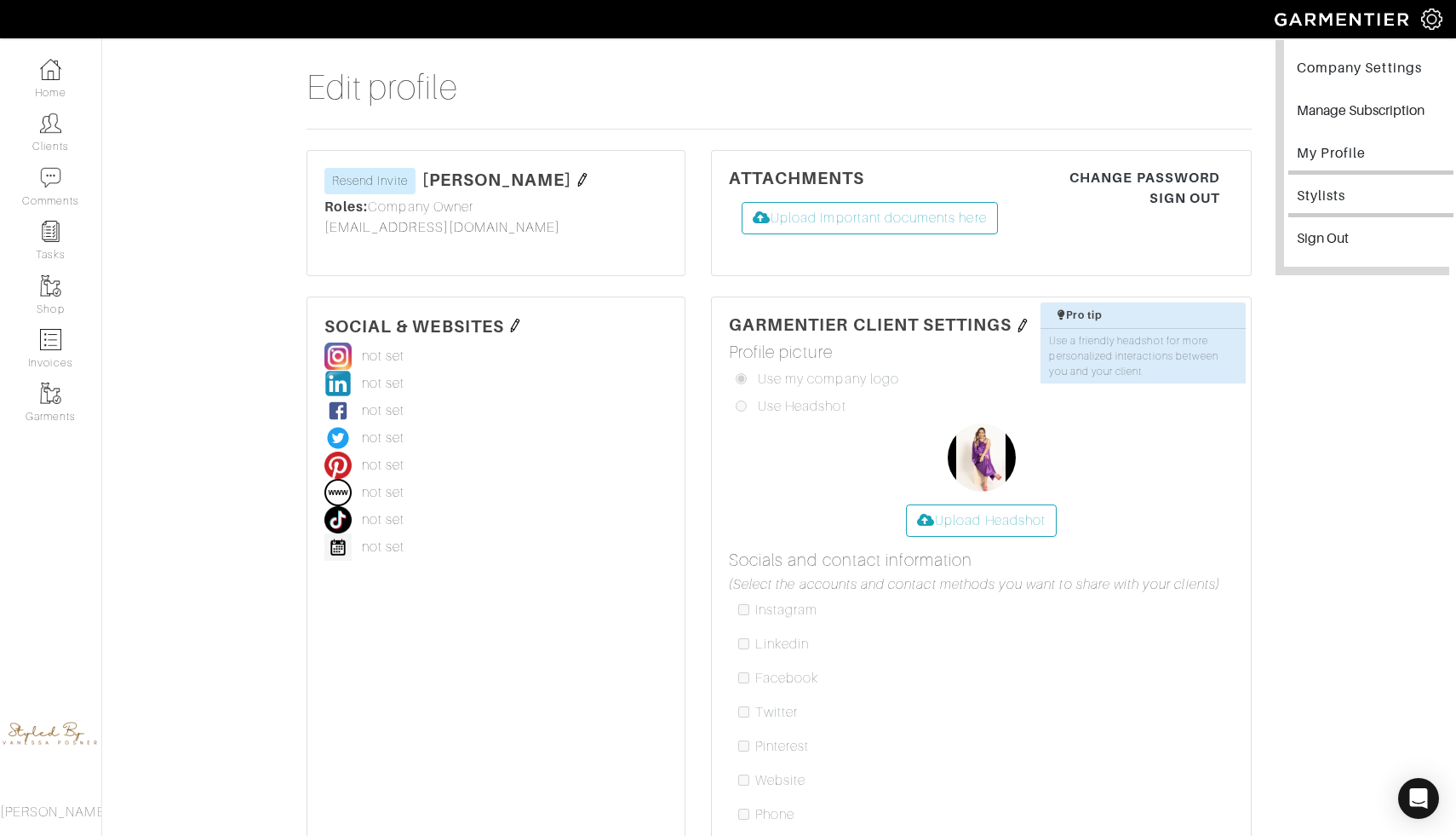
click at [1351, 198] on link "Stylists" at bounding box center [1371, 198] width 165 height 38
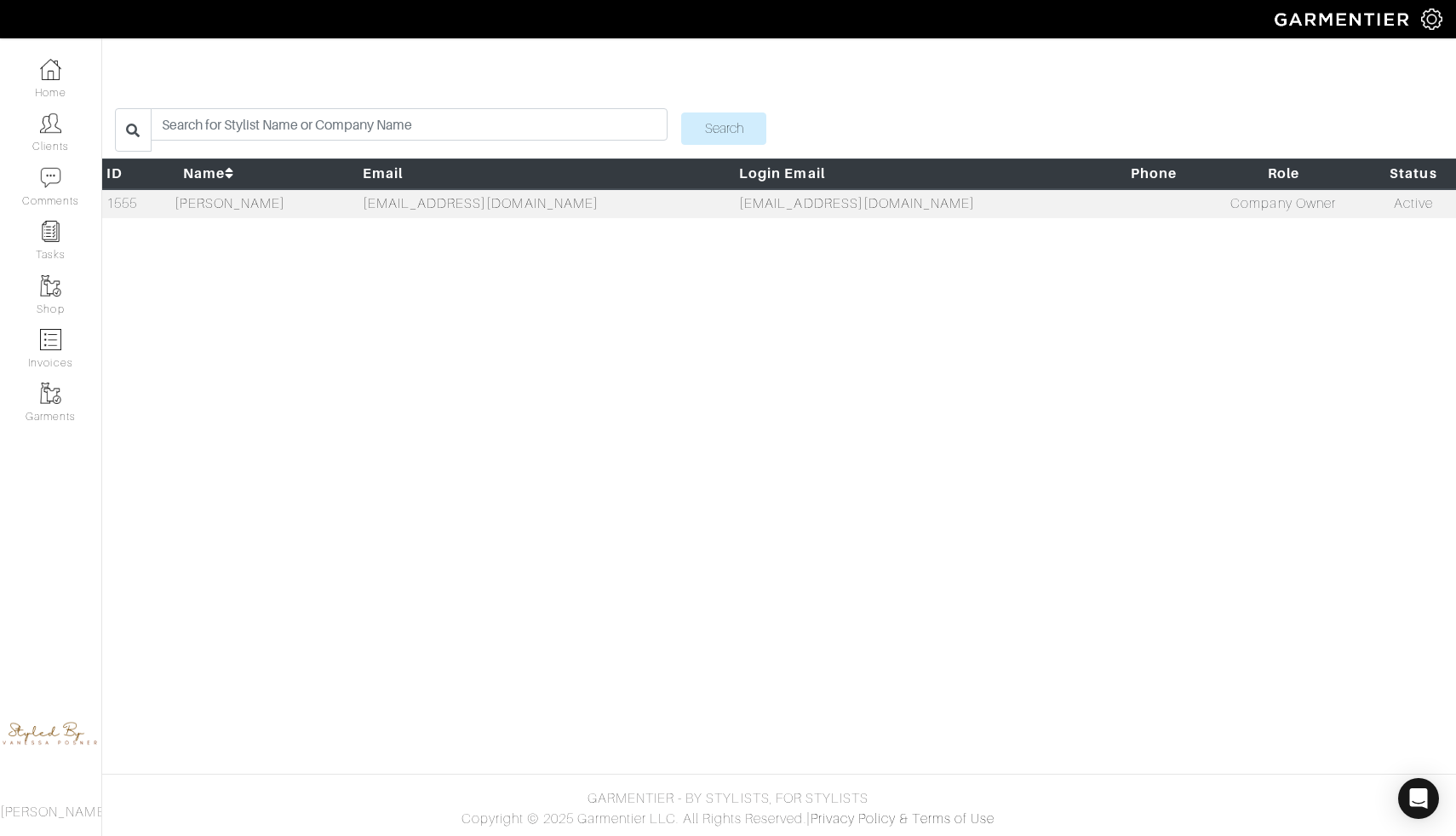
click at [1430, 19] on img at bounding box center [1432, 19] width 21 height 21
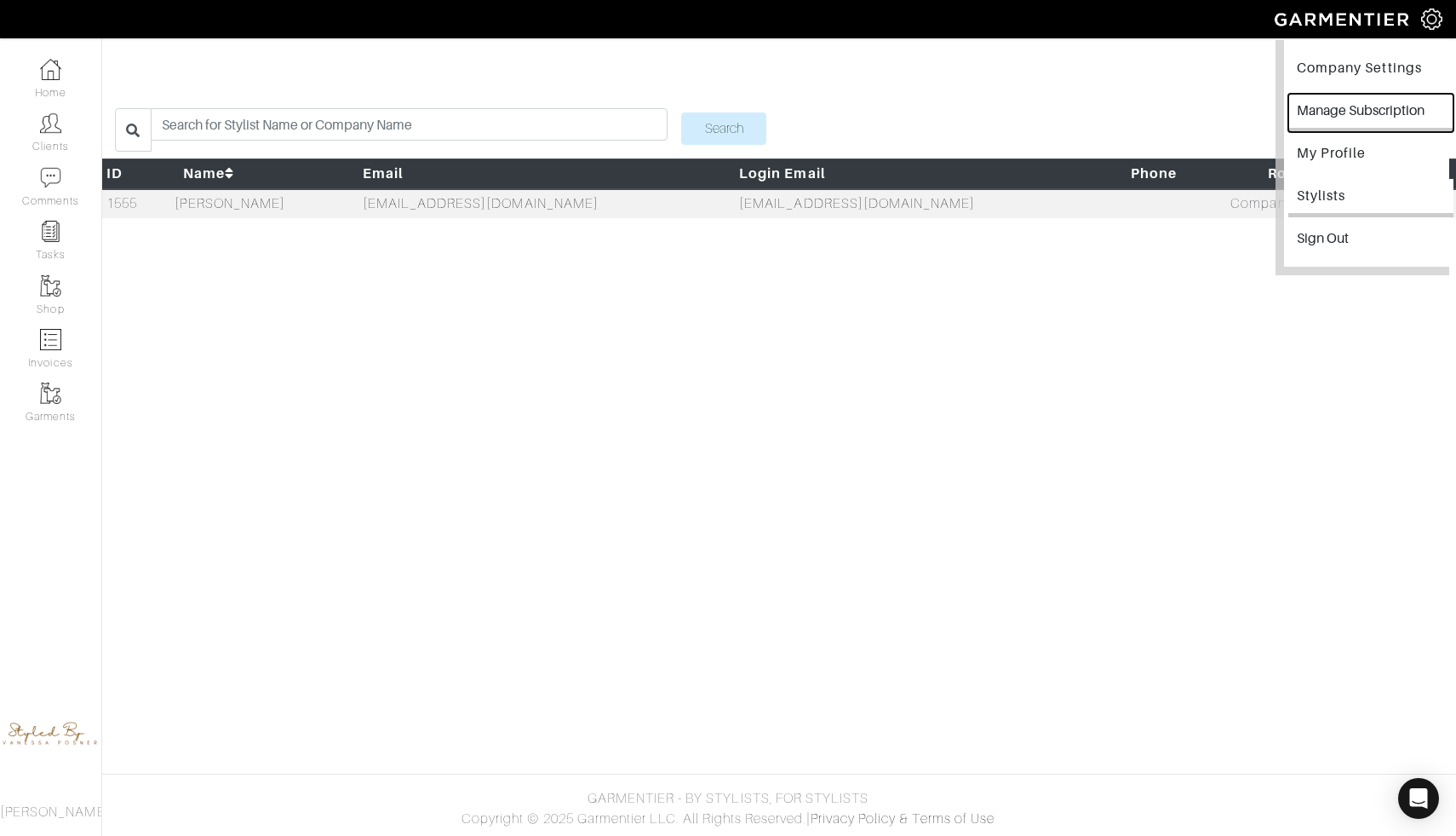
click at [1390, 115] on button "Manage Subscription" at bounding box center [1371, 113] width 165 height 38
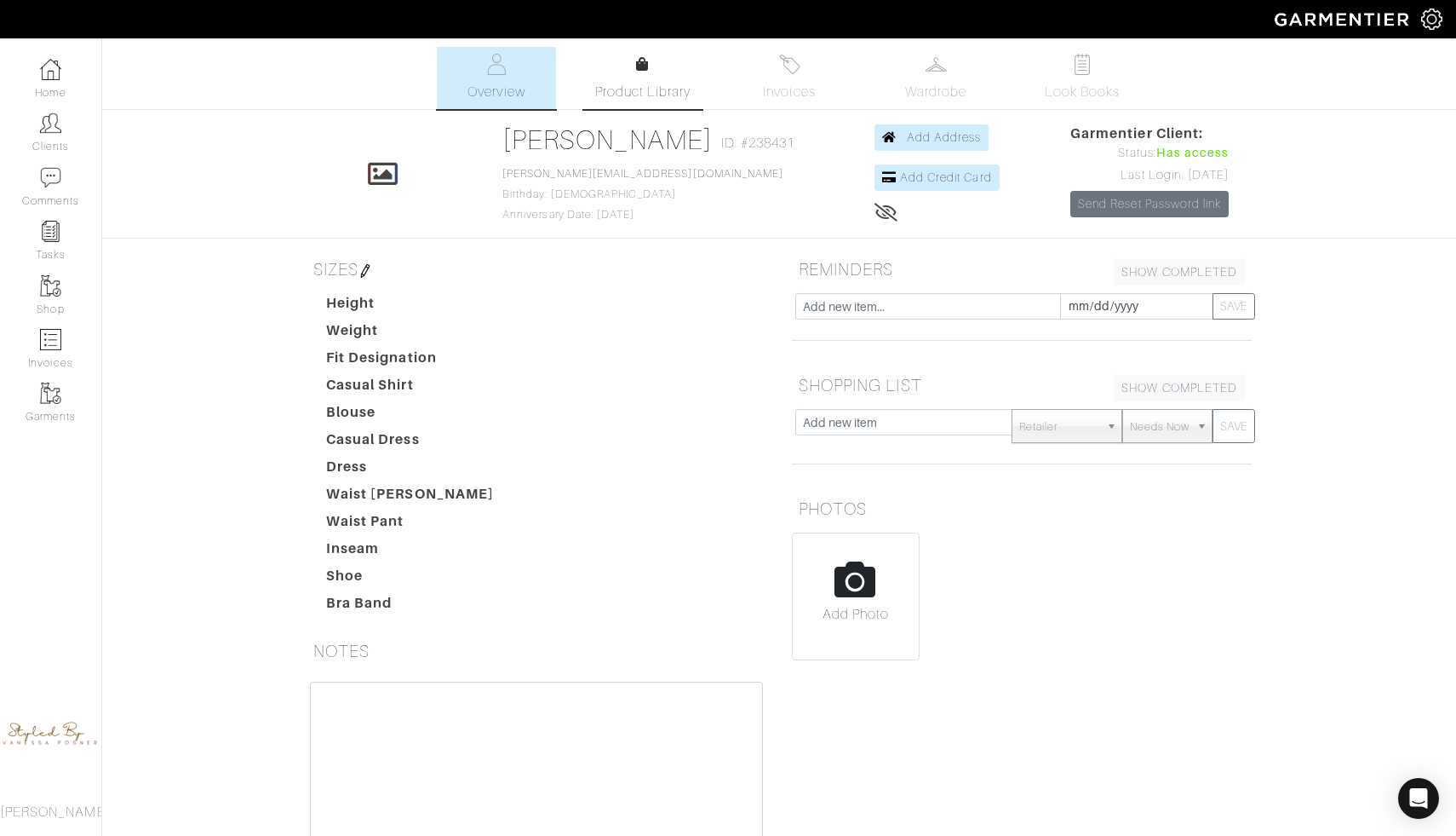
click at [652, 87] on span "Product Library" at bounding box center [643, 91] width 96 height 20
click at [929, 94] on span "Wardrobe" at bounding box center [936, 91] width 61 height 20
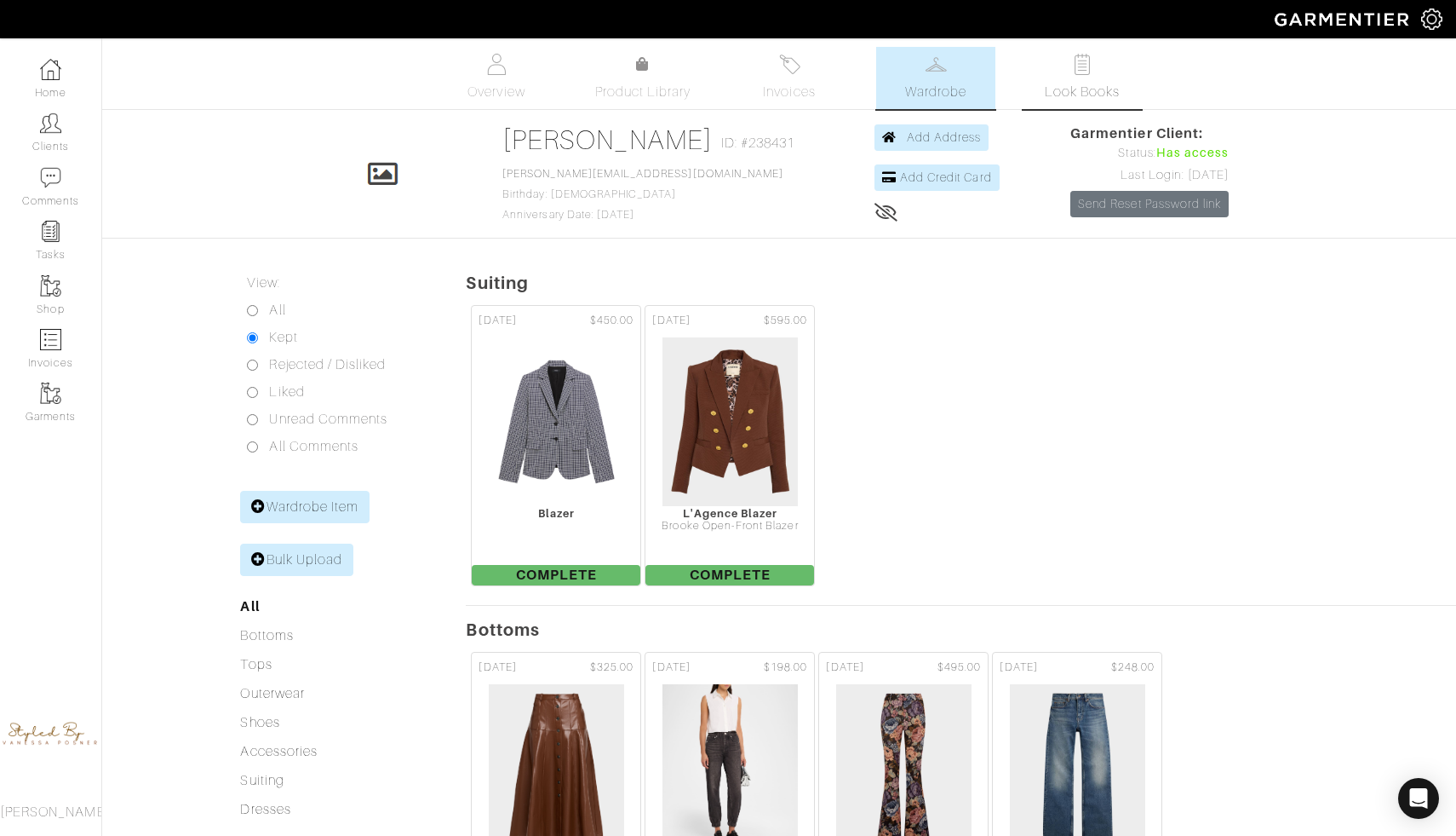
click at [1064, 84] on span "Look Books" at bounding box center [1082, 91] width 76 height 20
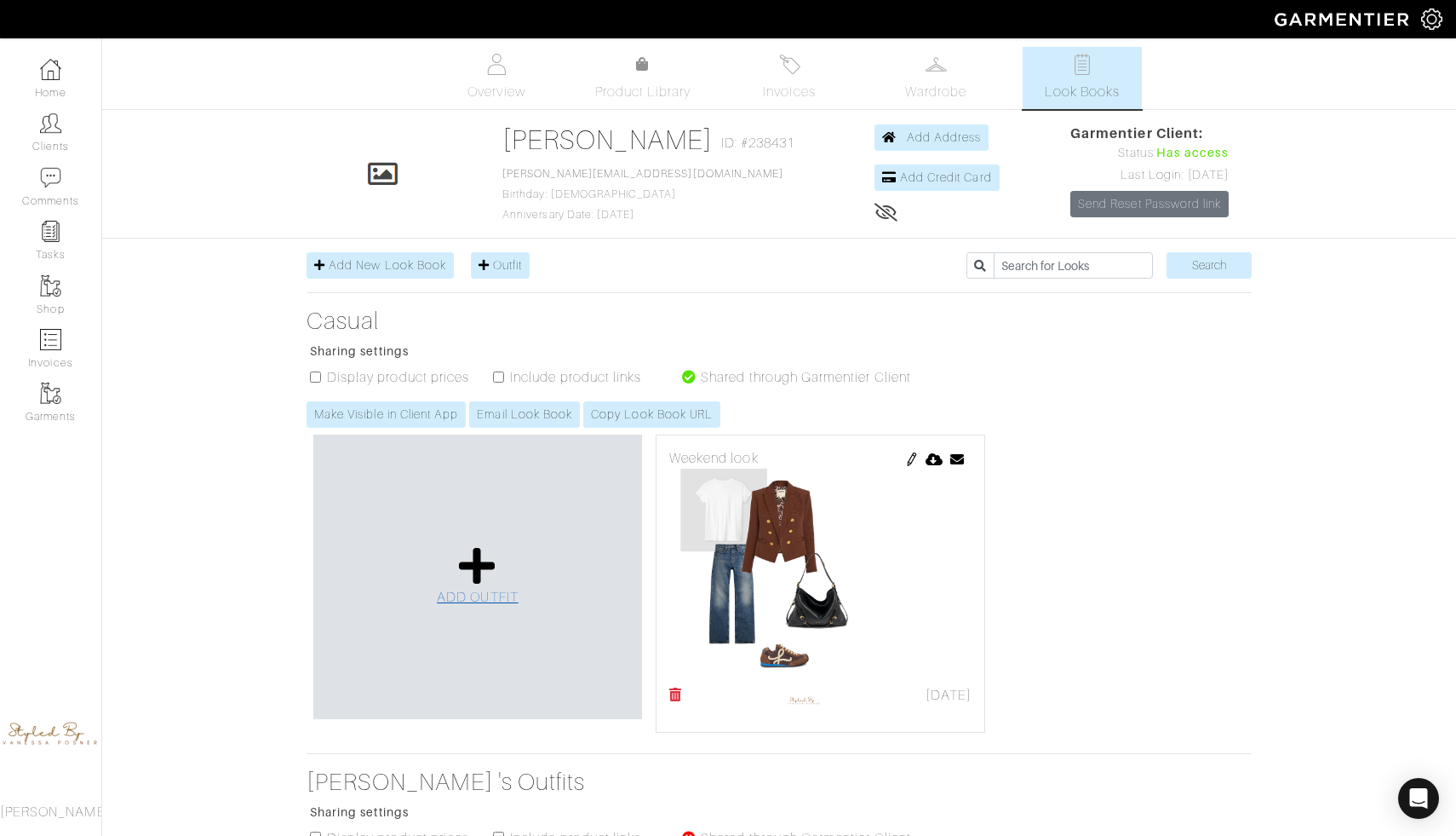
click at [471, 564] on icon at bounding box center [477, 566] width 36 height 41
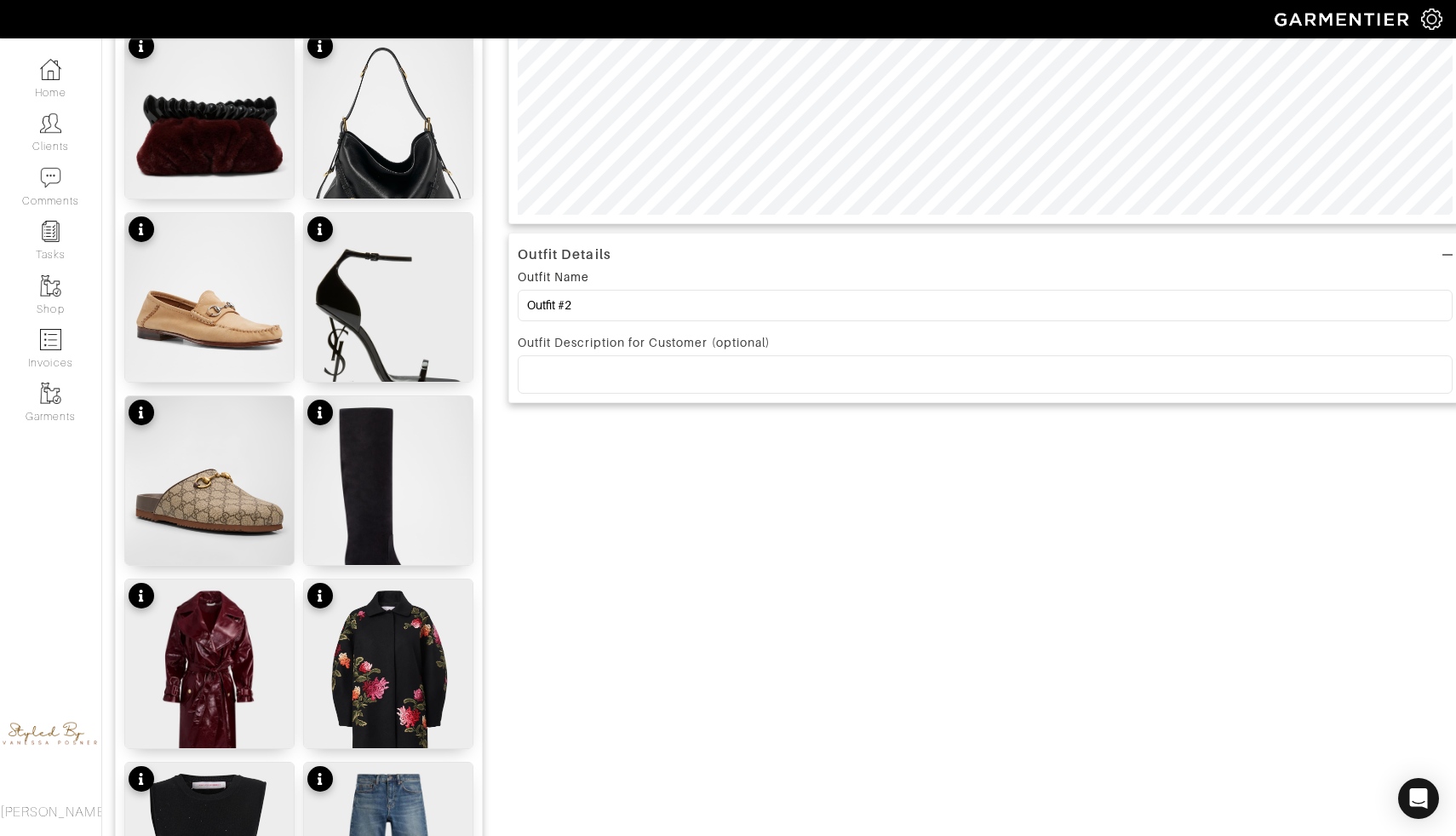
scroll to position [681, 0]
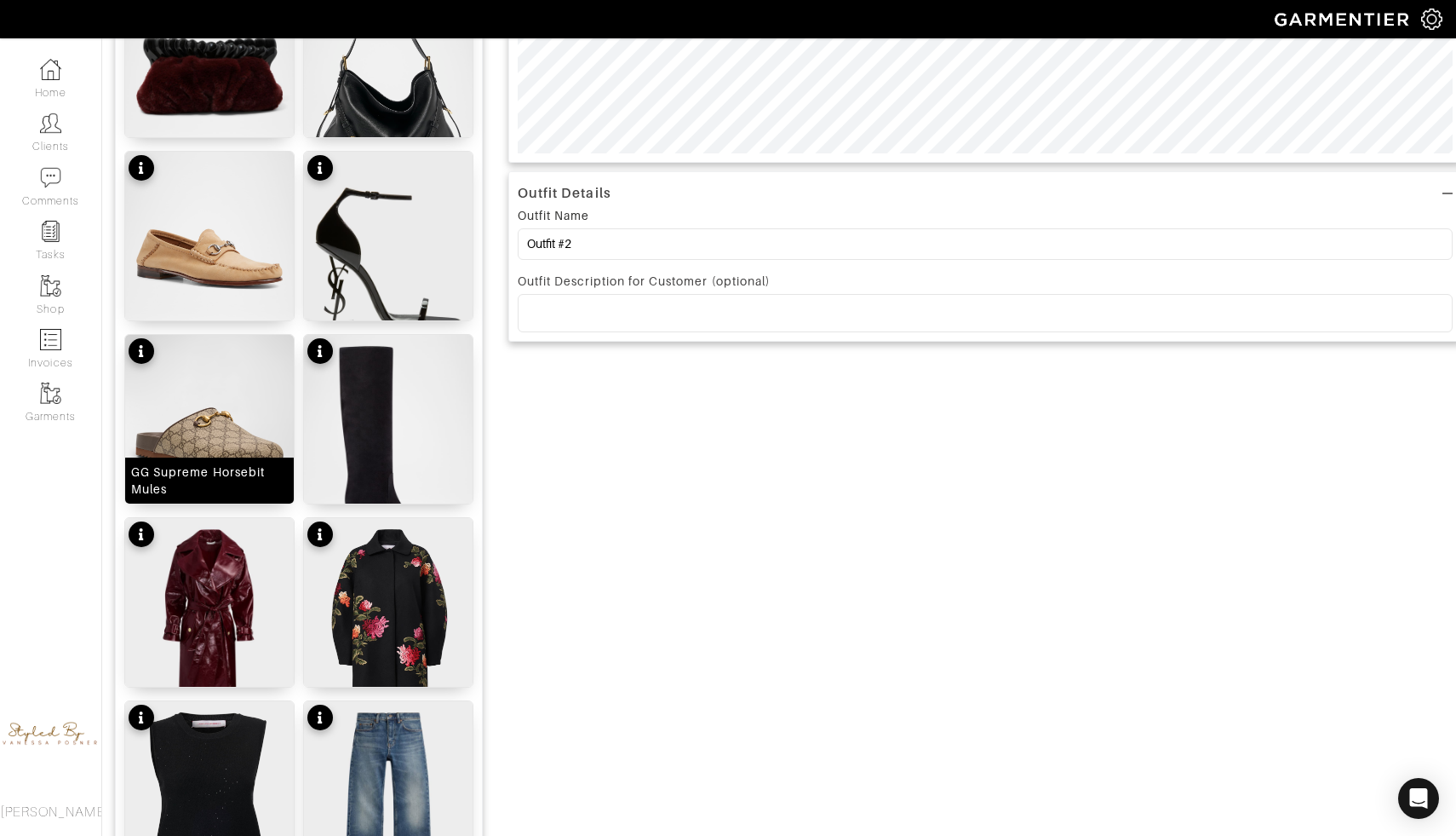
click at [239, 392] on img at bounding box center [210, 440] width 169 height 211
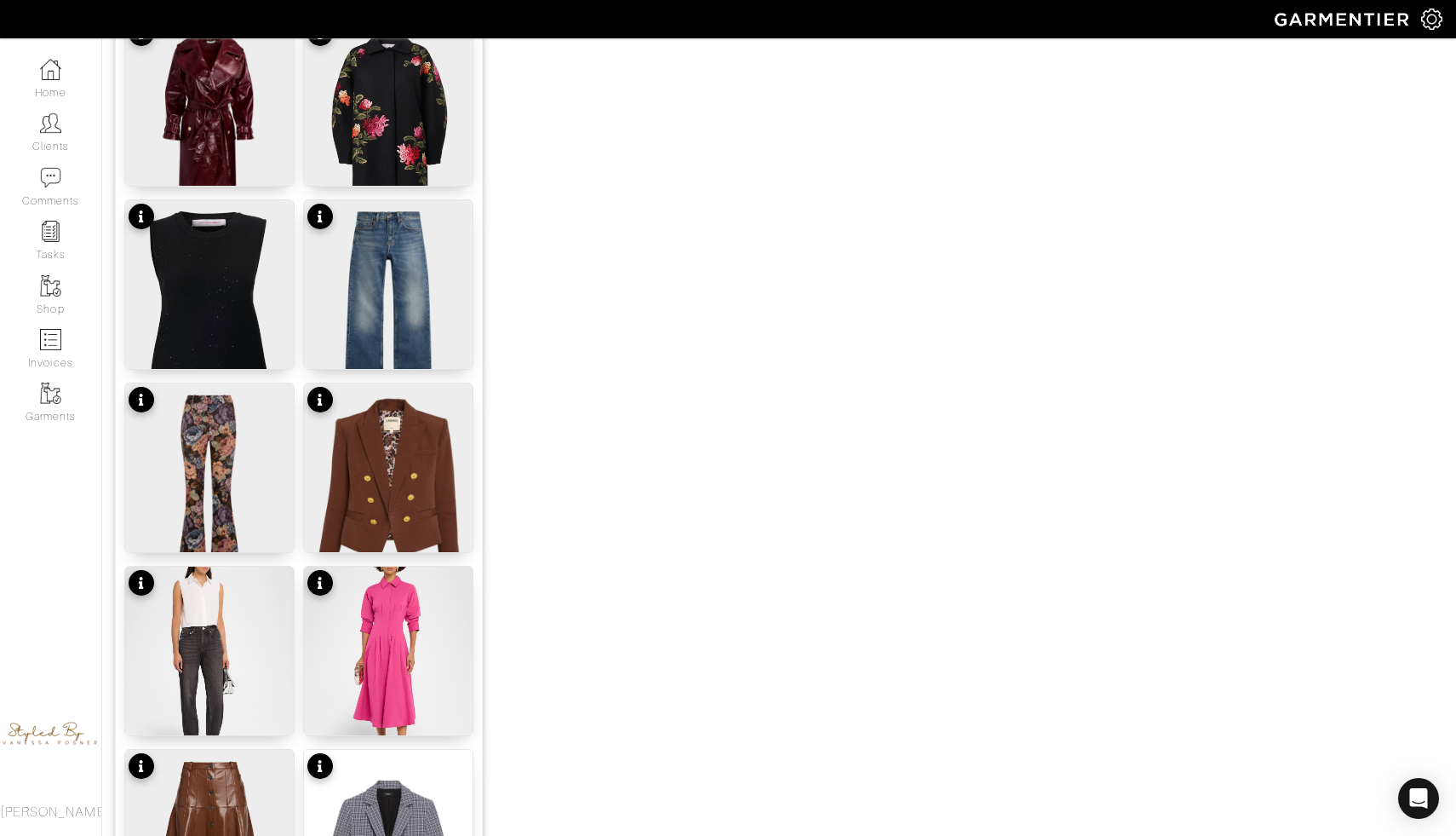
scroll to position [1218, 0]
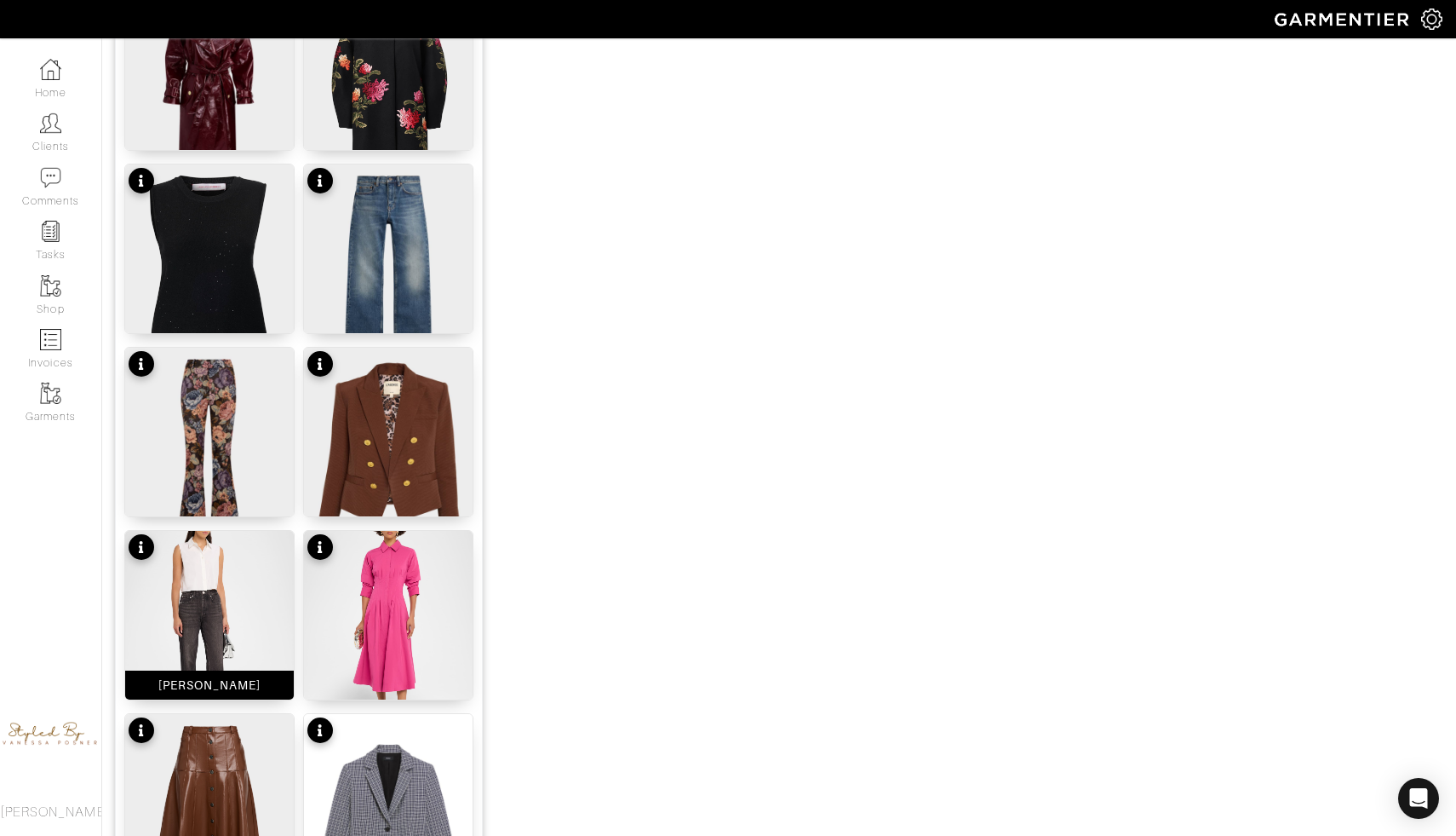
click at [221, 582] on img at bounding box center [210, 637] width 169 height 211
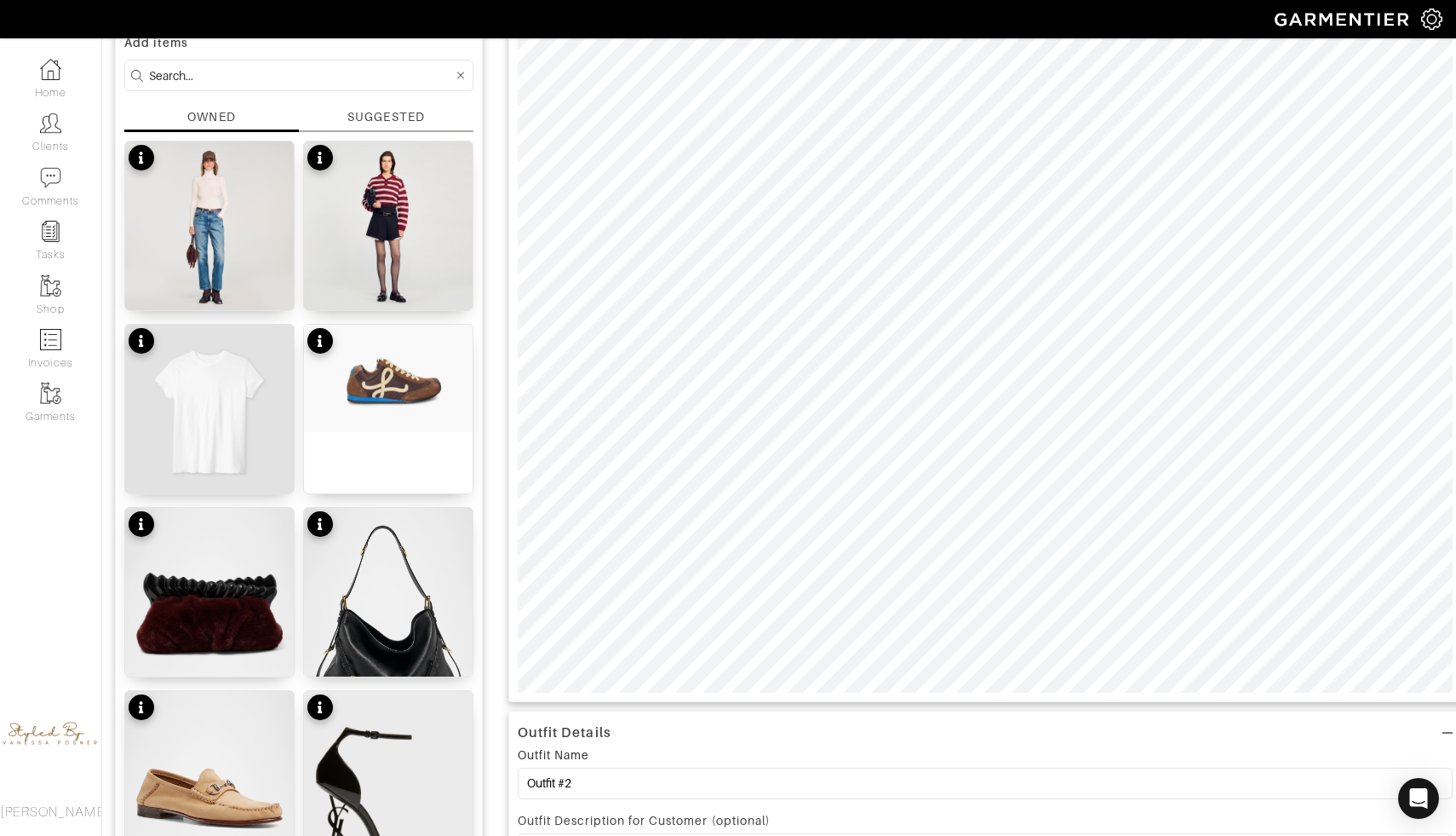
scroll to position [133, 0]
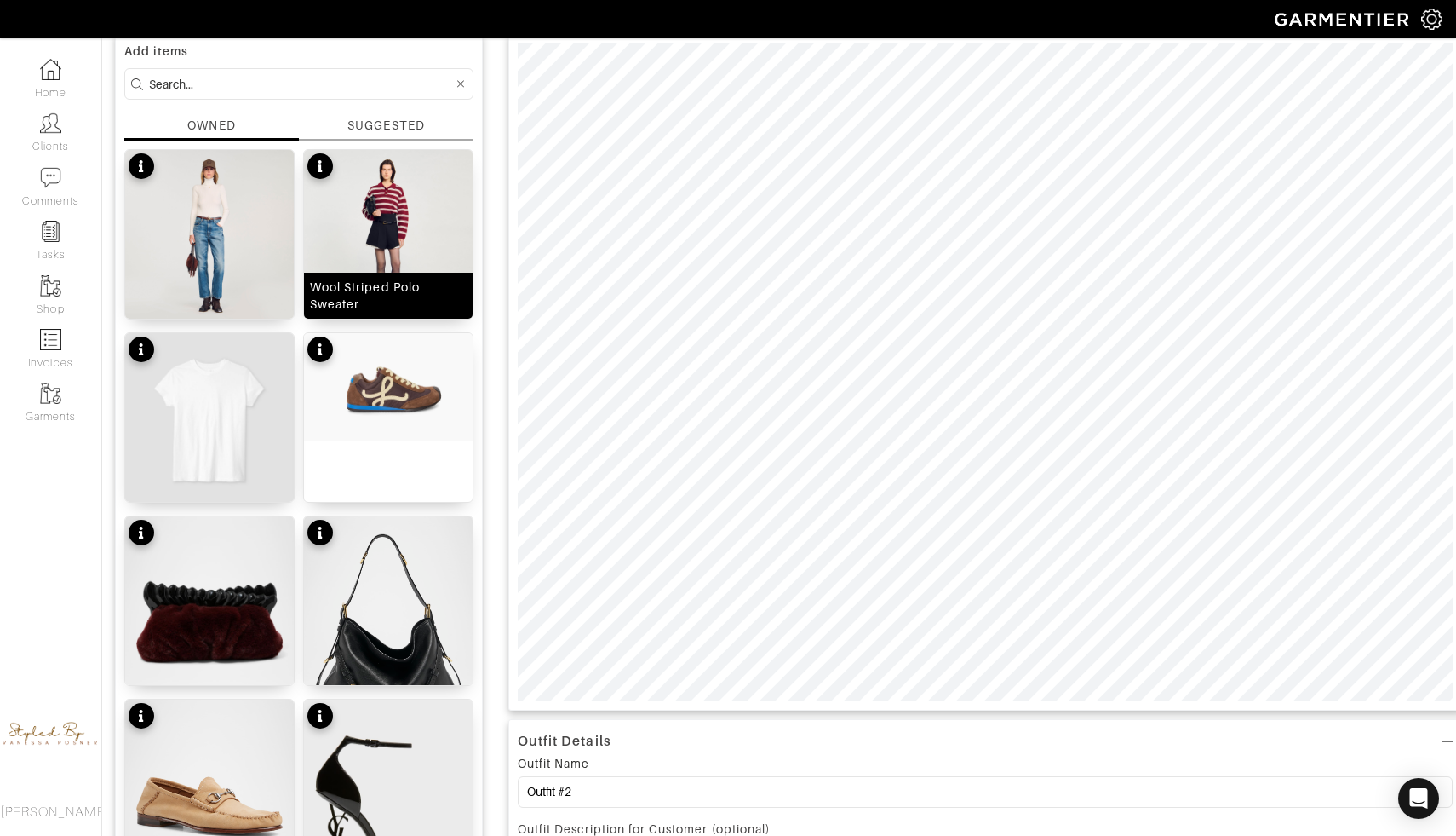
click at [412, 235] on img at bounding box center [388, 234] width 169 height 169
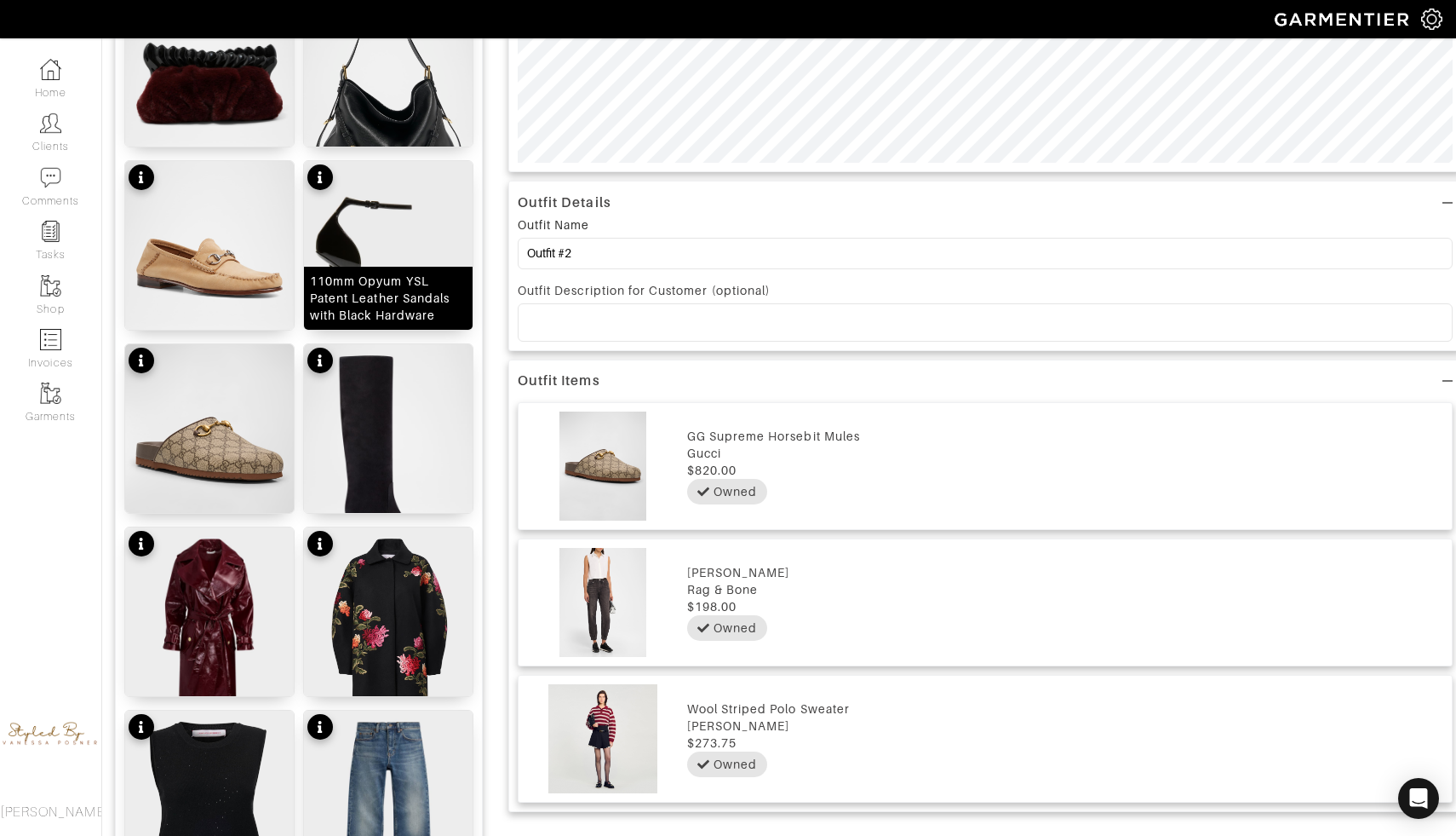
scroll to position [676, 0]
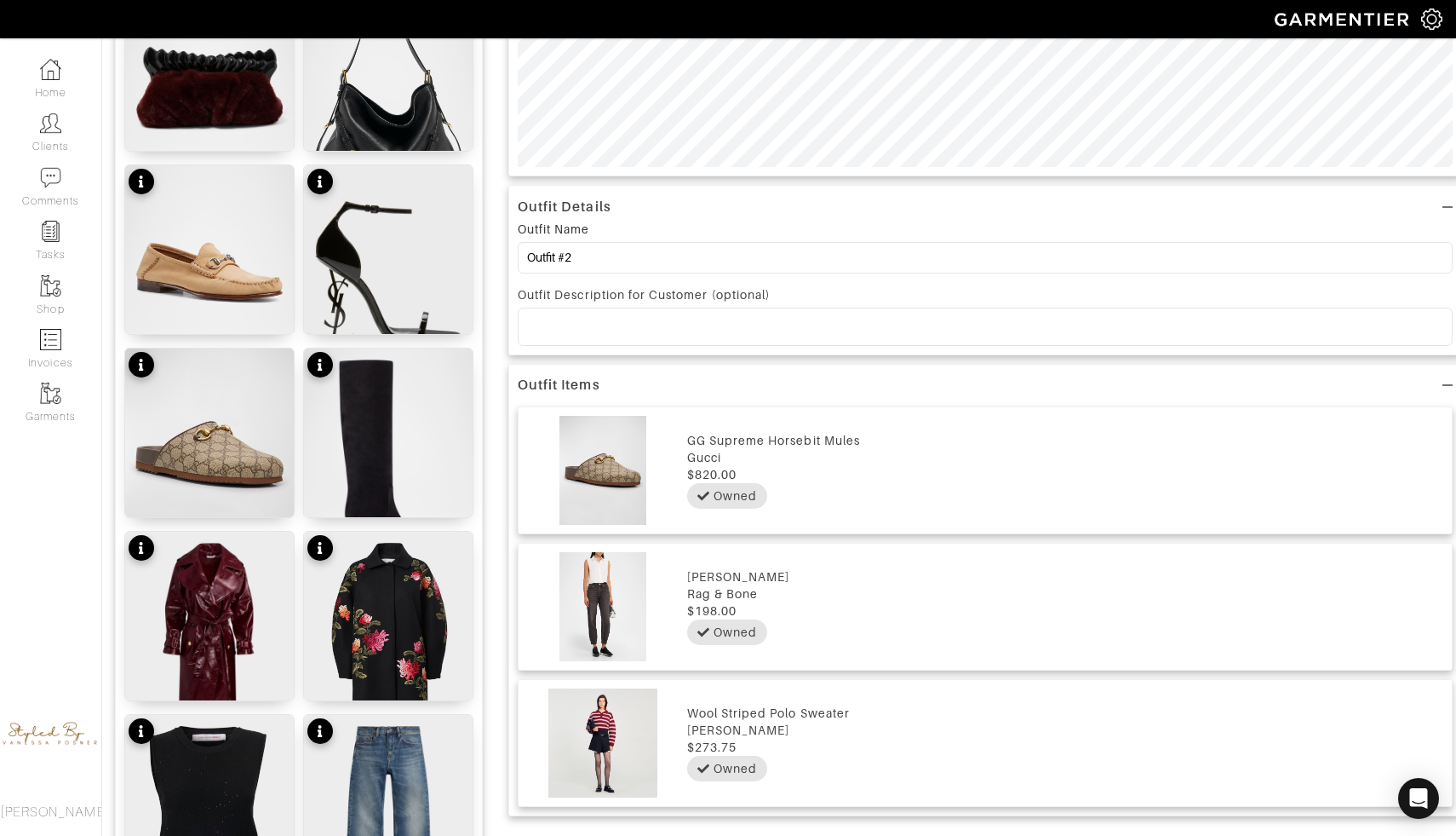
click at [375, 753] on img at bounding box center [388, 821] width 169 height 211
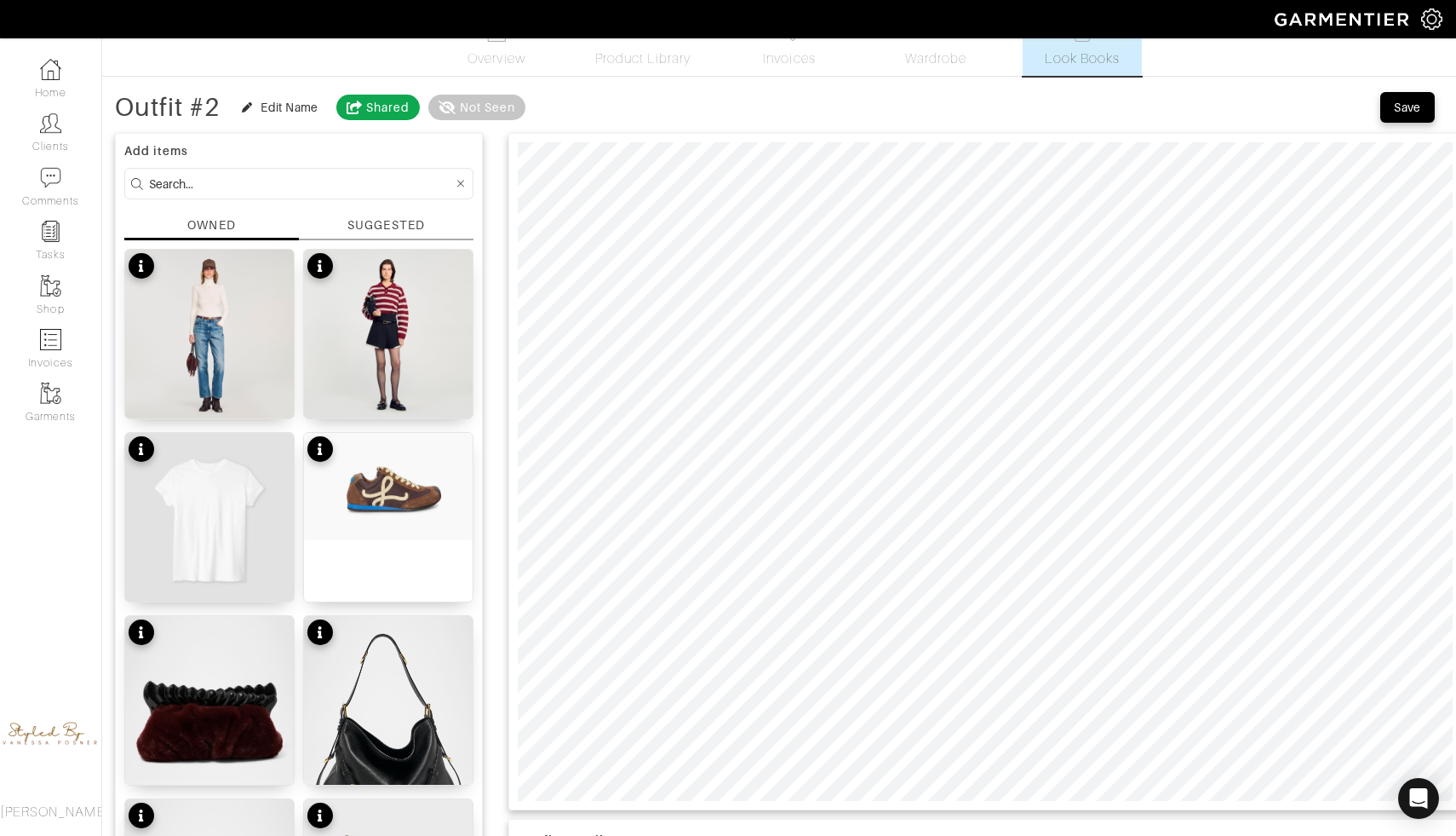
scroll to position [0, 0]
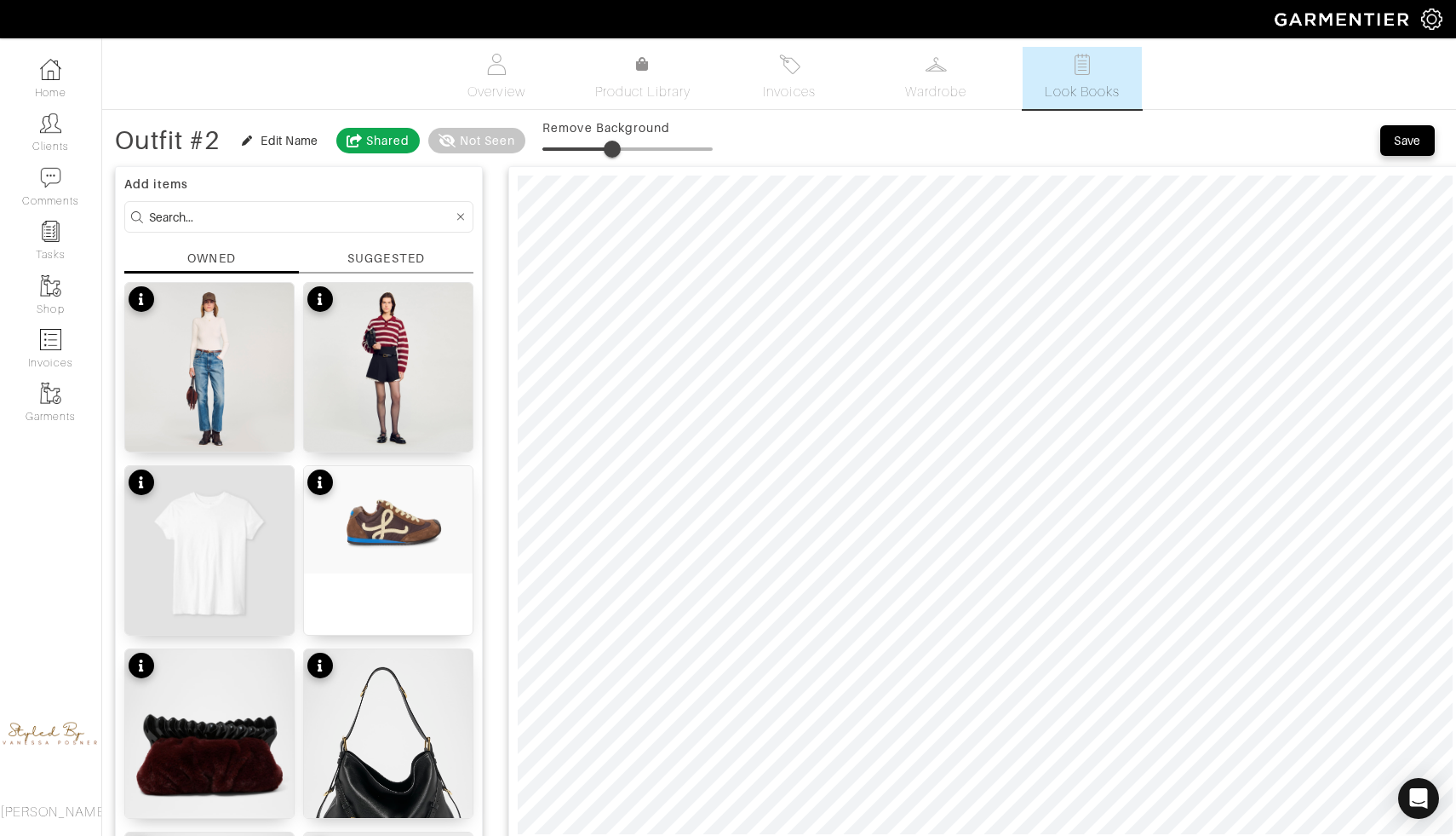
click at [614, 140] on span at bounding box center [628, 149] width 171 height 26
click at [554, 148] on span at bounding box center [628, 149] width 171 height 26
click at [574, 146] on span at bounding box center [628, 149] width 171 height 26
type input "24"
click at [585, 145] on span at bounding box center [584, 150] width 17 height 17
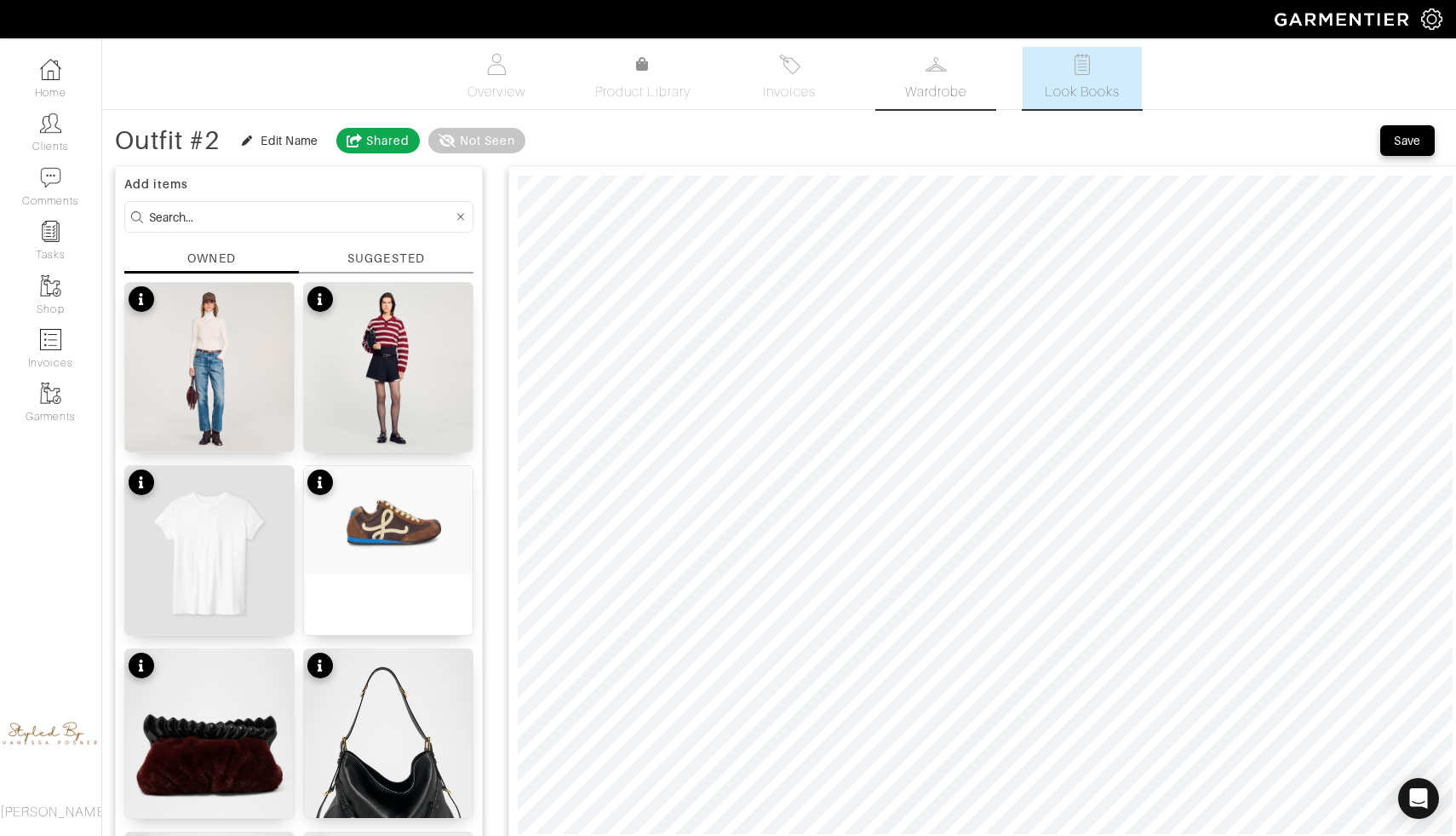
click at [928, 80] on link "Wardrobe" at bounding box center [936, 78] width 119 height 62
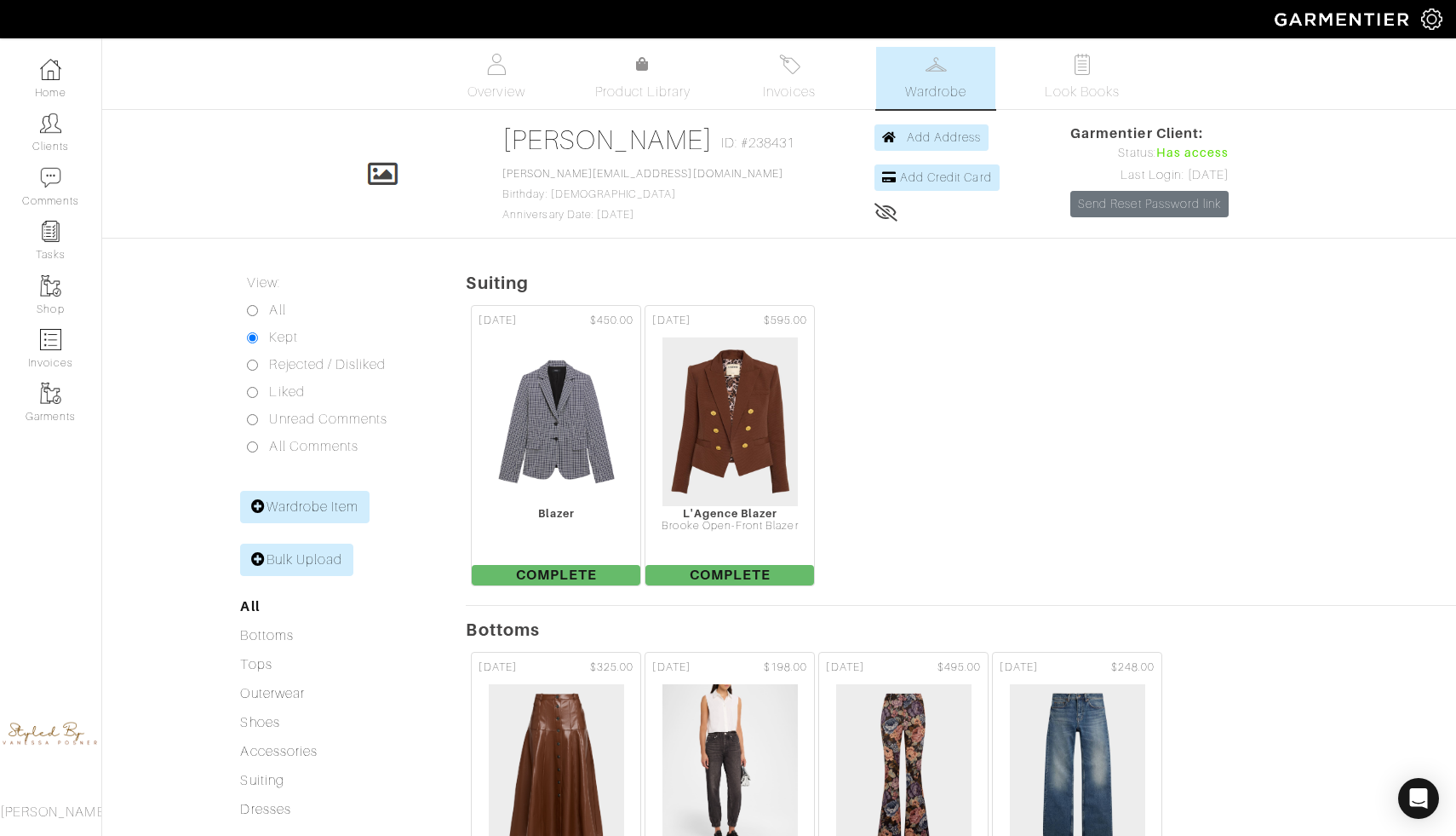
click at [279, 317] on label "All" at bounding box center [277, 310] width 16 height 20
click at [258, 316] on input "All" at bounding box center [253, 311] width 12 height 12
radio input "true"
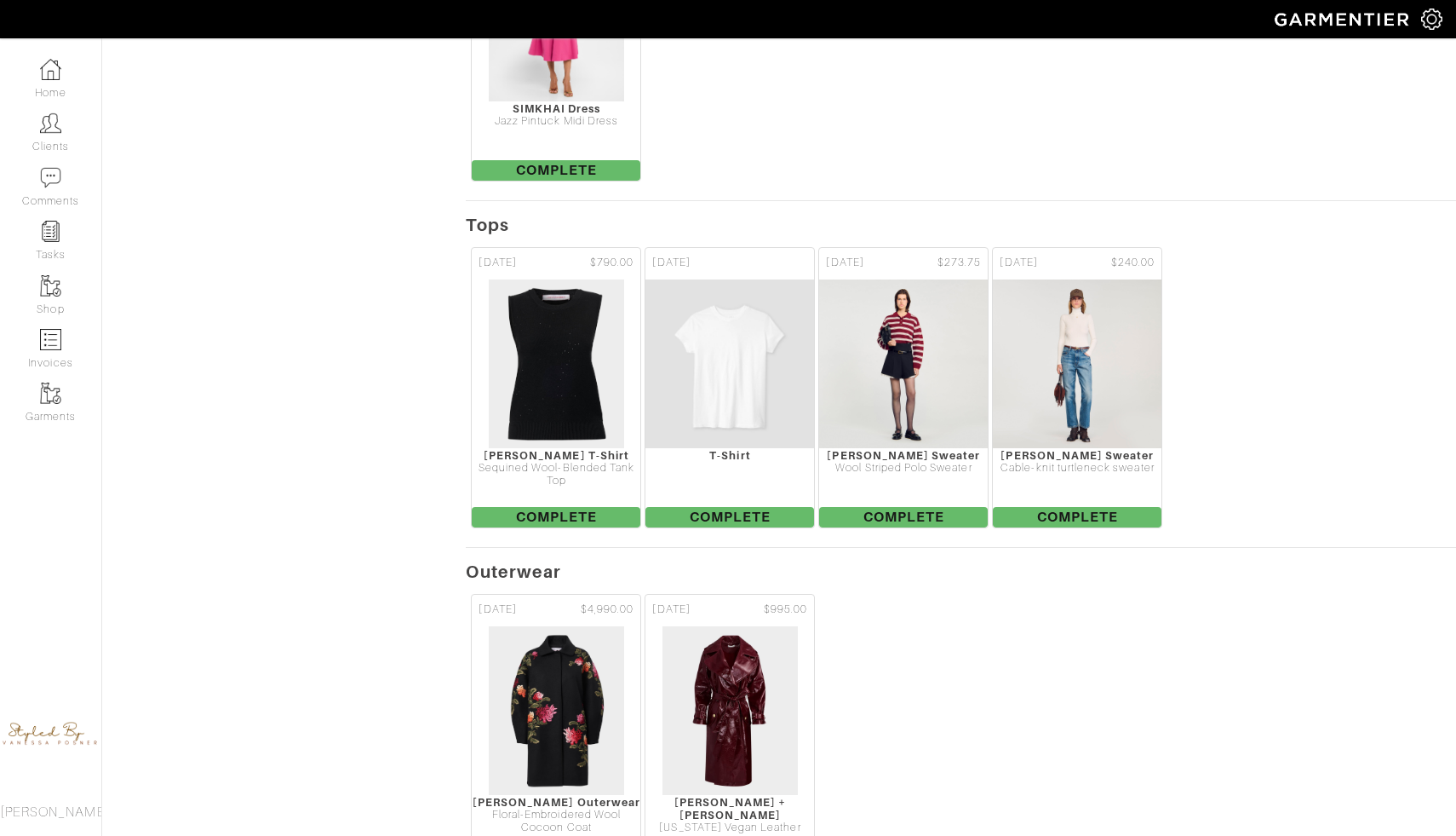
scroll to position [1118, 0]
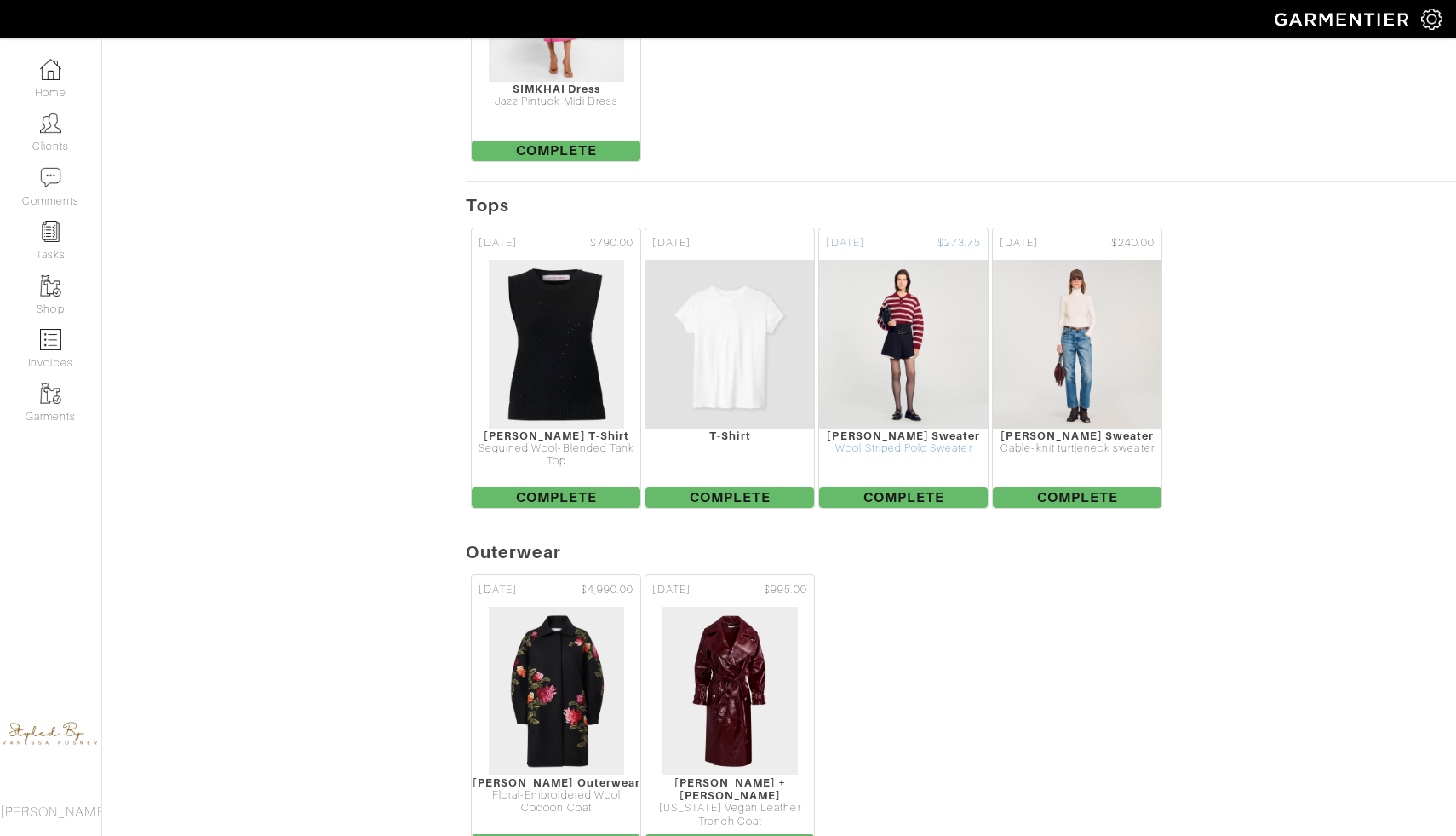
click at [889, 360] on img at bounding box center [904, 344] width 171 height 171
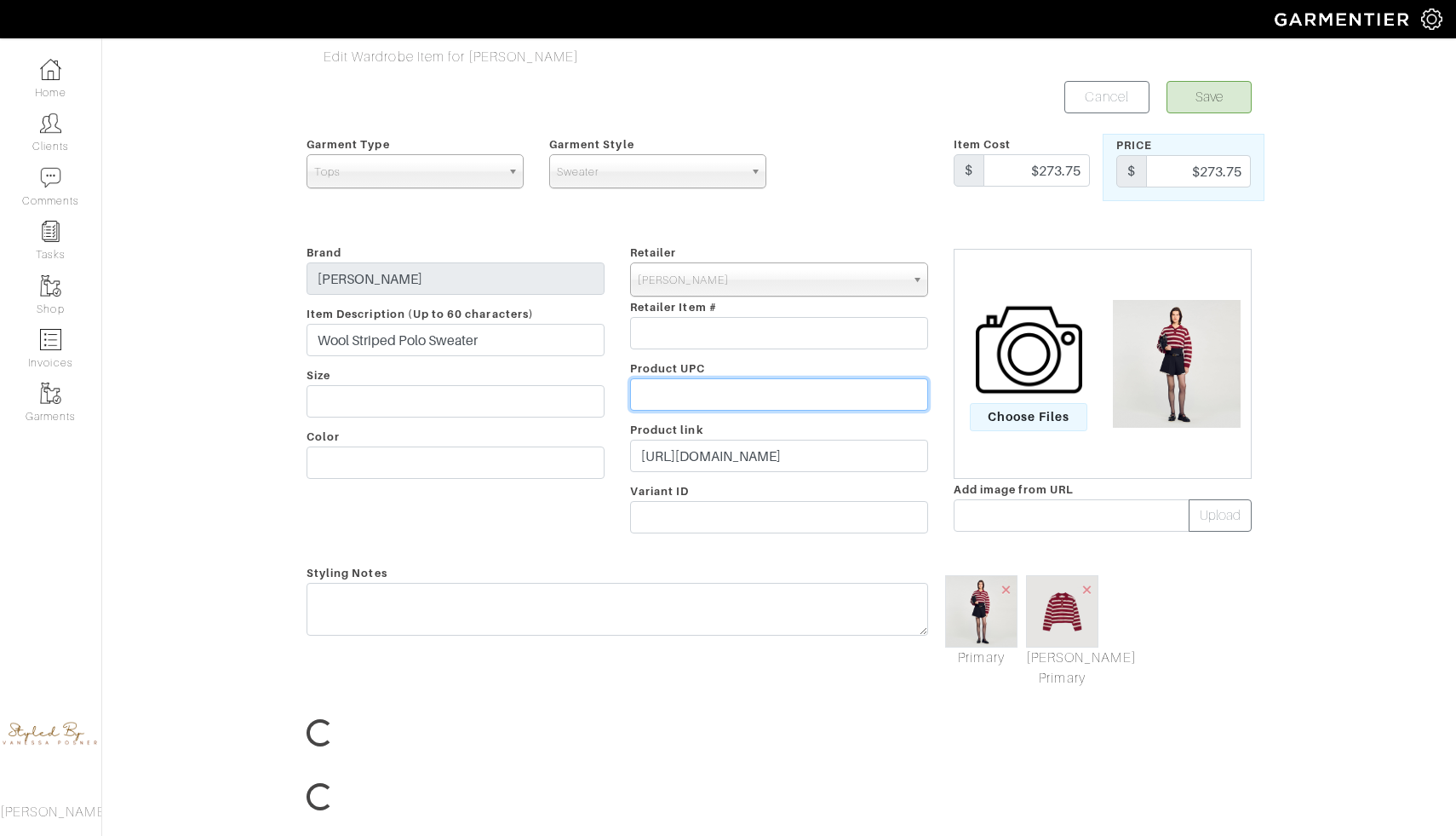
click at [886, 382] on input "text" at bounding box center [779, 395] width 298 height 33
click at [1066, 615] on img at bounding box center [1063, 612] width 73 height 73
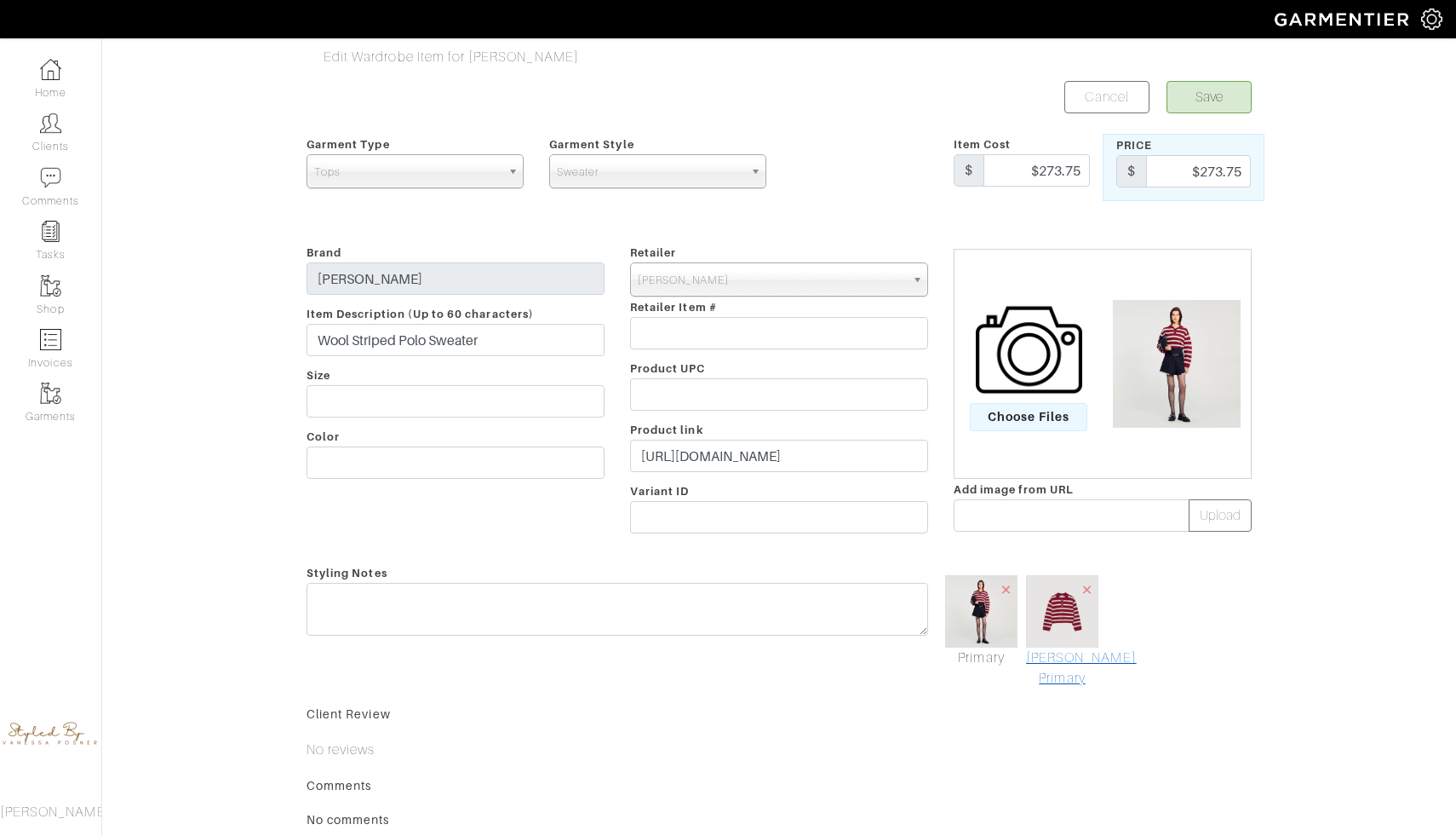
click at [1062, 677] on link "[PERSON_NAME] Primary" at bounding box center [1063, 667] width 73 height 41
click at [1207, 102] on button "Save" at bounding box center [1209, 97] width 85 height 33
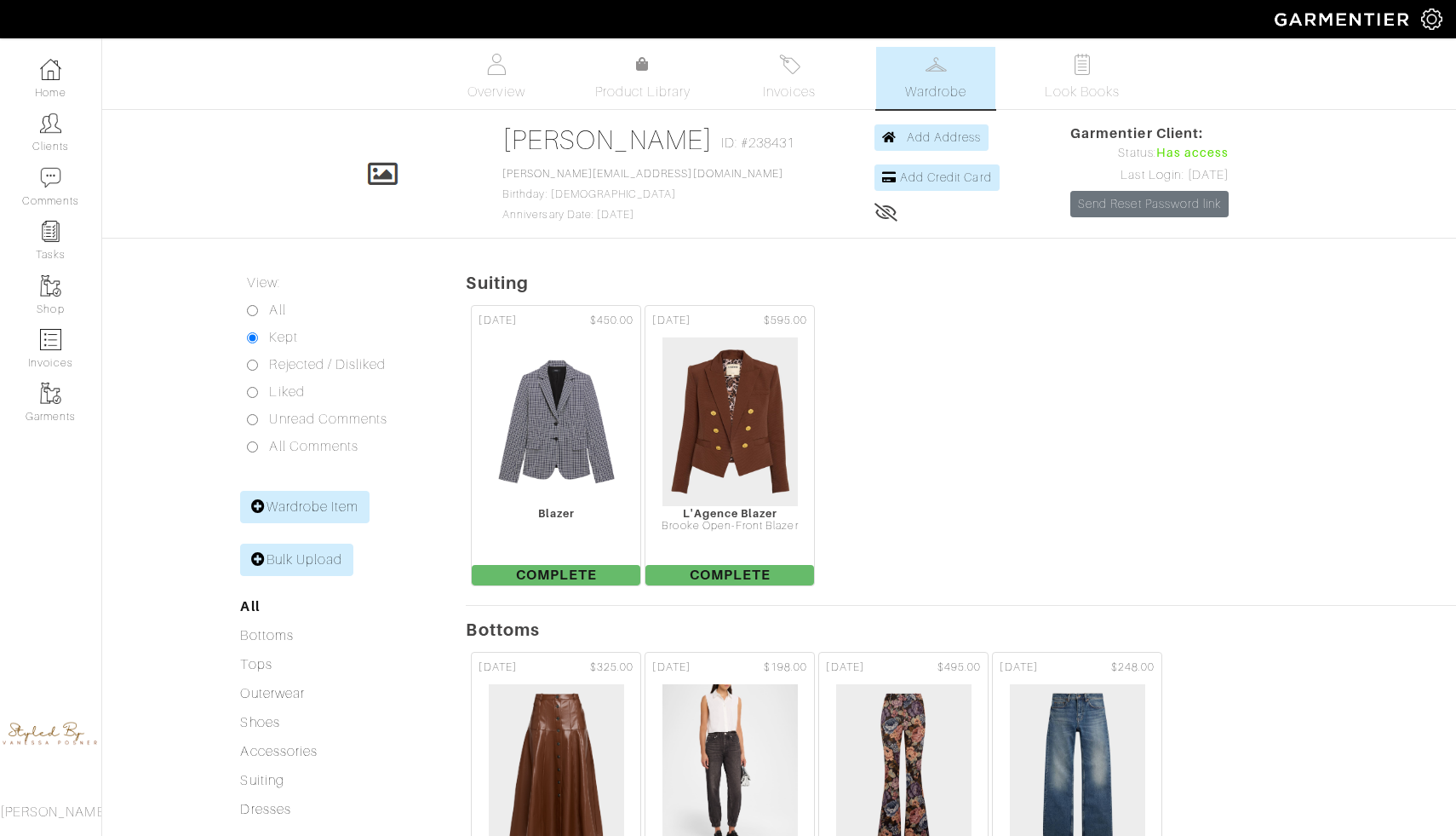
click at [914, 73] on link "Wardrobe" at bounding box center [936, 78] width 119 height 62
click at [1025, 88] on link "Look Books" at bounding box center [1082, 78] width 119 height 62
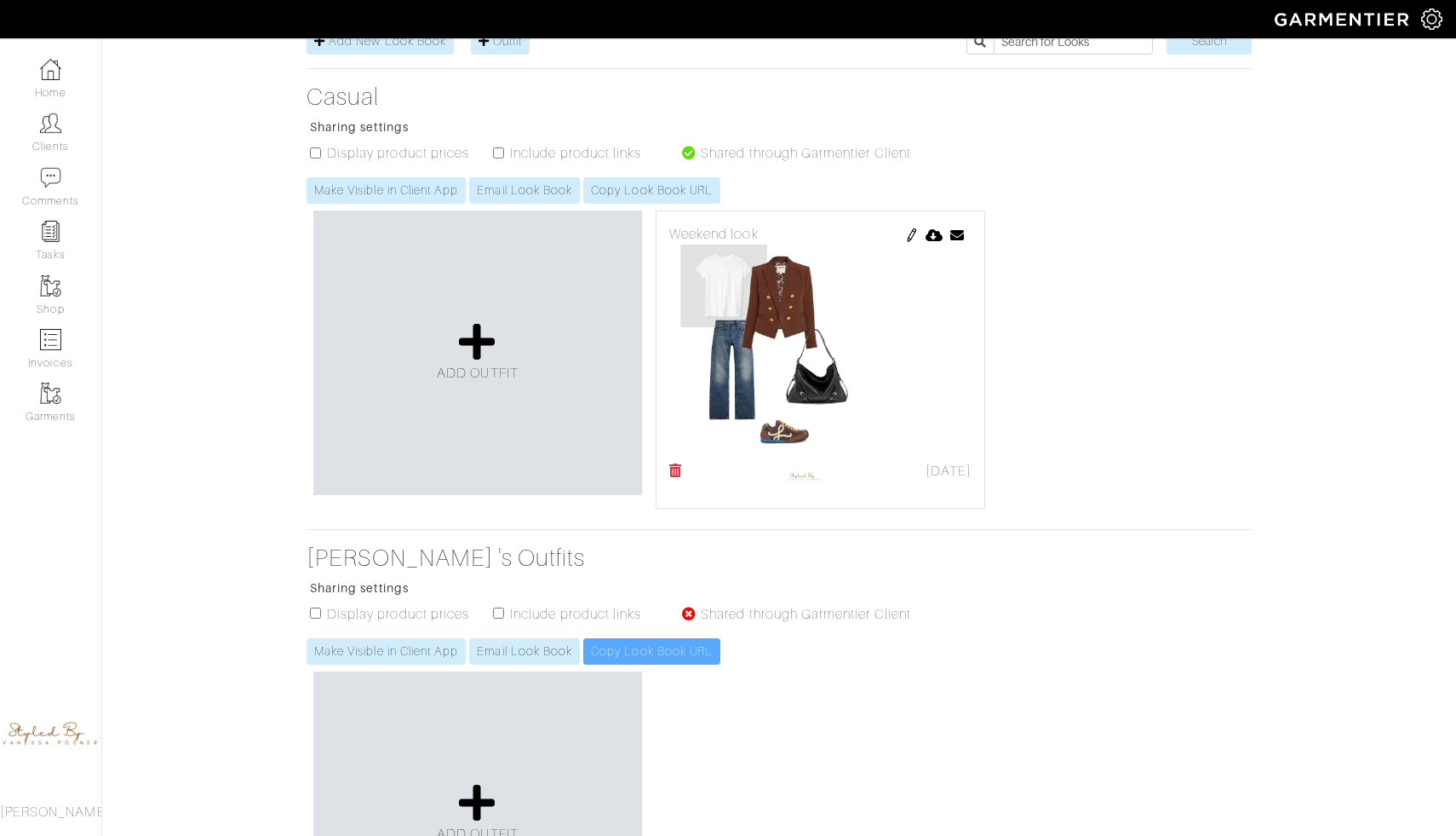
scroll to position [261, 0]
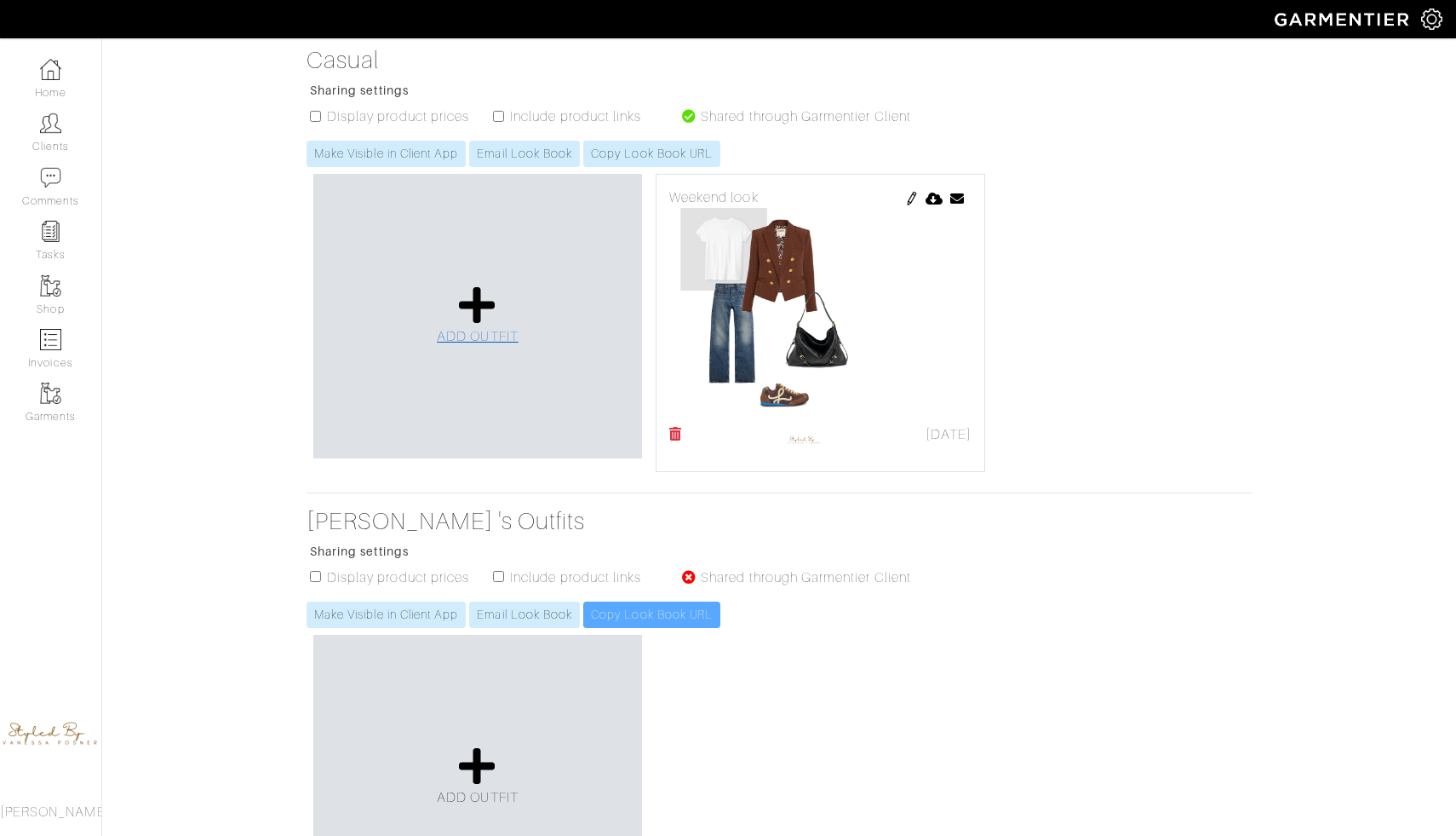
click at [474, 311] on icon at bounding box center [477, 305] width 36 height 41
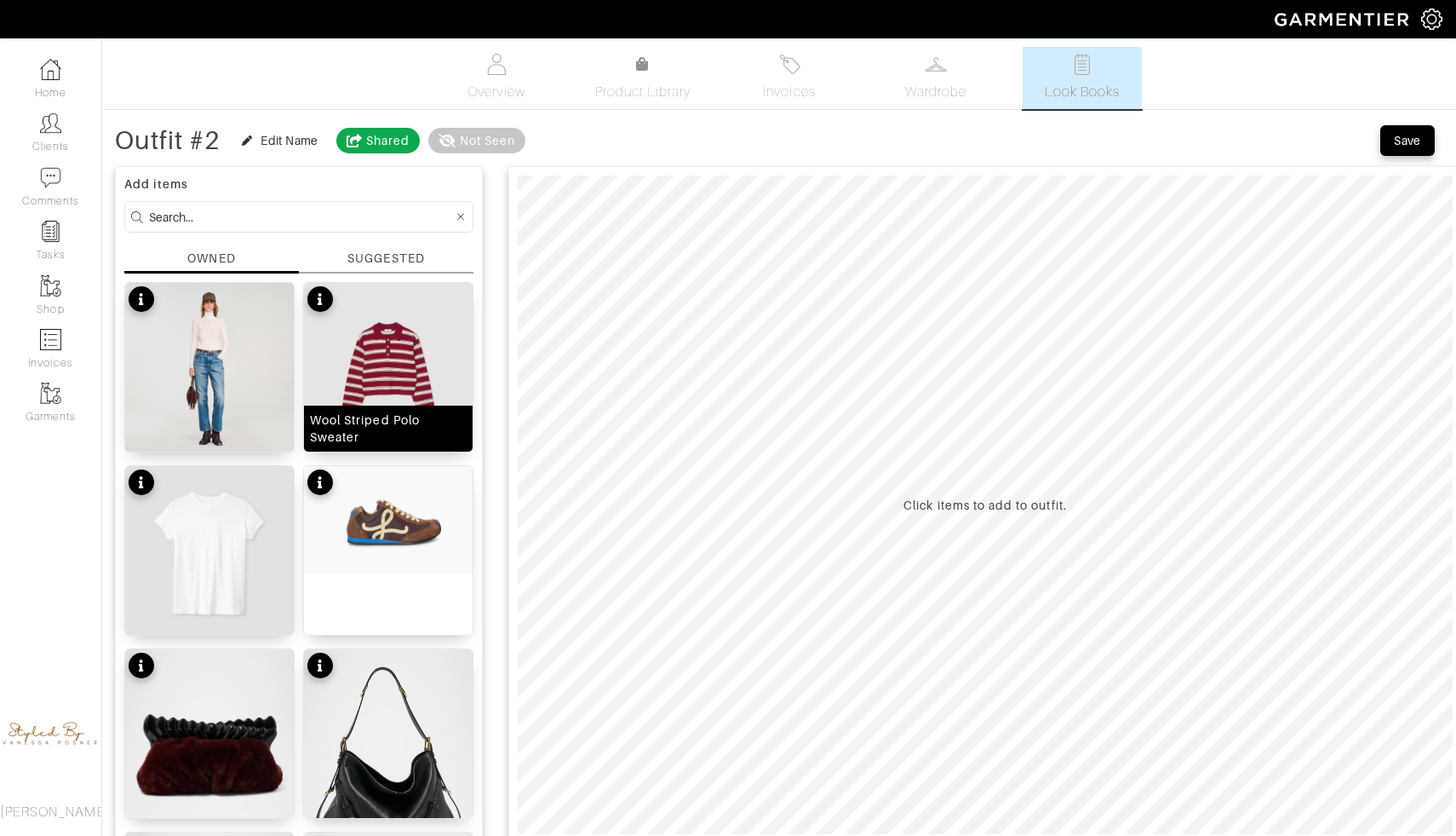
click at [382, 386] on img at bounding box center [388, 367] width 169 height 169
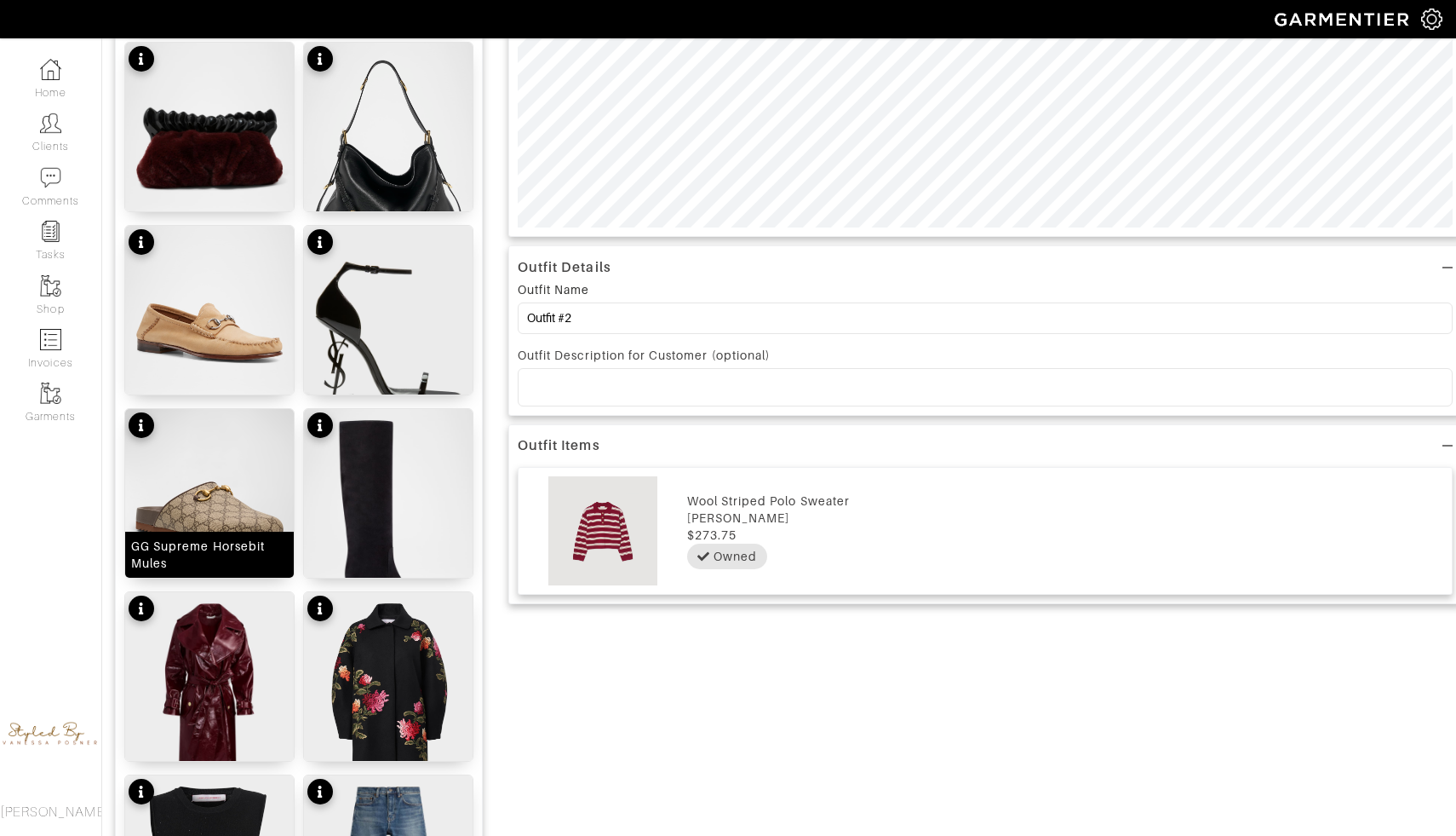
click at [243, 548] on div "GG Supreme Horsebit Mules" at bounding box center [210, 555] width 157 height 35
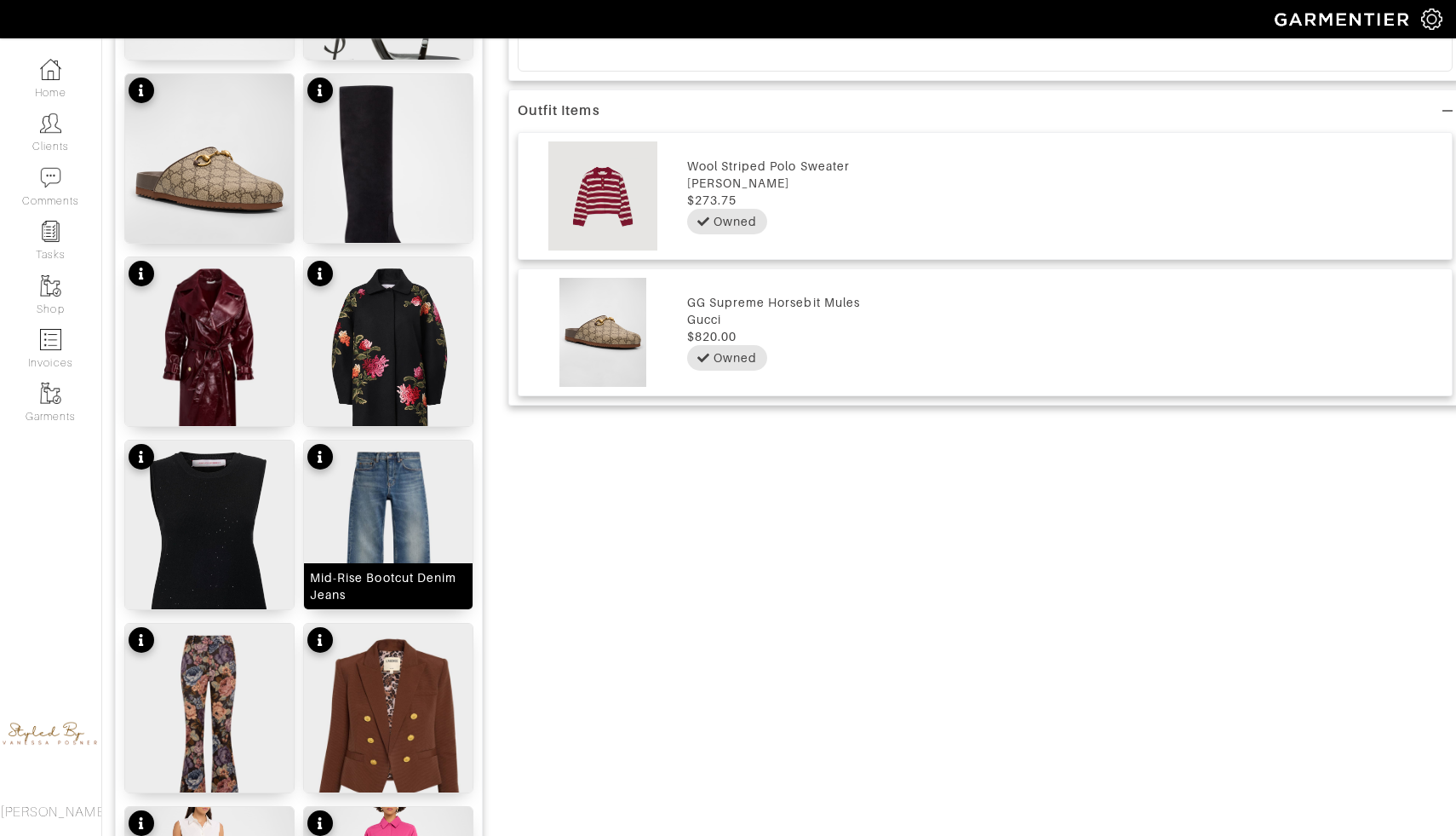
click at [419, 520] on img at bounding box center [388, 546] width 169 height 211
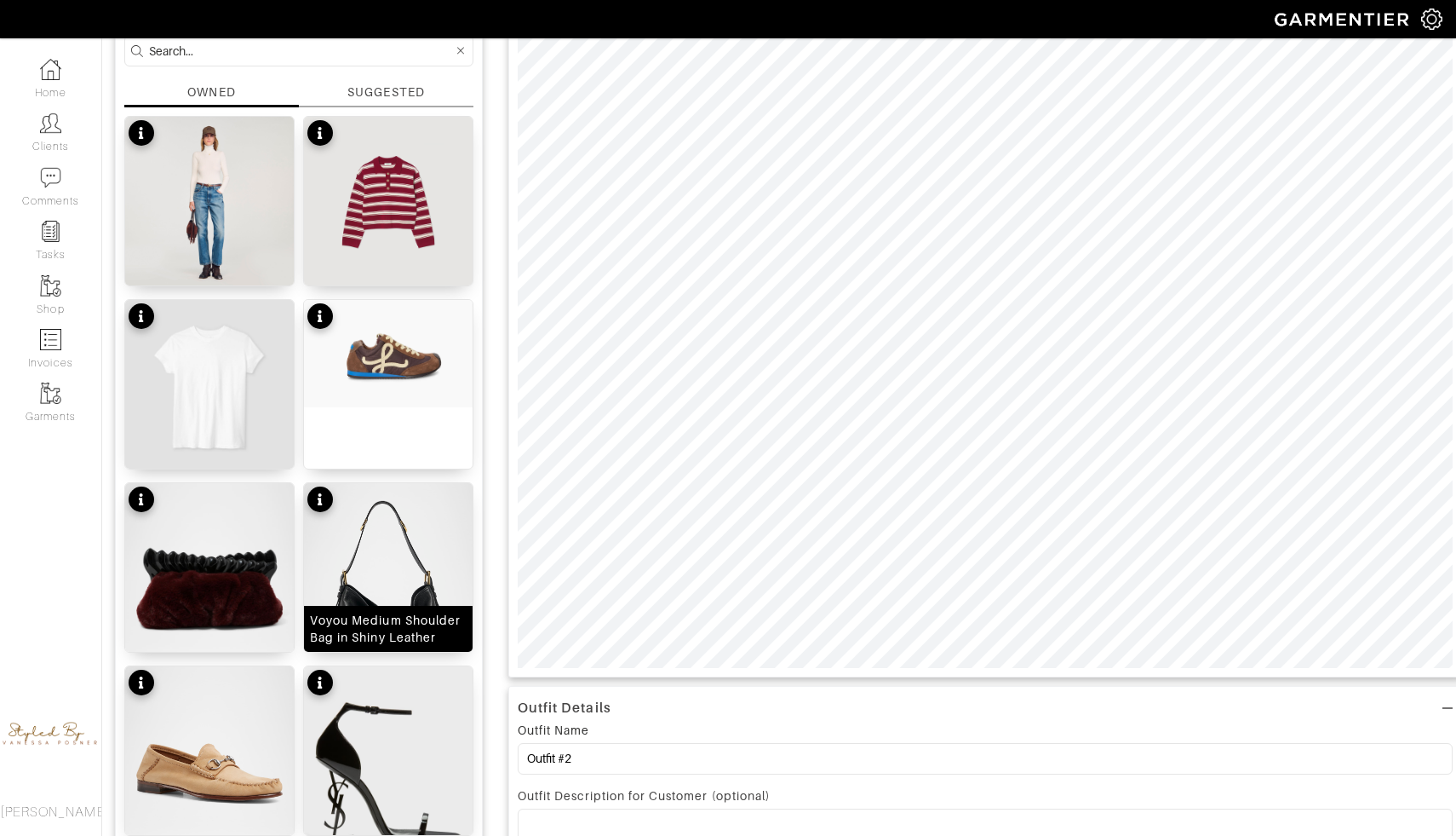
scroll to position [158, 0]
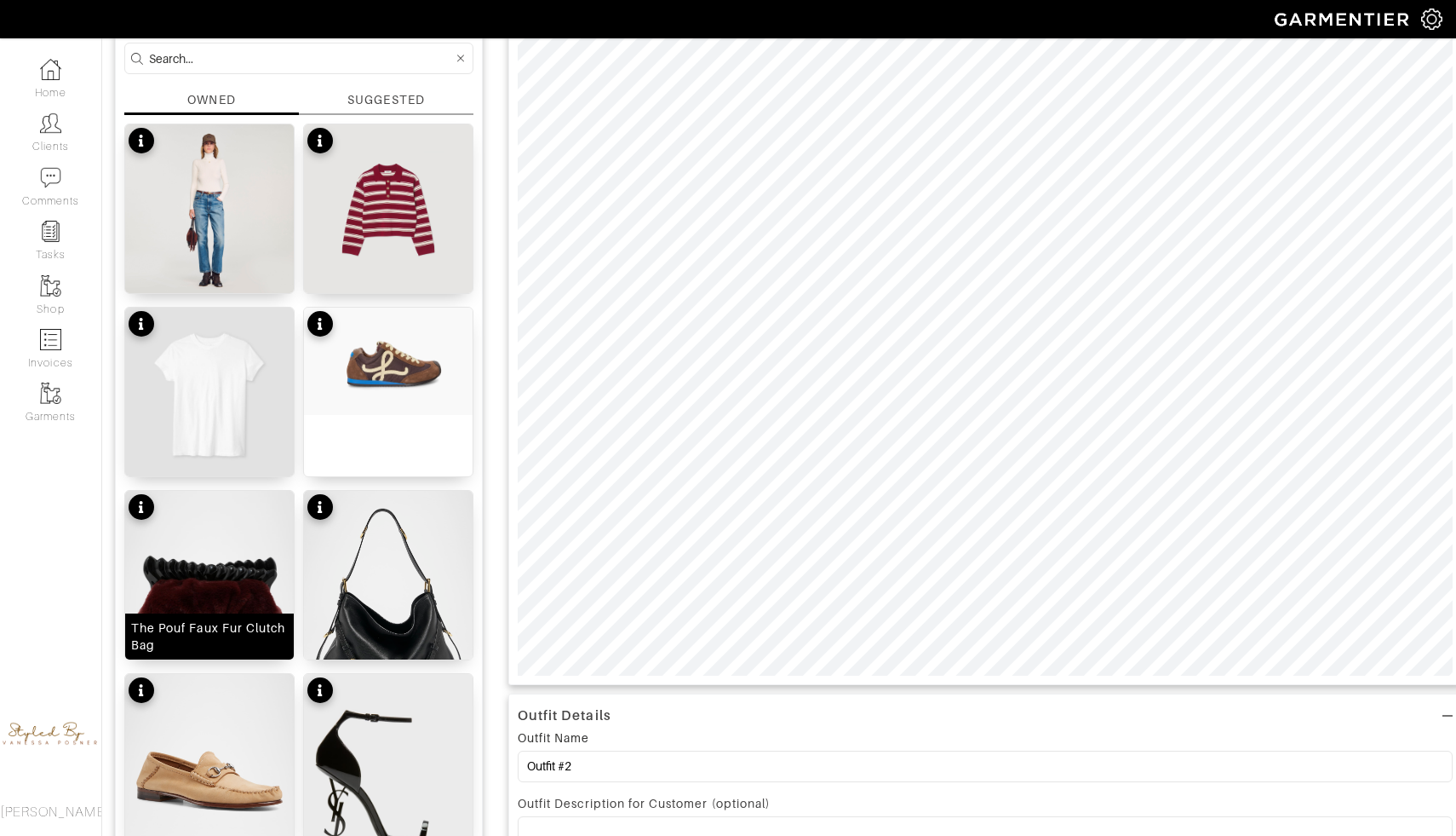
click at [260, 575] on img at bounding box center [210, 596] width 169 height 211
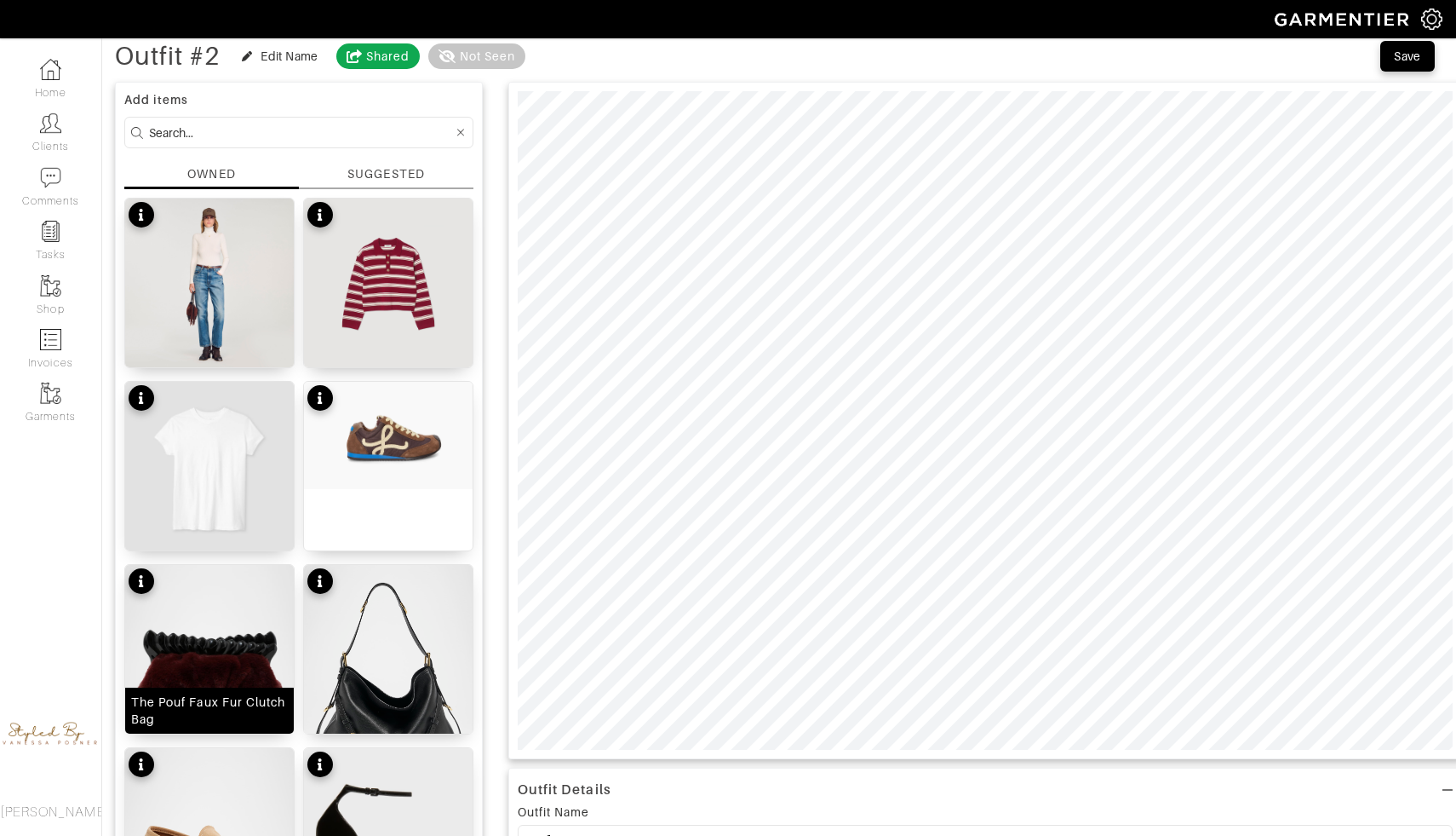
scroll to position [0, 0]
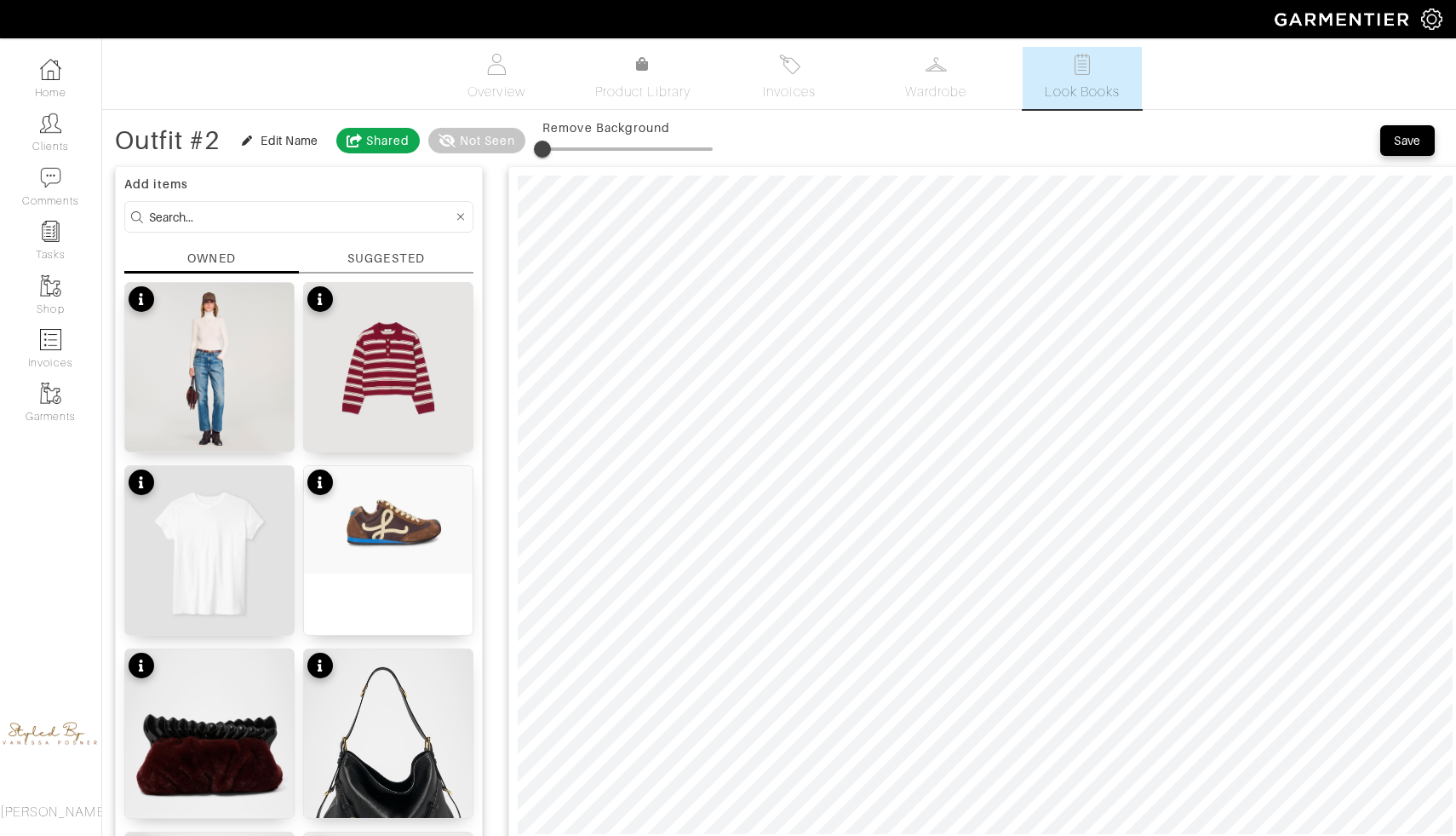
type input "24"
click at [586, 146] on span at bounding box center [628, 149] width 171 height 26
click at [567, 144] on span at bounding box center [628, 149] width 171 height 26
click at [597, 140] on span at bounding box center [628, 149] width 171 height 26
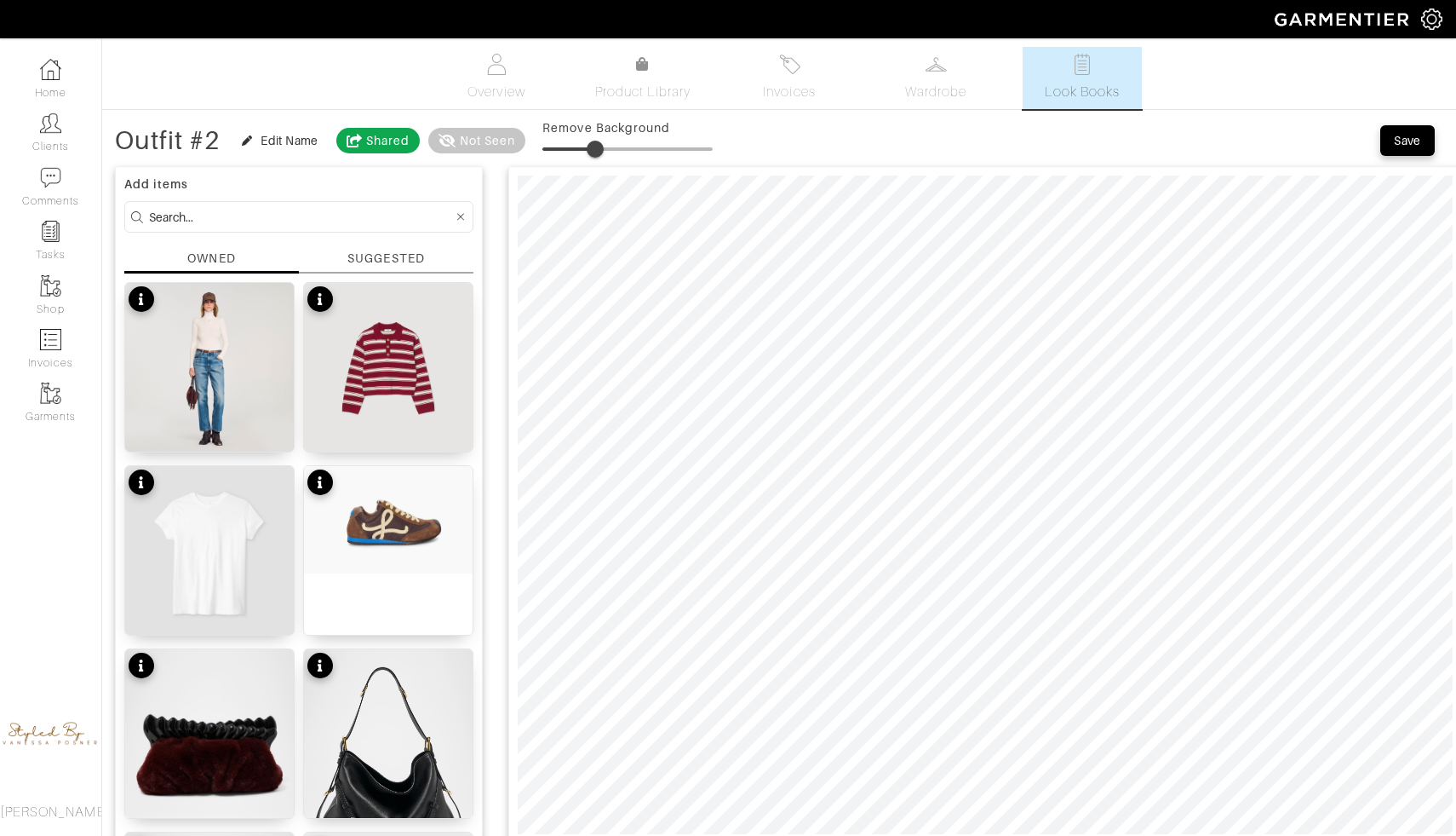
click at [629, 150] on span at bounding box center [628, 149] width 171 height 26
drag, startPoint x: 627, startPoint y: 147, endPoint x: 591, endPoint y: 150, distance: 36.1
click at [591, 150] on span at bounding box center [590, 150] width 17 height 17
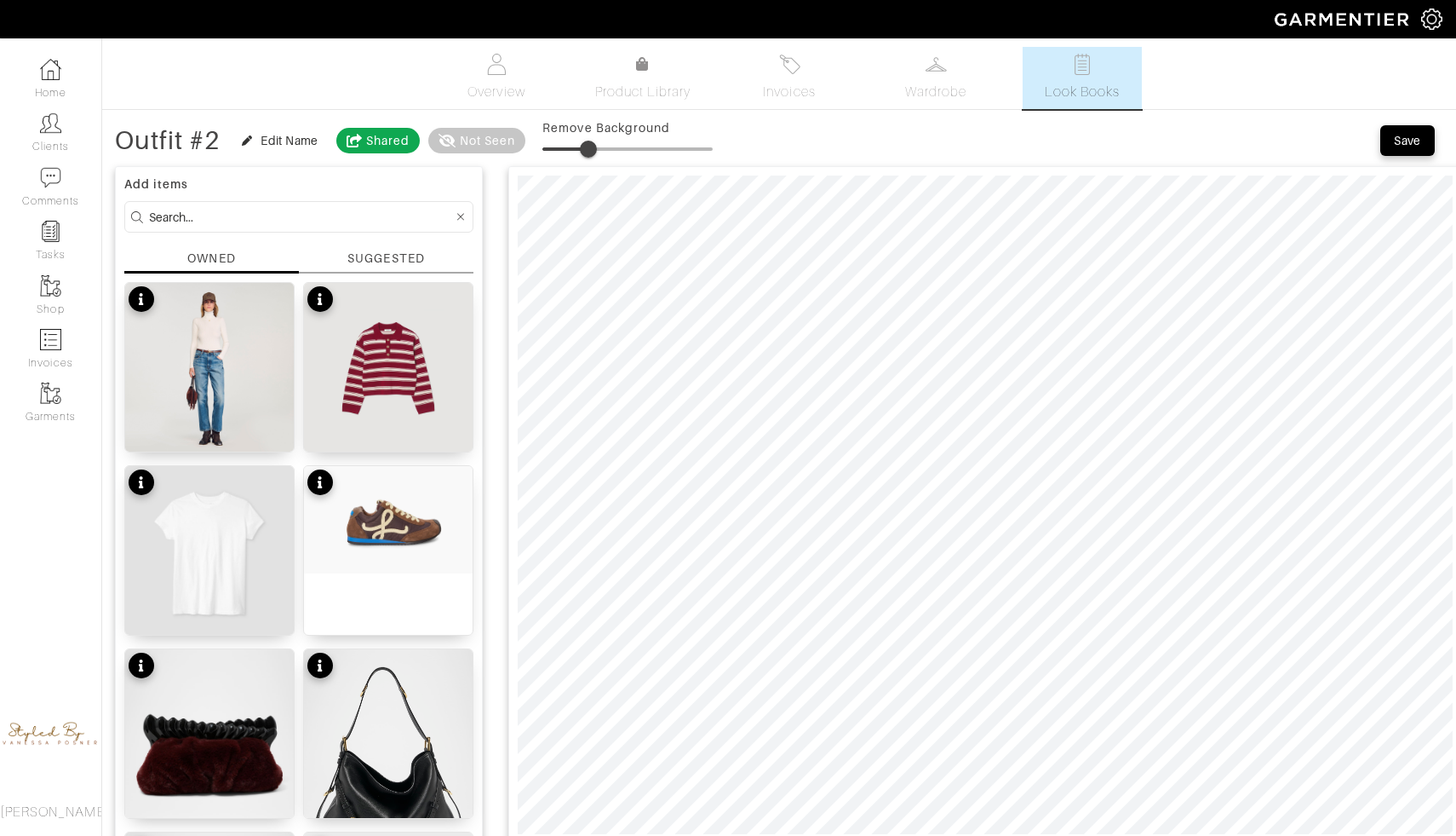
click at [580, 146] on span at bounding box center [589, 150] width 17 height 17
type input "16"
click at [572, 148] on span at bounding box center [570, 150] width 17 height 17
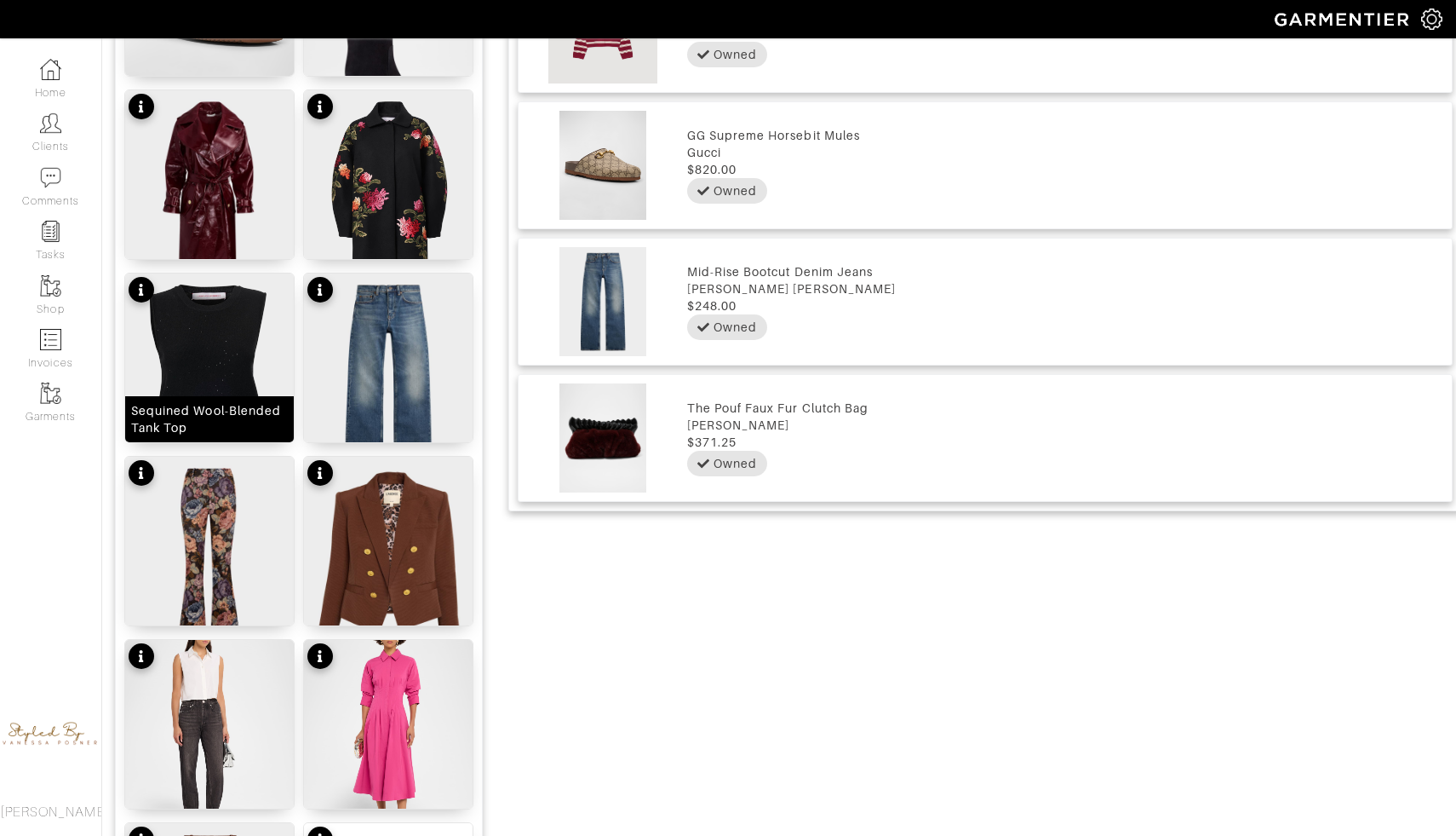
click at [230, 211] on img at bounding box center [210, 196] width 169 height 211
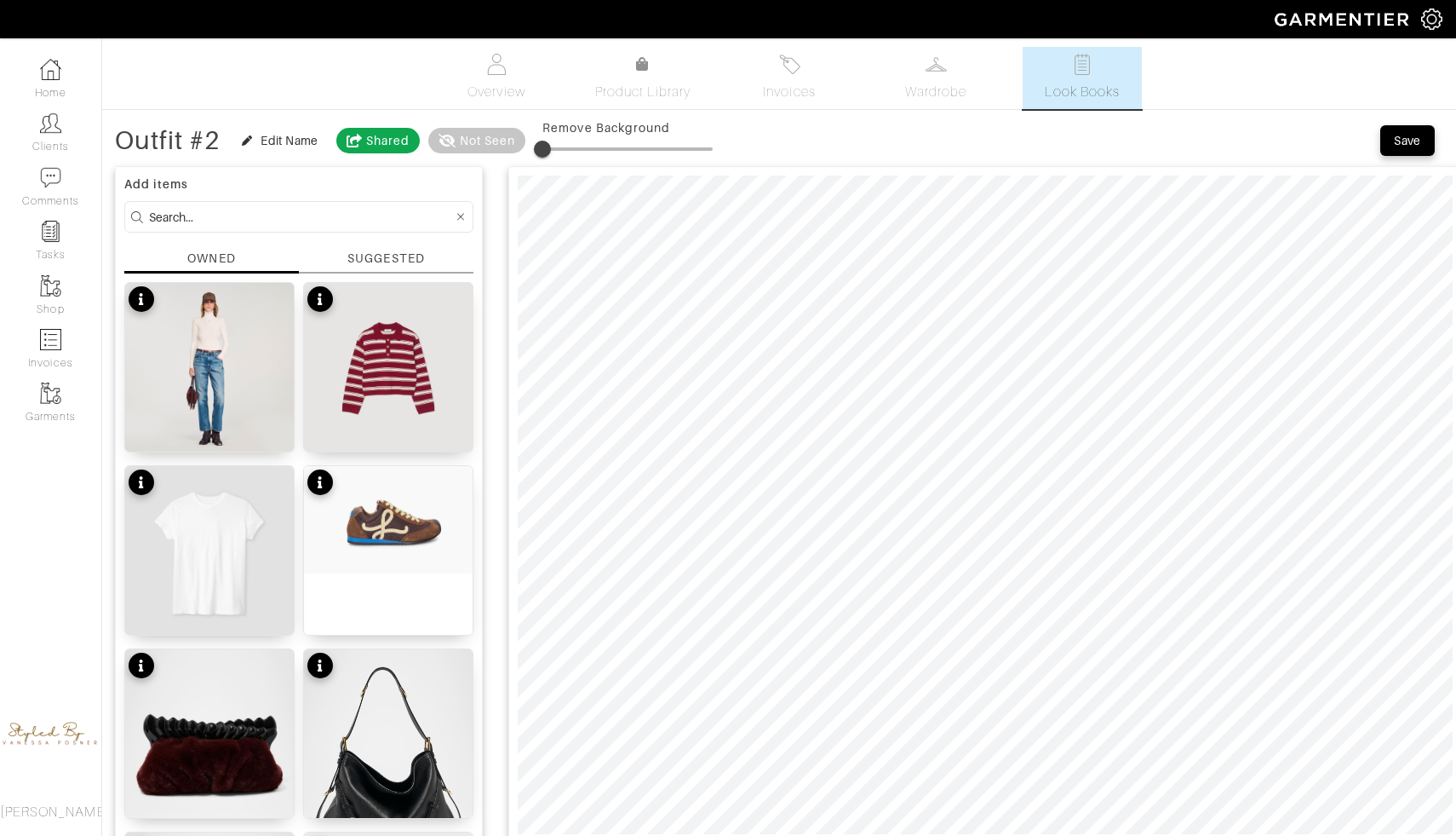
click at [563, 148] on span at bounding box center [628, 149] width 171 height 26
type input "16"
type input "13"
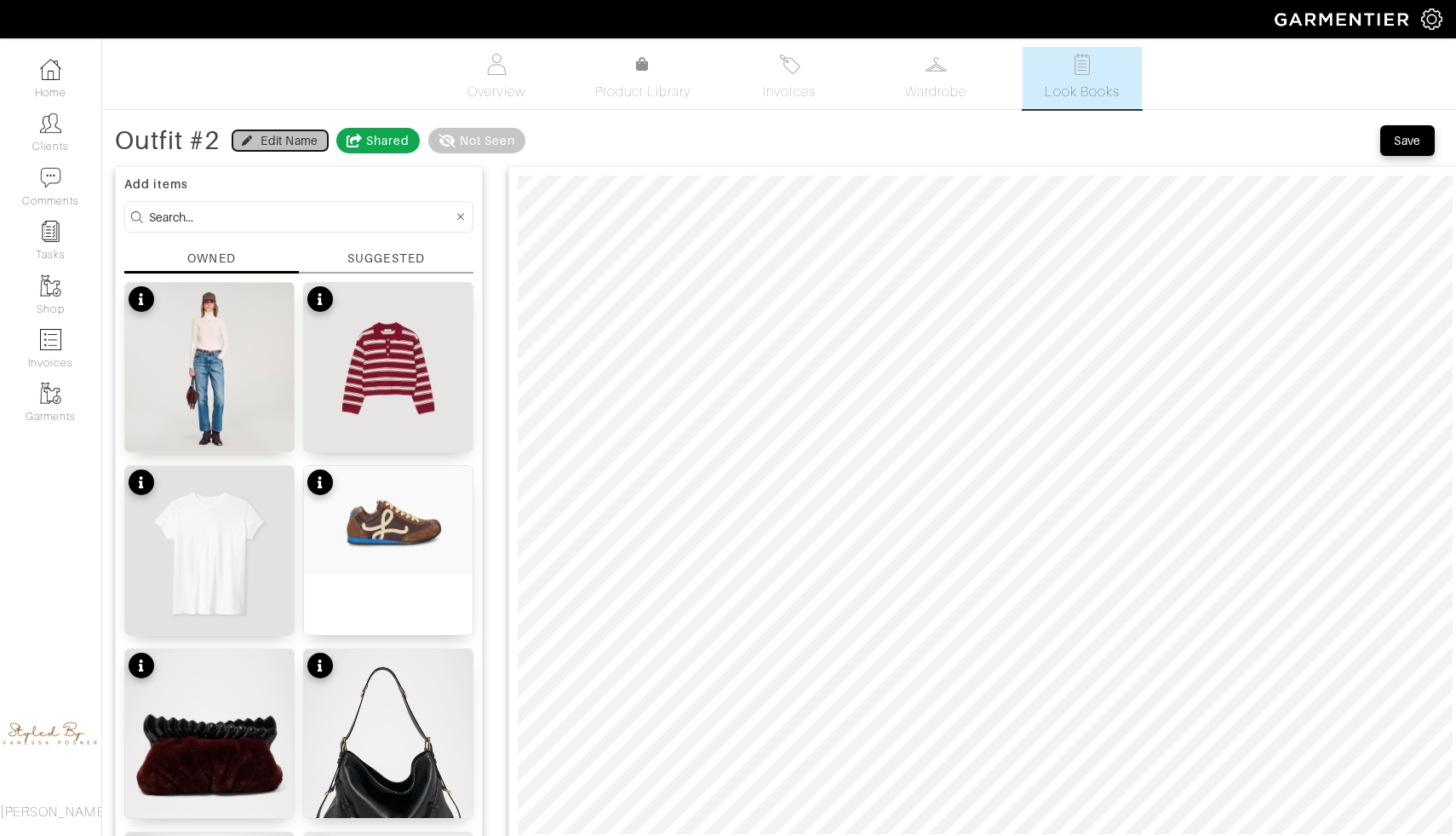
click at [307, 136] on div "Edit Name" at bounding box center [289, 141] width 58 height 17
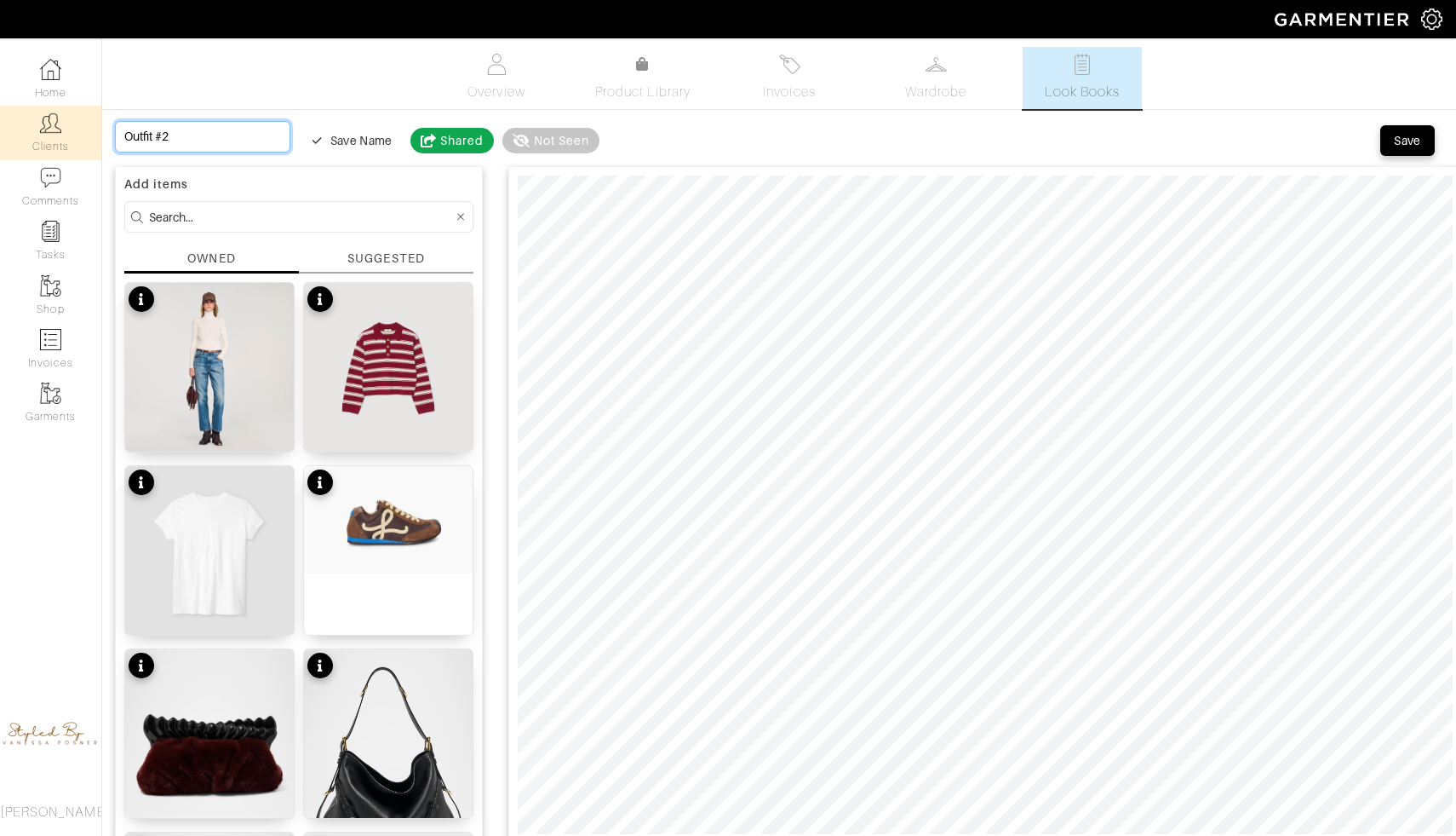
drag, startPoint x: 189, startPoint y: 138, endPoint x: 63, endPoint y: 137, distance: 126.0
type input "C"
type input "Ca"
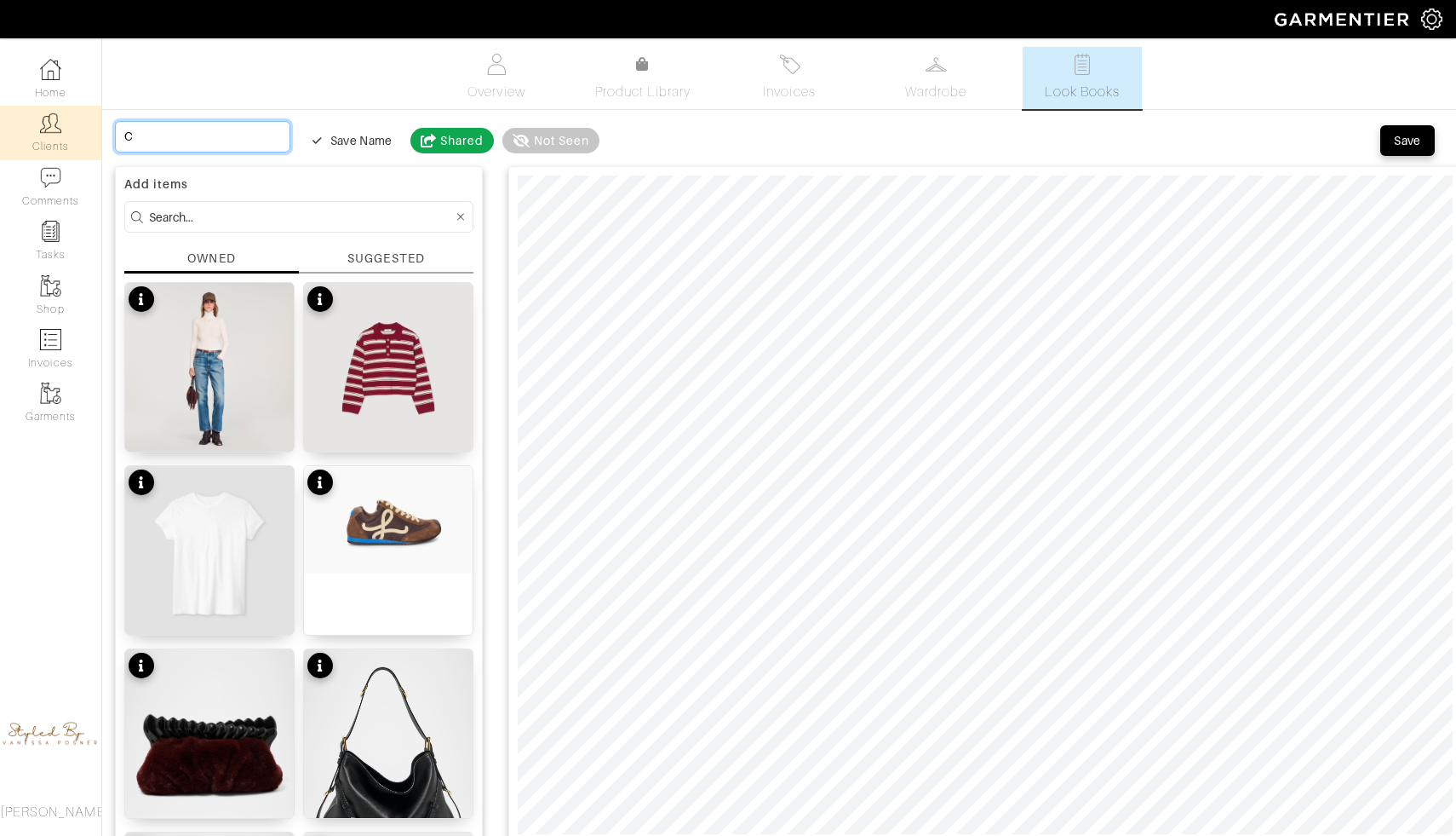
type input "Ca"
type input "Cas"
type input "Casu"
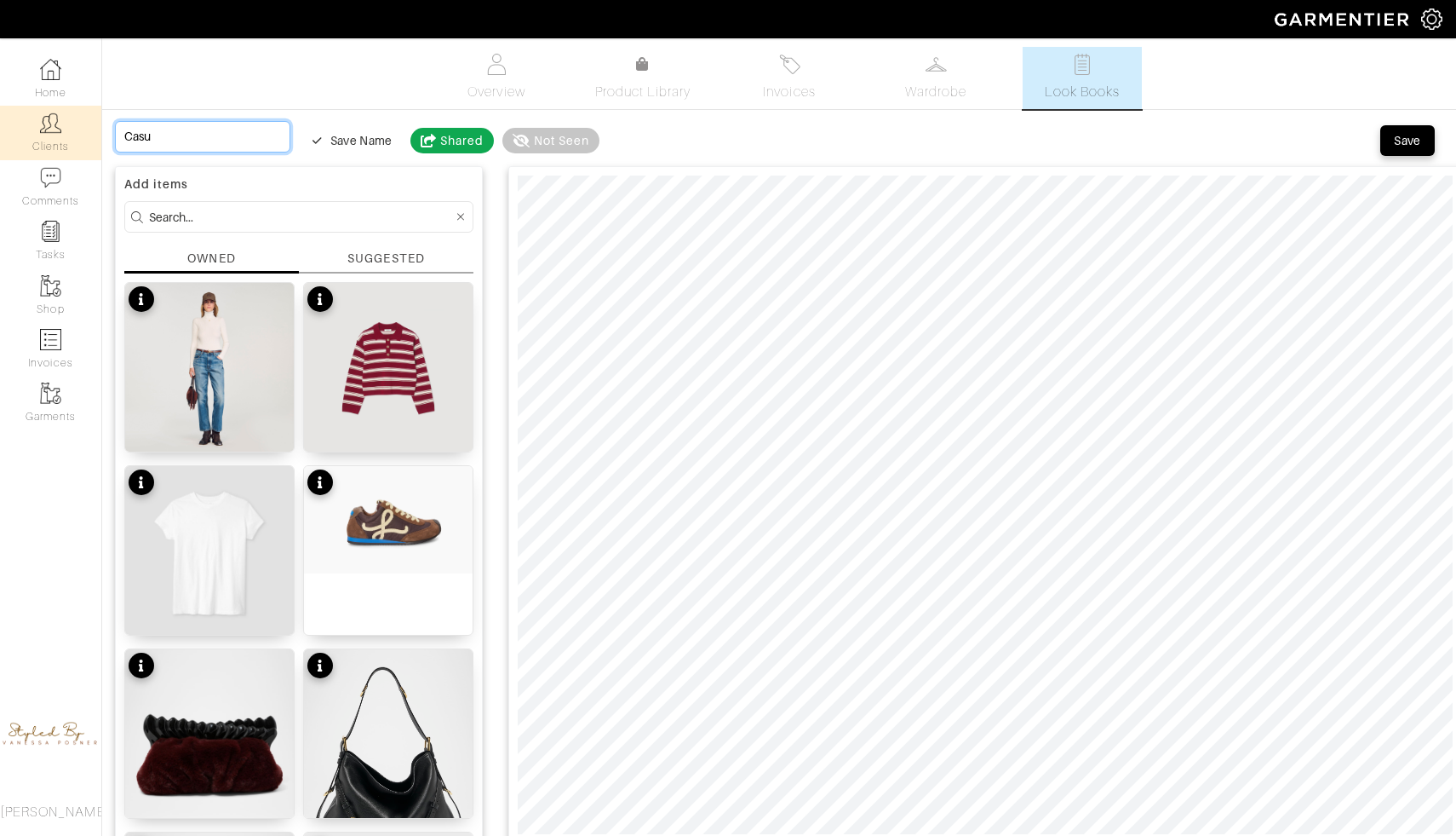
type input "Casua"
type input "Casual"
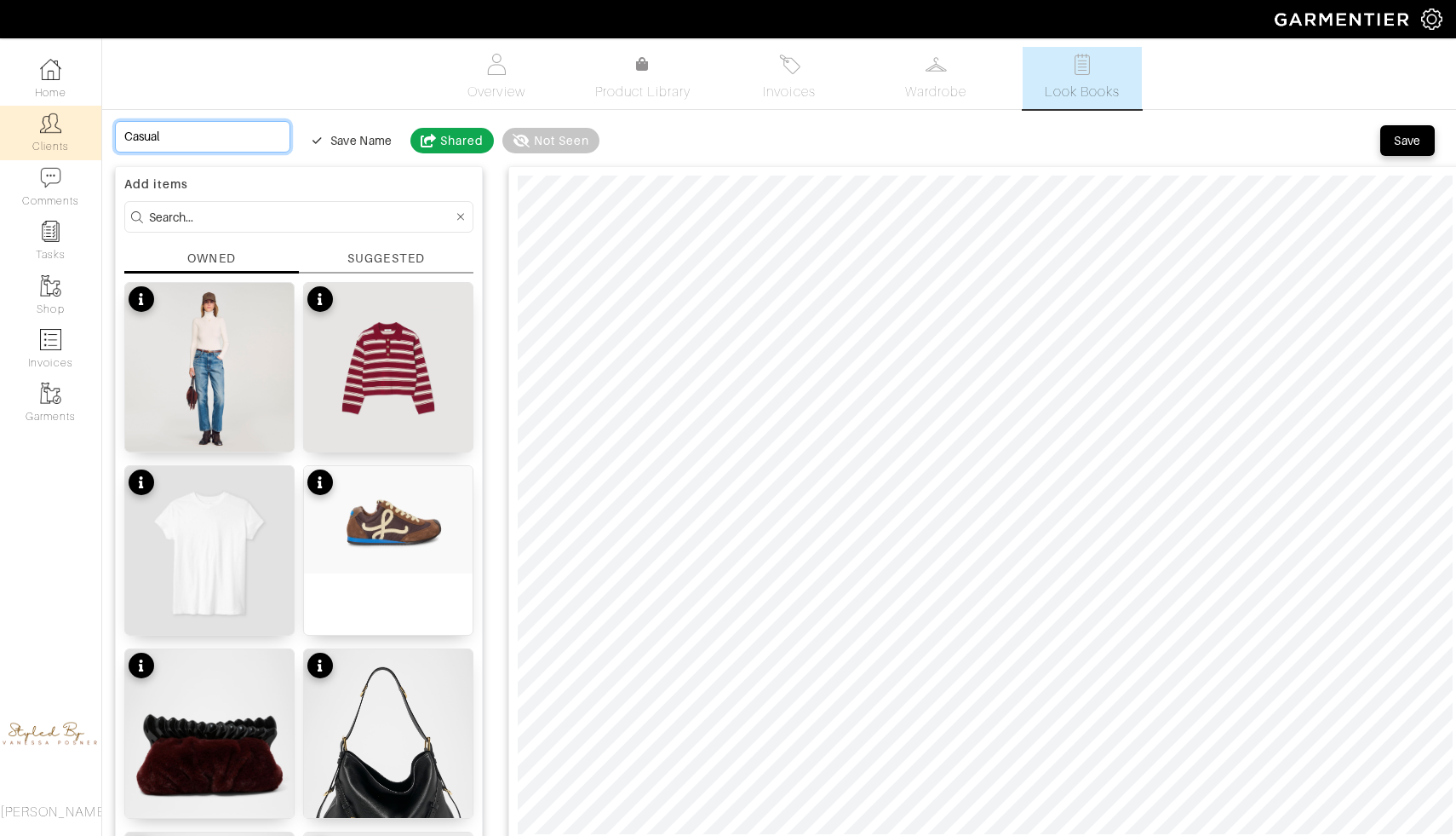
type input "Casual"
type input "Casual s"
type input "Casual sa"
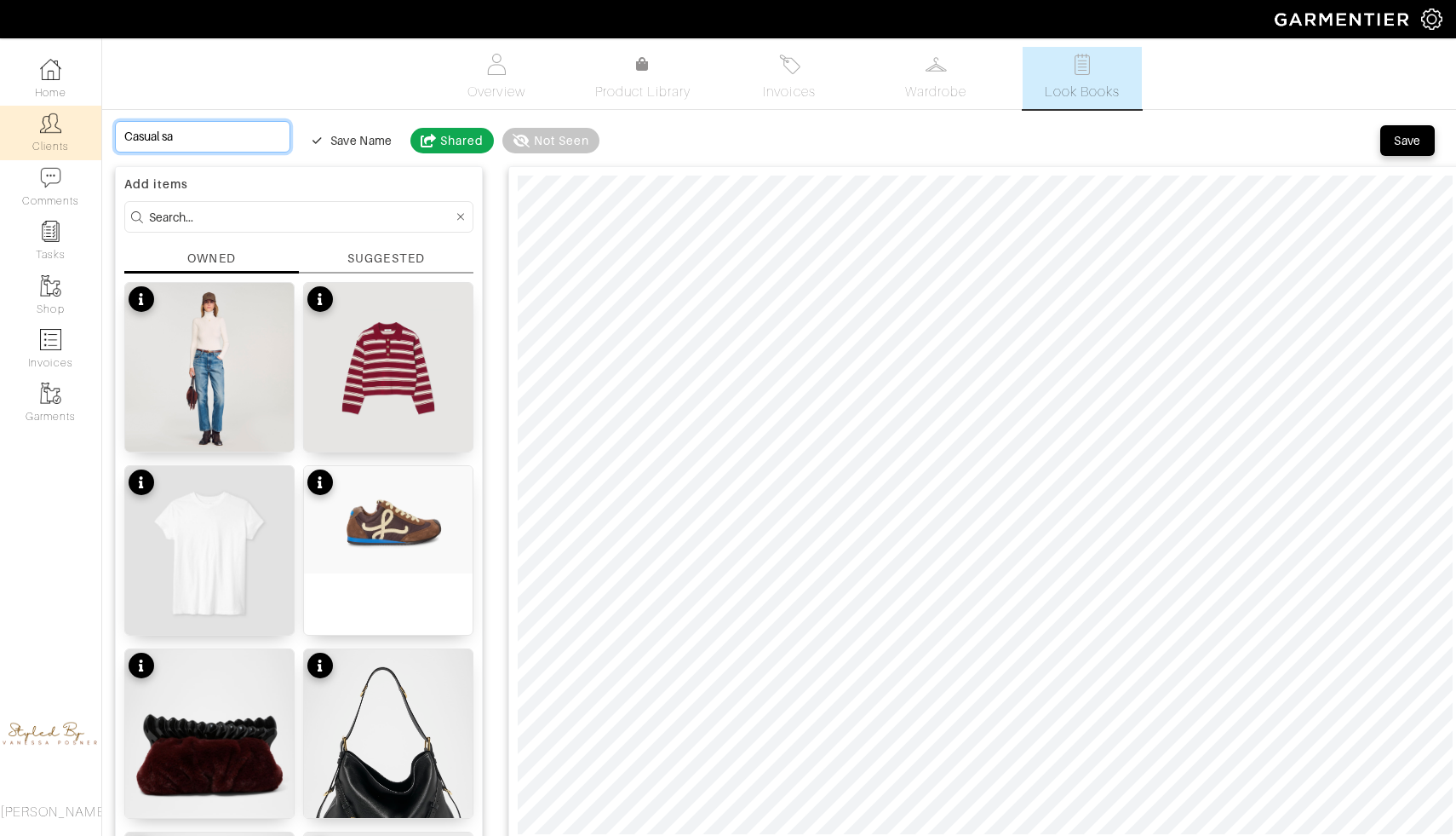
type input "Casual sat"
type input "Casual satu"
type input "Casual satur"
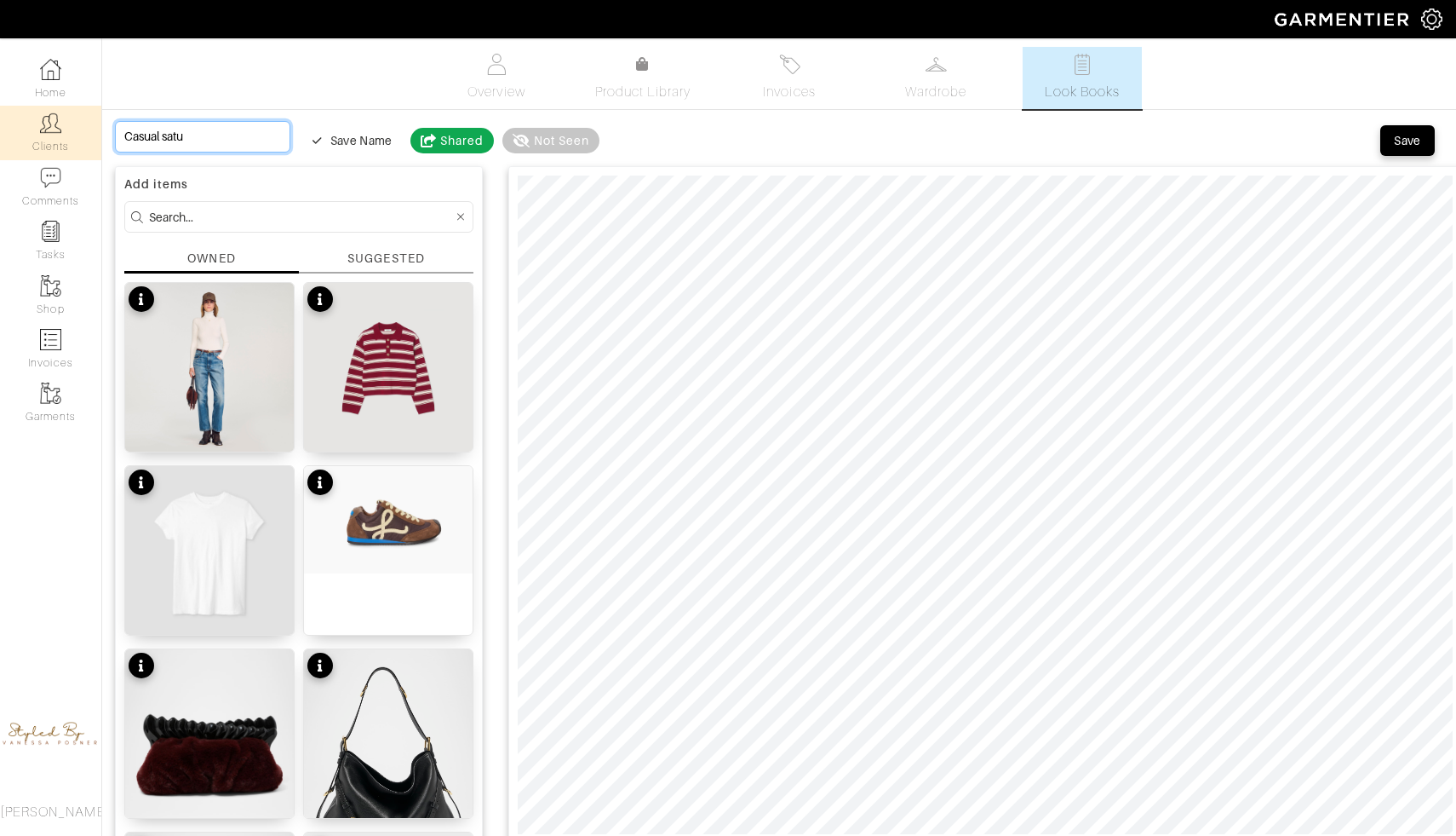
type input "Casual satur"
type input "Casual saturd"
type input "Casual saturda"
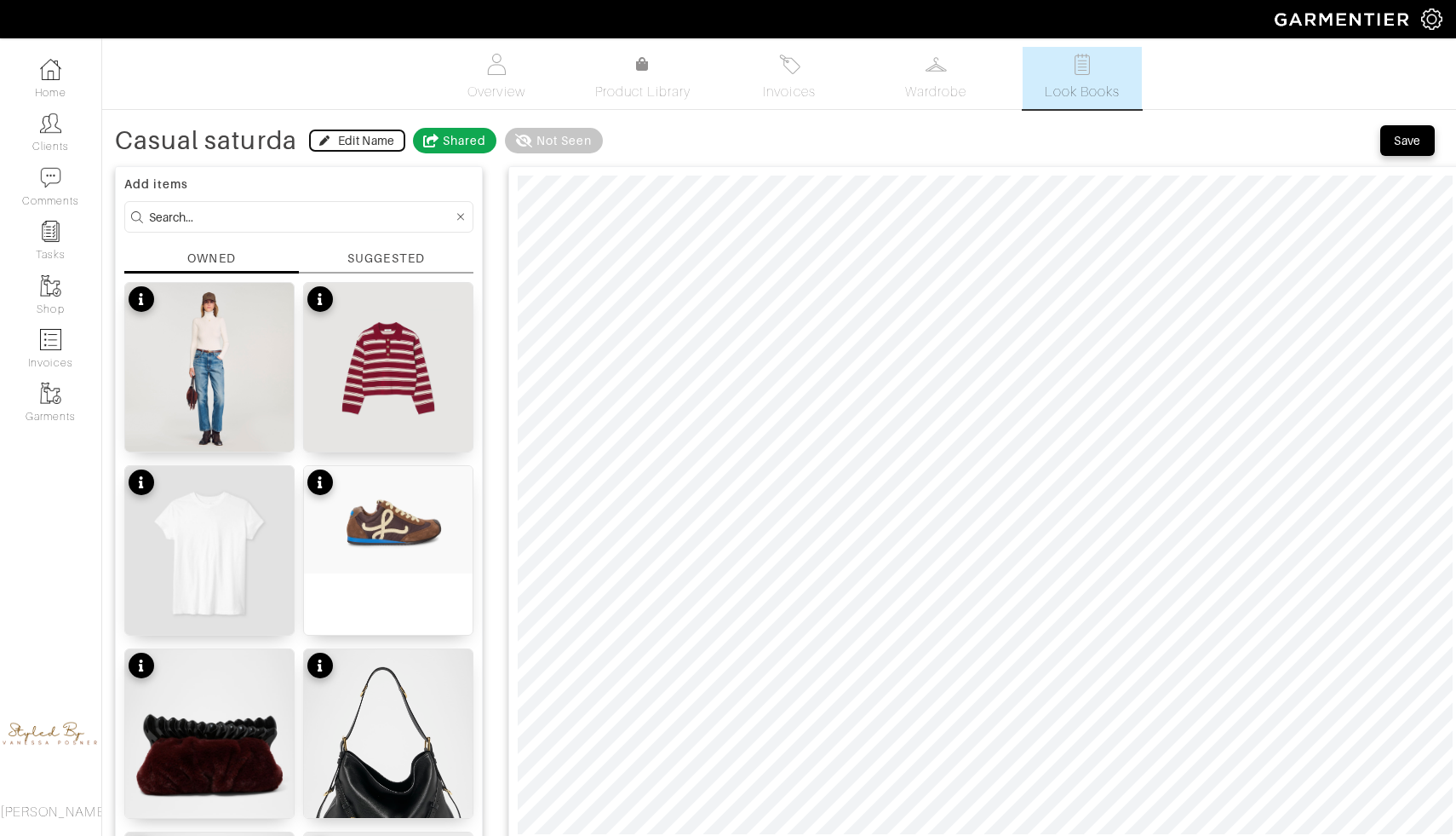
click at [342, 147] on div "Edit Name" at bounding box center [367, 141] width 58 height 17
click at [226, 128] on input "Casual saturda" at bounding box center [202, 136] width 175 height 32
type input "Casual [DATE]"
click at [351, 149] on div "Save Name" at bounding box center [361, 141] width 62 height 17
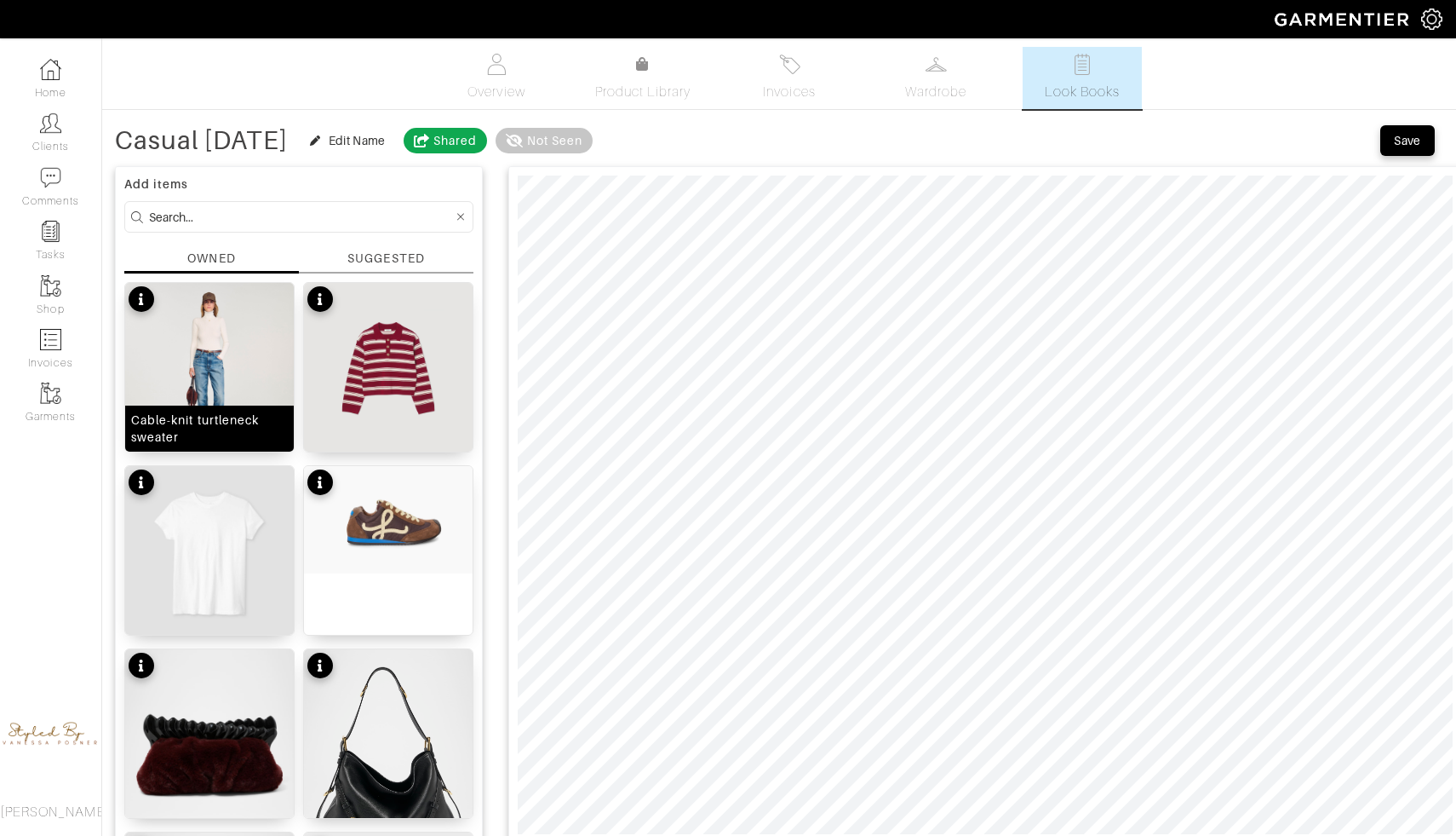
click at [241, 377] on img at bounding box center [210, 367] width 169 height 169
type input "70"
drag, startPoint x: 636, startPoint y: 143, endPoint x: 752, endPoint y: 122, distance: 117.9
click at [753, 122] on div "Remove Background" at bounding box center [695, 140] width 171 height 42
click at [1388, 143] on button "Save" at bounding box center [1407, 141] width 55 height 31
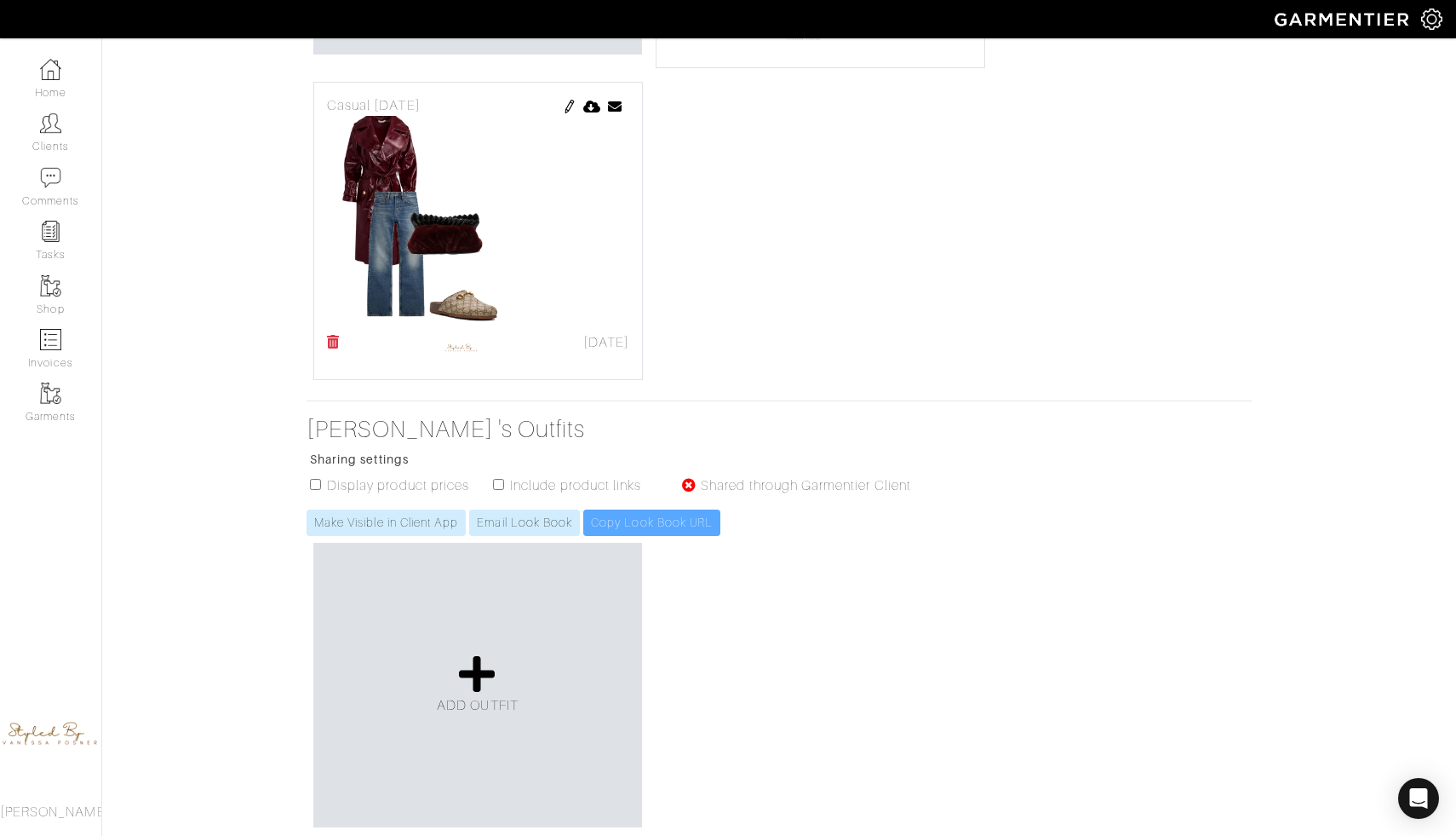
scroll to position [744, 0]
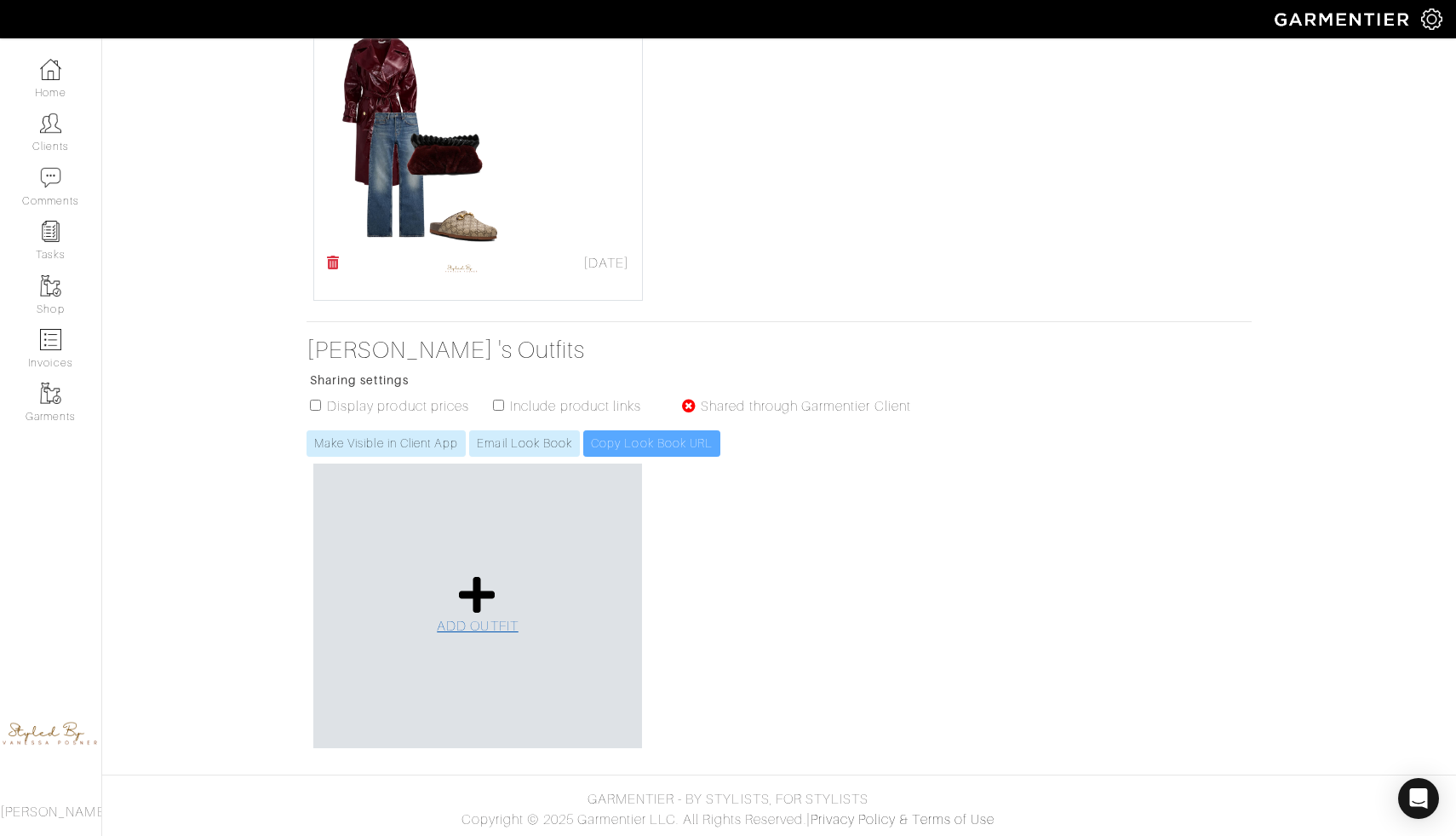
click at [476, 595] on icon at bounding box center [477, 594] width 36 height 41
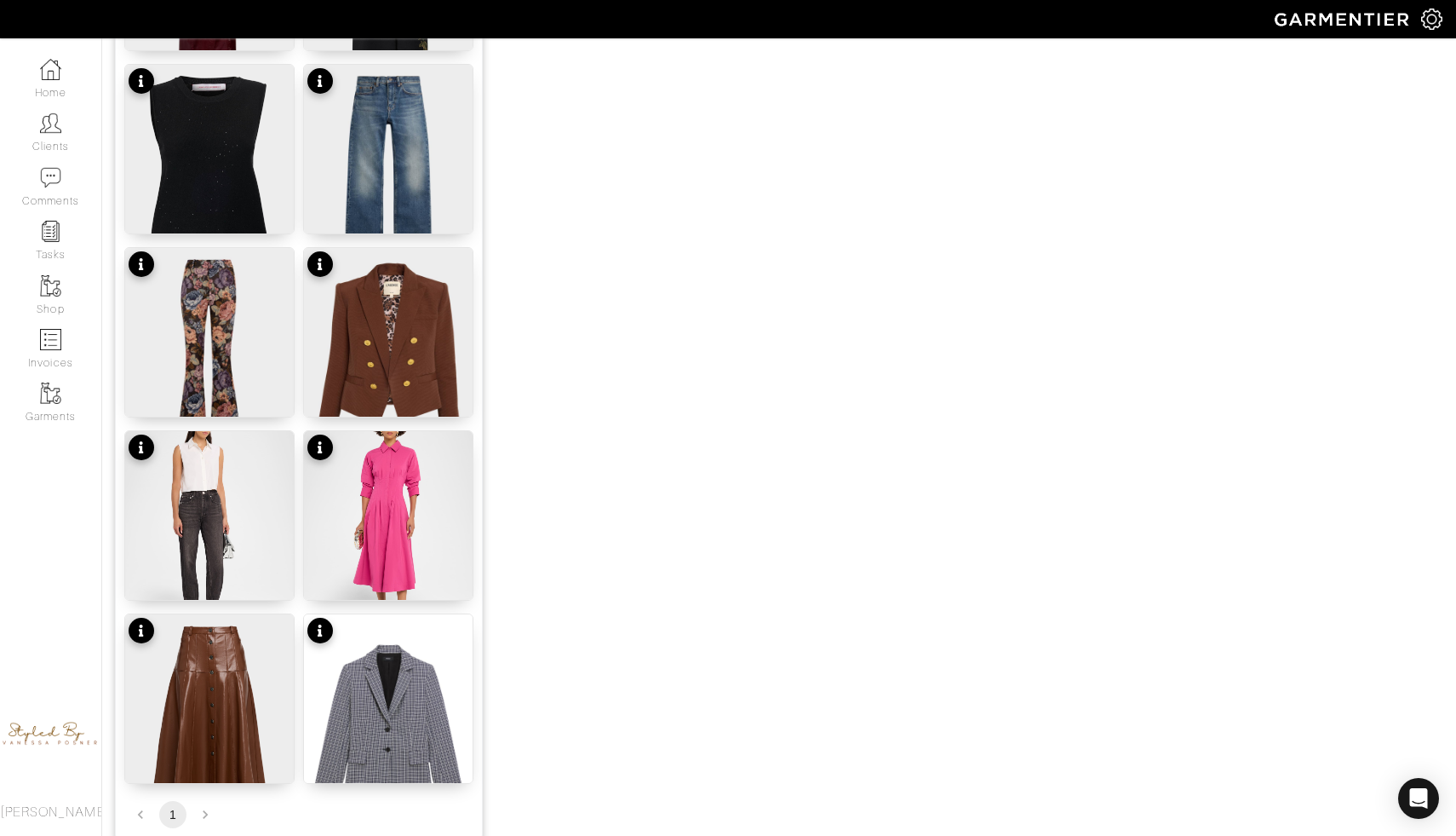
scroll to position [1401, 0]
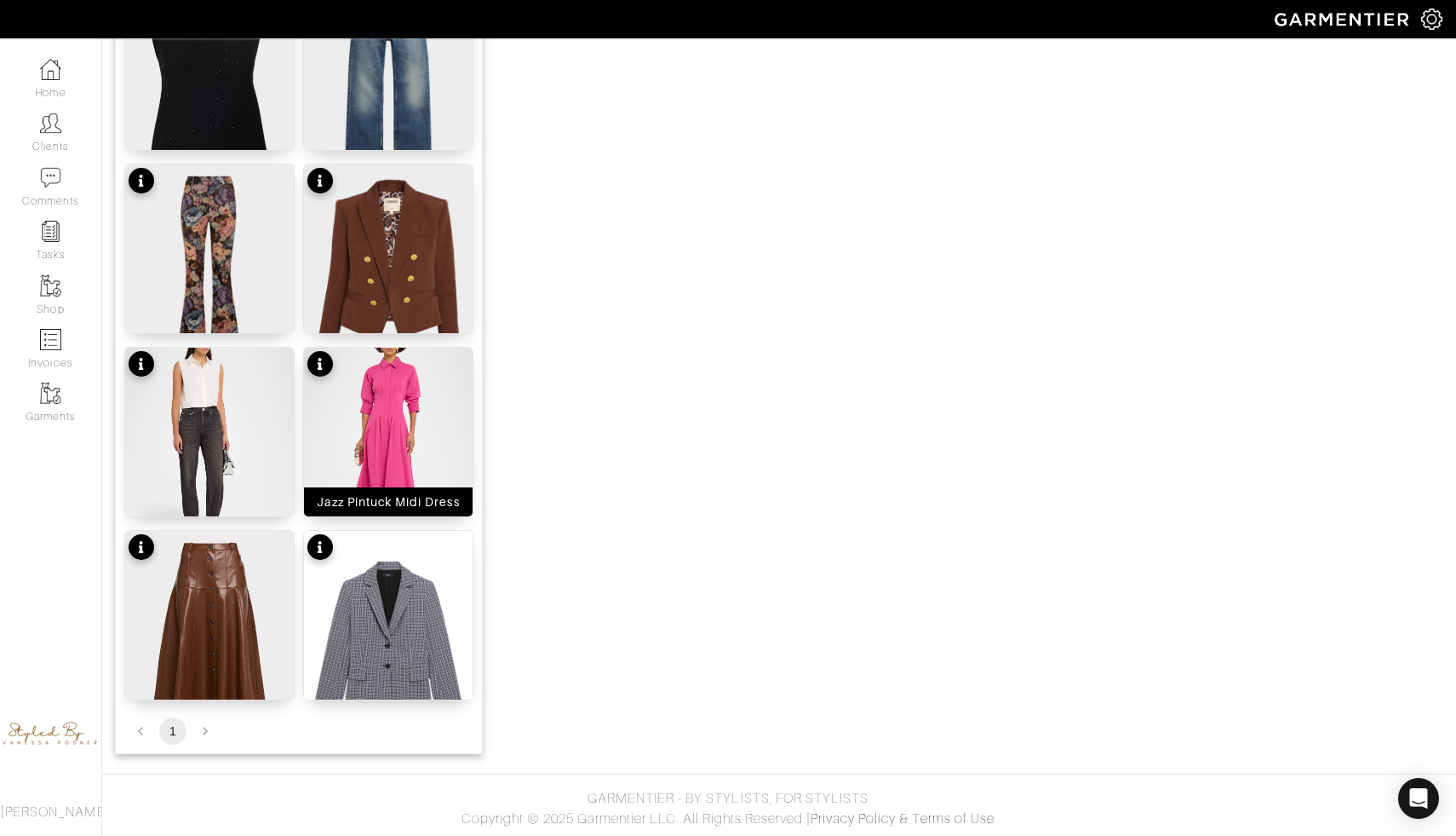
click at [381, 425] on img at bounding box center [388, 453] width 169 height 211
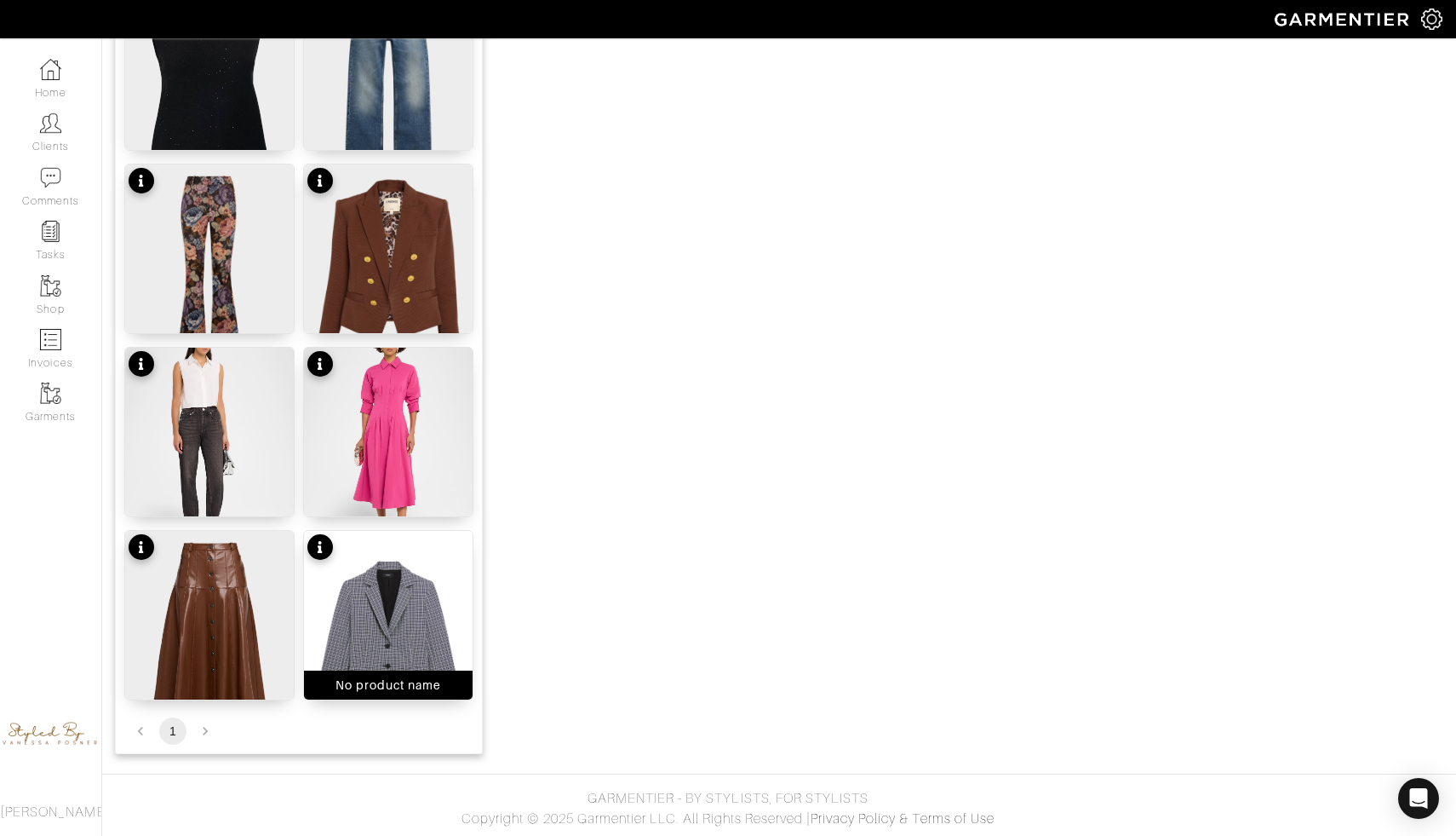
click at [379, 615] on img at bounding box center [388, 643] width 169 height 225
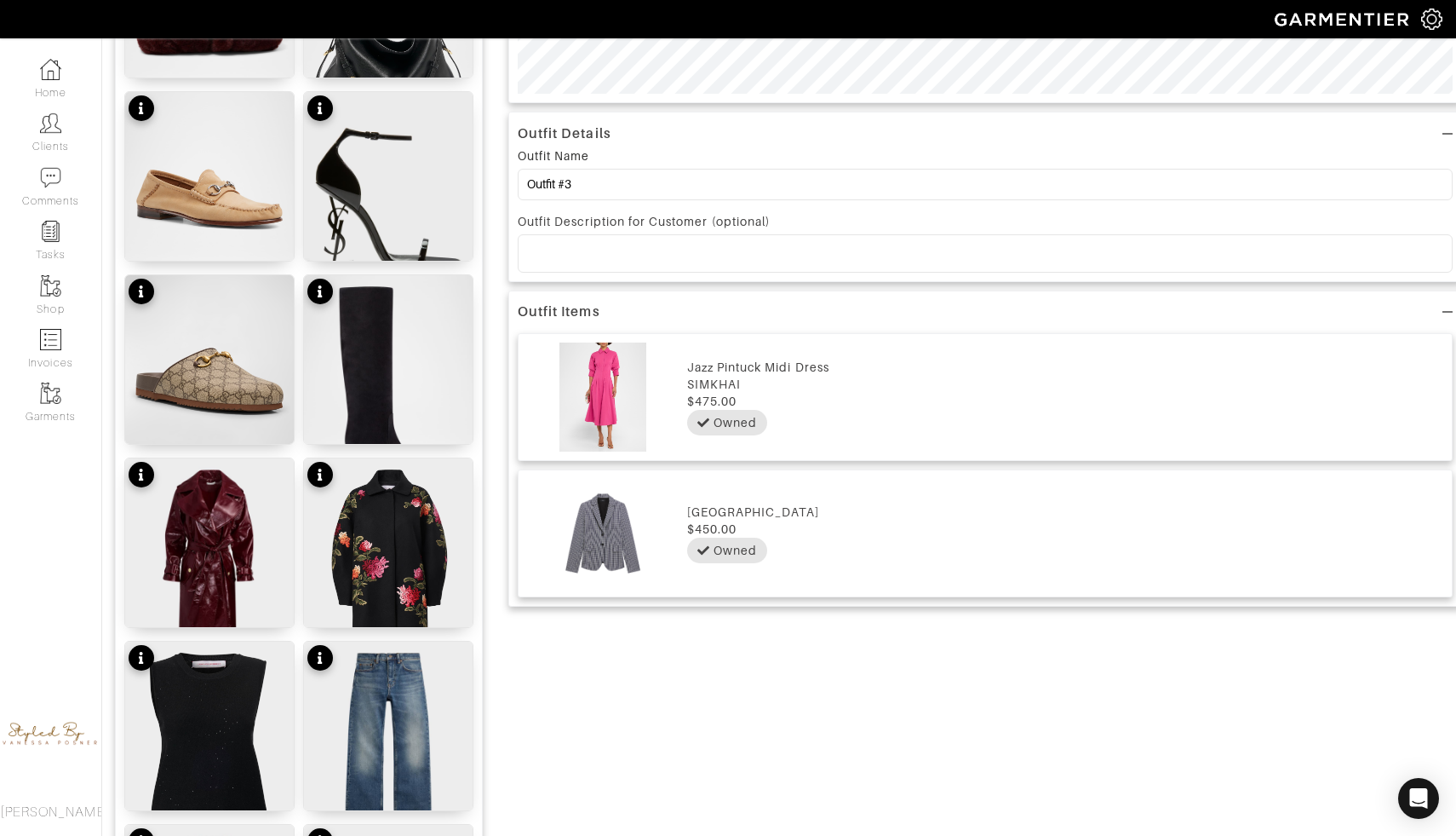
scroll to position [719, 0]
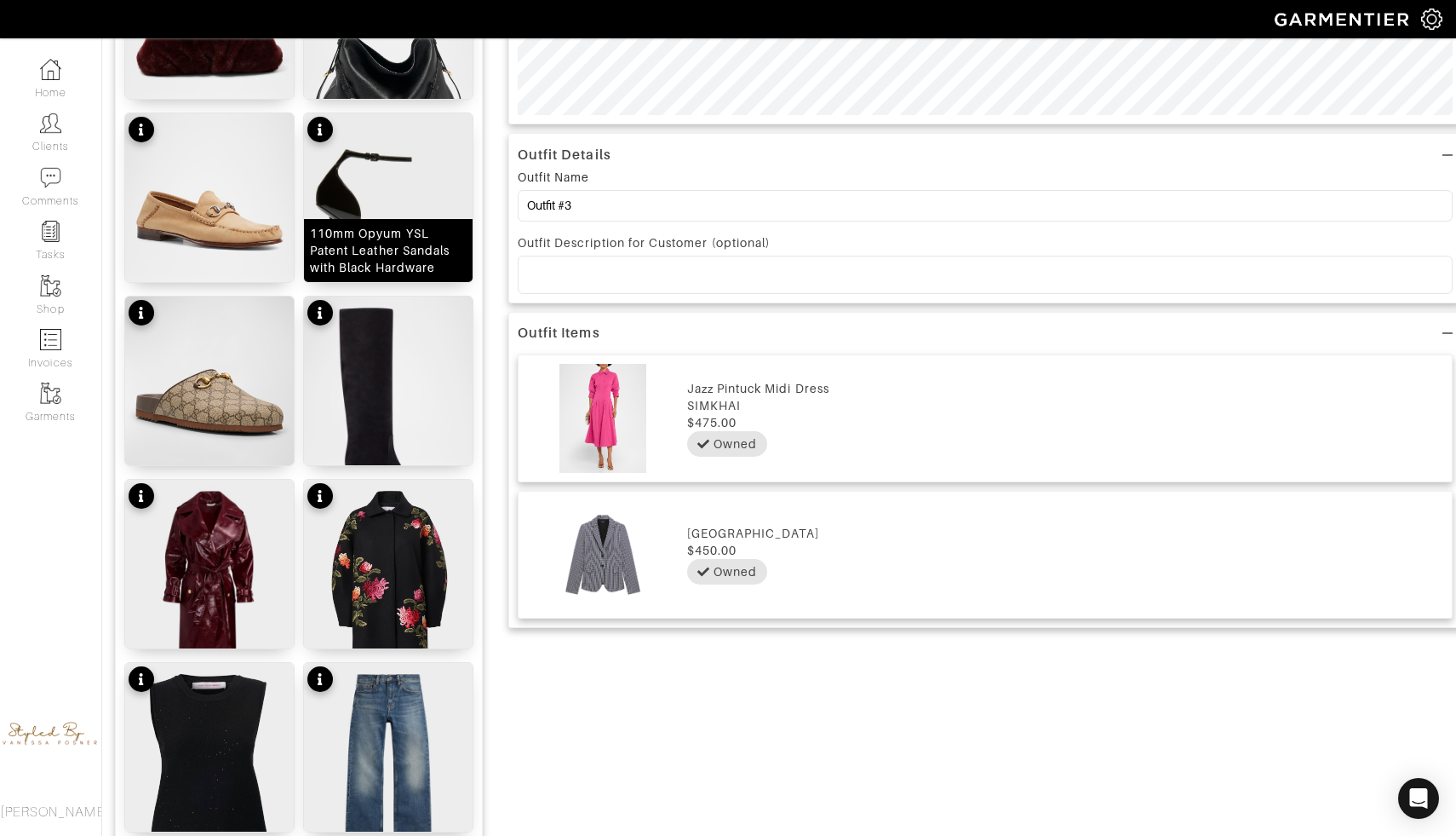
click at [410, 278] on div "110mm Opyum YSL Patent Leather Sandals with Black Hardware" at bounding box center [388, 250] width 169 height 63
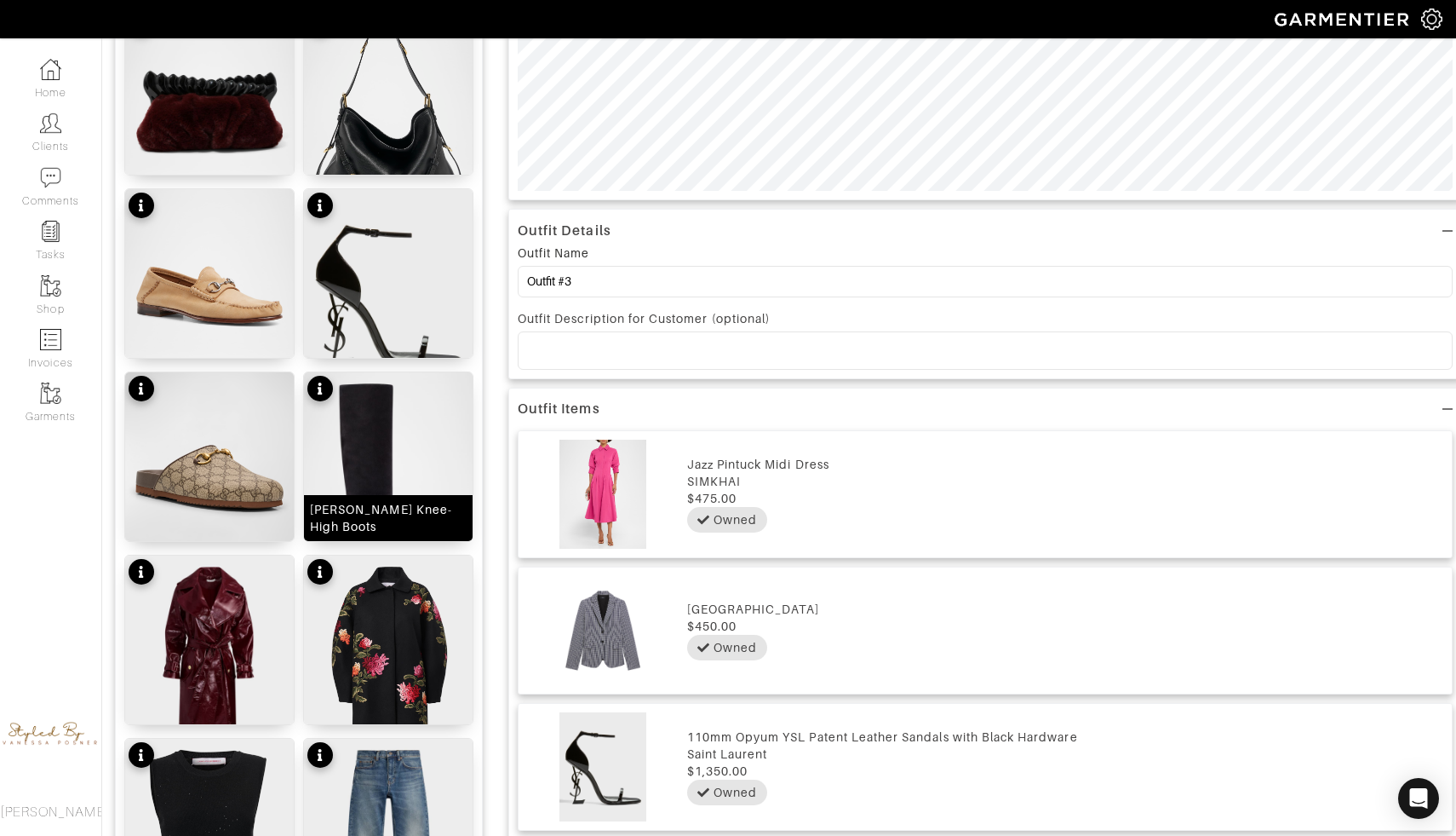
scroll to position [0, 0]
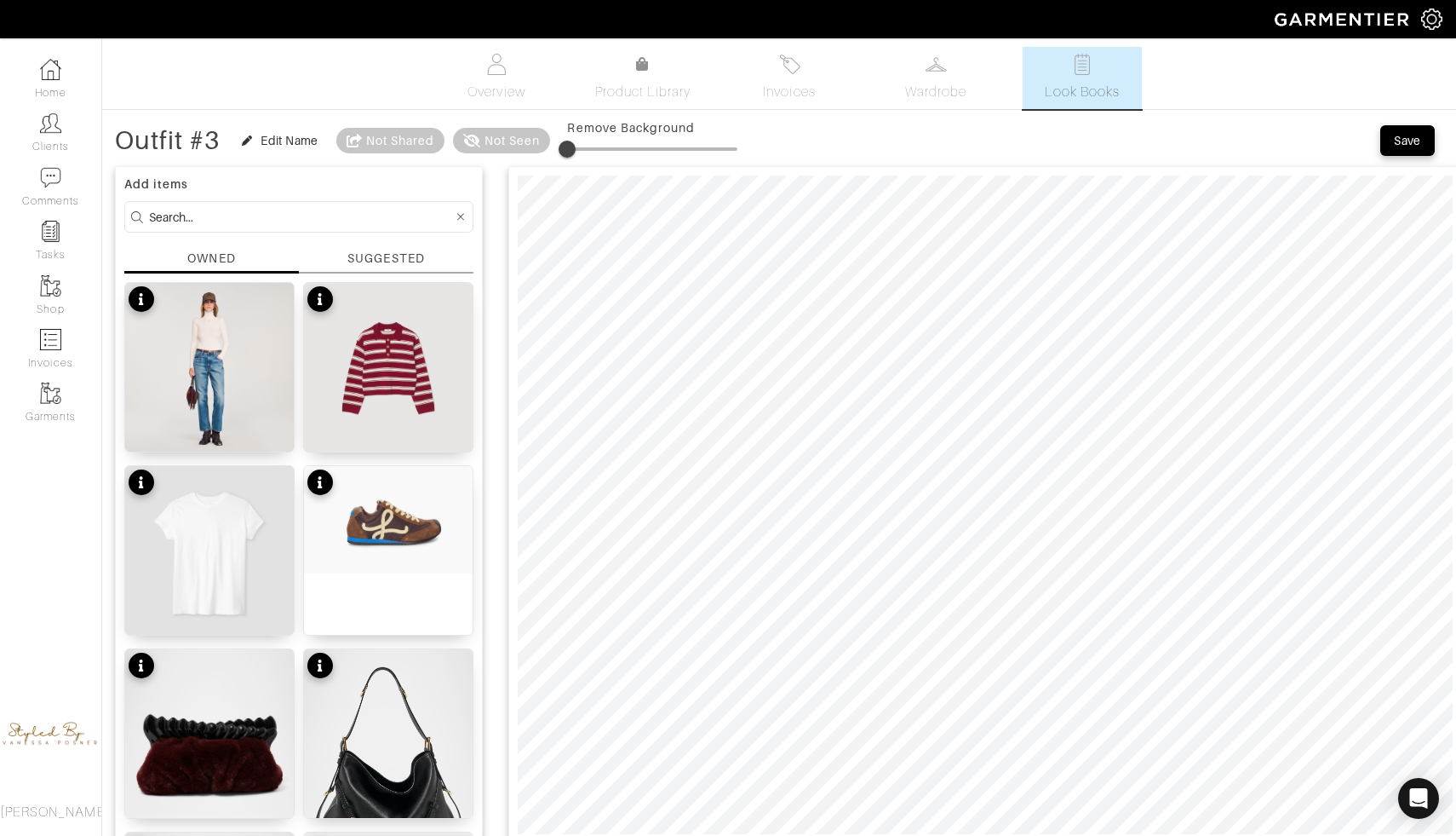
type input "11"
click at [589, 145] on span at bounding box center [653, 149] width 171 height 26
click at [595, 150] on span at bounding box center [653, 149] width 171 height 26
click at [582, 148] on span at bounding box center [579, 150] width 17 height 17
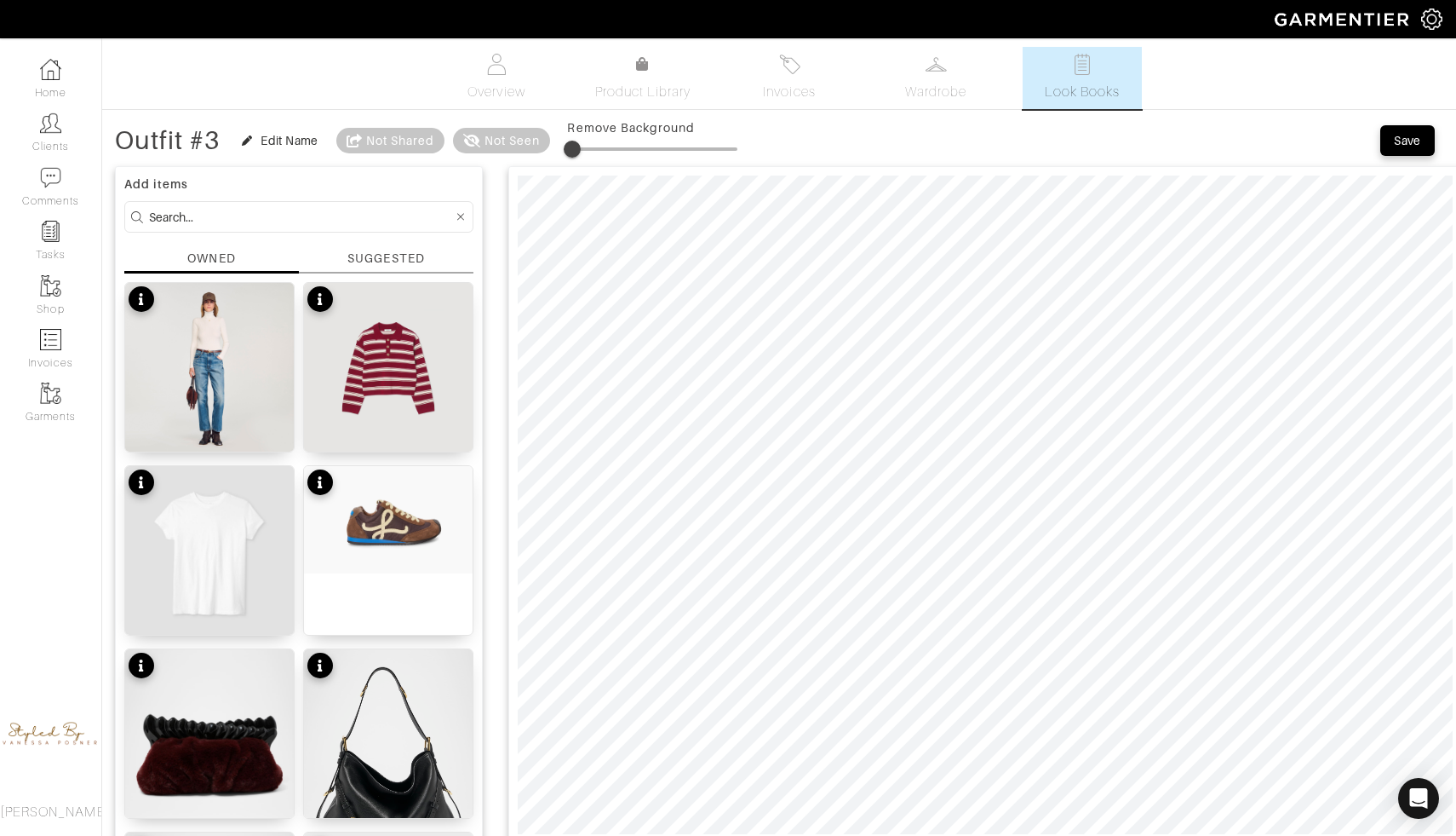
click at [575, 149] on span at bounding box center [572, 150] width 17 height 17
click at [592, 142] on span at bounding box center [653, 149] width 171 height 26
click at [755, 395] on div at bounding box center [984, 504] width 954 height 677
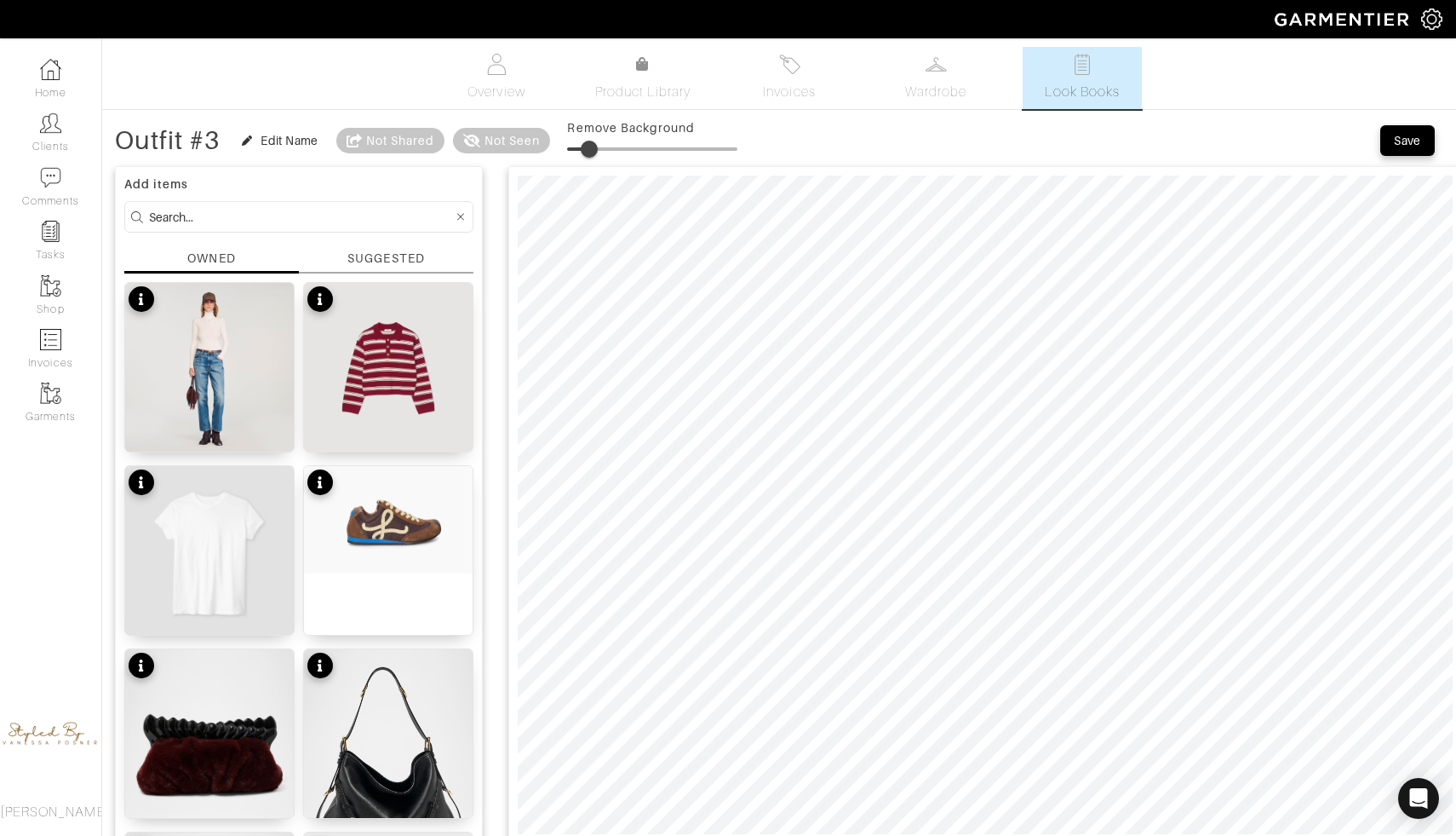
type input "3"
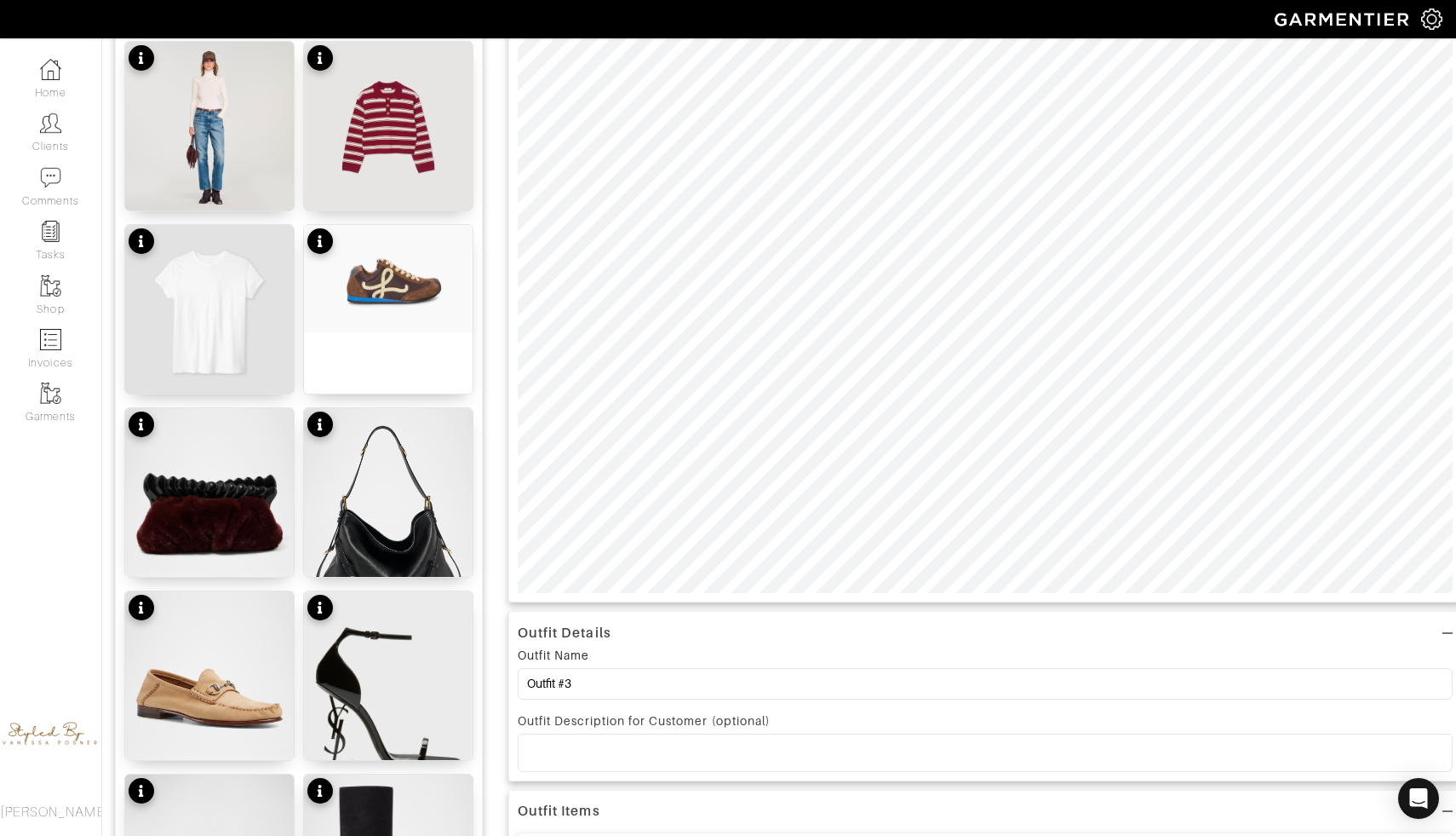
scroll to position [251, 0]
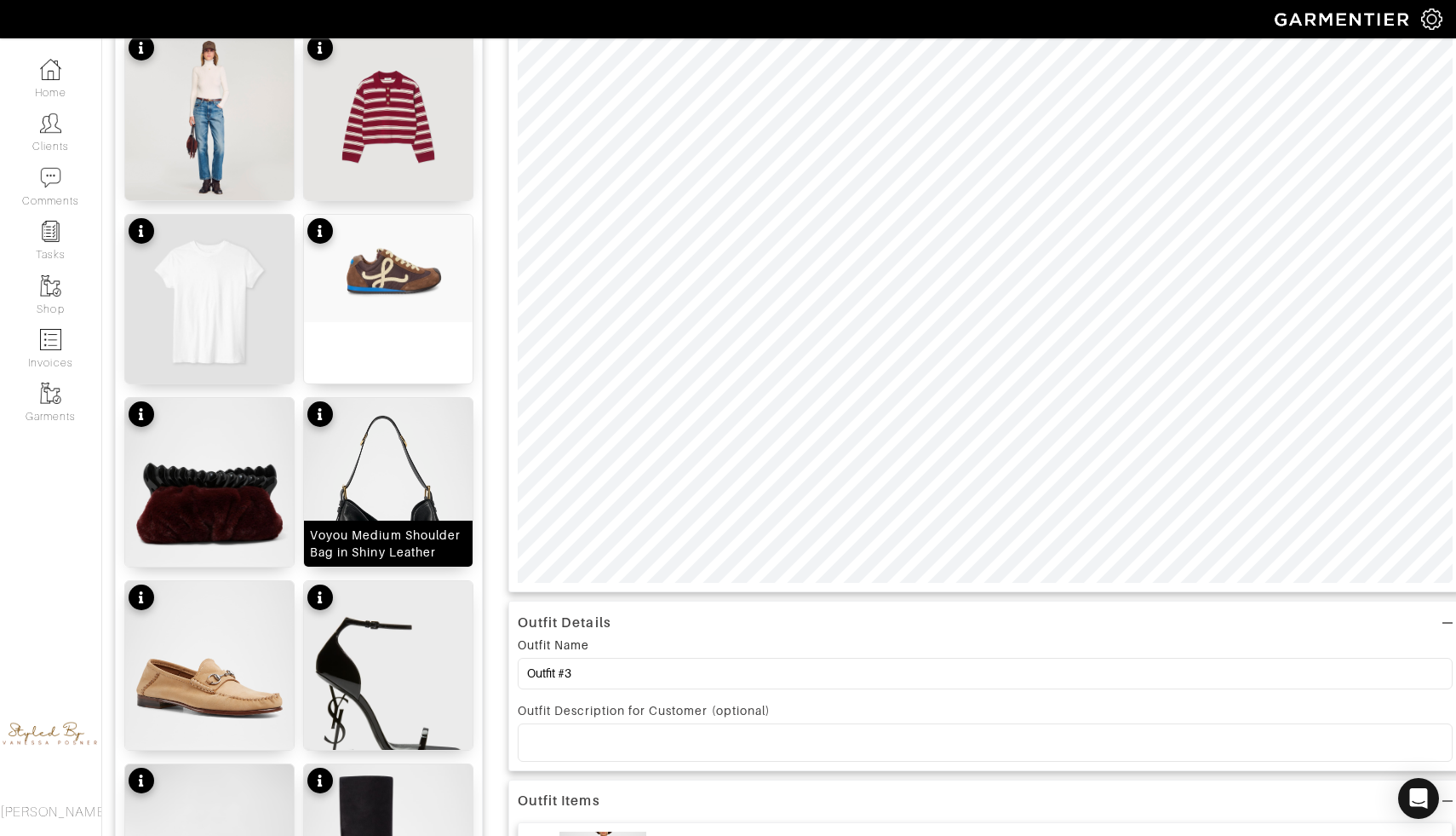
click at [386, 548] on div "Voyou Medium Shoulder Bag in Shiny Leather" at bounding box center [388, 544] width 157 height 35
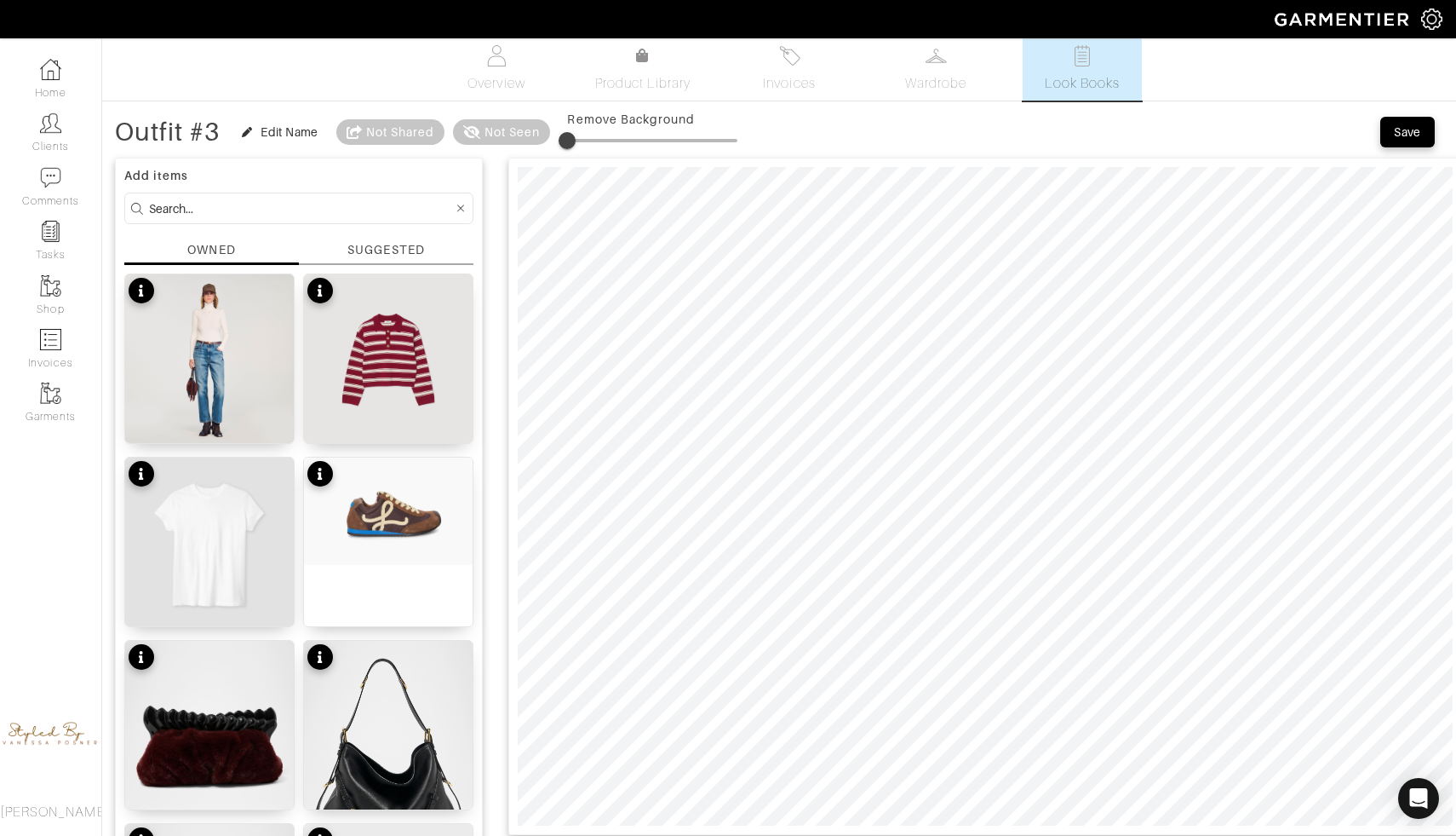
scroll to position [0, 0]
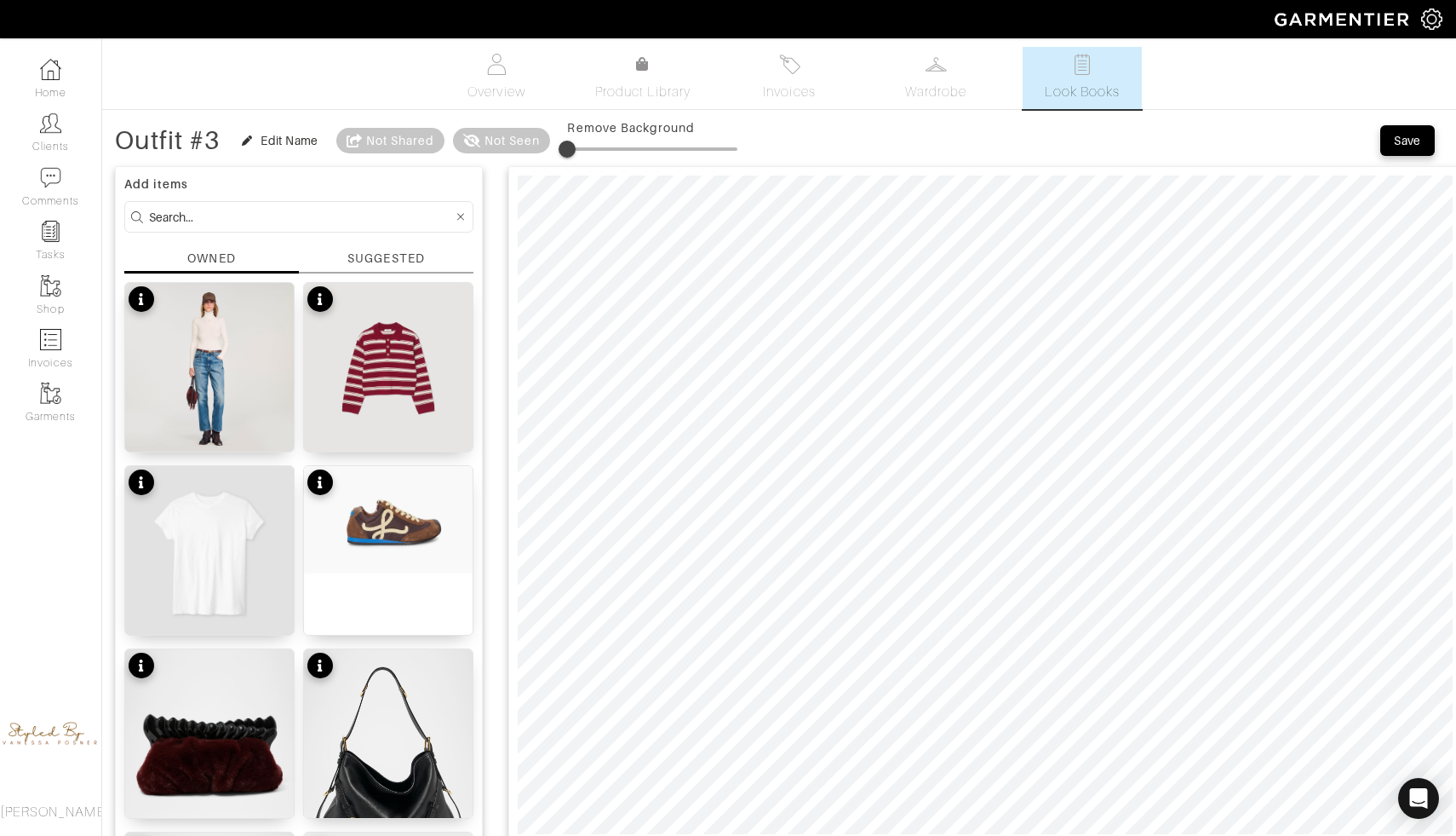
type input "15"
click at [595, 150] on span at bounding box center [653, 150] width 171 height 4
click at [203, 139] on div "Outfit #3" at bounding box center [167, 141] width 104 height 17
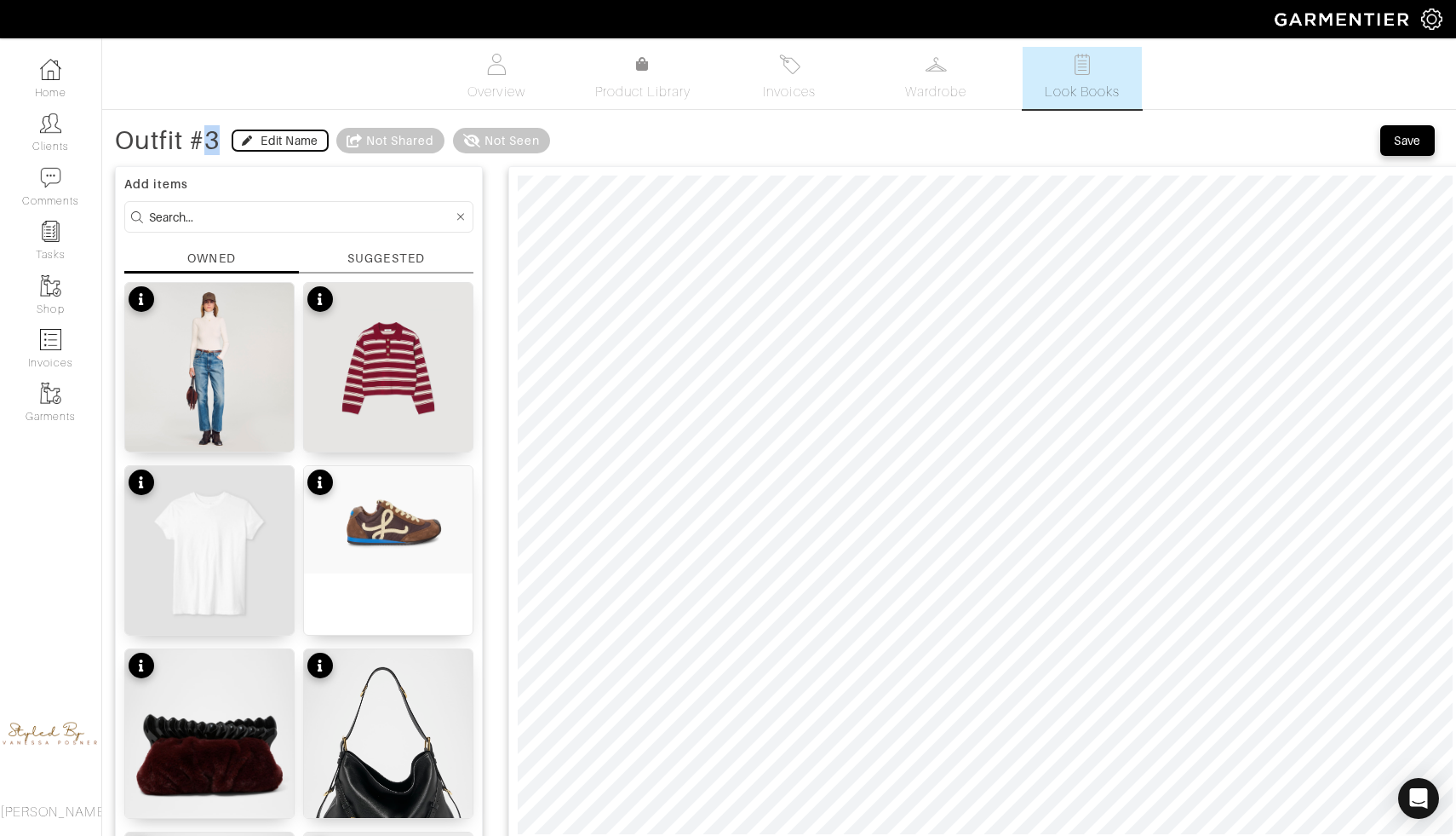
click at [287, 136] on div "Edit Name" at bounding box center [289, 141] width 58 height 17
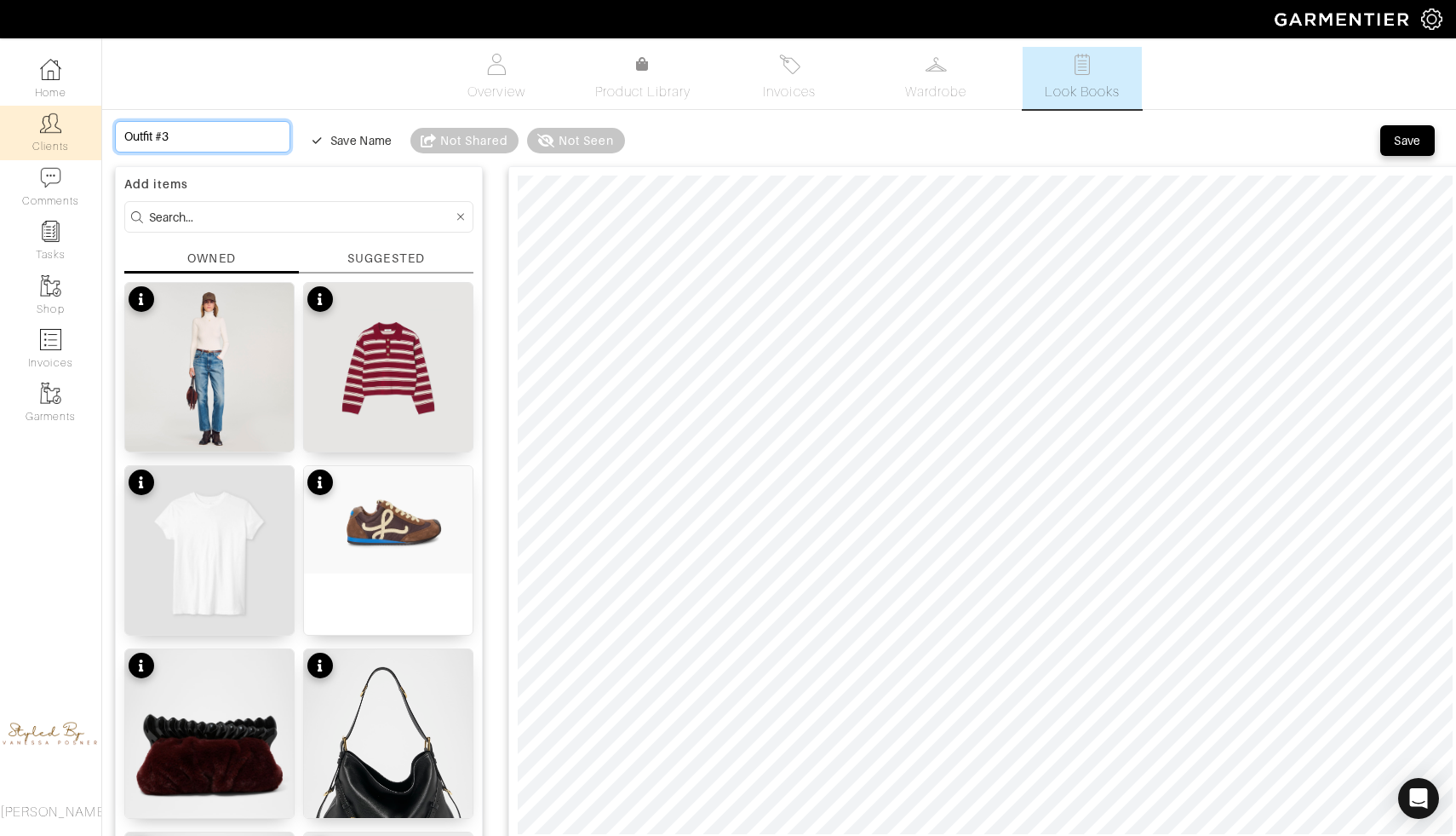
drag, startPoint x: 198, startPoint y: 144, endPoint x: 61, endPoint y: 130, distance: 137.7
type input "W"
type input "Wo"
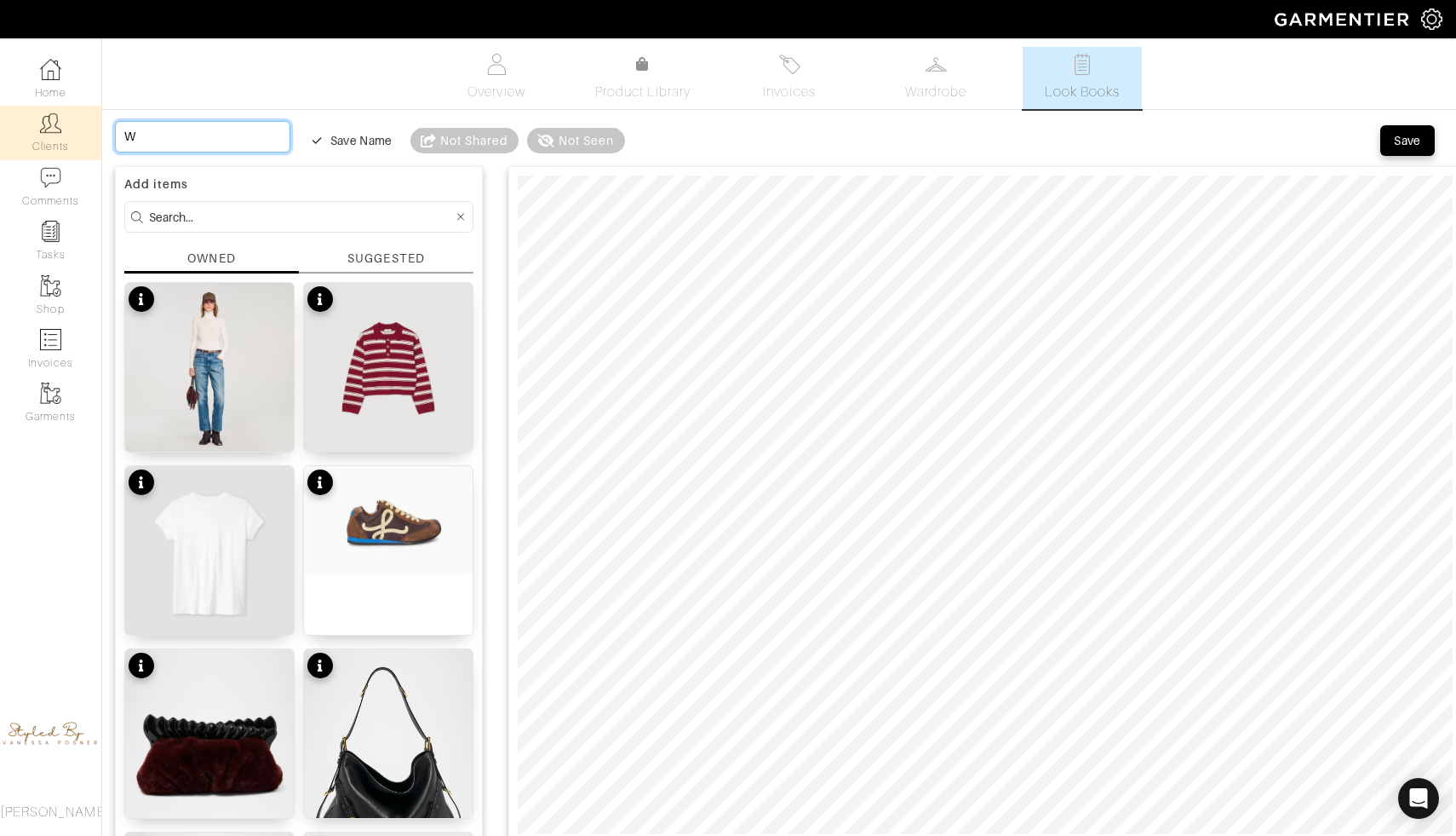
type input "Wo"
type input "Wor"
type input "Work"
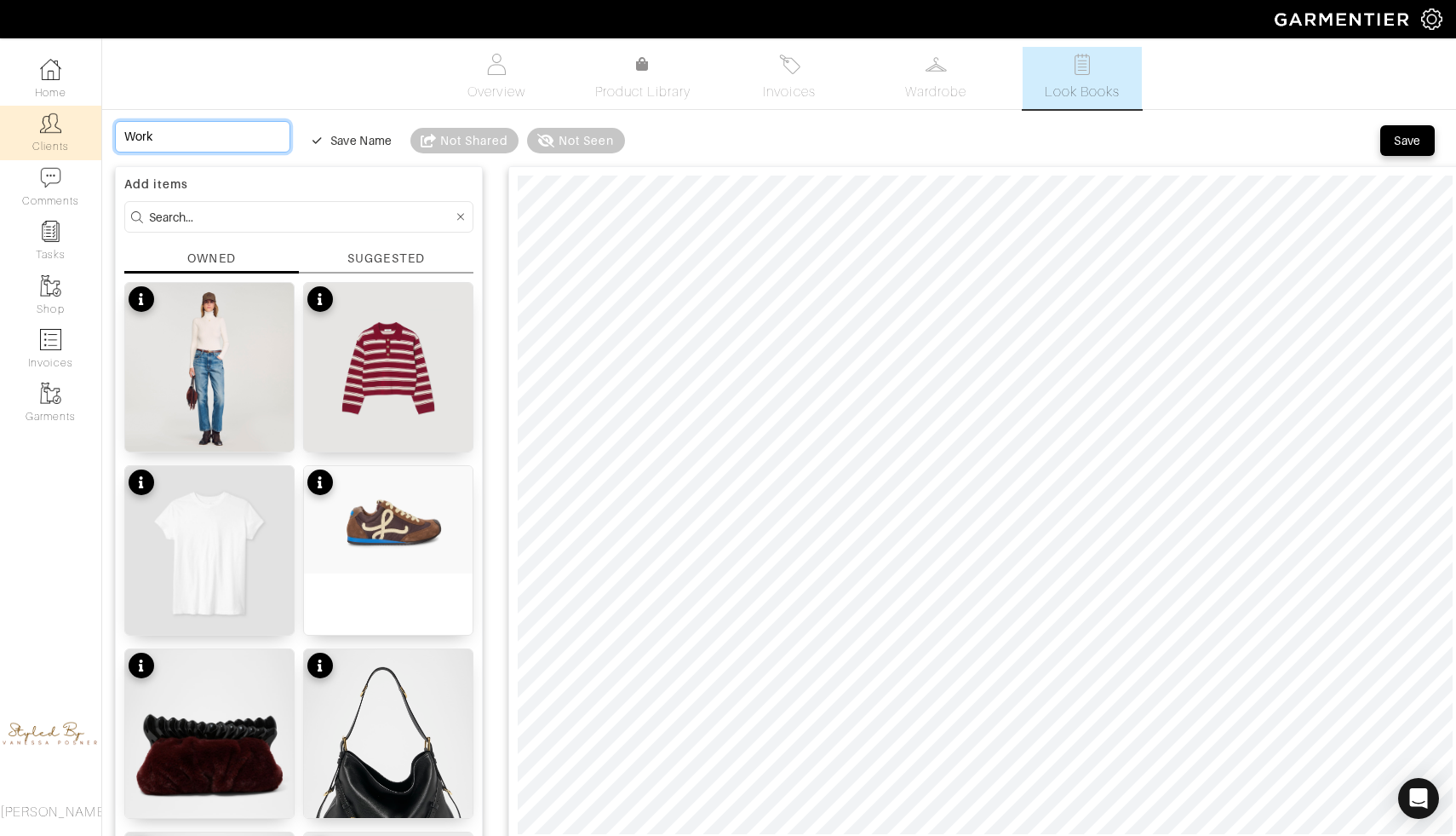
type input "Work"
type input "Work d"
type input "Work da"
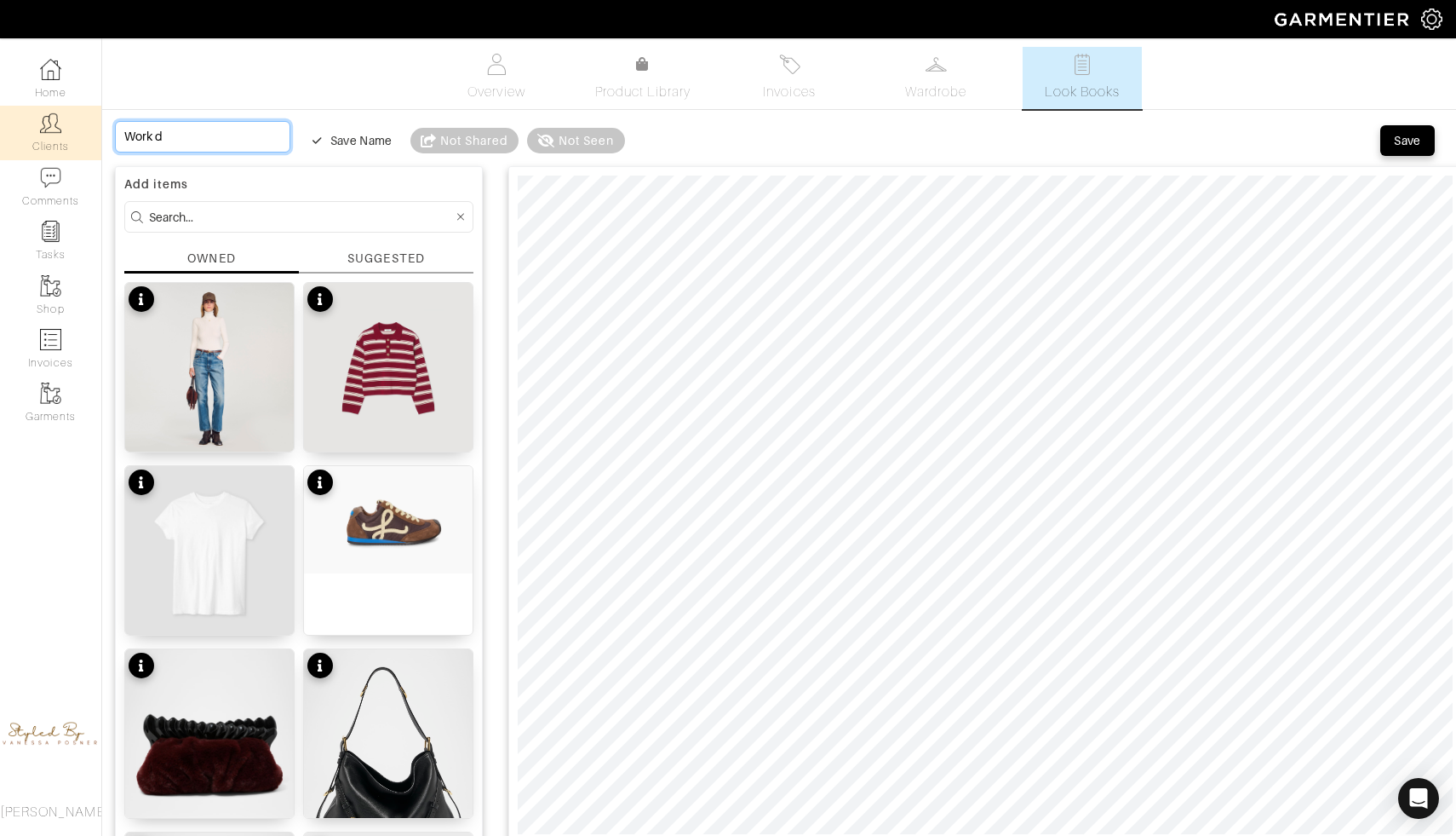
type input "Work da"
type input "Work day"
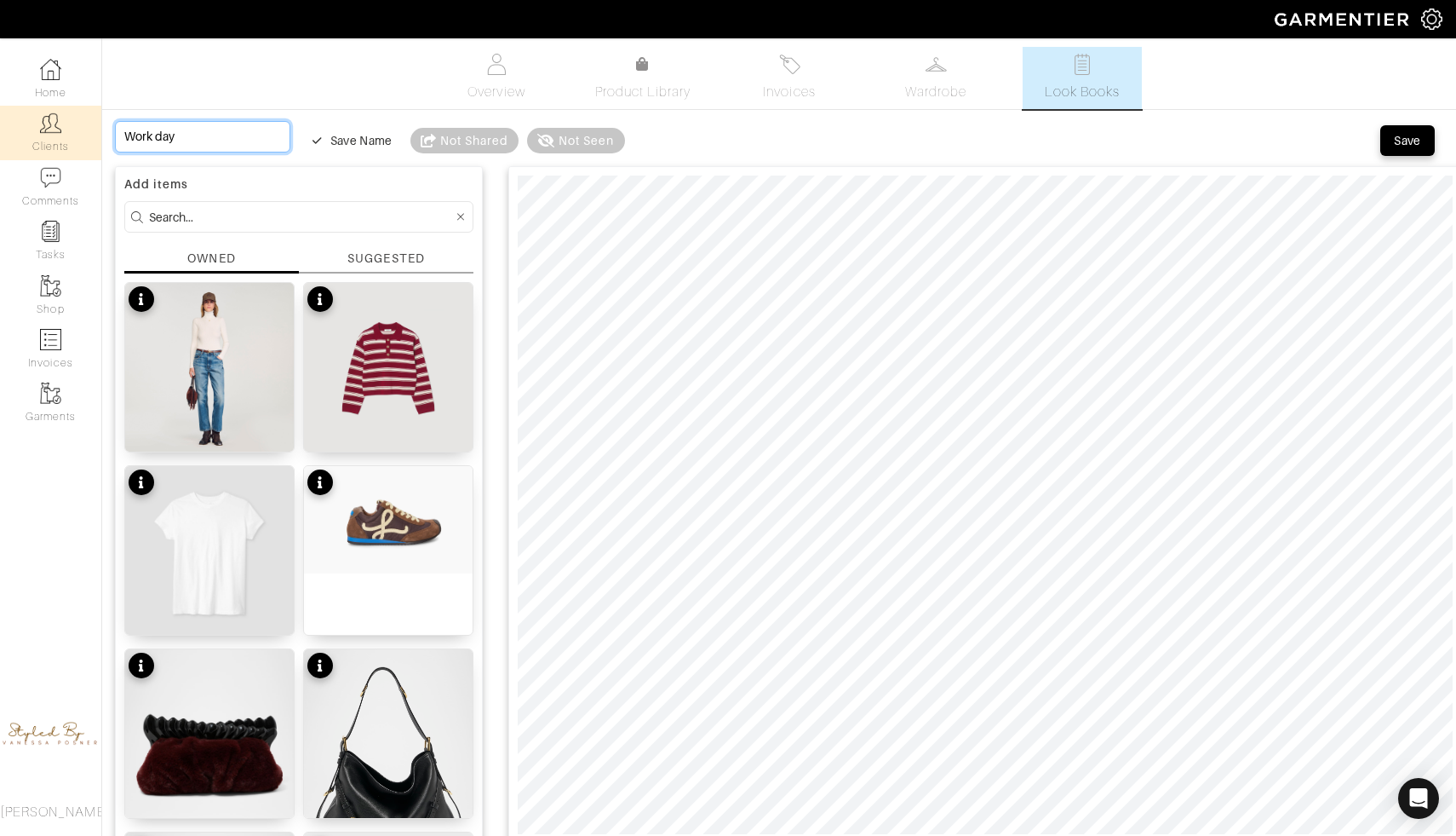
type input "Work day l"
type input "Work day lo"
type input "Work day loo"
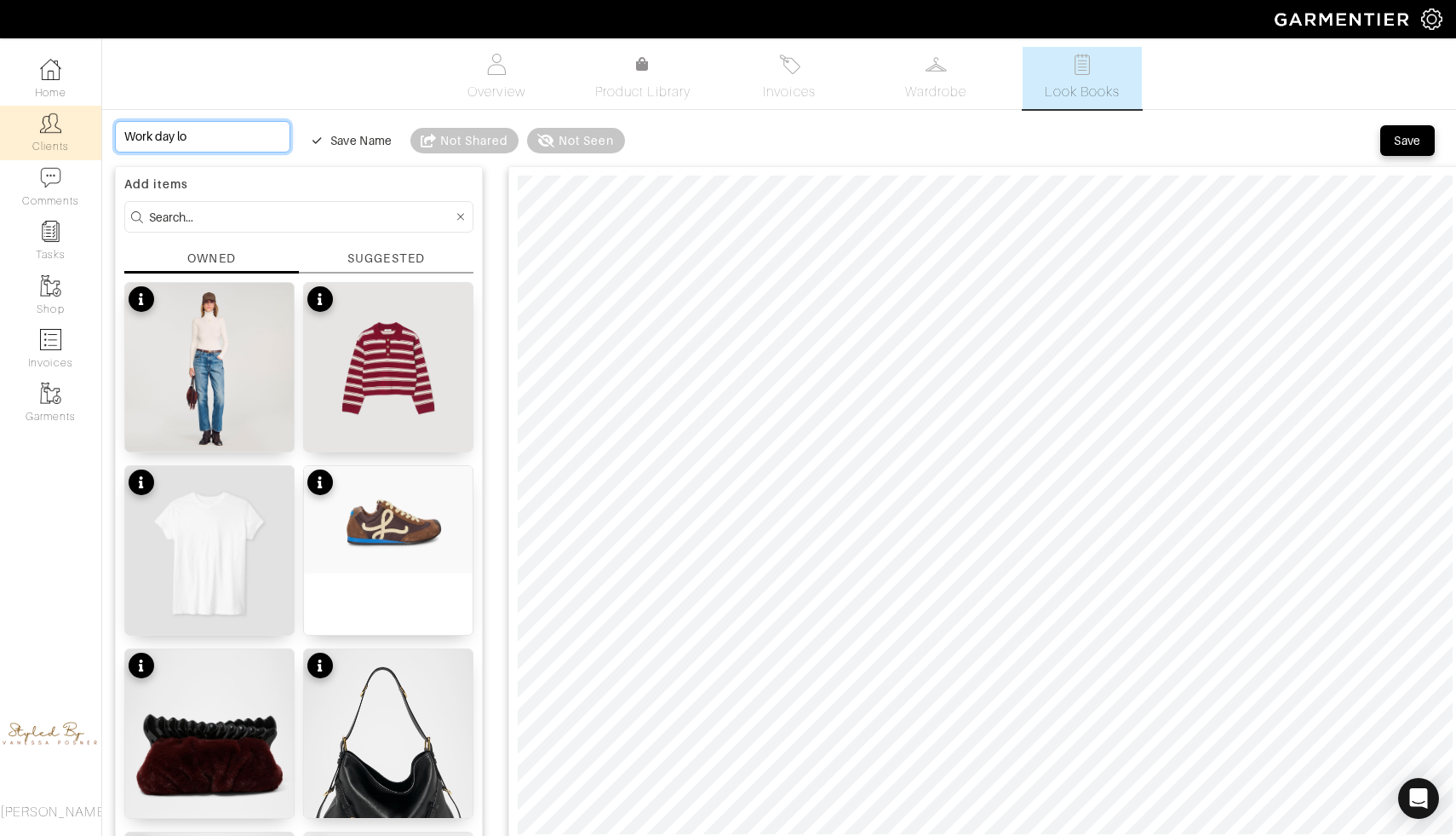
type input "Work day loo"
type input "Work day look"
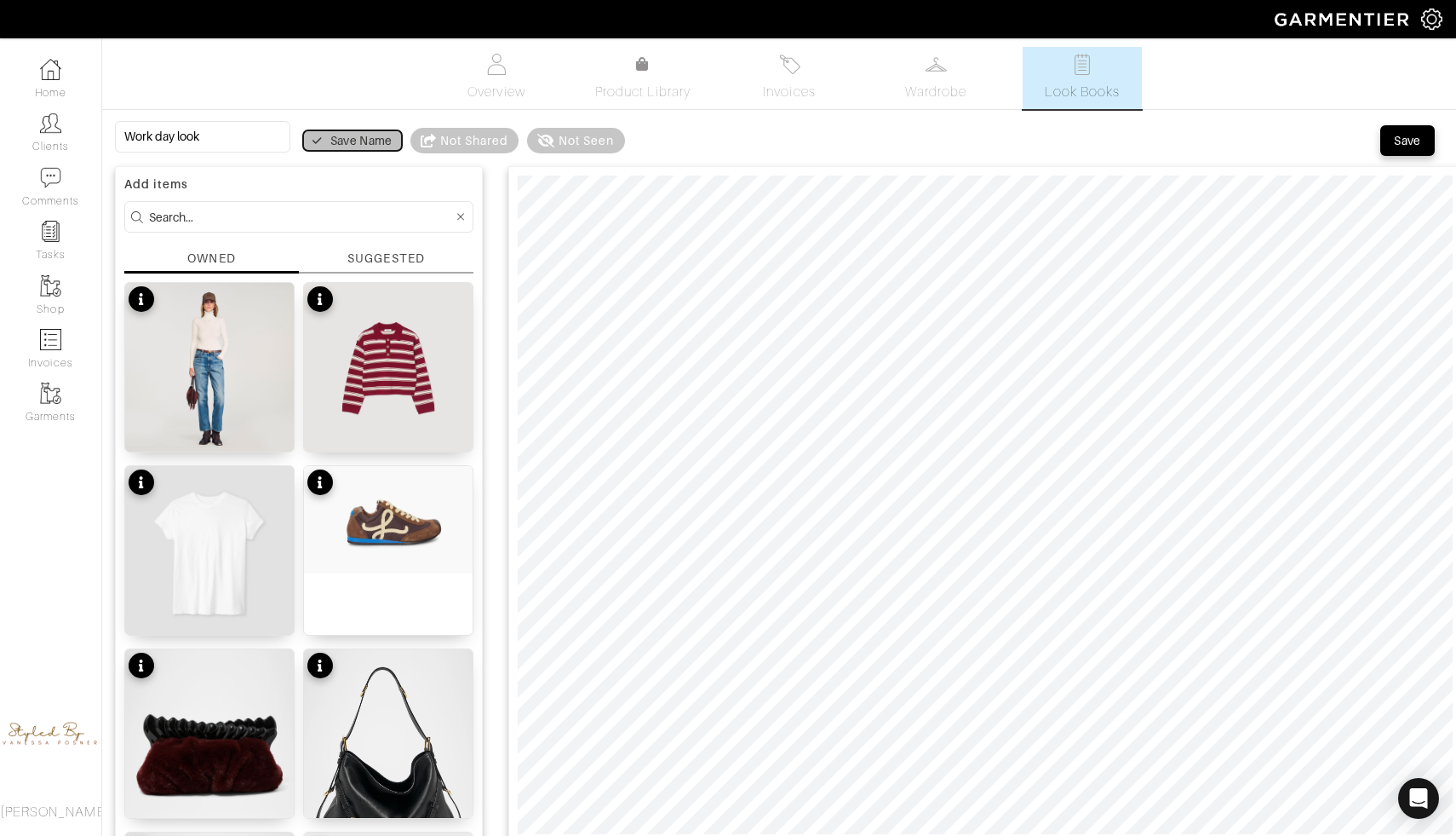
click at [331, 139] on div "Save Name" at bounding box center [361, 141] width 62 height 17
click at [1398, 142] on div "Save" at bounding box center [1408, 141] width 27 height 17
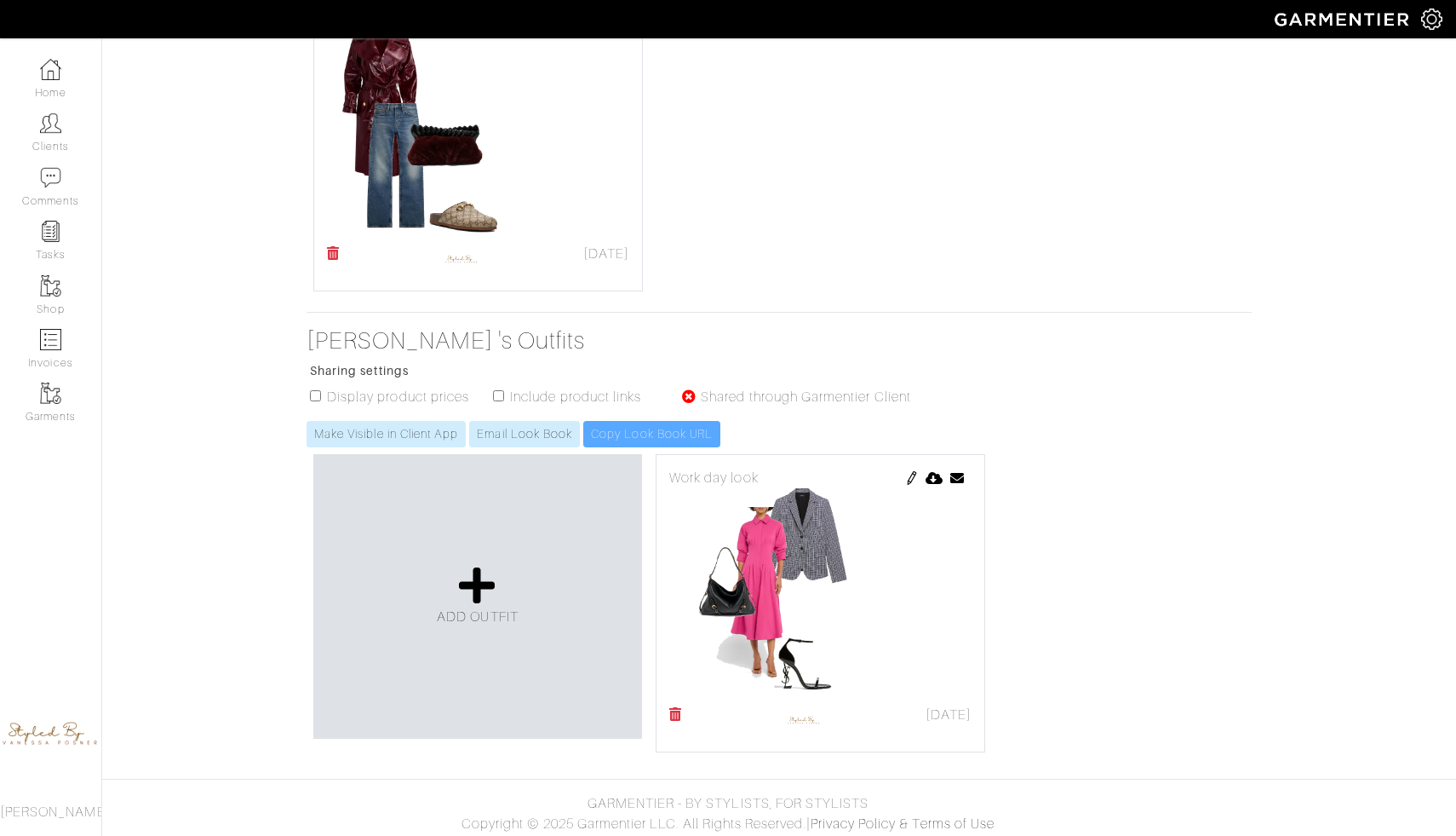
scroll to position [757, 0]
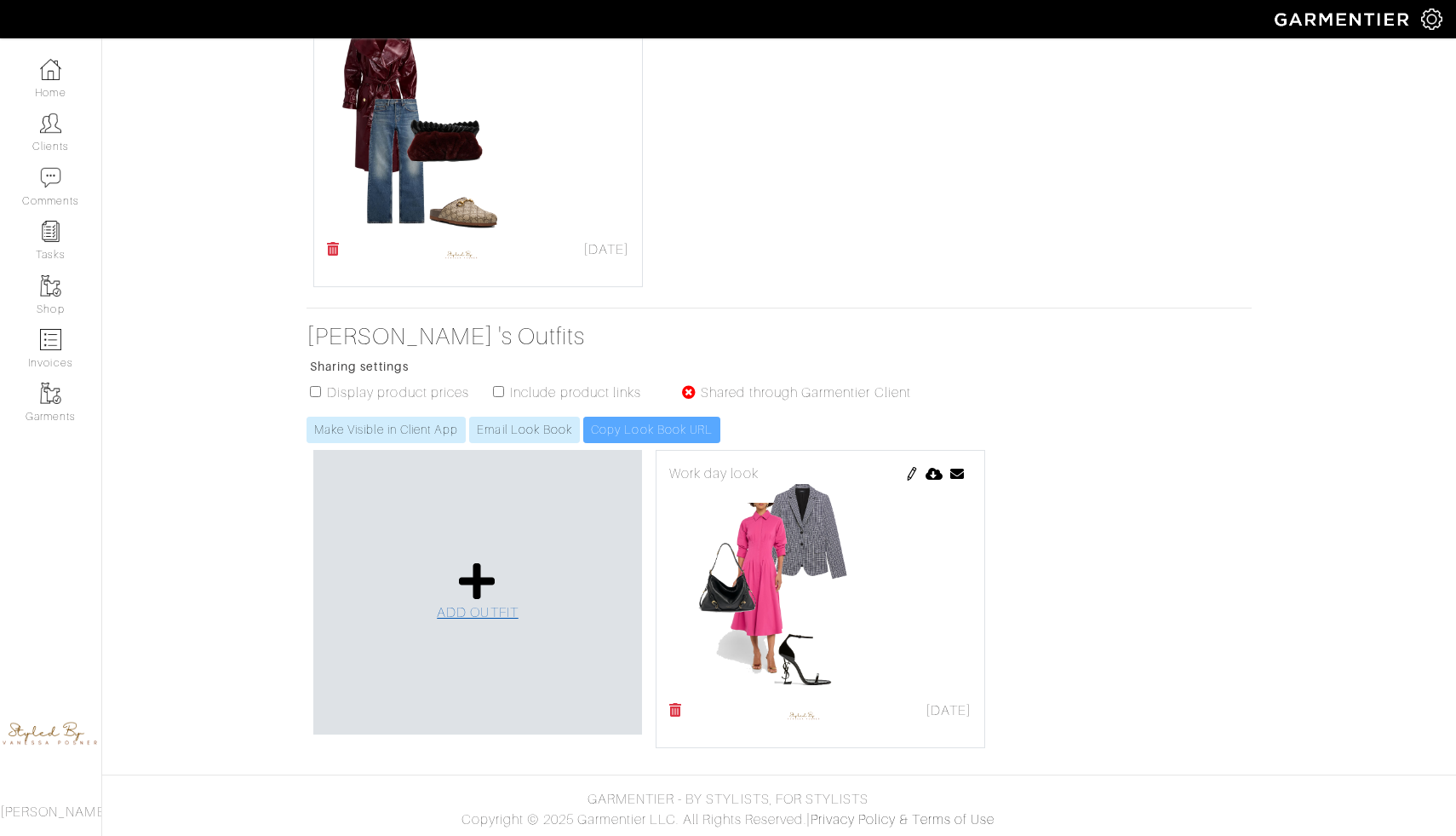
click at [466, 566] on icon at bounding box center [477, 581] width 36 height 41
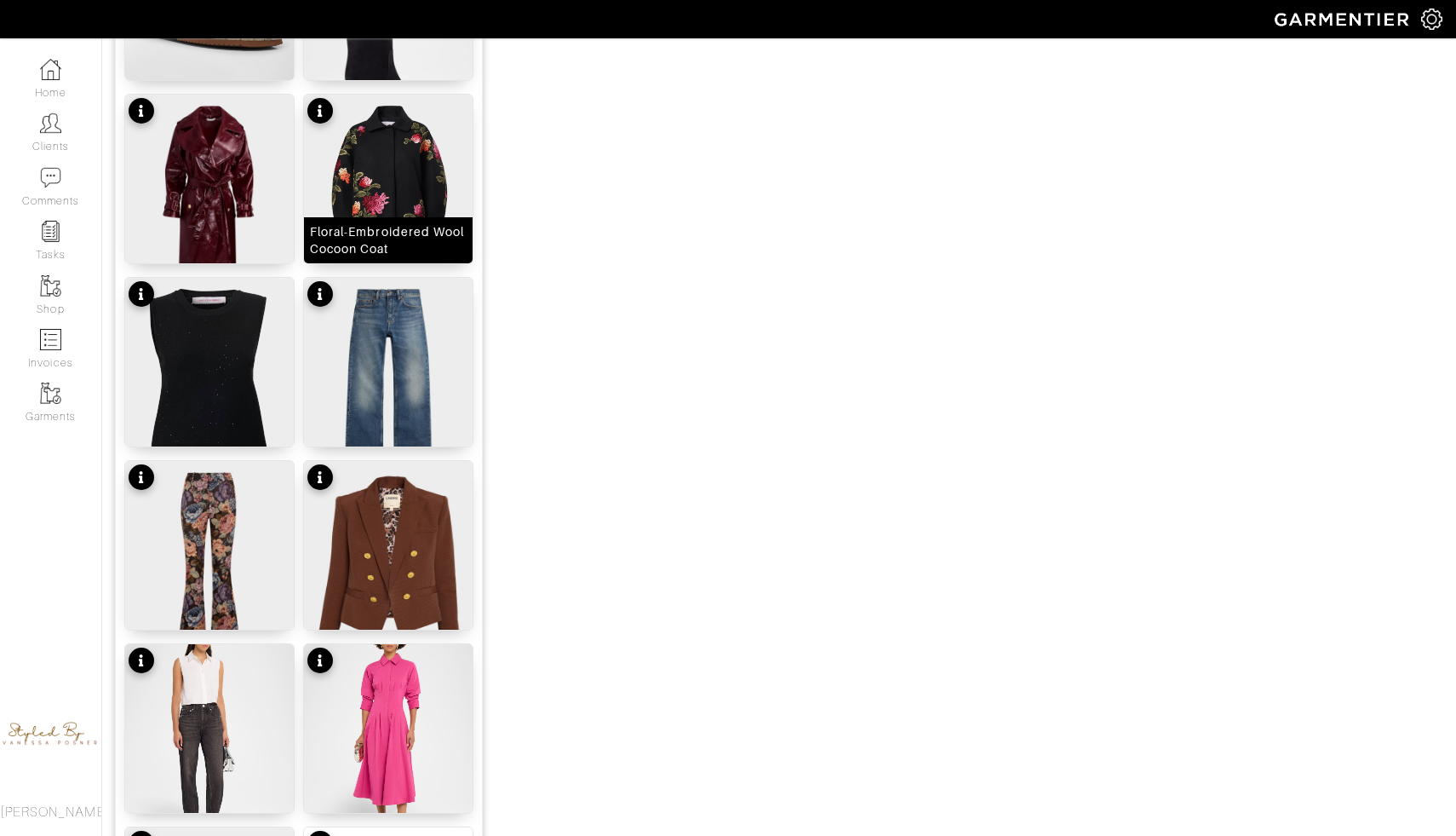
scroll to position [1101, 0]
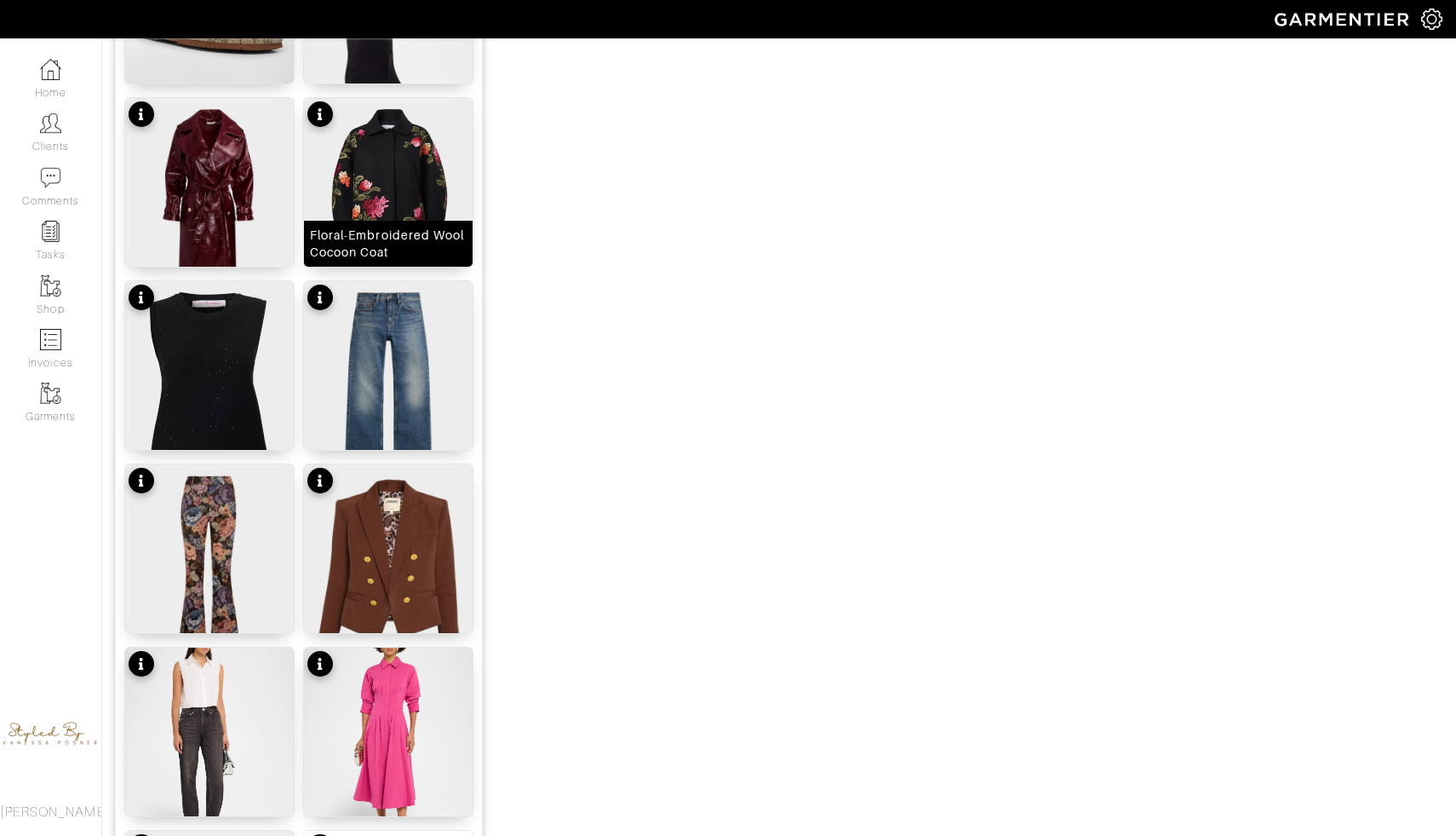
click at [420, 191] on img at bounding box center [388, 203] width 169 height 211
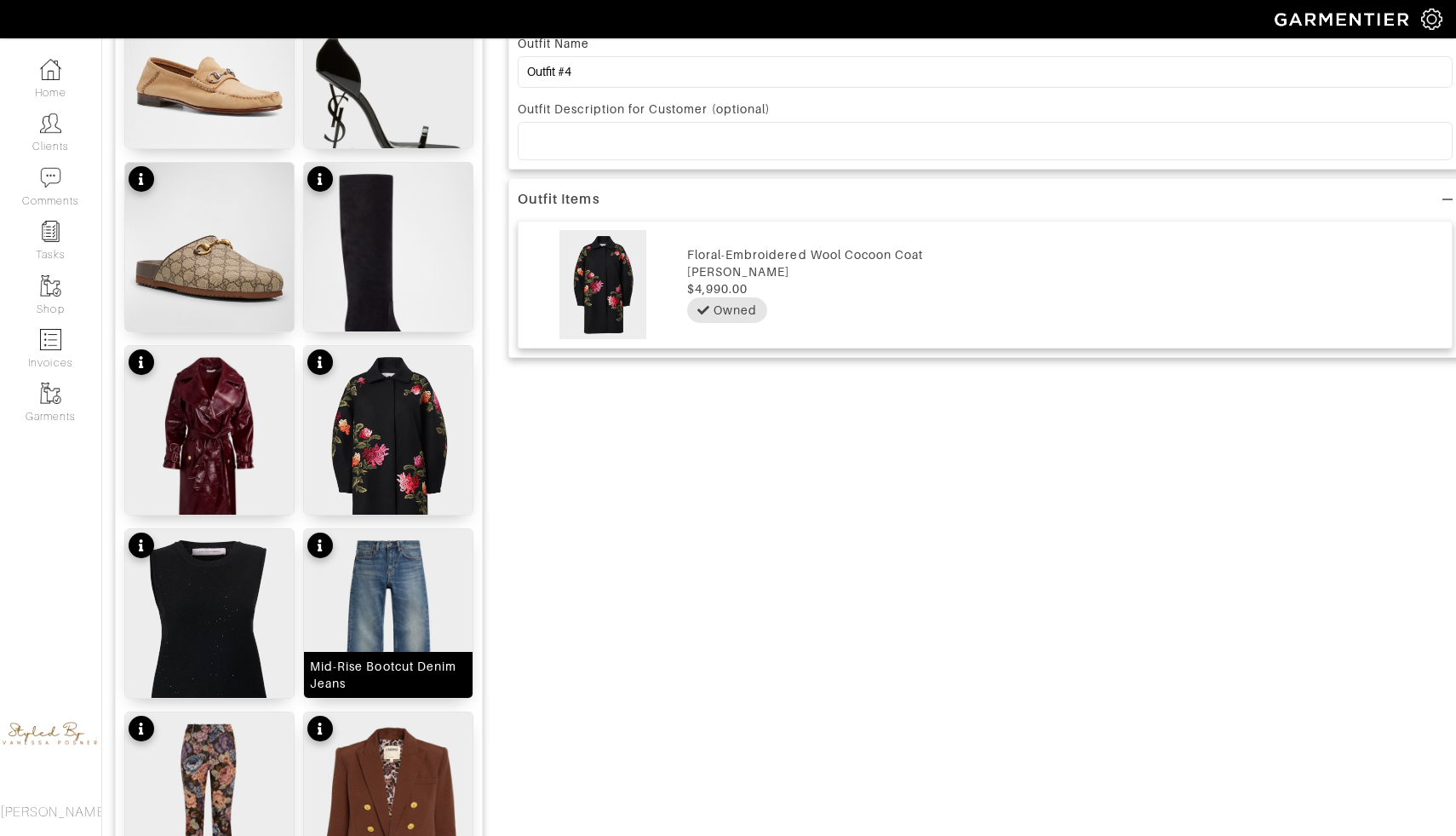
click at [348, 618] on img at bounding box center [388, 635] width 169 height 211
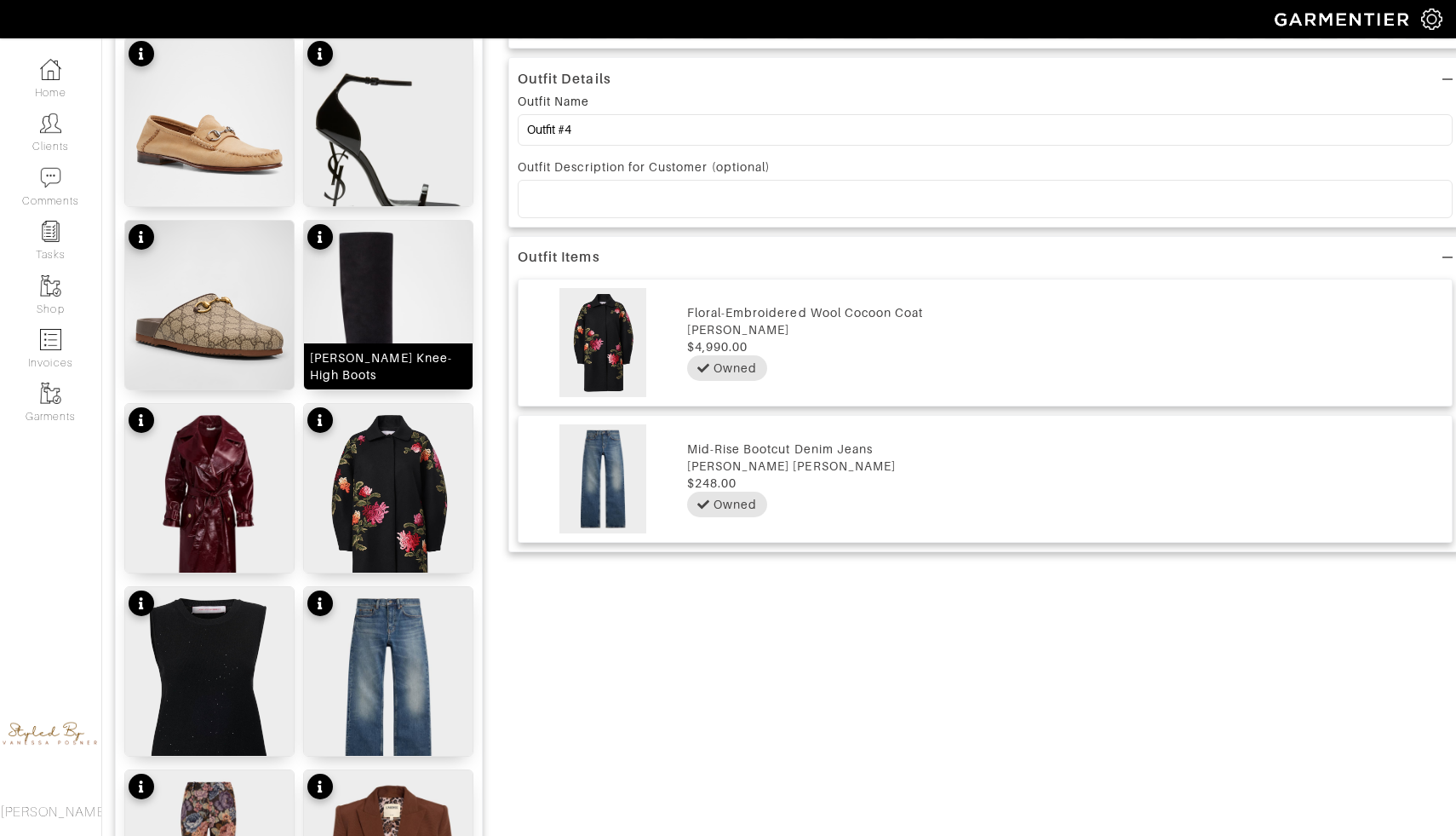
scroll to position [676, 0]
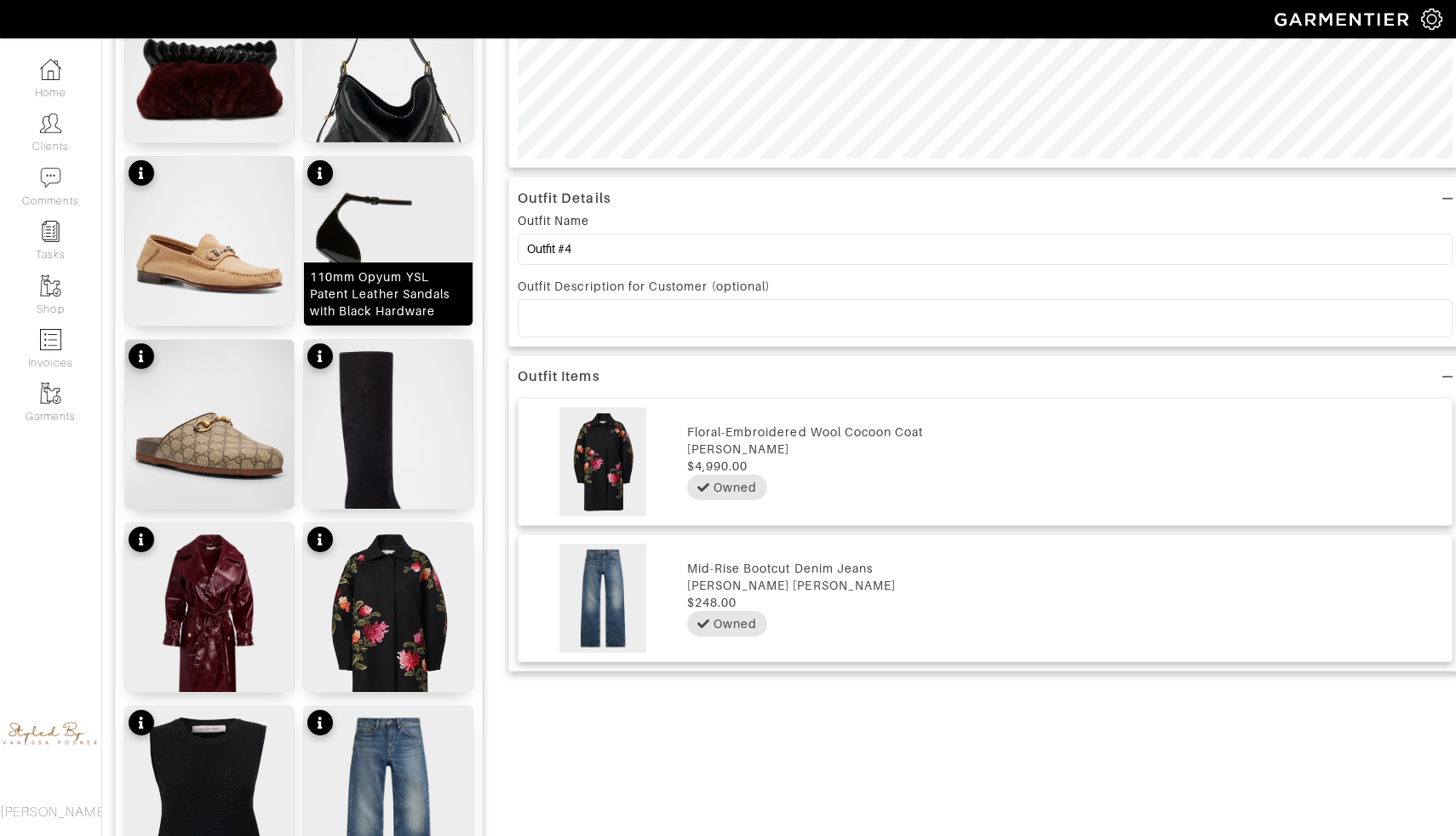
click at [429, 240] on img at bounding box center [388, 263] width 169 height 211
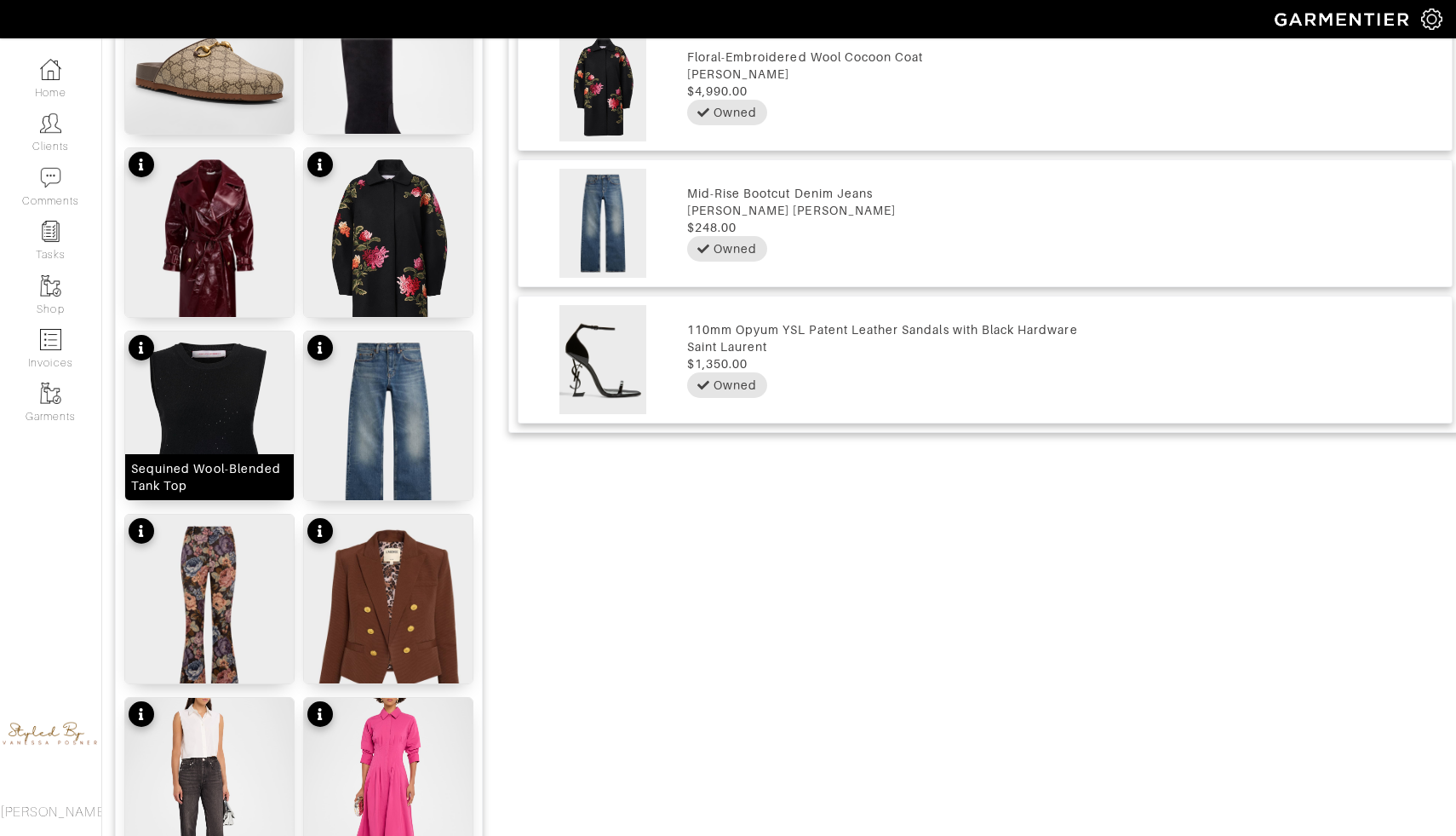
click at [250, 430] on img at bounding box center [210, 437] width 169 height 211
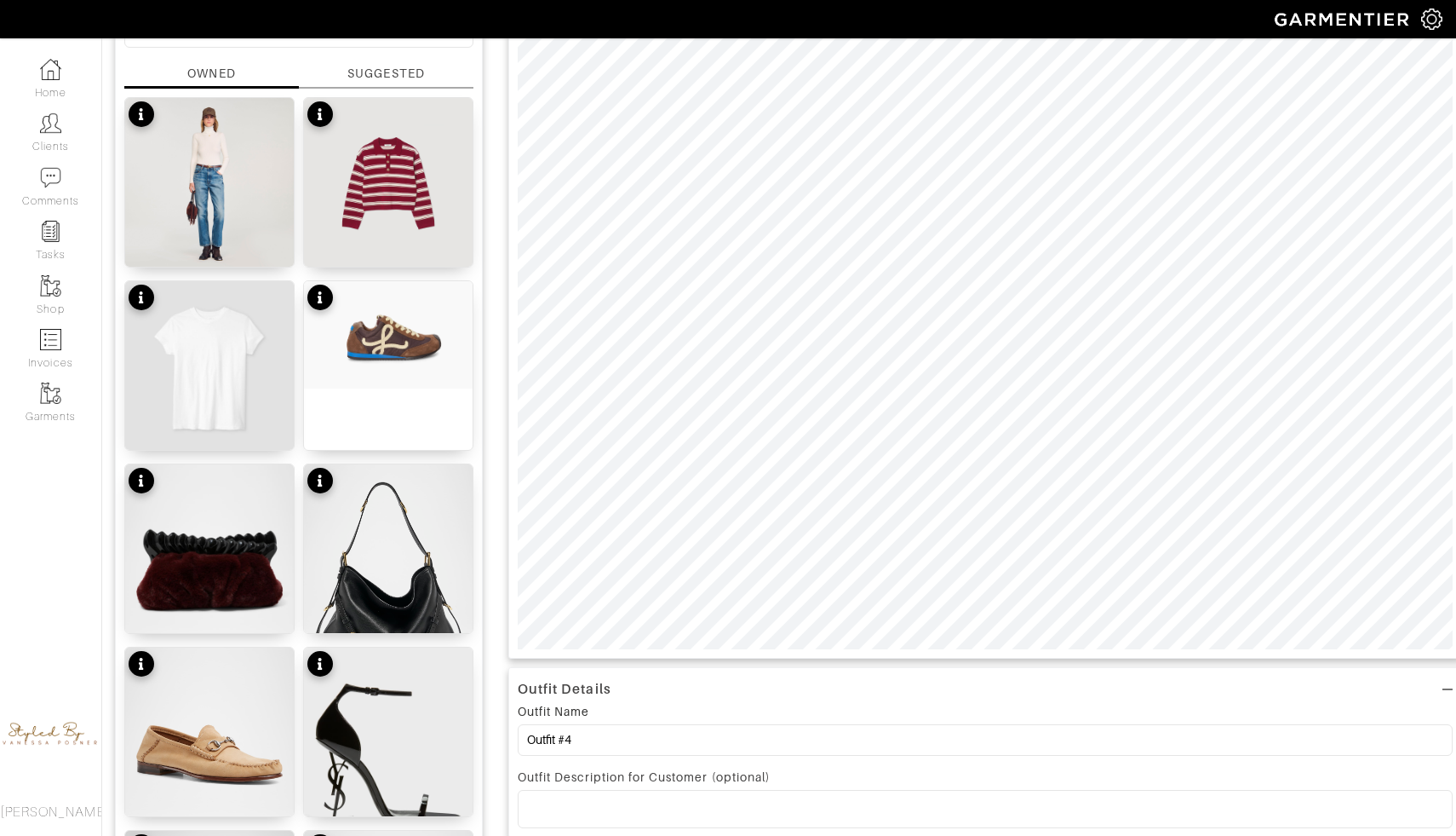
scroll to position [0, 0]
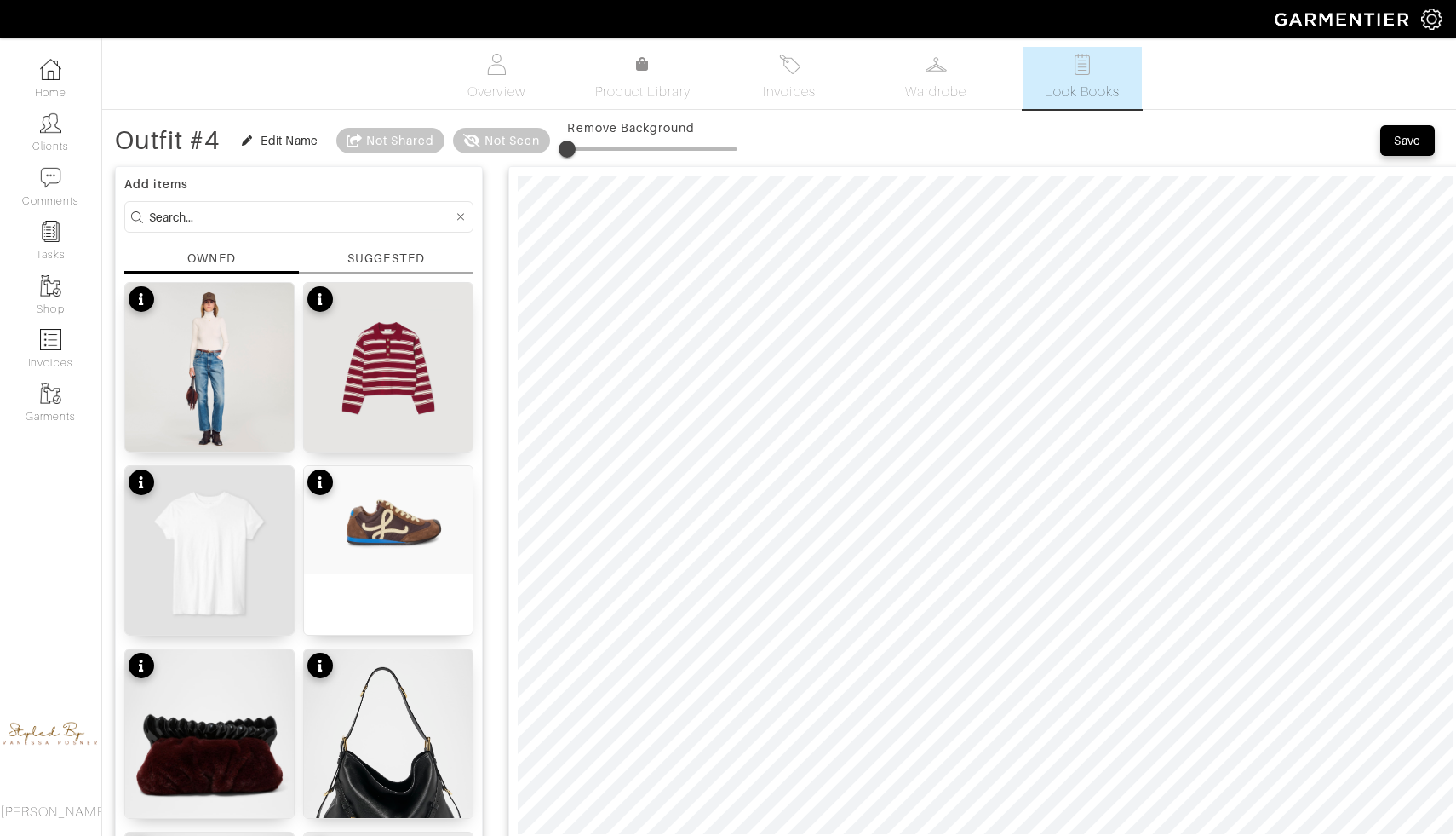
click at [592, 150] on span at bounding box center [653, 149] width 171 height 26
click at [616, 149] on span at bounding box center [653, 149] width 171 height 26
click at [643, 150] on span at bounding box center [653, 149] width 171 height 26
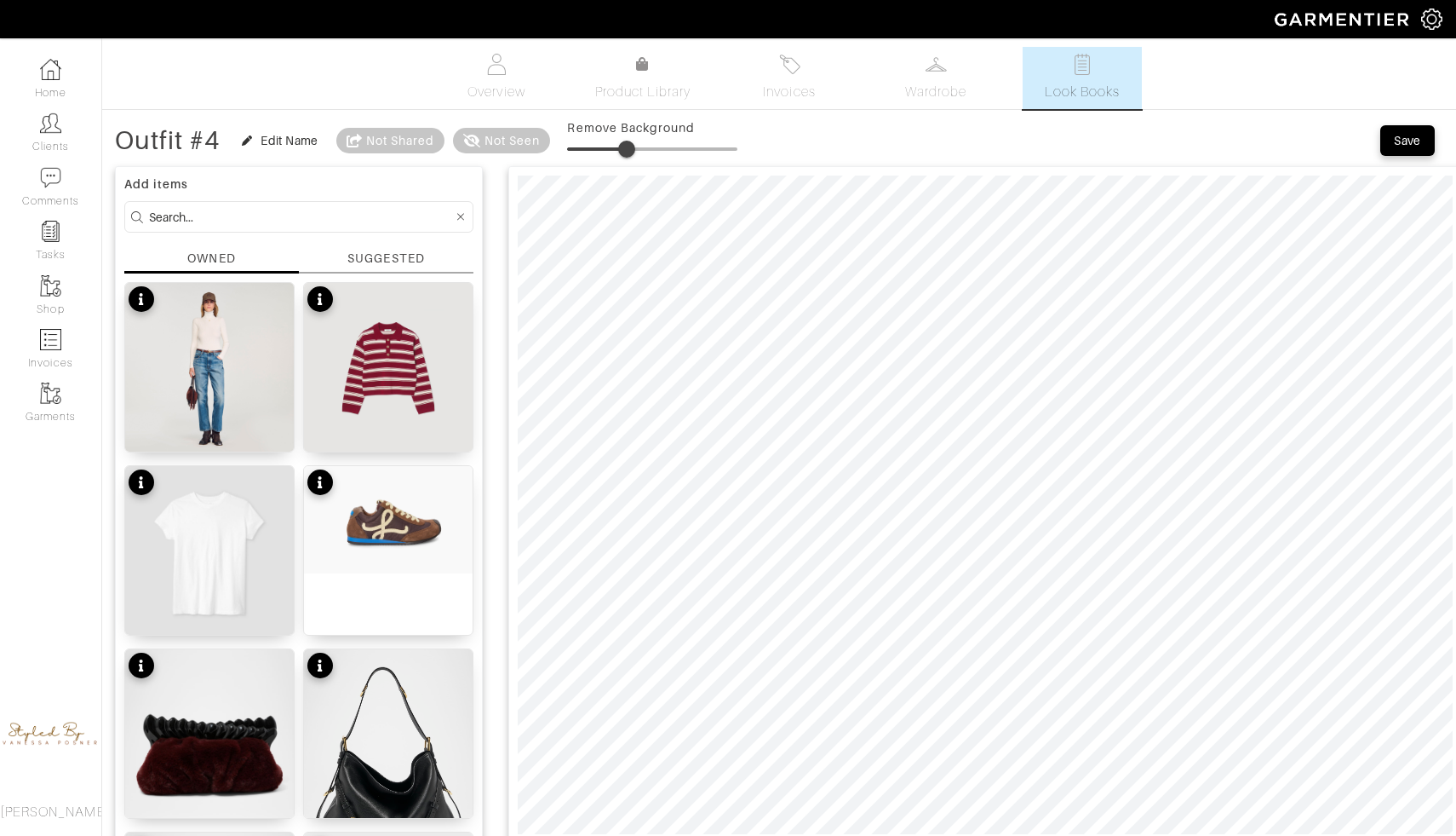
drag, startPoint x: 644, startPoint y: 148, endPoint x: 631, endPoint y: 148, distance: 13.0
click at [631, 148] on span at bounding box center [627, 150] width 17 height 17
click at [616, 146] on span at bounding box center [653, 149] width 171 height 26
type input "35"
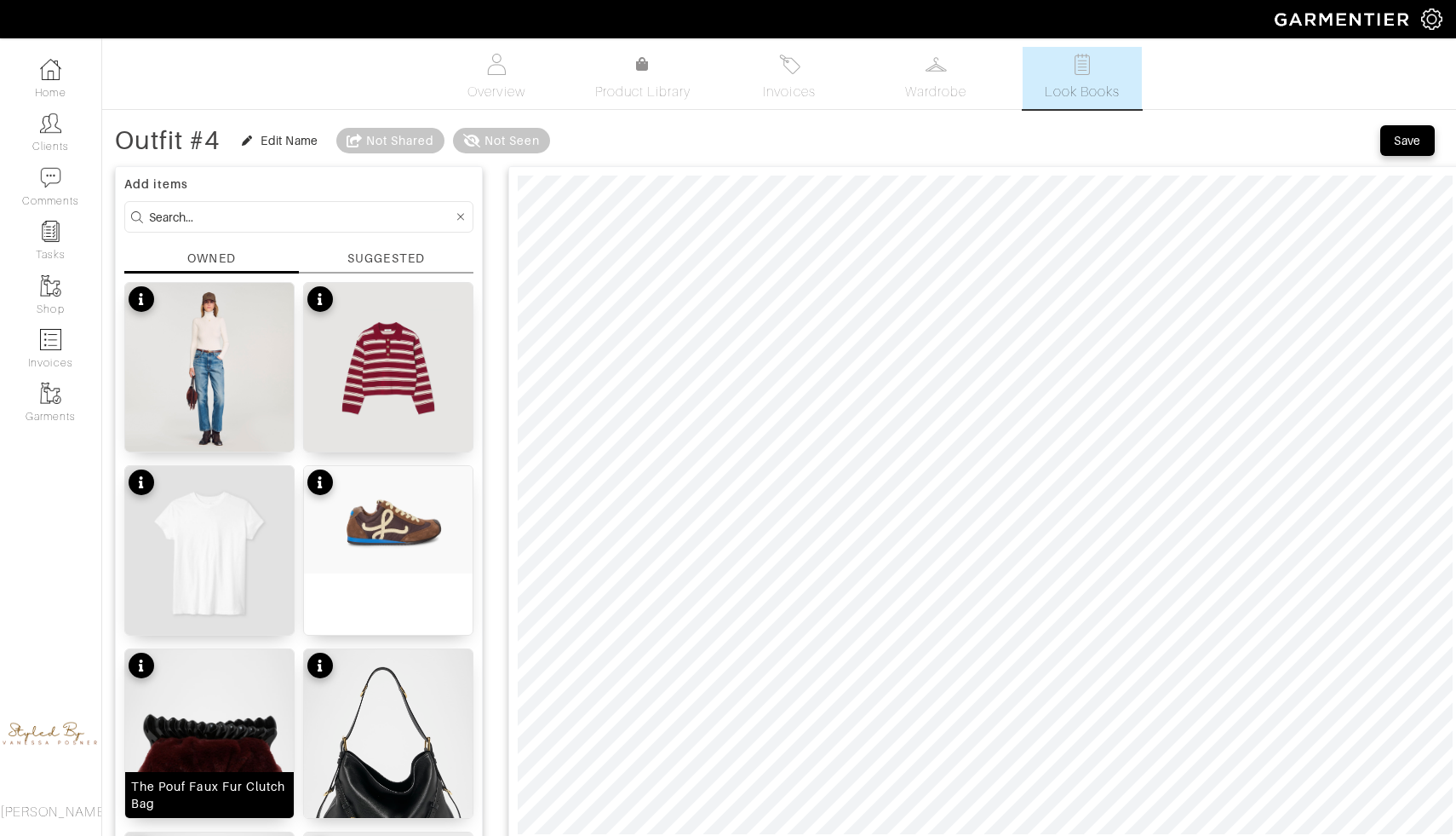
click at [196, 716] on img at bounding box center [210, 755] width 169 height 211
click at [588, 140] on span at bounding box center [653, 149] width 171 height 26
click at [606, 148] on span at bounding box center [653, 149] width 171 height 26
type input "27"
click at [1414, 142] on div "Save" at bounding box center [1408, 141] width 27 height 17
